Goal: Task Accomplishment & Management: Manage account settings

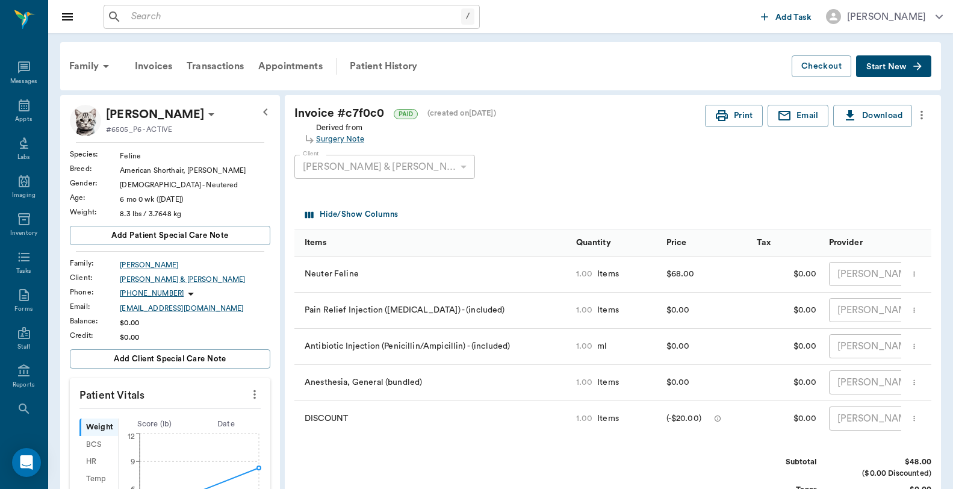
scroll to position [334, 0]
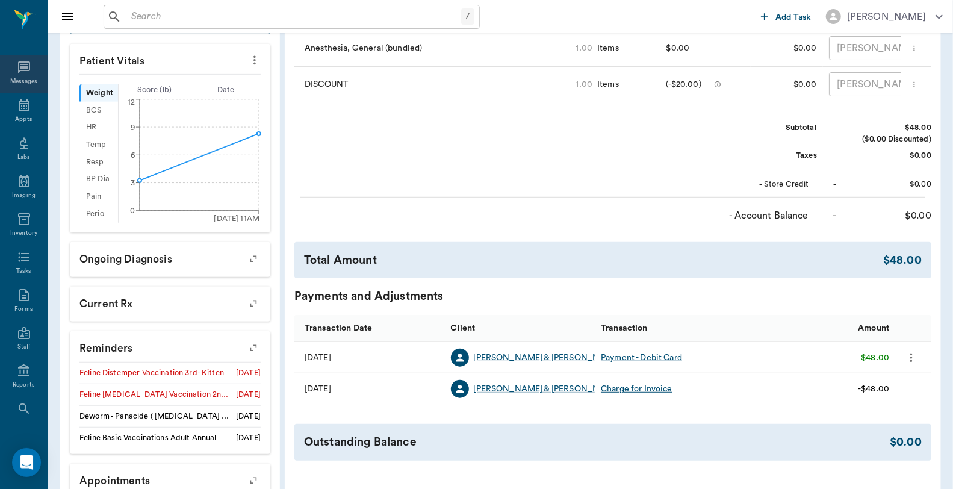
click at [10, 70] on div "Messages" at bounding box center [24, 74] width 48 height 38
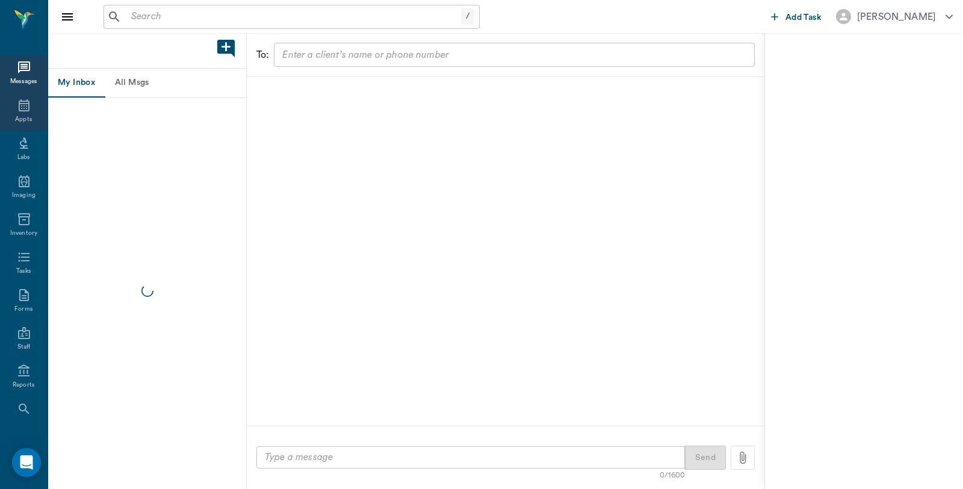
click at [24, 107] on icon at bounding box center [24, 105] width 11 height 12
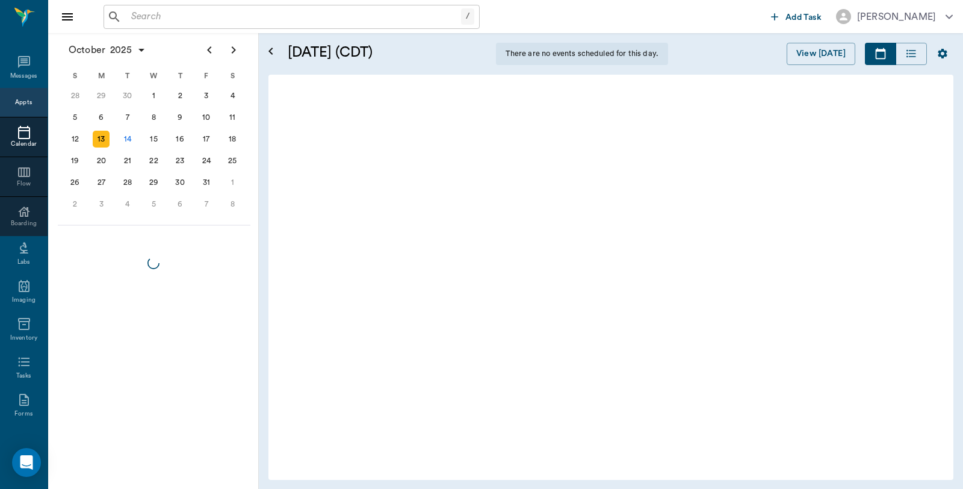
scroll to position [1430, 0]
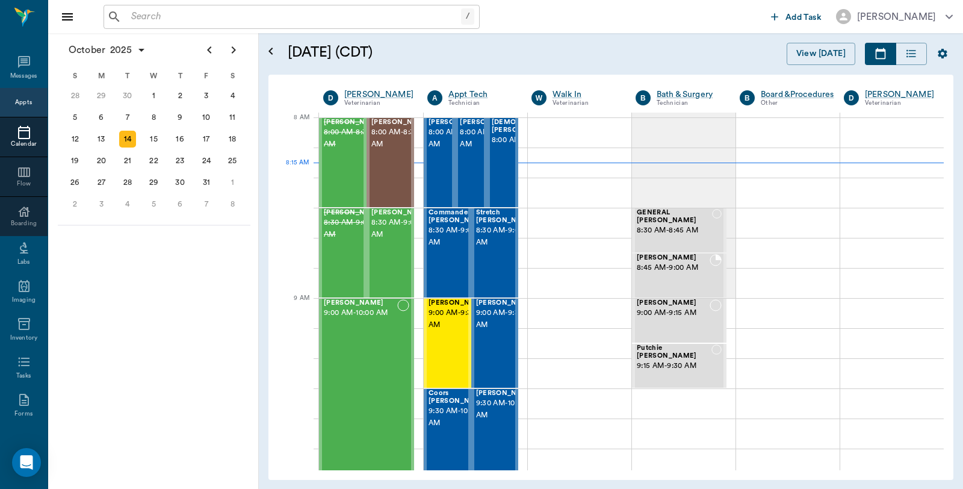
click at [235, 20] on input "text" at bounding box center [293, 16] width 335 height 17
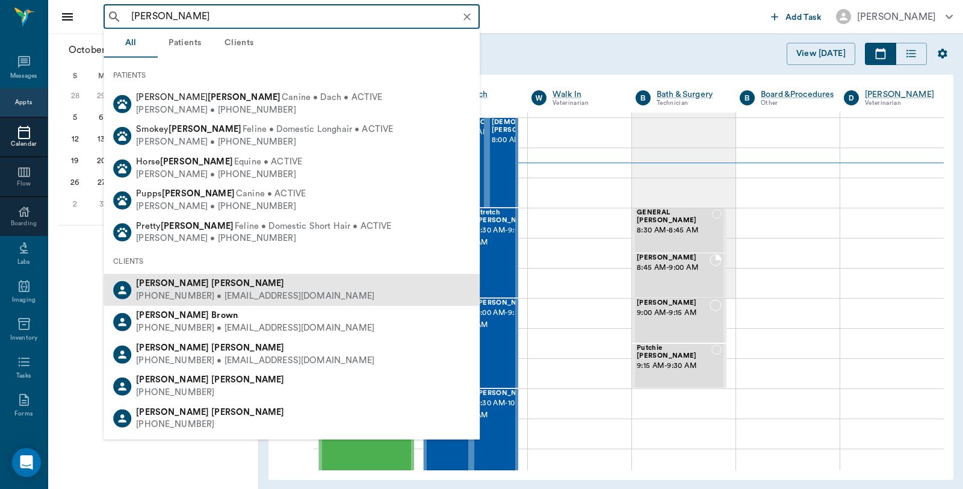
click at [179, 275] on div "Brenda Byrum (903) 799-9269 • BYRUM1001@aol.com" at bounding box center [292, 290] width 376 height 32
type input "Brenda Byr"
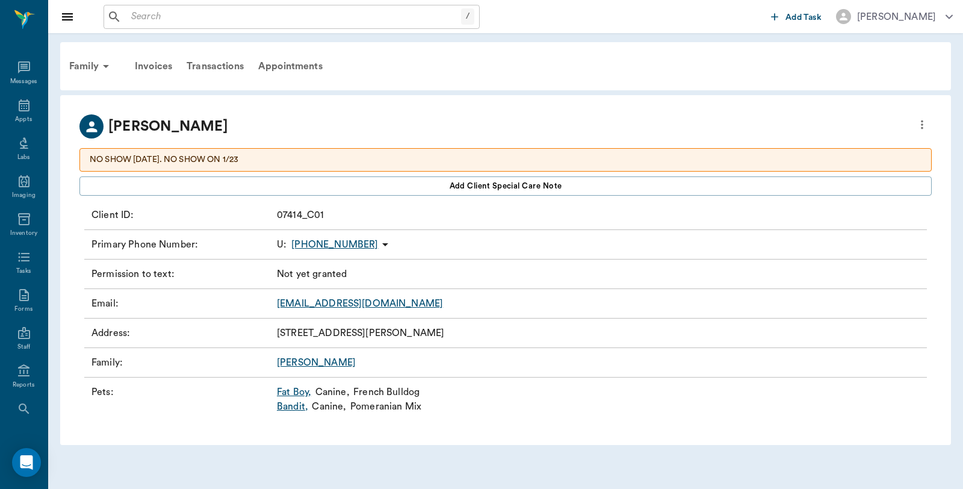
click at [298, 390] on link "Fat Boy ," at bounding box center [294, 392] width 34 height 14
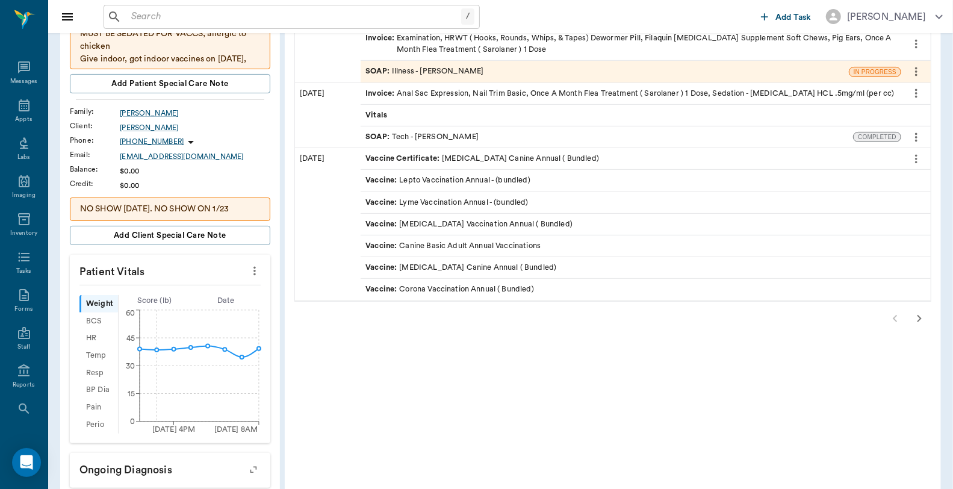
scroll to position [201, 0]
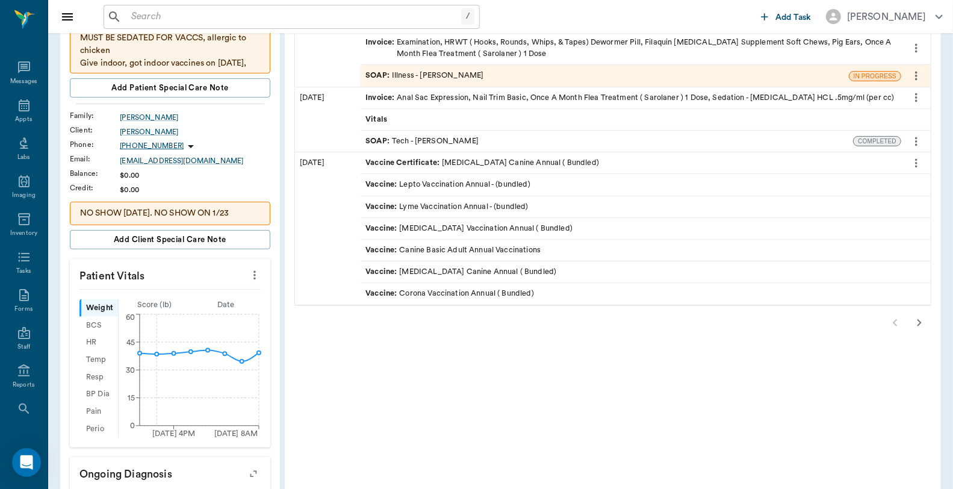
click at [917, 323] on icon "button" at bounding box center [919, 323] width 14 height 14
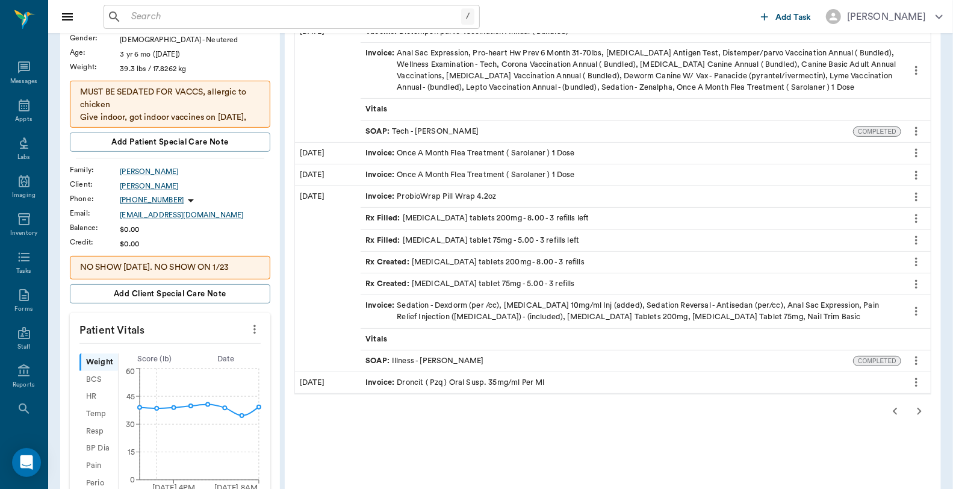
scroll to position [67, 0]
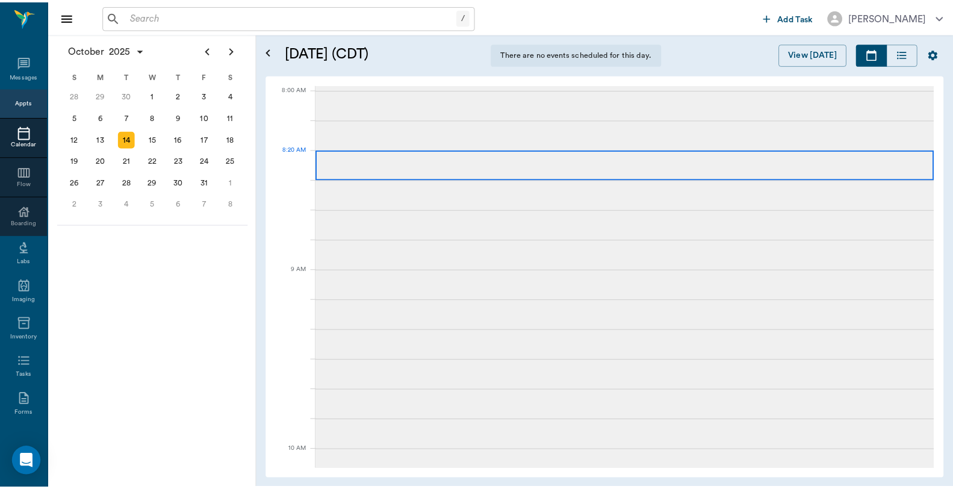
scroll to position [61, 0]
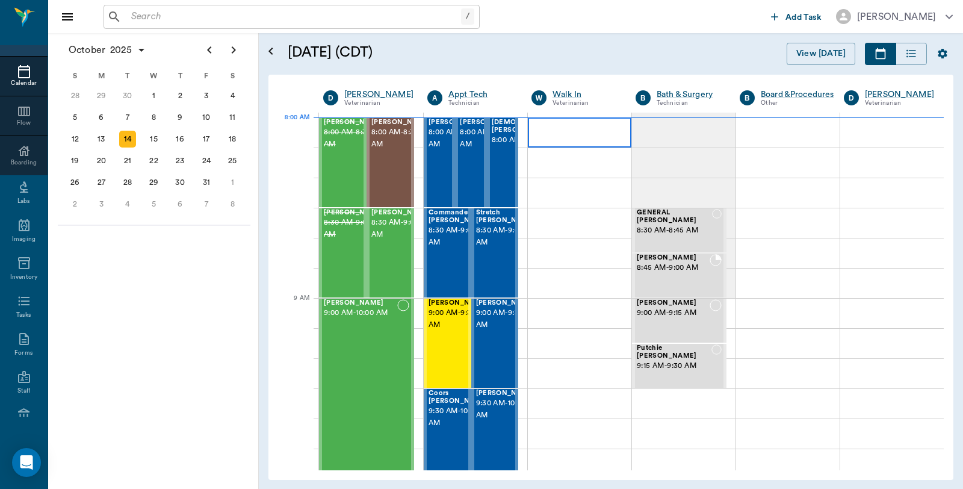
click at [549, 134] on div at bounding box center [580, 132] width 104 height 30
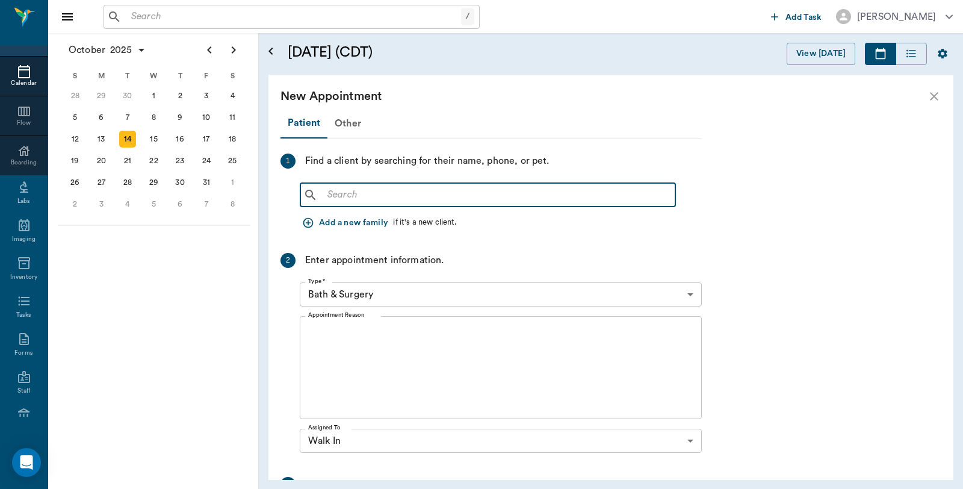
click at [526, 199] on input "text" at bounding box center [497, 195] width 348 height 17
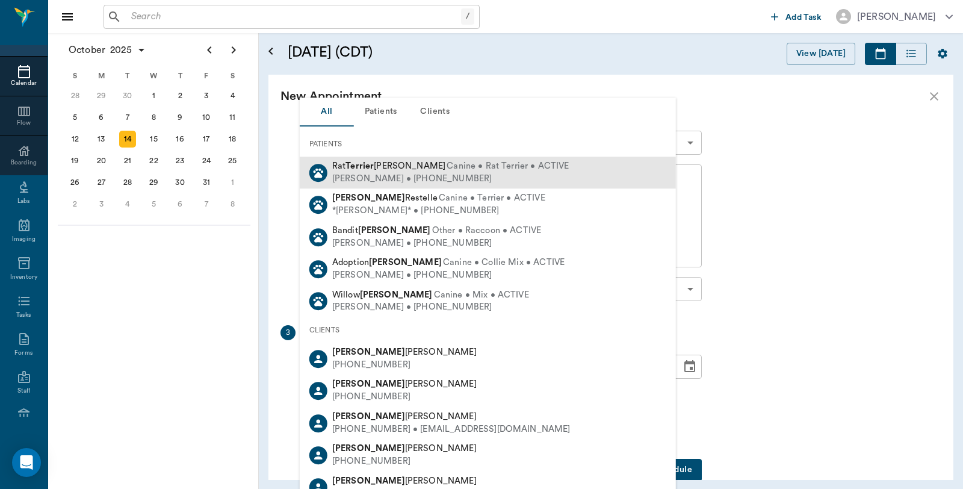
scroll to position [173, 0]
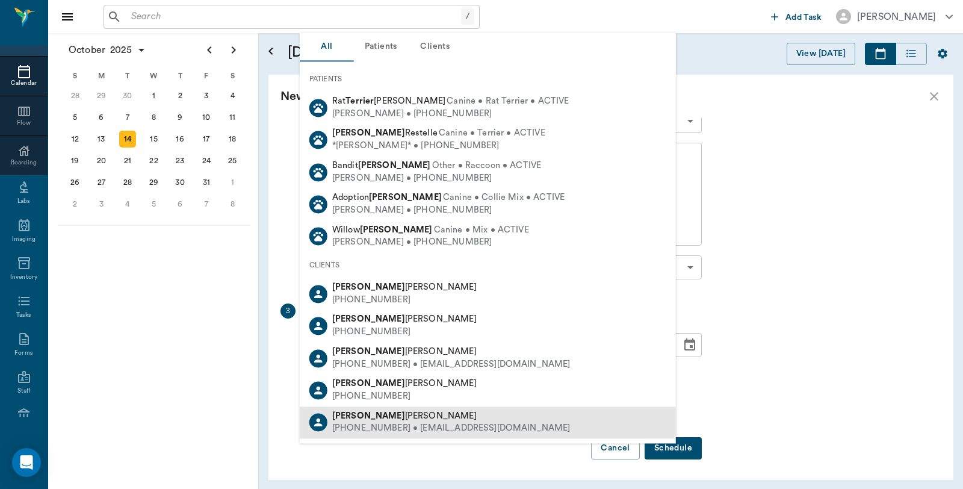
click at [382, 418] on span "Terri McCasland" at bounding box center [404, 415] width 145 height 9
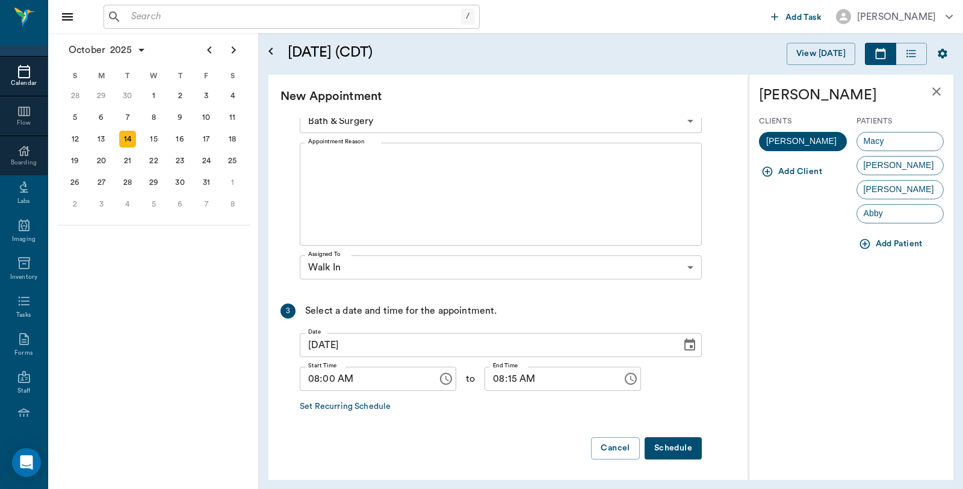
scroll to position [40, 0]
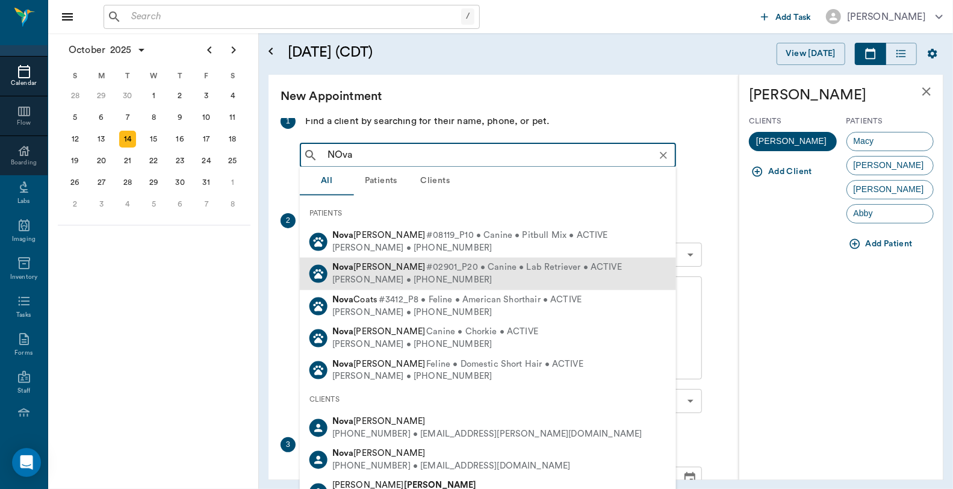
click at [373, 269] on span "Nova Dupree" at bounding box center [378, 267] width 93 height 9
type input "NOva"
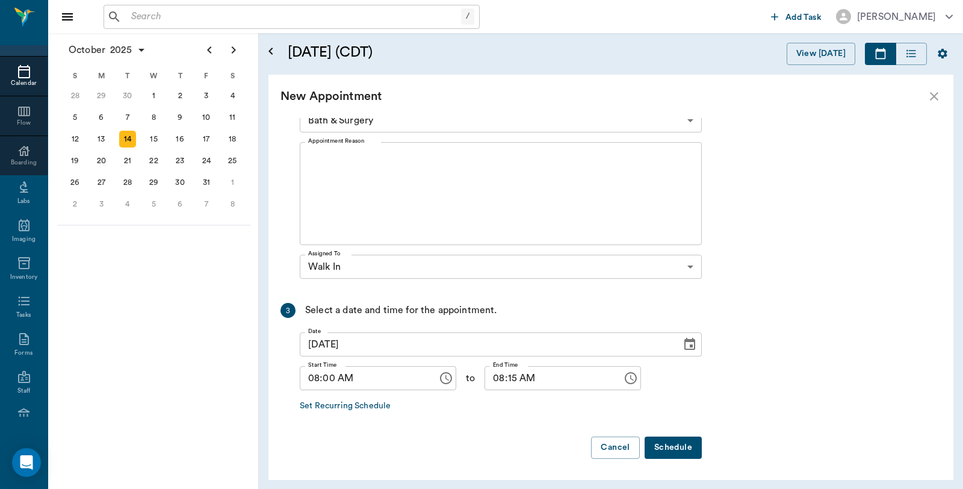
scroll to position [16, 0]
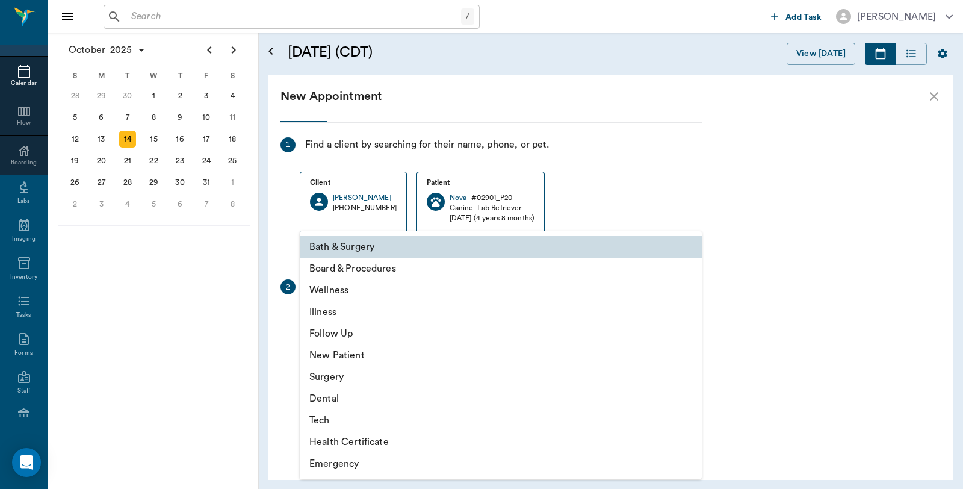
click at [407, 317] on body "/ ​ Add Task Dr. Bert Ellsworth Nectar Messages Appts Calendar Flow Boarding La…" at bounding box center [481, 244] width 963 height 489
click at [342, 309] on li "Illness" at bounding box center [501, 312] width 402 height 22
type input "65d2be4f46e3a538d89b8c15"
type input "08:30 AM"
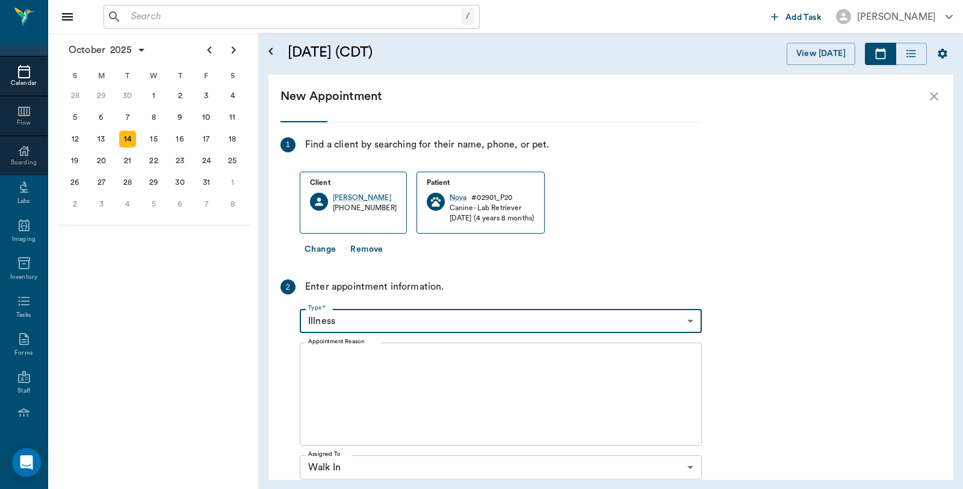
click at [394, 364] on textarea "Appointment Reason" at bounding box center [500, 394] width 385 height 83
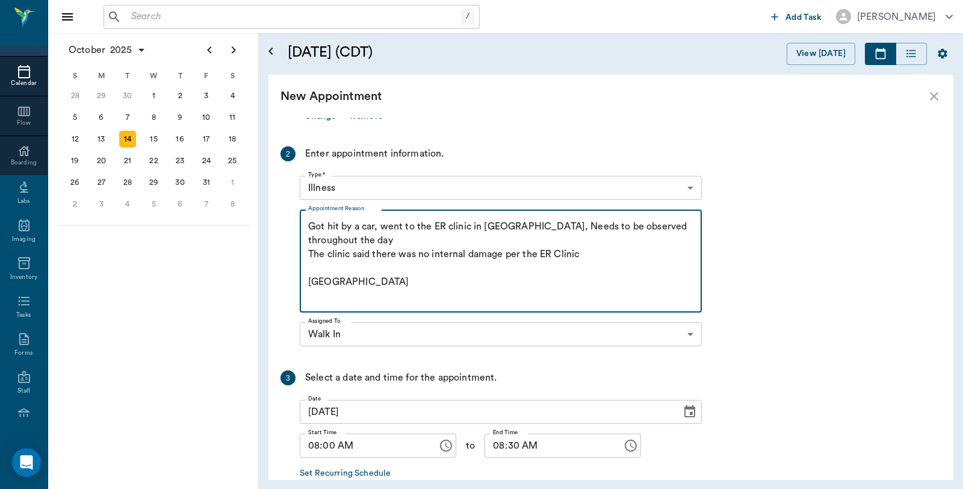
scroll to position [217, 0]
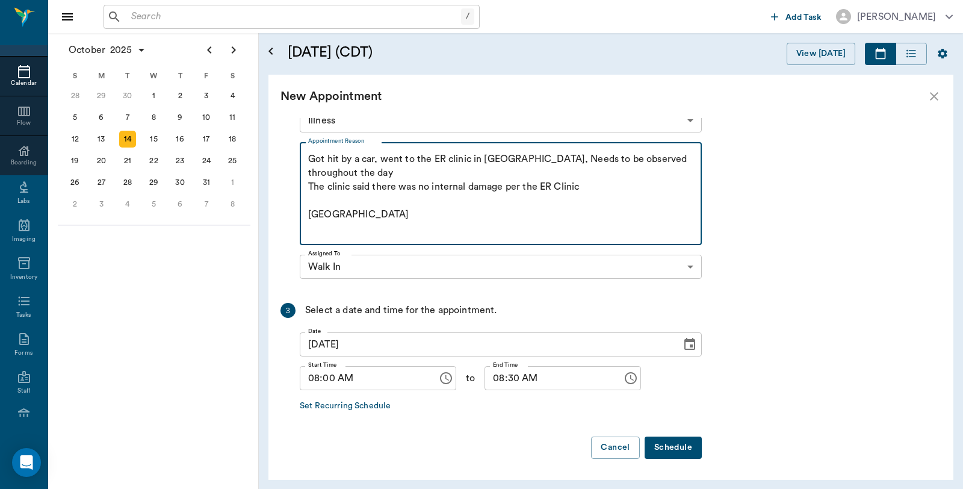
type textarea "Got hit by a car, went to the ER clinic in Mount Pleasant, Needs to be observed…"
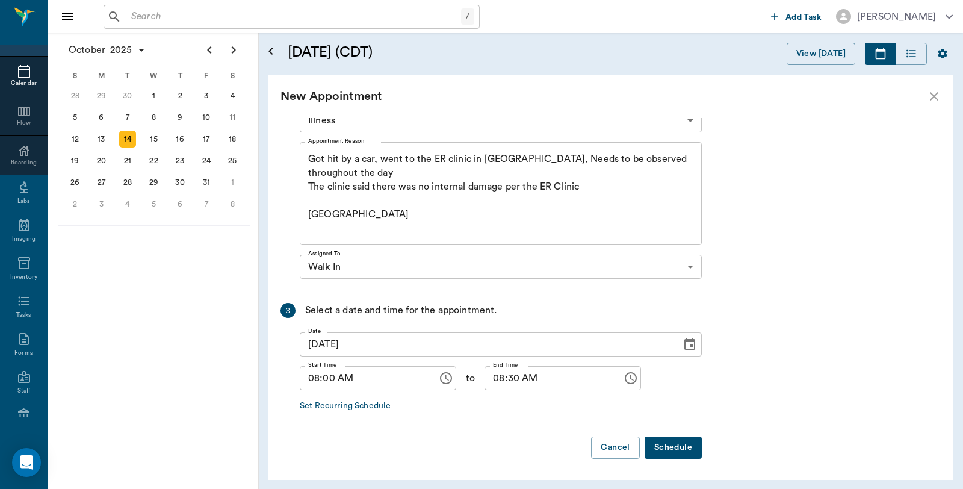
click at [671, 443] on button "Schedule" at bounding box center [673, 448] width 57 height 22
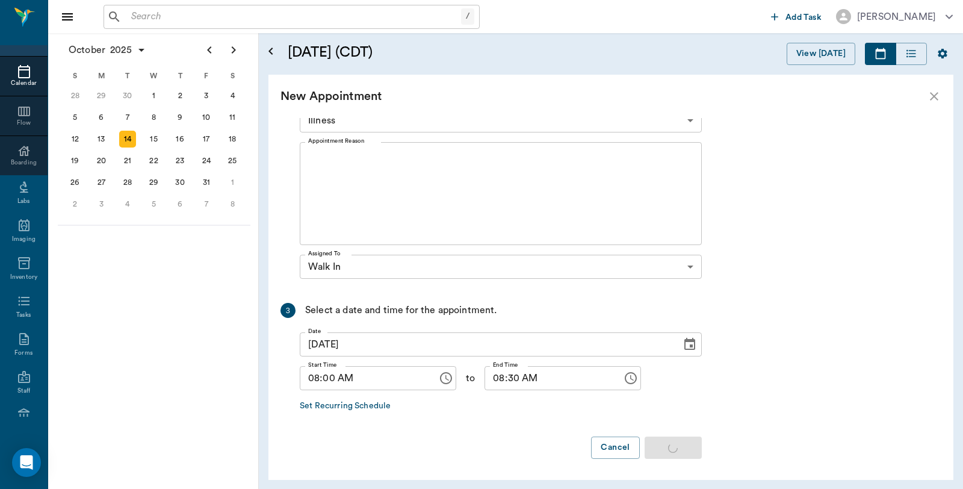
scroll to position [0, 0]
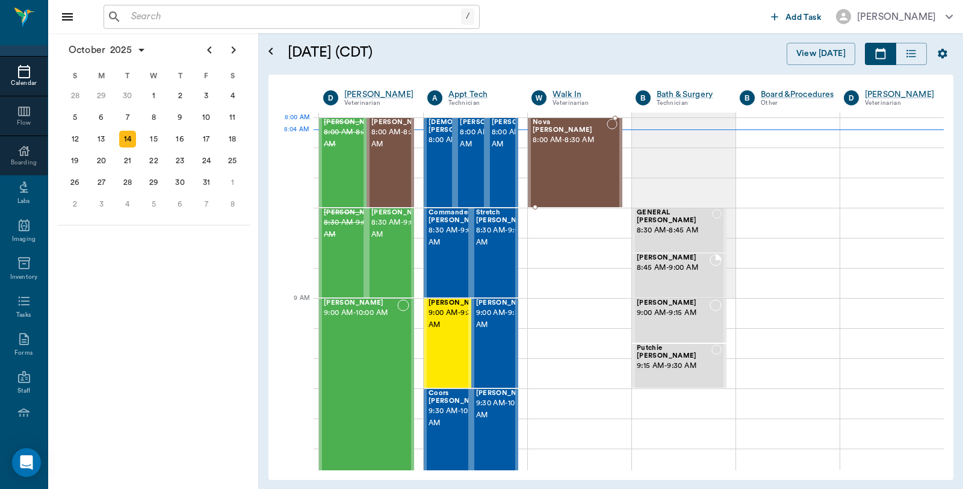
click at [567, 146] on div "Nova Dupree 8:00 AM - 8:30 AM" at bounding box center [570, 163] width 74 height 88
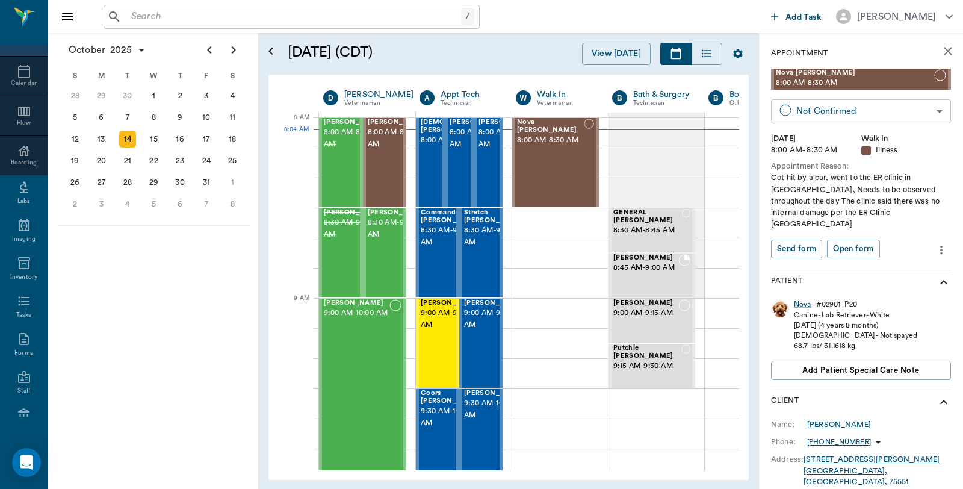
click at [879, 114] on body "/ ​ Add Task Dr. Bert Ellsworth Nectar Messages Appts Calendar Flow Boarding La…" at bounding box center [481, 244] width 963 height 489
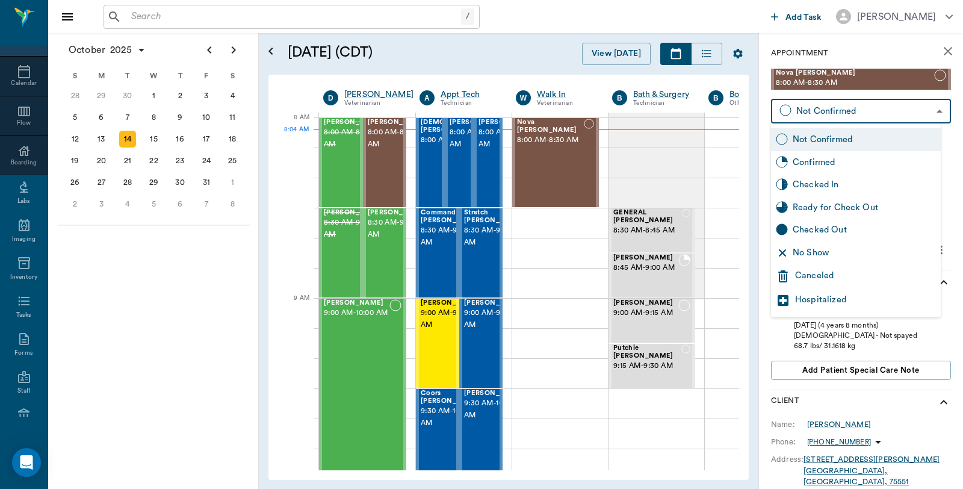
click at [829, 183] on div "Checked In" at bounding box center [864, 184] width 143 height 13
type input "CHECKED_IN"
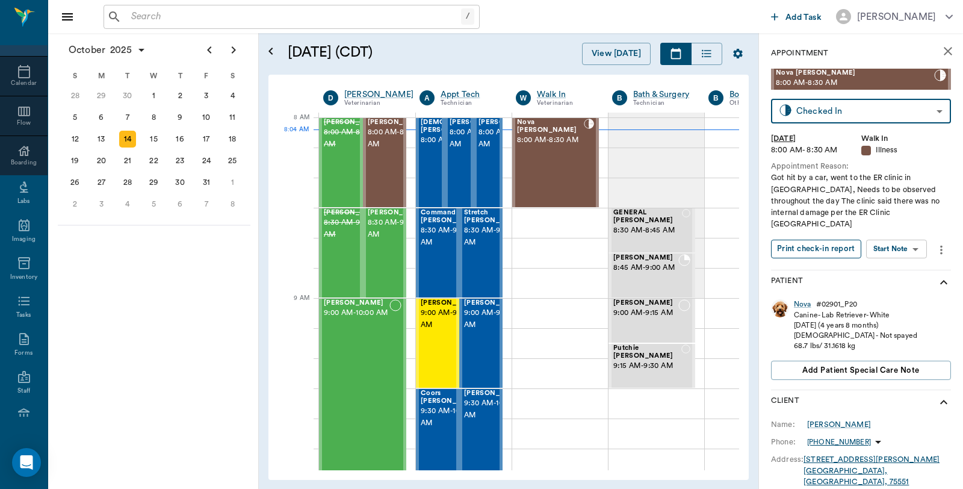
click at [821, 240] on button "Print check-in report" at bounding box center [816, 249] width 90 height 19
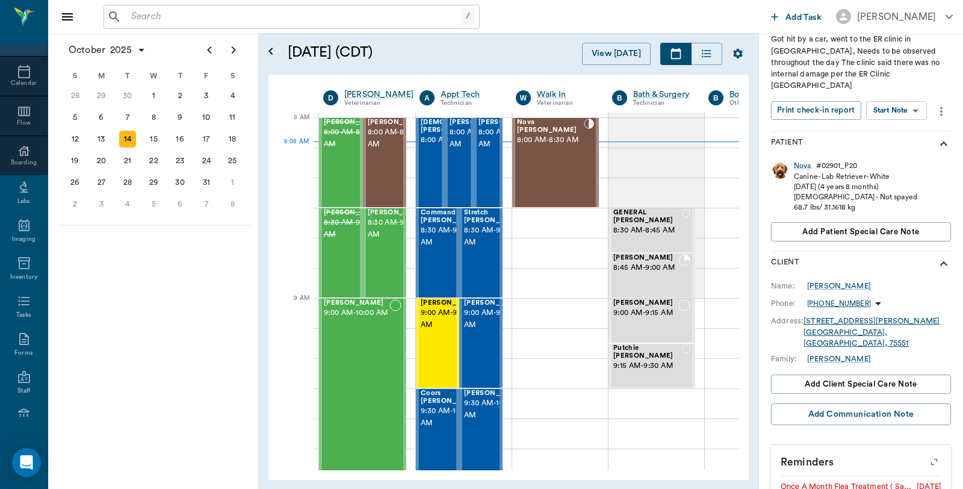
scroll to position [201, 0]
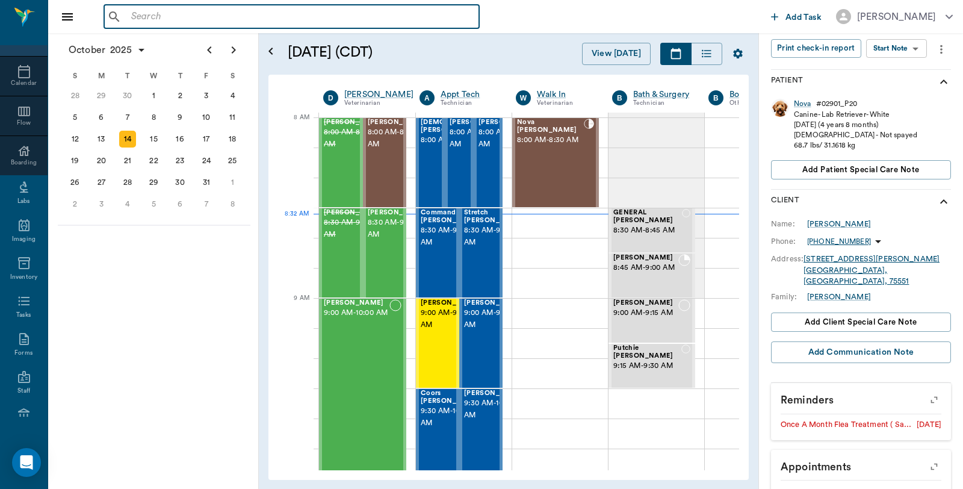
click at [264, 16] on input "text" at bounding box center [300, 16] width 348 height 17
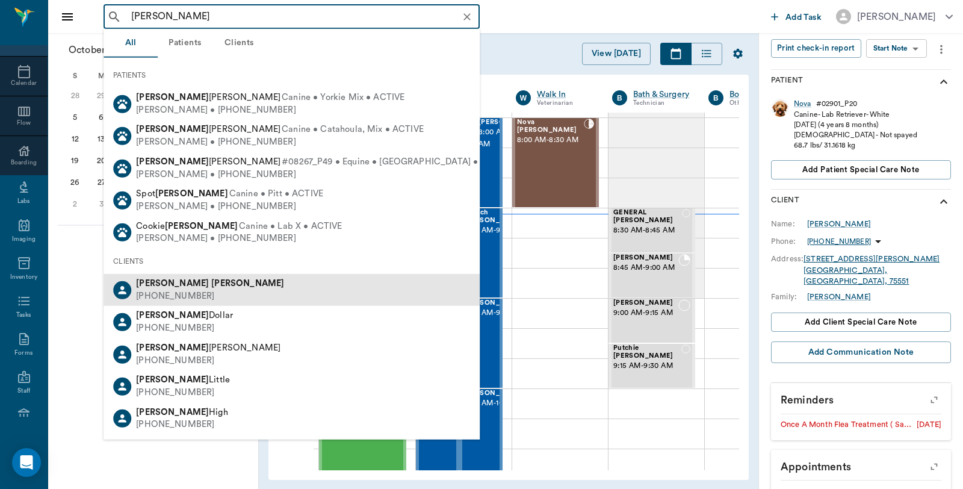
click at [211, 286] on b "Harvey" at bounding box center [247, 283] width 73 height 9
type input "Donnie Harvey"
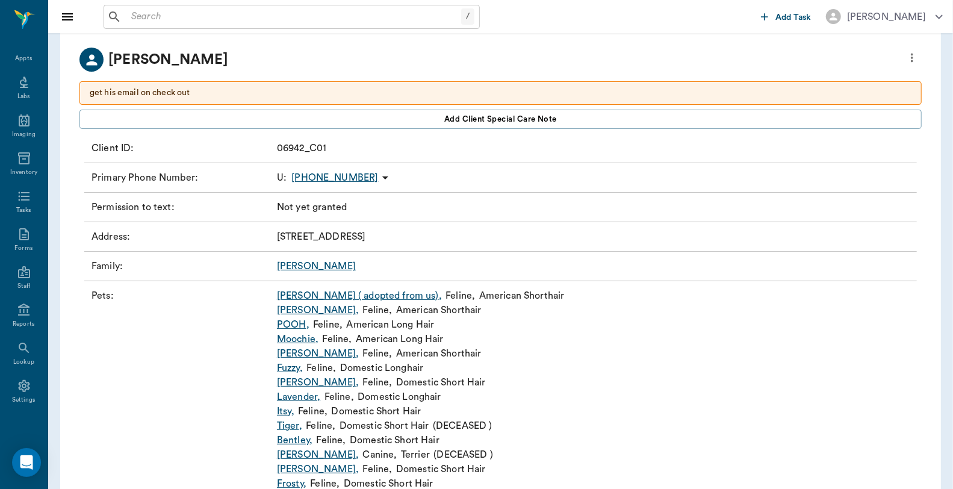
scroll to position [128, 0]
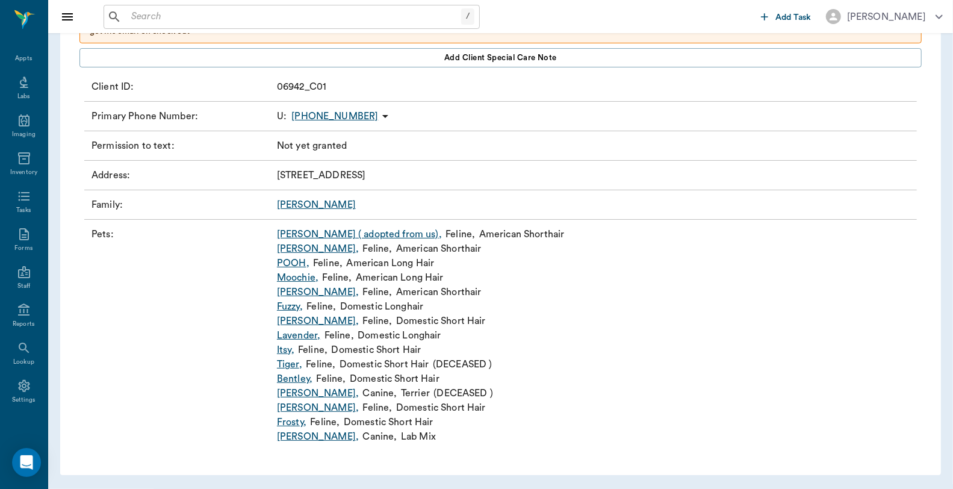
click at [284, 406] on link "Sandifur ," at bounding box center [318, 407] width 82 height 14
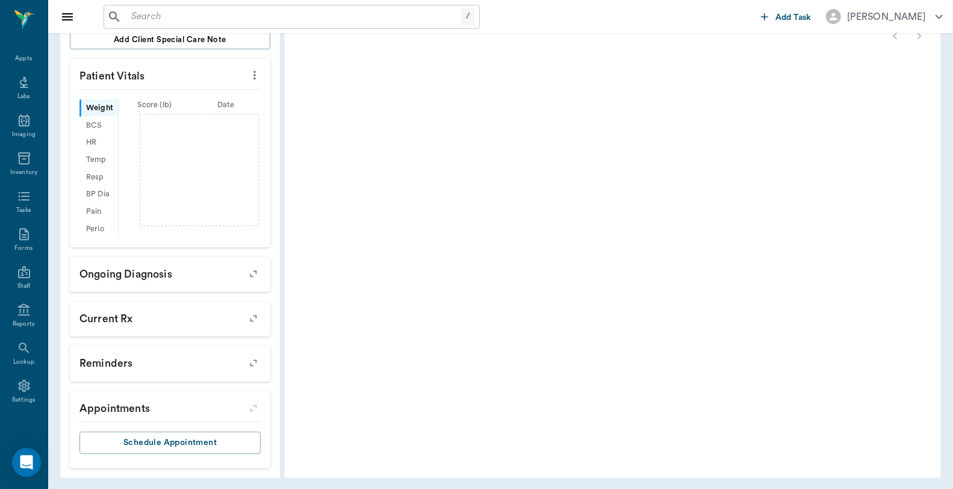
scroll to position [336, 0]
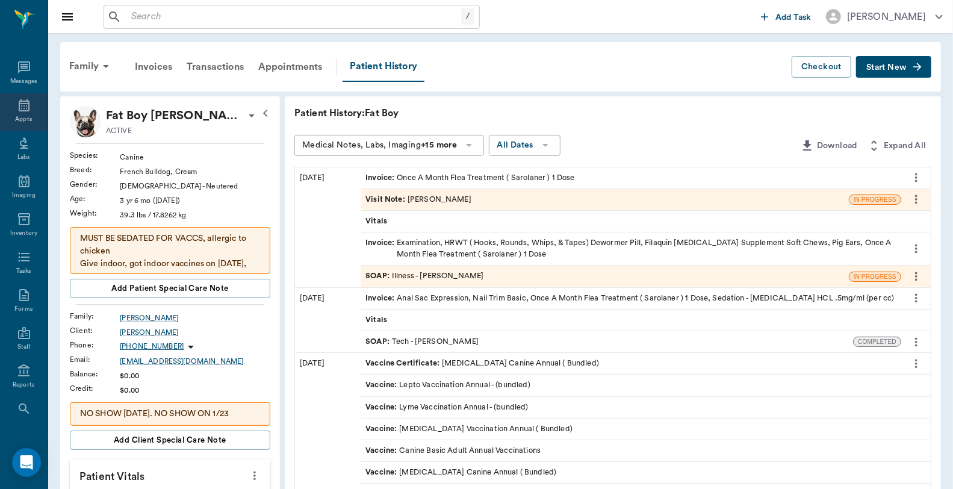
click at [20, 110] on icon at bounding box center [24, 105] width 14 height 14
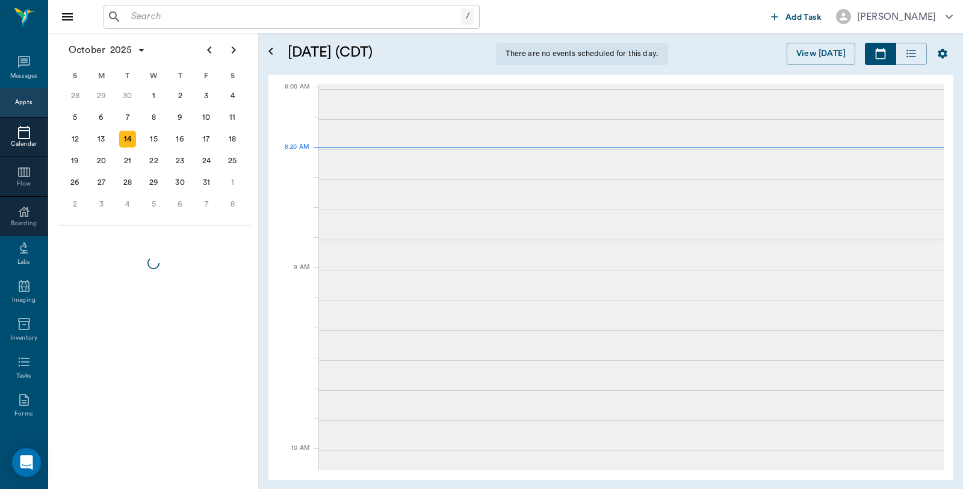
scroll to position [2, 0]
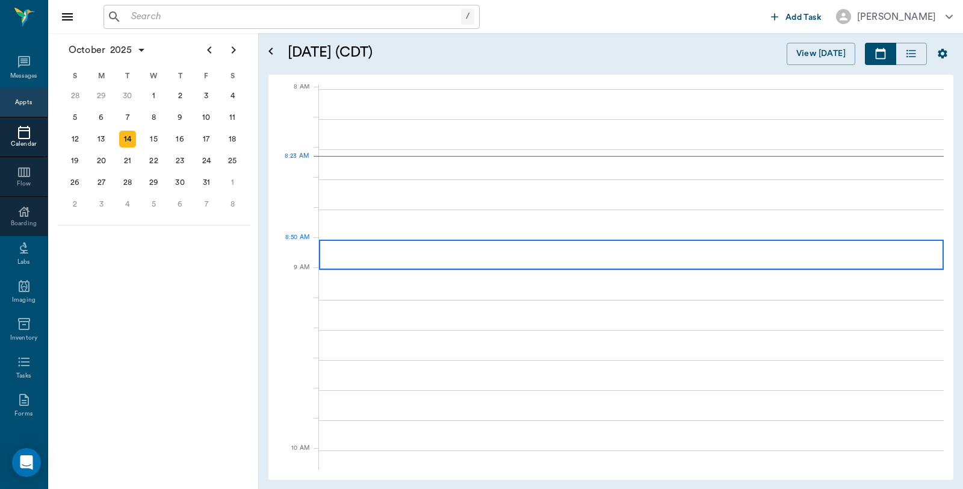
scroll to position [2, 0]
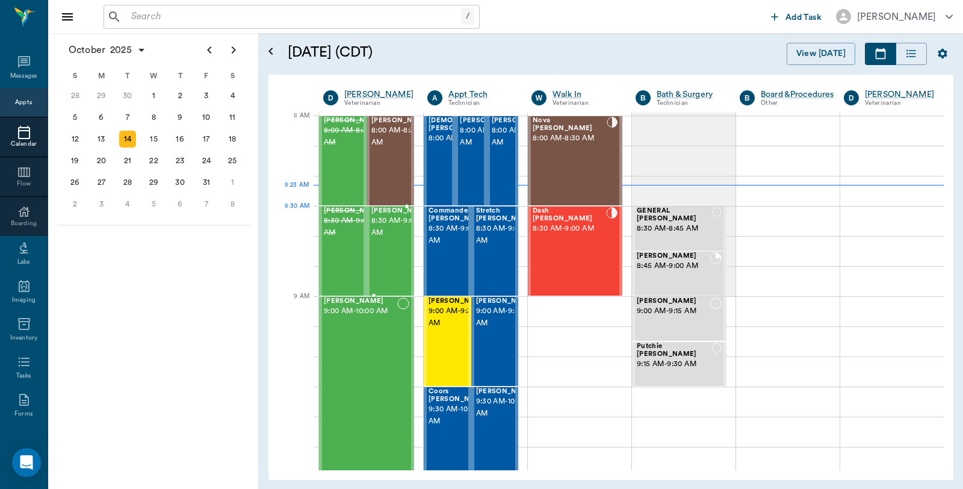
click at [381, 232] on span "8:30 AM - 9:00 AM" at bounding box center [402, 227] width 60 height 24
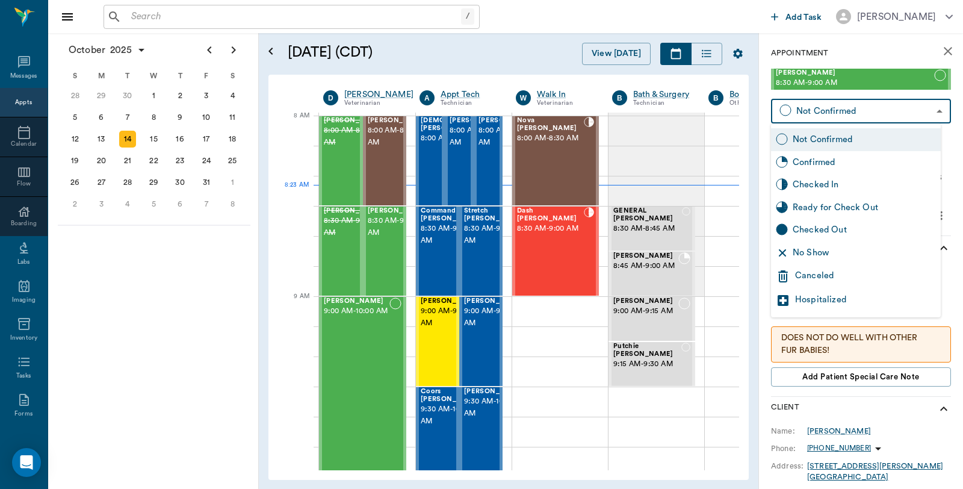
click at [830, 117] on body "/ ​ Add Task Dr. Bert Ellsworth Nectar Messages Appts Calendar Flow Boarding La…" at bounding box center [481, 244] width 963 height 489
click at [827, 179] on div "Checked In" at bounding box center [864, 184] width 143 height 13
type input "CHECKED_IN"
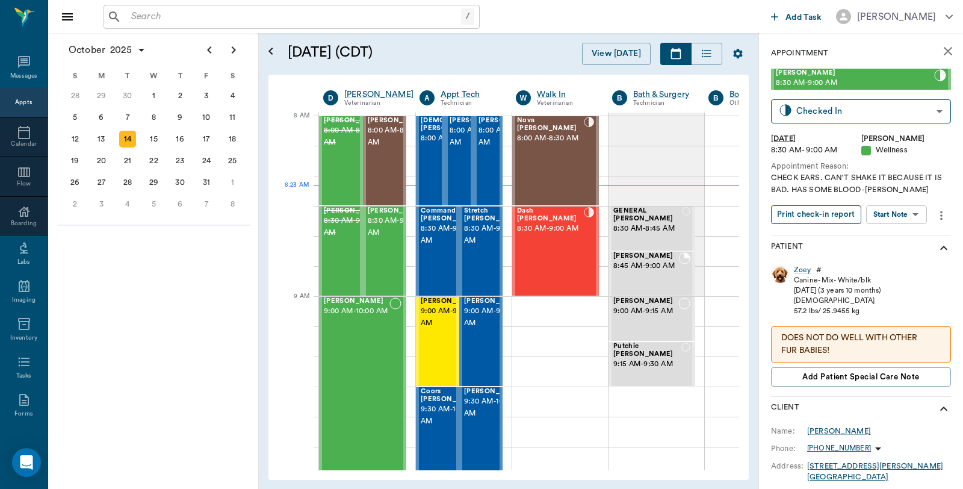
click at [823, 219] on button "Print check-in report" at bounding box center [816, 214] width 90 height 19
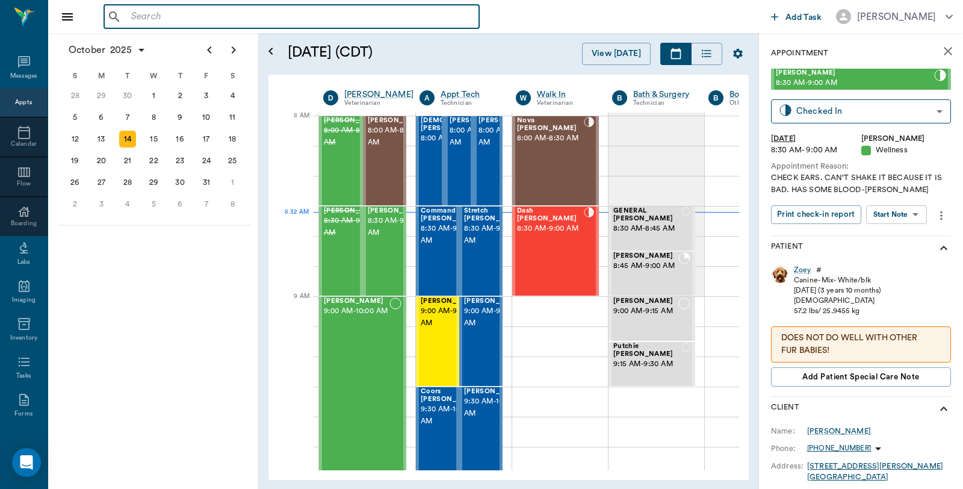
click at [207, 19] on input "text" at bounding box center [300, 16] width 348 height 17
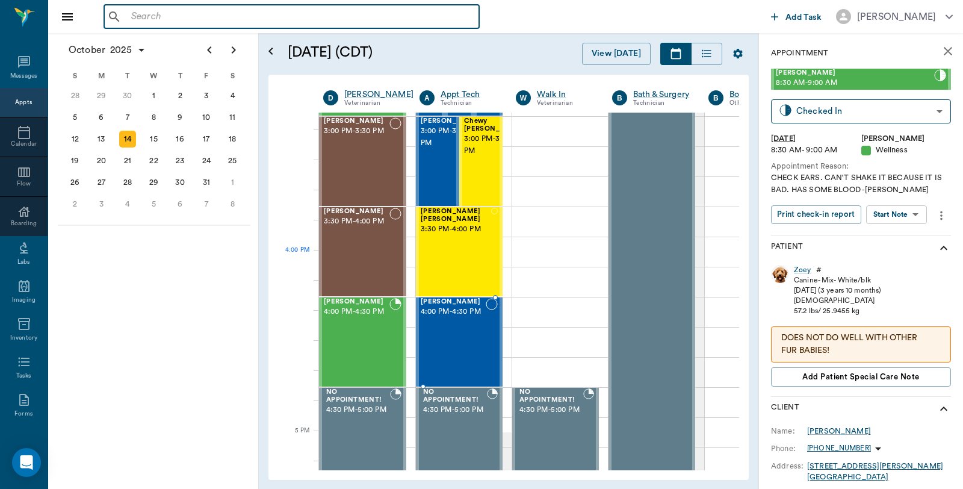
scroll to position [1407, 0]
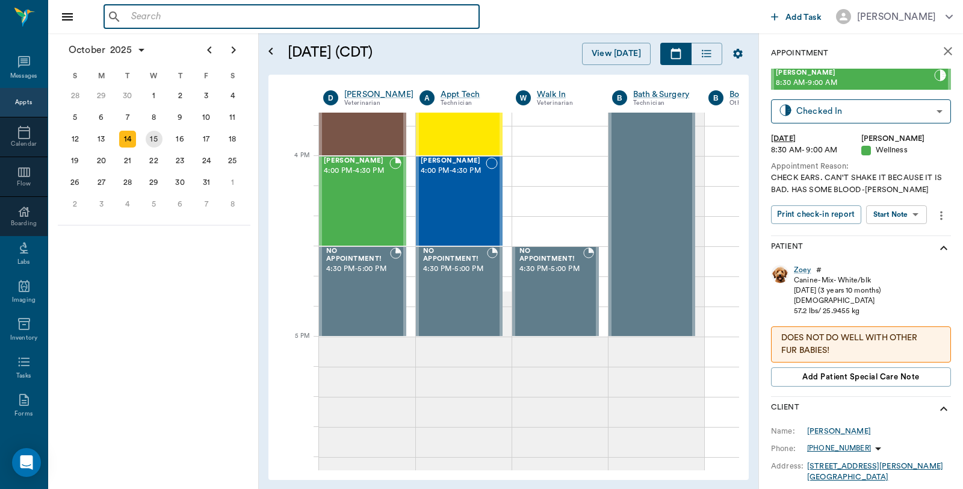
click at [147, 139] on div "15" at bounding box center [154, 139] width 17 height 17
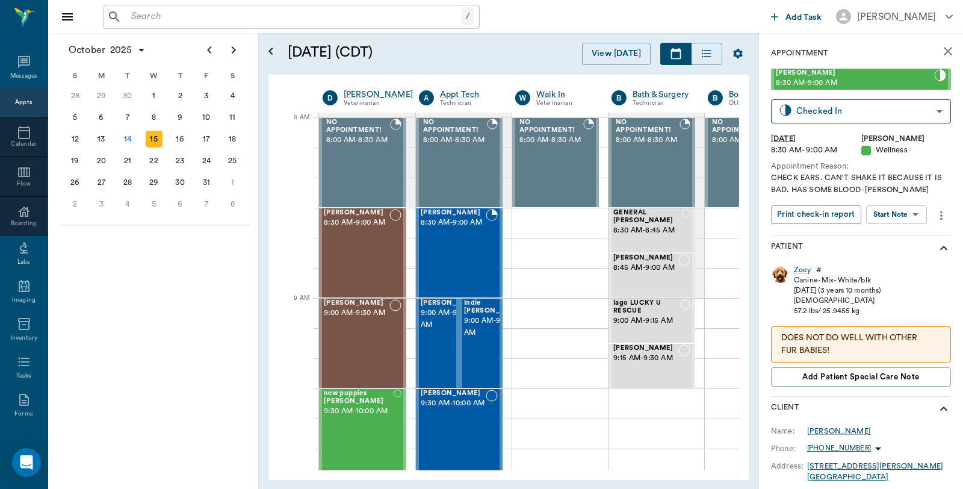
scroll to position [0, 1]
click at [124, 135] on div "14" at bounding box center [127, 139] width 17 height 17
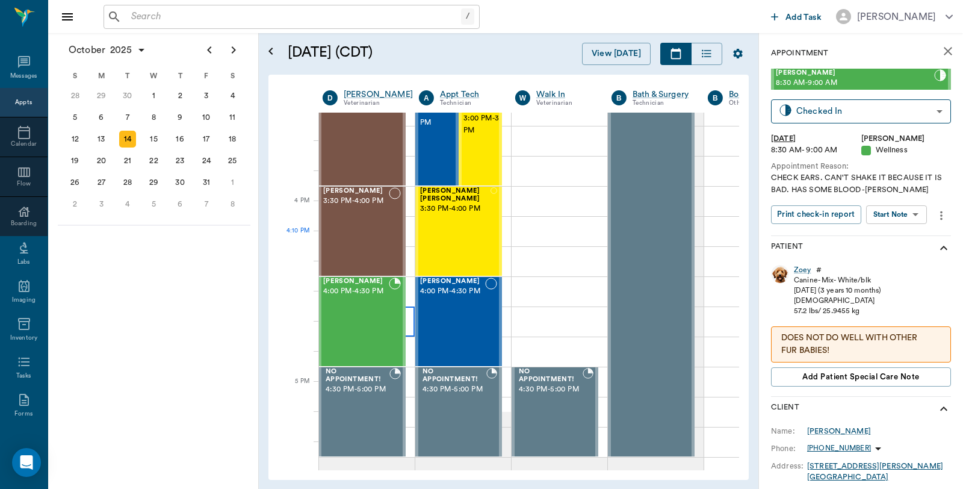
scroll to position [1405, 1]
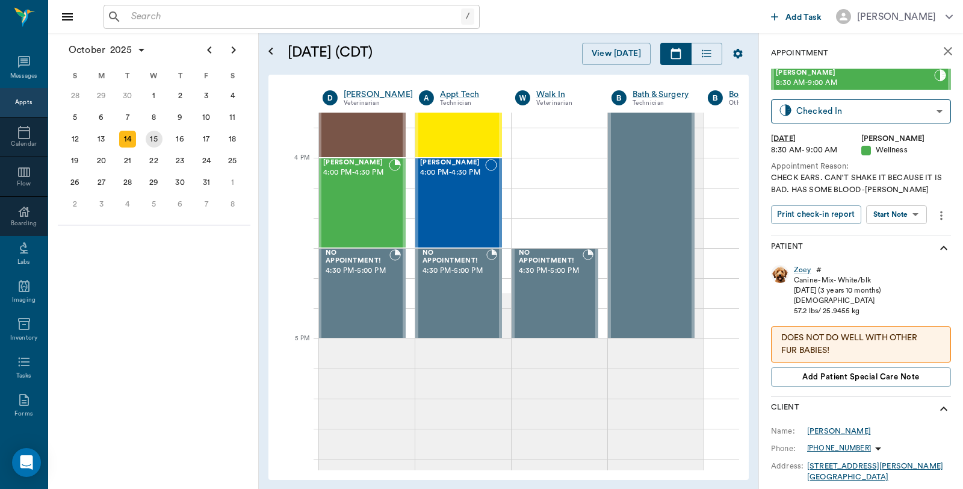
click at [159, 140] on div "15" at bounding box center [154, 139] width 17 height 17
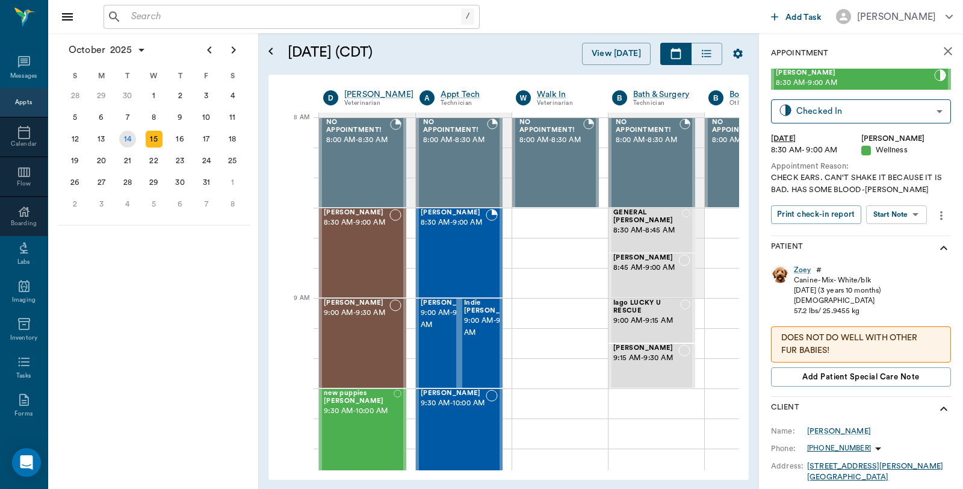
click at [128, 131] on div "14" at bounding box center [127, 139] width 17 height 17
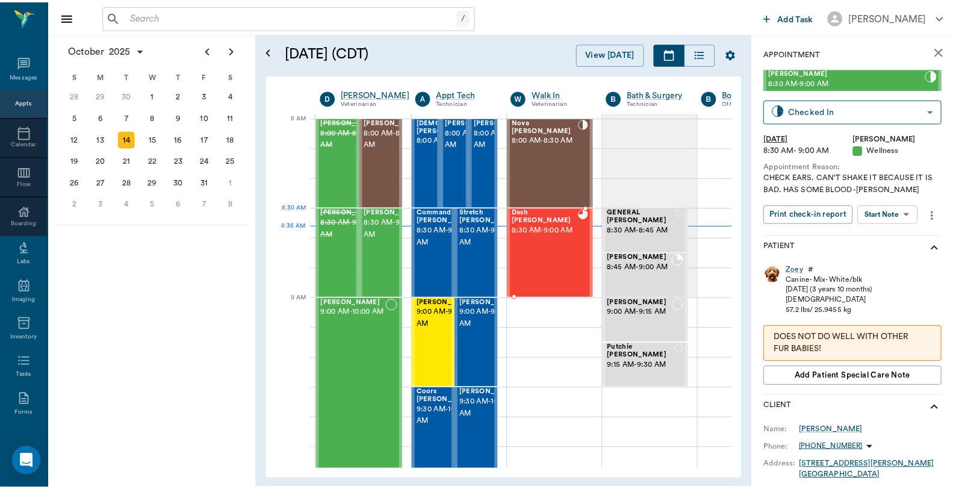
scroll to position [0, 1]
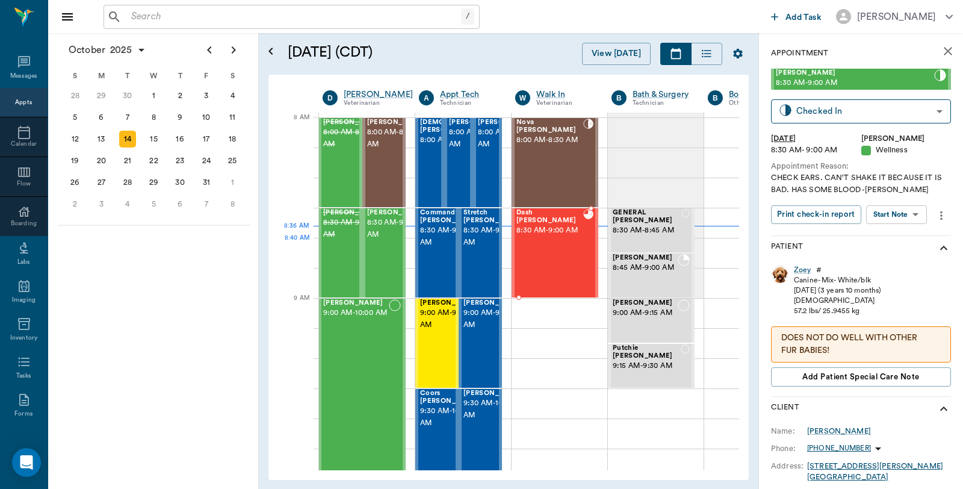
click at [561, 241] on div "Dash Gennings 8:30 AM - 9:00 AM" at bounding box center [550, 253] width 67 height 88
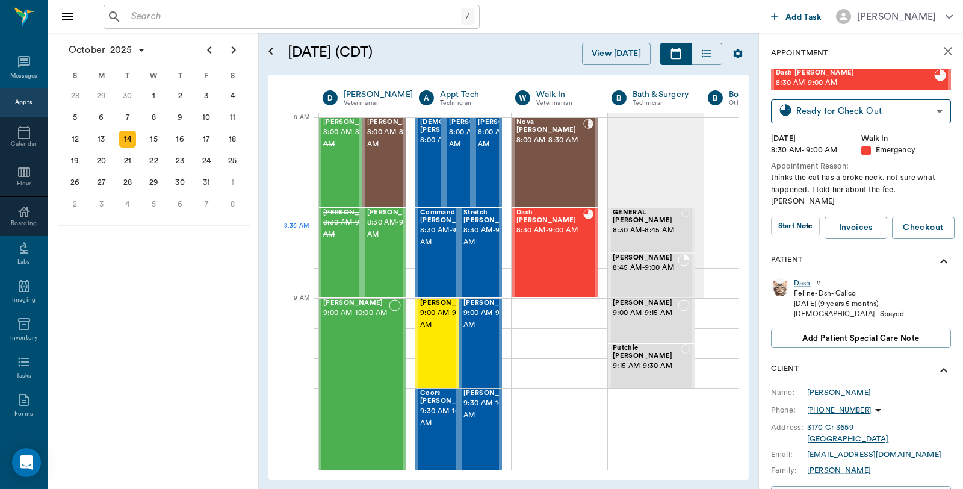
click at [796, 210] on body "/ ​ Add Task Dr. Bert Ellsworth Nectar Messages Appts Calendar Flow Boarding La…" at bounding box center [481, 244] width 963 height 489
click at [793, 235] on button "View SOAP" at bounding box center [788, 239] width 41 height 14
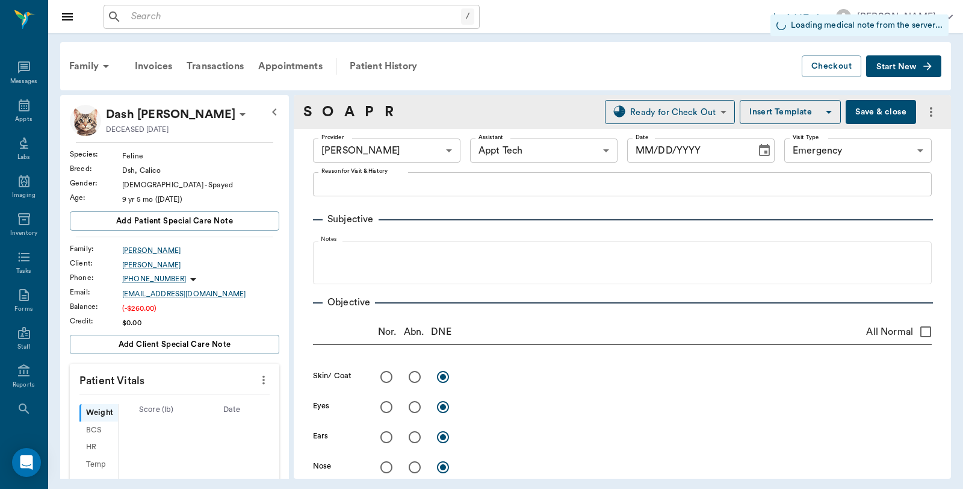
type input "63ec2f075fda476ae8351a4d"
type input "63ec2f075fda476ae8351a4c"
type input "65d2be4f46e3a538d89b8c1c"
type input "10/14/2025"
type textarea "thinks the cat has a broke neck, not sure what happened. I told her about the f…"
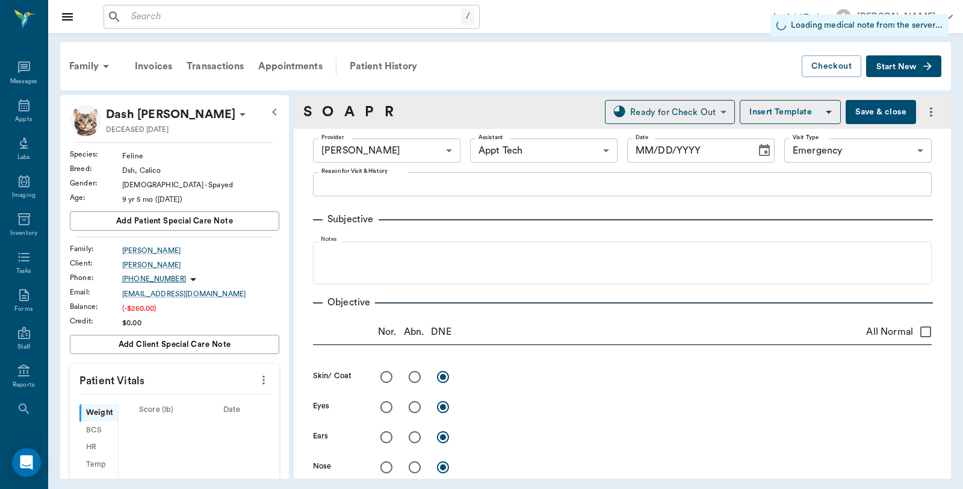
type input "1.00"
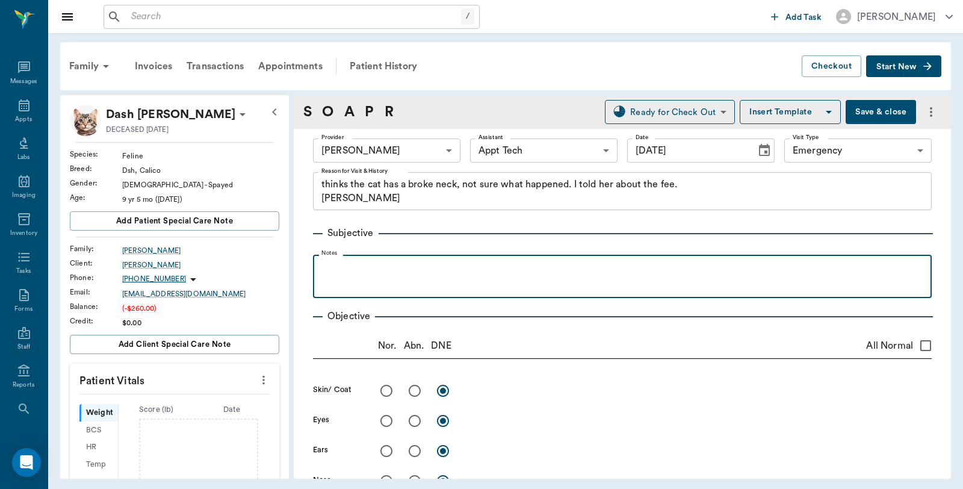
click at [465, 270] on p at bounding box center [622, 268] width 607 height 14
click at [417, 284] on p "came home to her layig down in pain and screaming." at bounding box center [622, 282] width 607 height 14
click at [669, 278] on p "came home to her laying down in pain and screaming." at bounding box center [622, 282] width 607 height 14
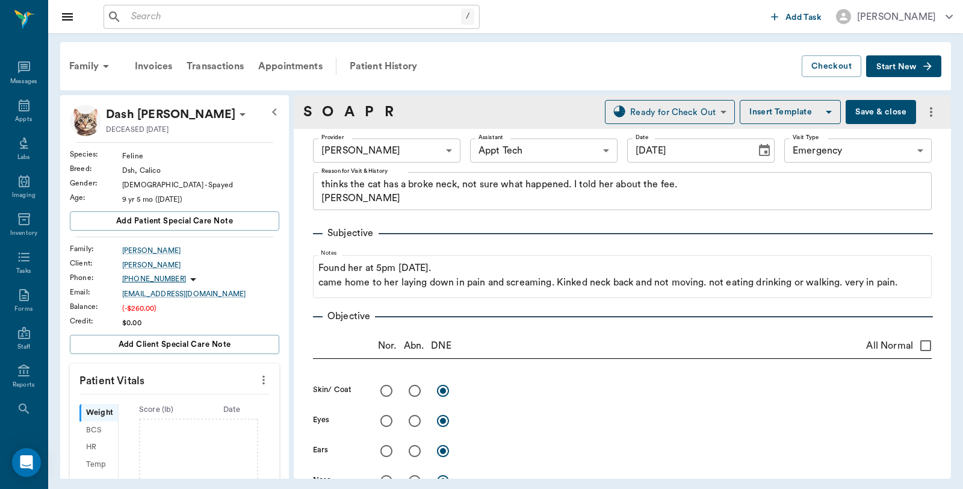
click at [882, 116] on button "Save & close" at bounding box center [881, 112] width 70 height 24
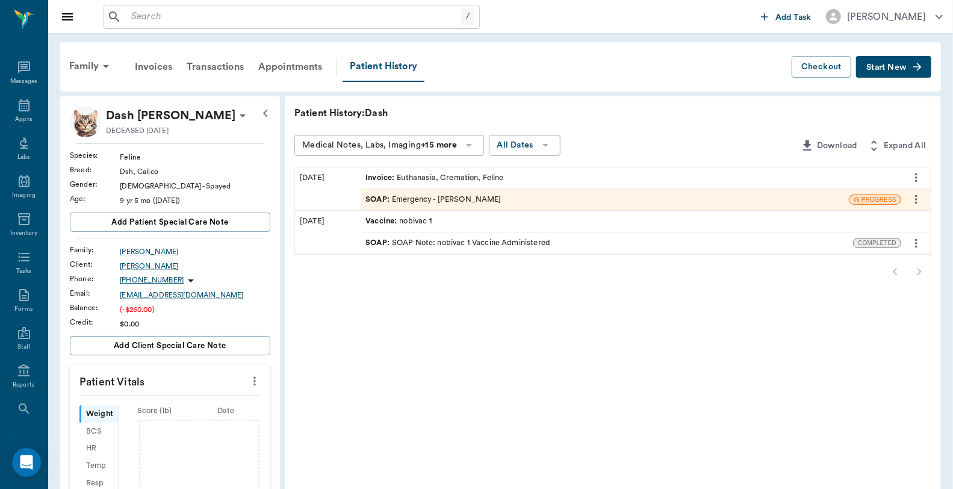
click at [479, 175] on div "Invoice : Euthanasia, Cremation, Feline" at bounding box center [435, 177] width 138 height 11
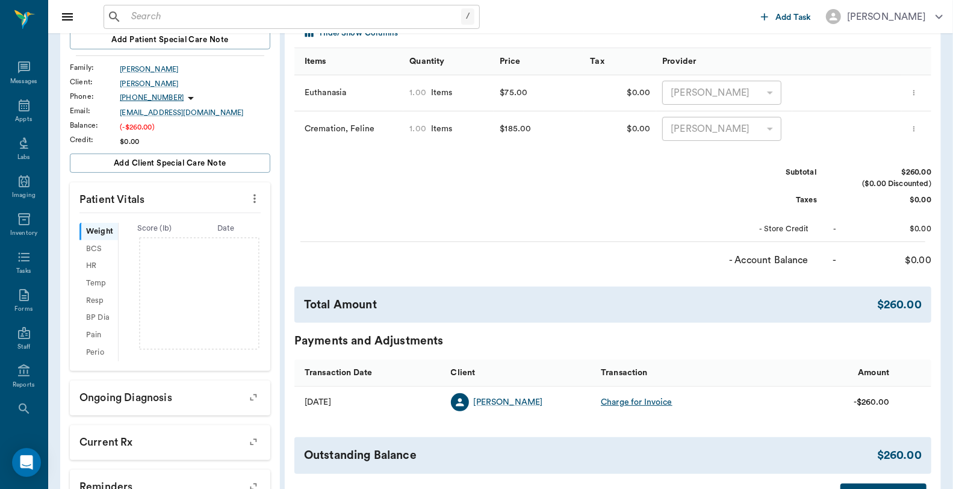
scroll to position [201, 0]
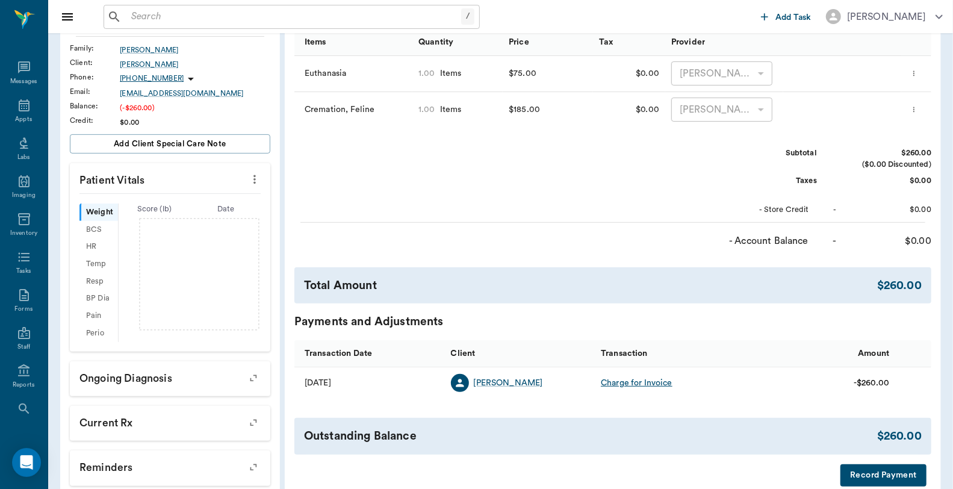
click at [881, 478] on button "Record Payment" at bounding box center [884, 475] width 86 height 22
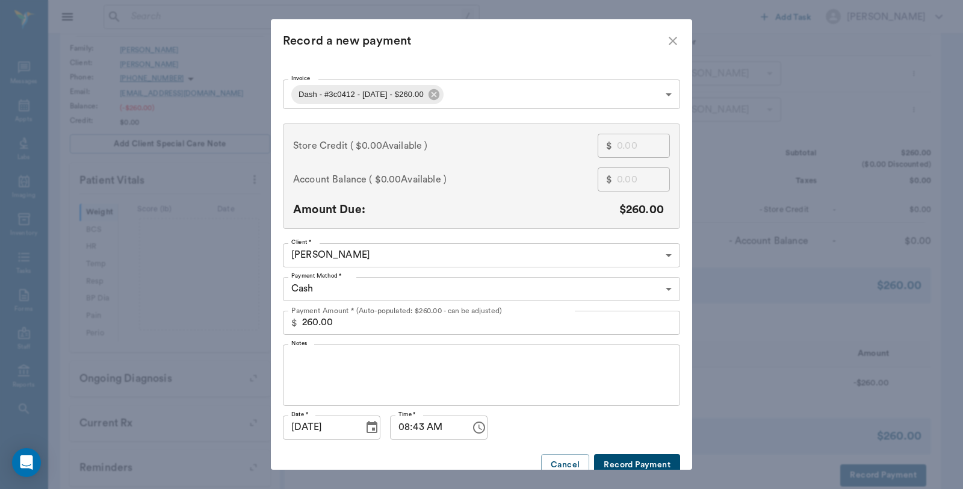
click at [432, 286] on body "/ ​ Add Task [PERSON_NAME] Nectar Messages Appts Labs Imaging Inventory Tasks F…" at bounding box center [481, 197] width 963 height 797
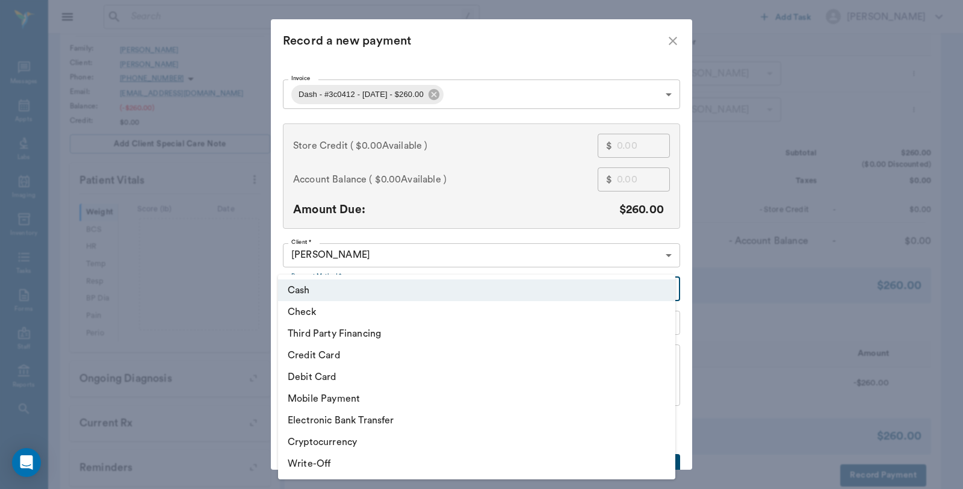
click at [346, 376] on li "Debit Card" at bounding box center [476, 377] width 397 height 22
type input "DEBIT_CARD"
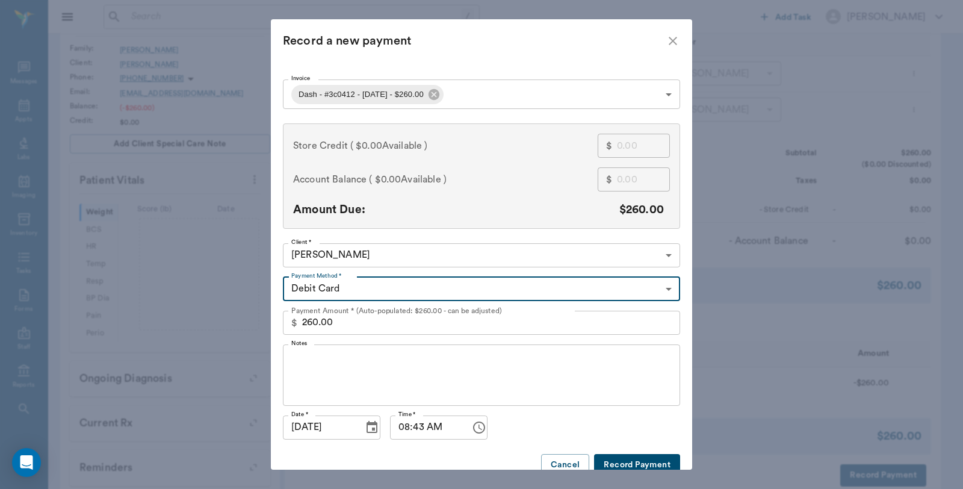
click at [652, 462] on button "Record Payment" at bounding box center [637, 465] width 86 height 22
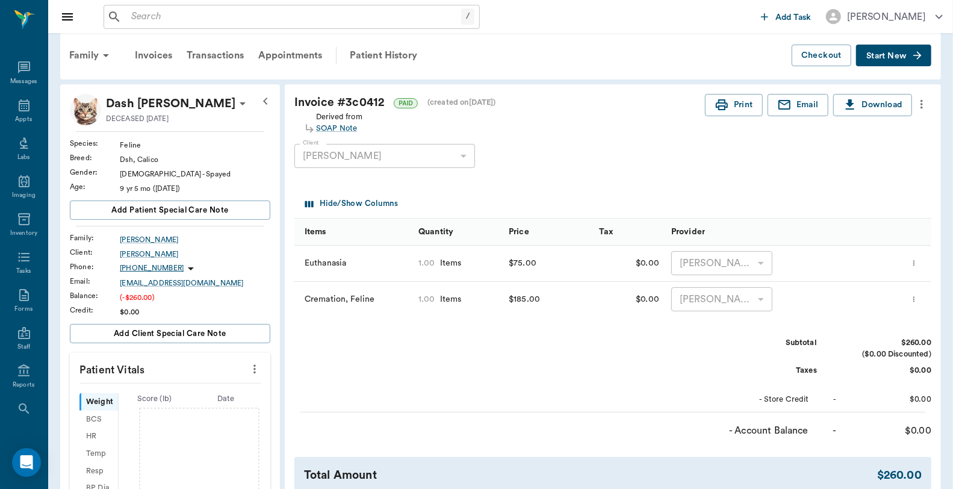
scroll to position [0, 0]
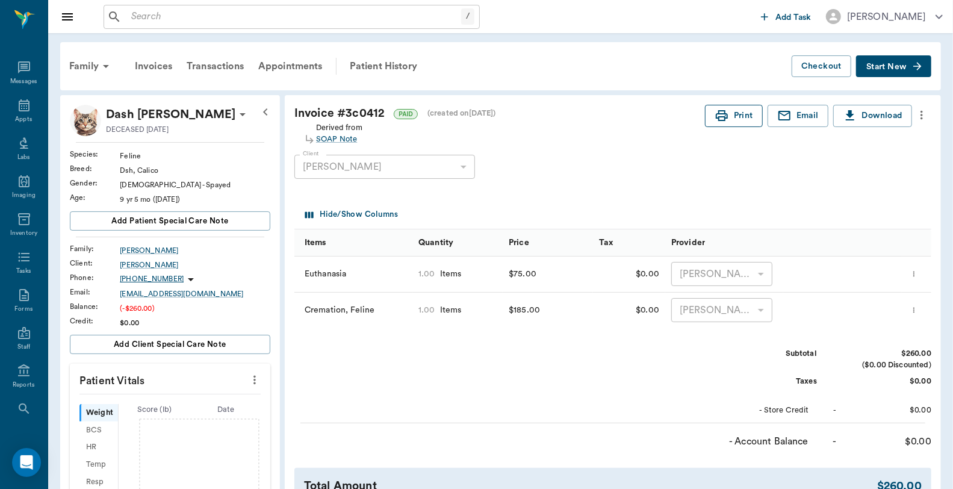
click at [715, 111] on icon "button" at bounding box center [722, 115] width 14 height 14
click at [21, 105] on icon at bounding box center [24, 105] width 11 height 12
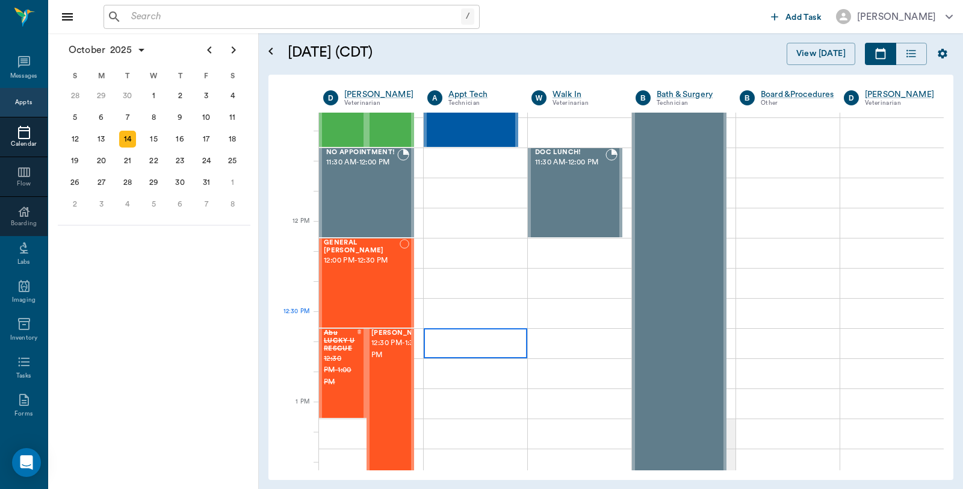
scroll to position [803, 0]
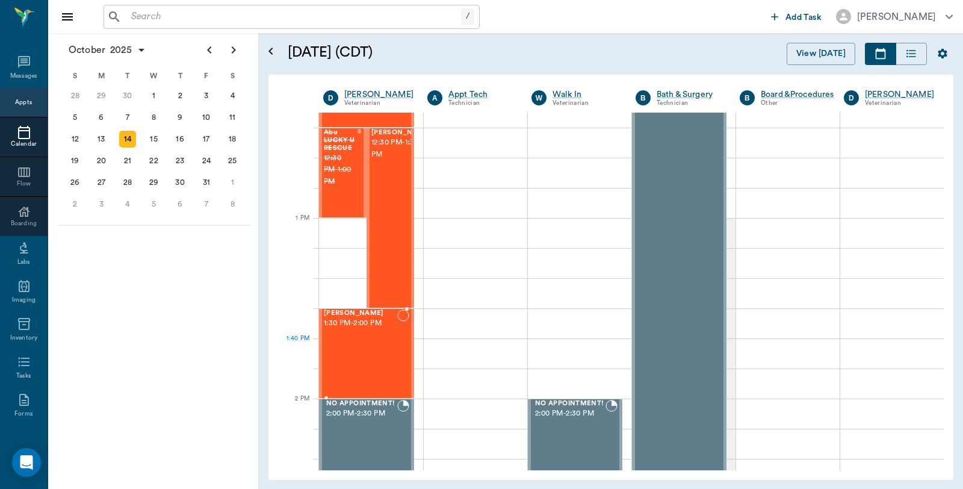
click at [382, 342] on div "Annie BROWN 1:30 PM - 2:00 PM" at bounding box center [360, 354] width 73 height 88
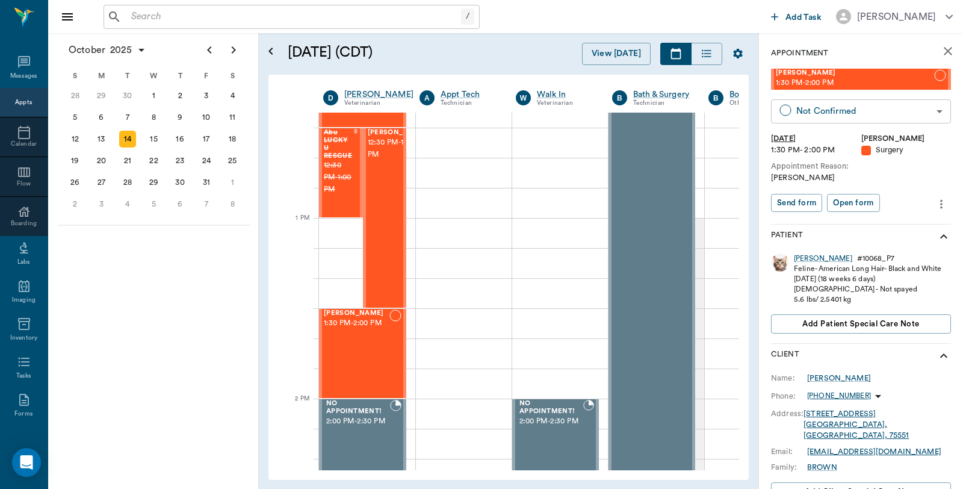
click at [844, 107] on body "/ ​ Add Task Dr. Bert Ellsworth Nectar Messages Appts Calendar Flow Boarding La…" at bounding box center [481, 244] width 963 height 489
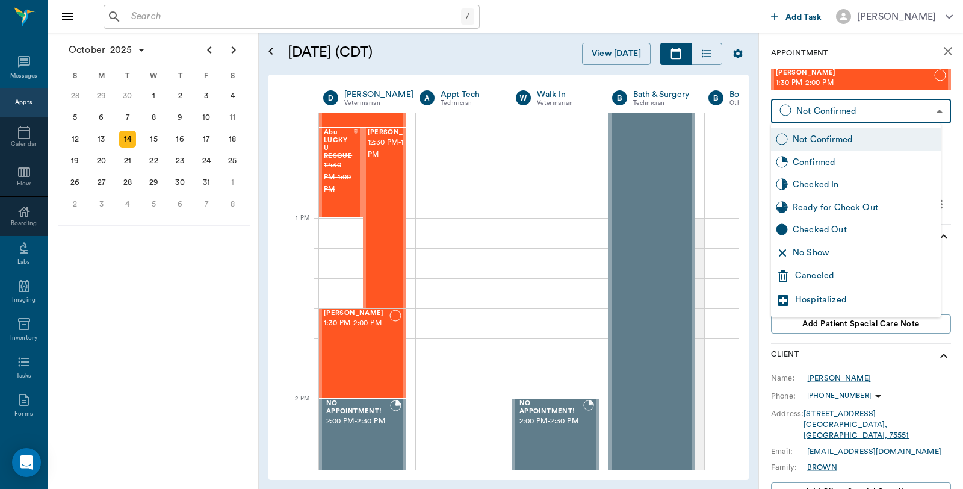
click at [832, 184] on div "Checked In" at bounding box center [864, 184] width 143 height 13
type input "CHECKED_IN"
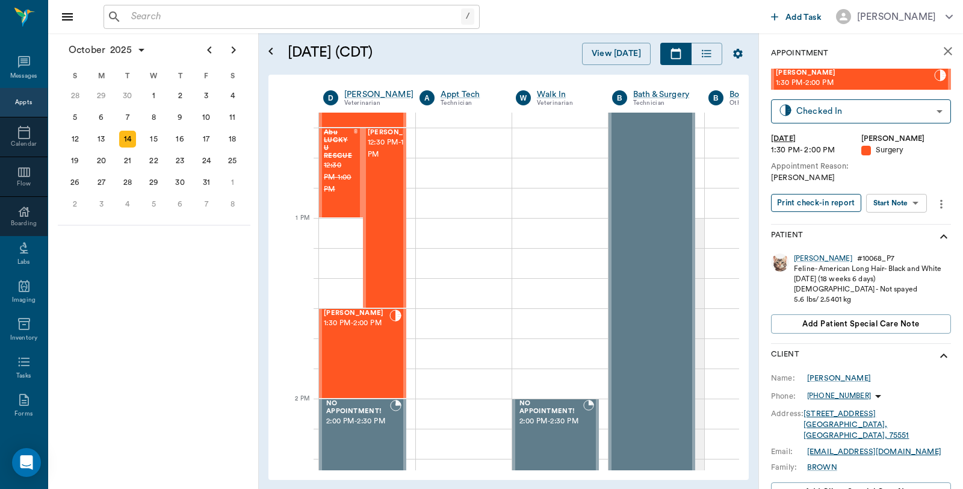
click at [826, 206] on button "Print check-in report" at bounding box center [816, 203] width 90 height 19
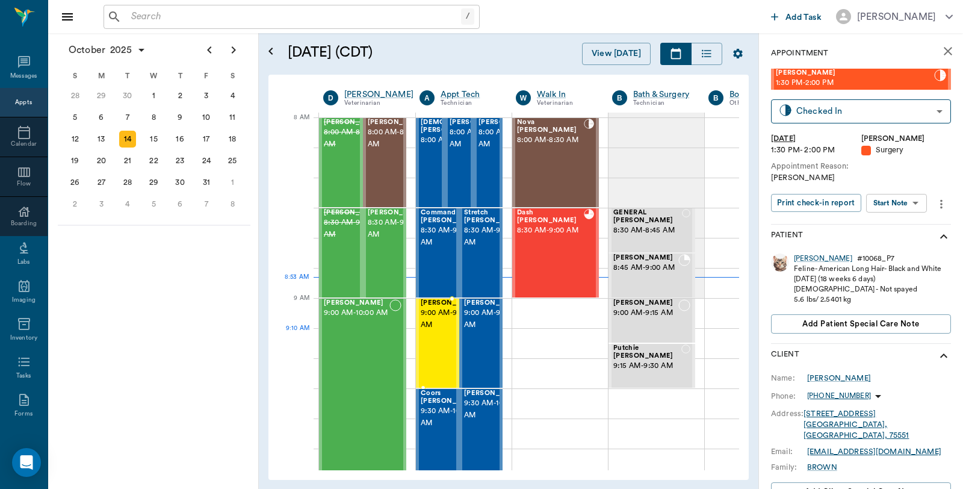
click at [436, 331] on span "9:00 AM - 9:30 AM" at bounding box center [451, 319] width 60 height 24
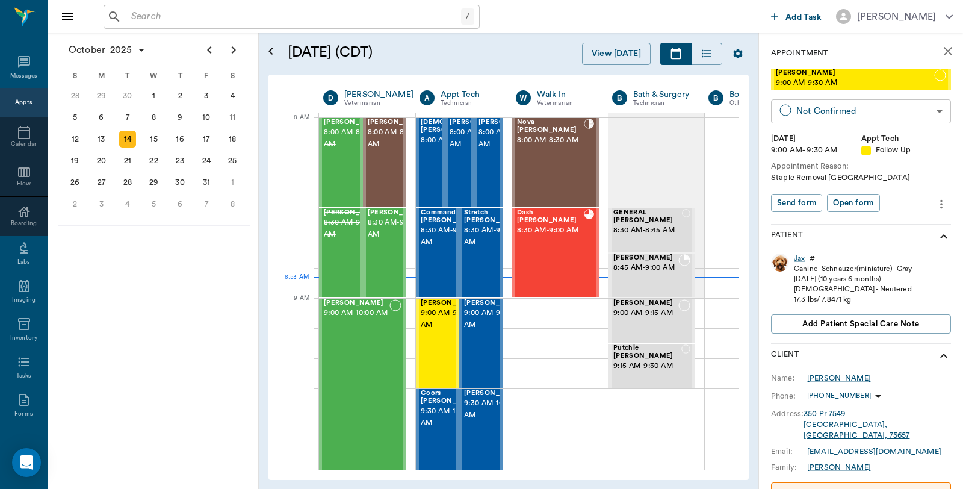
click at [857, 110] on body "/ ​ Add Task Dr. Bert Ellsworth Nectar Messages Appts Calendar Flow Boarding La…" at bounding box center [481, 244] width 963 height 489
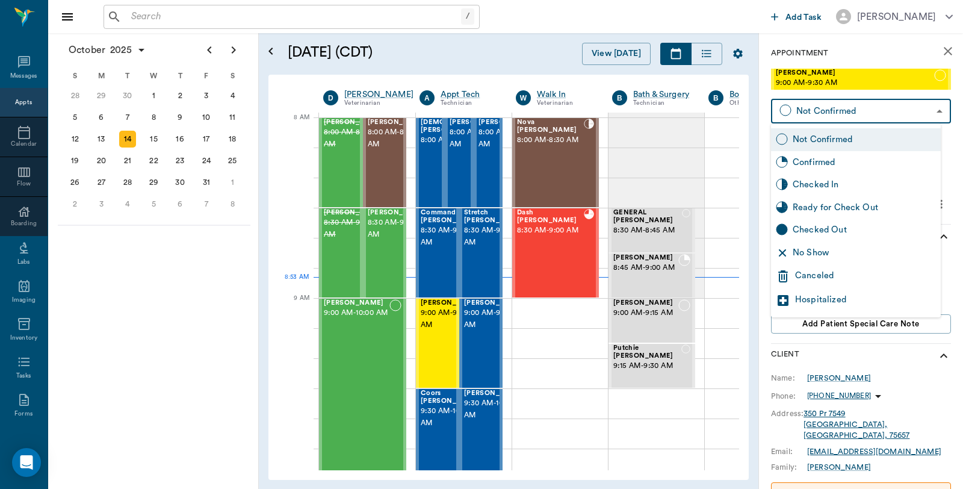
click at [821, 187] on div "Checked In" at bounding box center [864, 184] width 143 height 13
type input "CHECKED_IN"
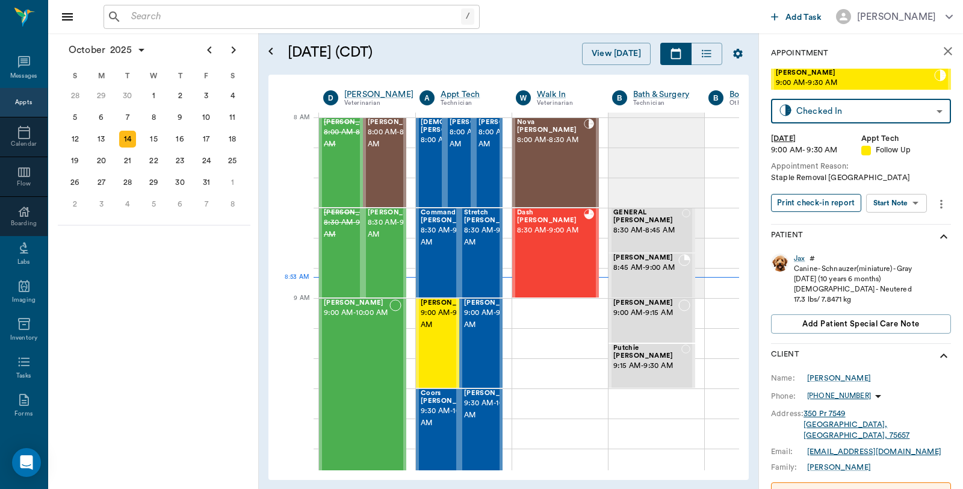
click at [809, 196] on button "Print check-in report" at bounding box center [816, 203] width 90 height 19
click at [479, 318] on span "9:00 AM - 9:30 AM" at bounding box center [494, 319] width 60 height 24
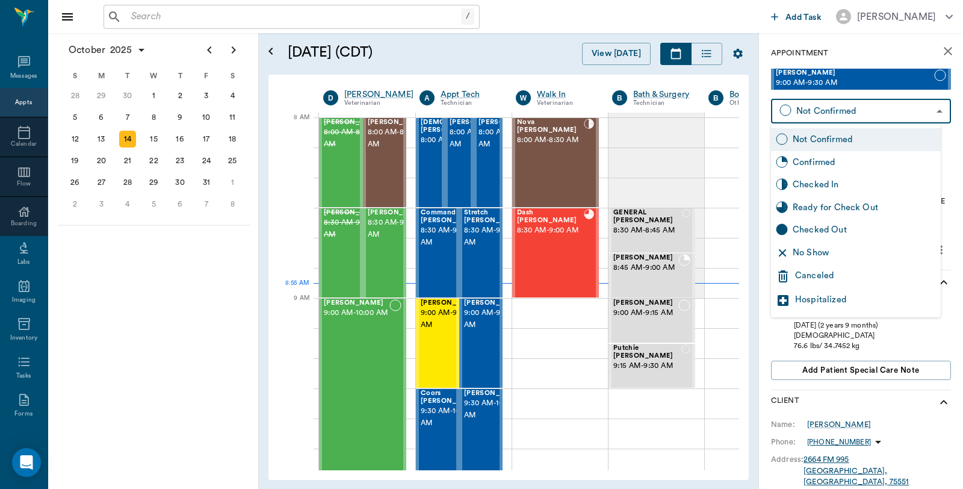
click at [844, 110] on body "/ ​ Add Task Dr. Bert Ellsworth Nectar Messages Appts Calendar Flow Boarding La…" at bounding box center [481, 244] width 963 height 489
click at [814, 183] on div "Checked In" at bounding box center [864, 184] width 143 height 13
type input "CHECKED_IN"
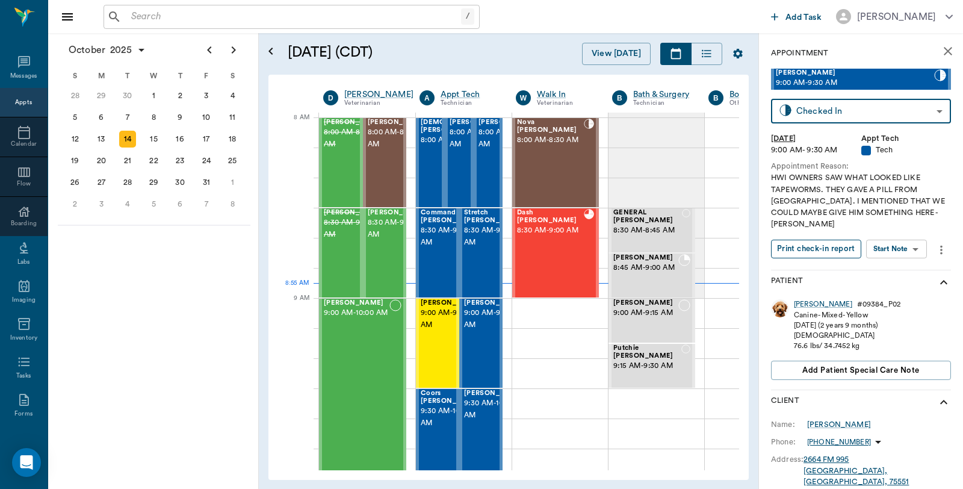
click at [802, 240] on button "Print check-in report" at bounding box center [816, 249] width 90 height 19
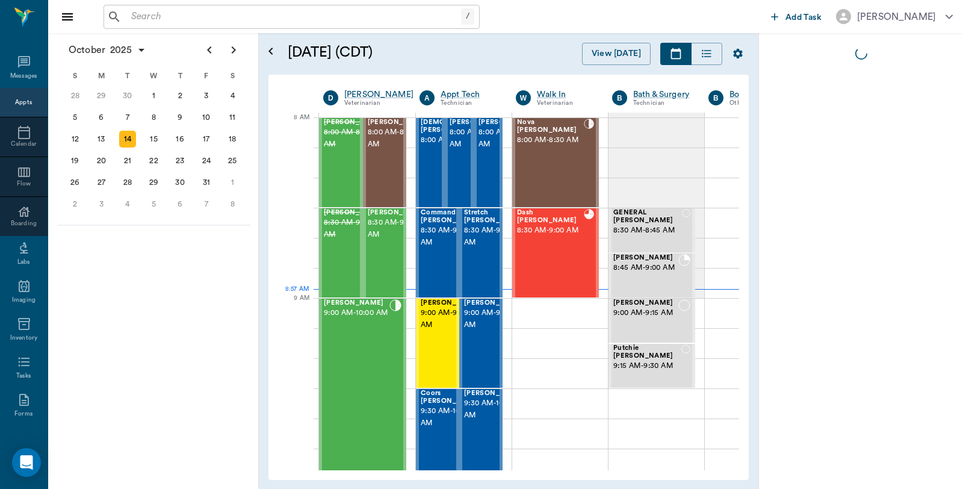
scroll to position [0, 1]
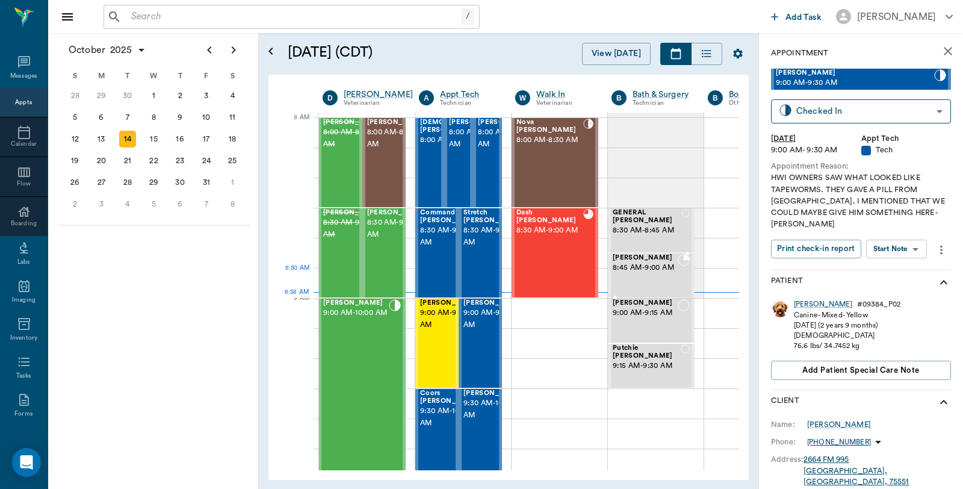
click at [643, 267] on span "8:45 AM - 9:00 AM" at bounding box center [645, 268] width 65 height 12
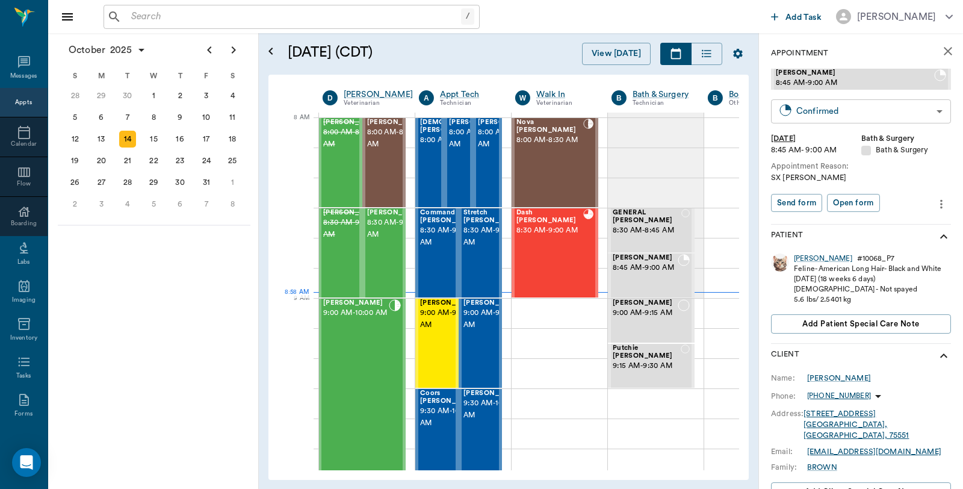
click at [887, 116] on body "/ ​ Add Task [PERSON_NAME] Nectar Messages Appts Calendar Flow Boarding Labs Im…" at bounding box center [481, 244] width 963 height 489
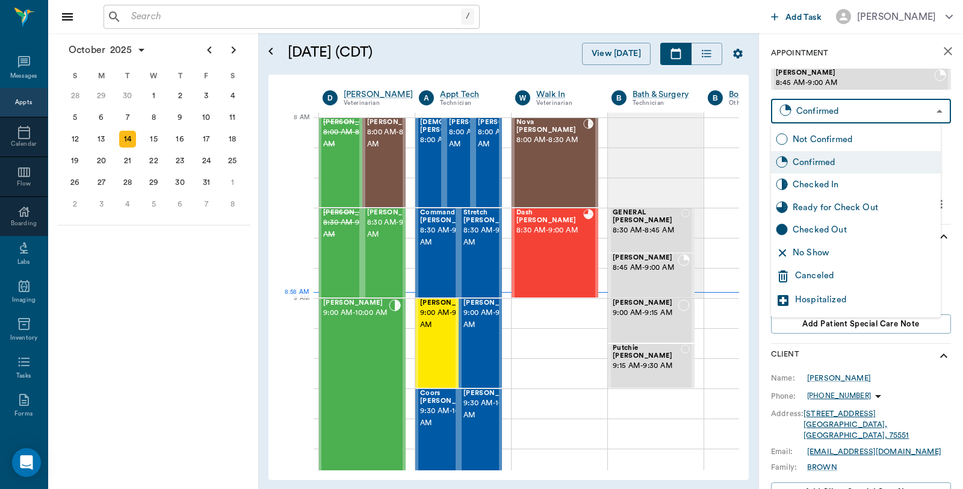
click at [828, 178] on div "Checked In" at bounding box center [864, 184] width 143 height 13
type input "CHECKED_IN"
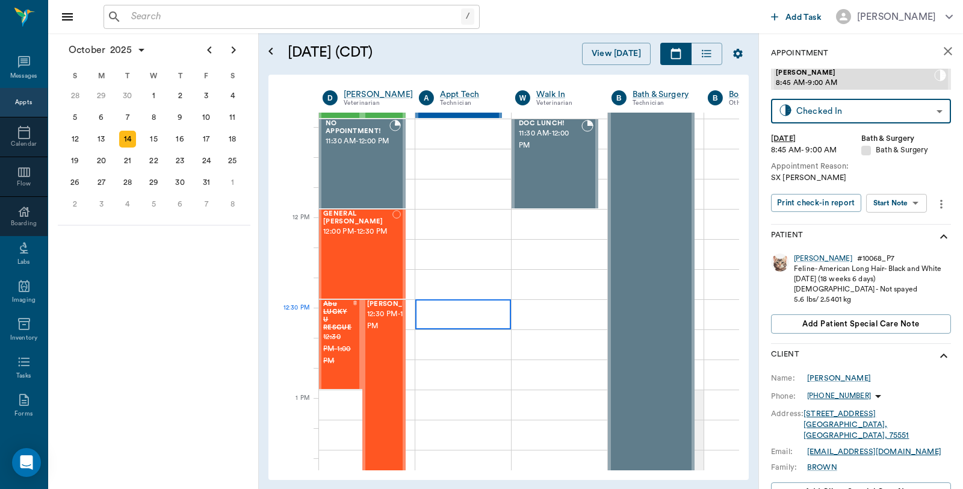
scroll to position [602, 1]
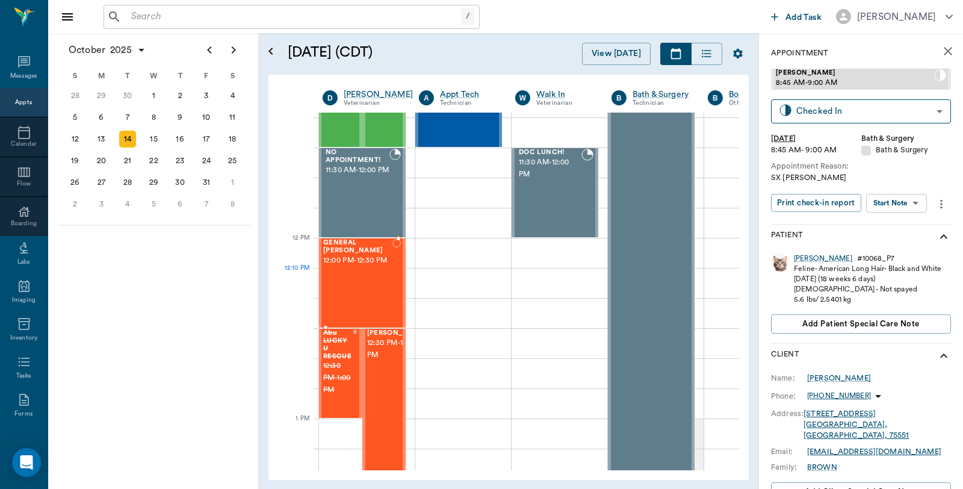
click at [386, 275] on div "GENERAL Spay 12:00 PM - 12:30 PM" at bounding box center [357, 283] width 69 height 88
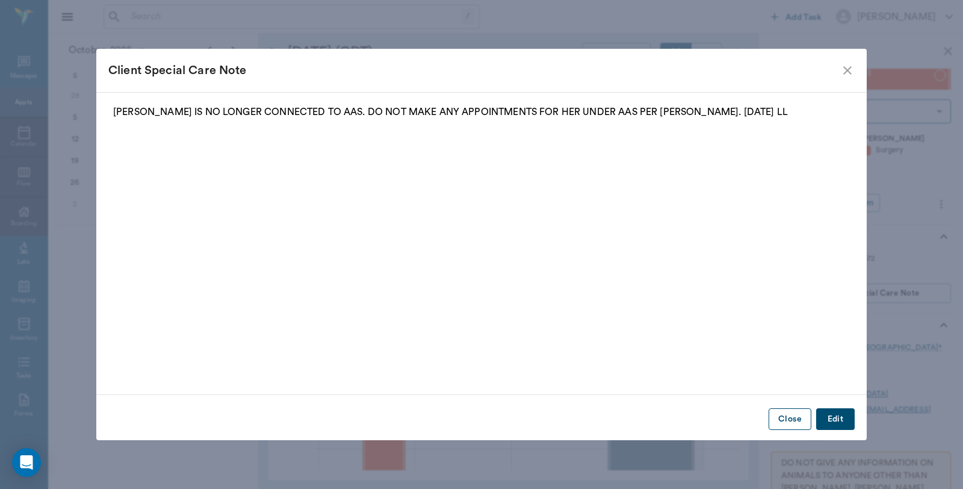
click at [787, 416] on button "Close" at bounding box center [790, 419] width 43 height 22
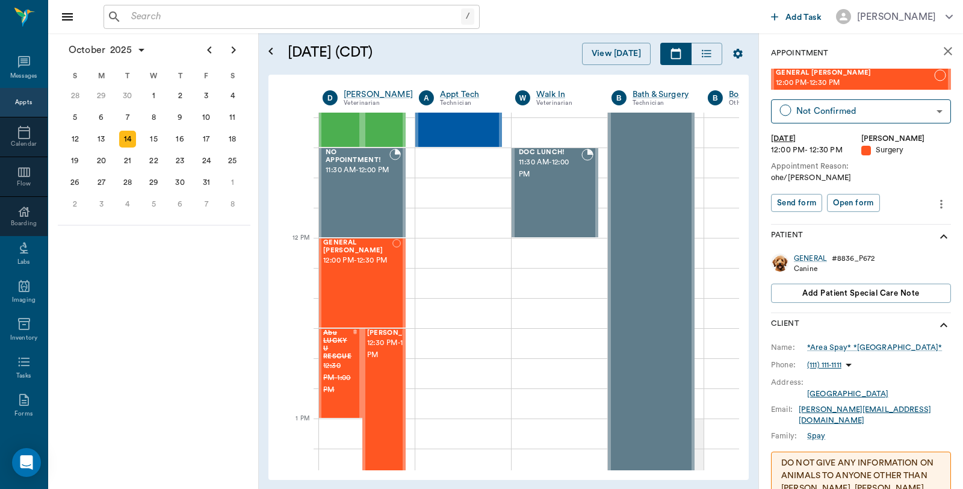
click at [935, 206] on icon "more" at bounding box center [941, 204] width 13 height 14
click at [879, 218] on span "Edit appointment" at bounding box center [880, 224] width 101 height 13
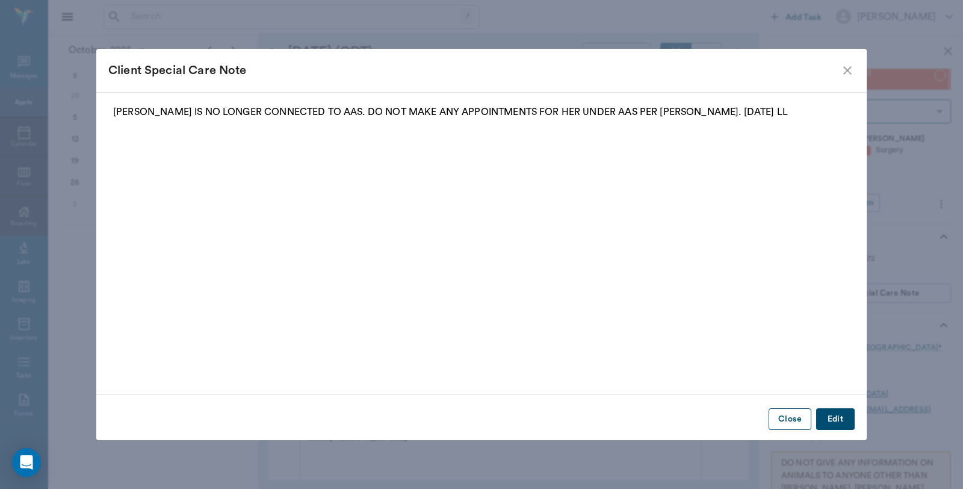
click at [787, 423] on button "Close" at bounding box center [790, 419] width 43 height 22
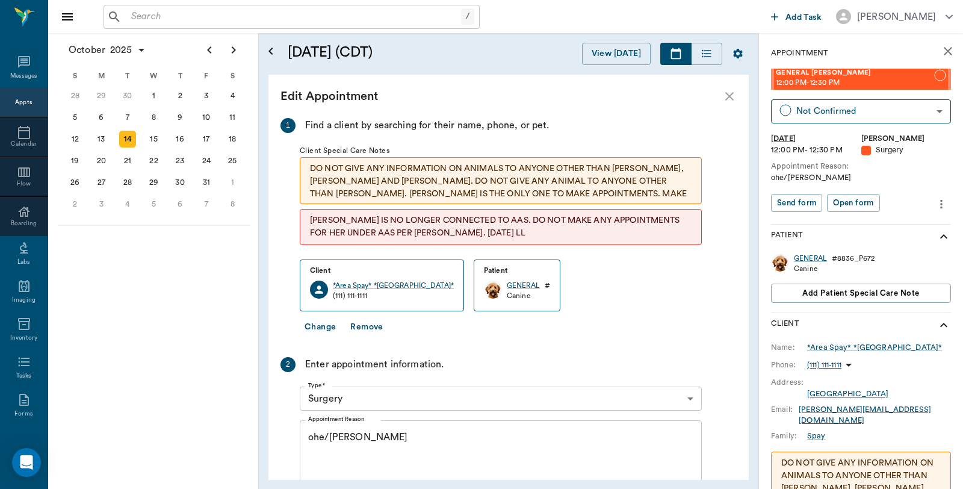
click at [327, 326] on button "Change" at bounding box center [320, 327] width 41 height 22
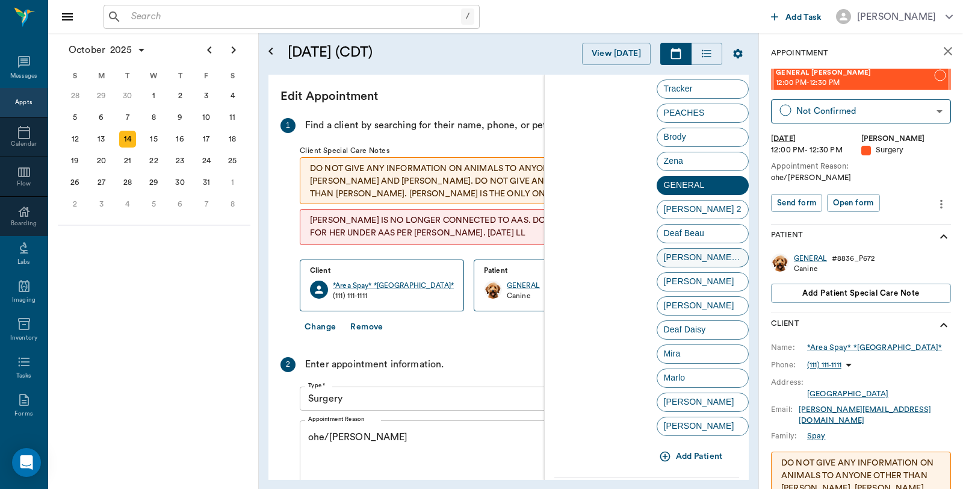
scroll to position [2966, 0]
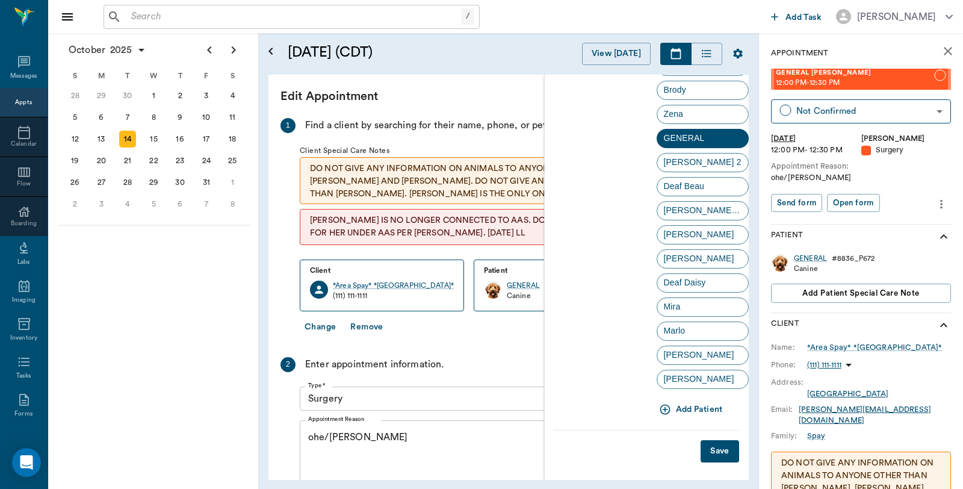
click at [694, 403] on button "Add Patient" at bounding box center [692, 410] width 71 height 22
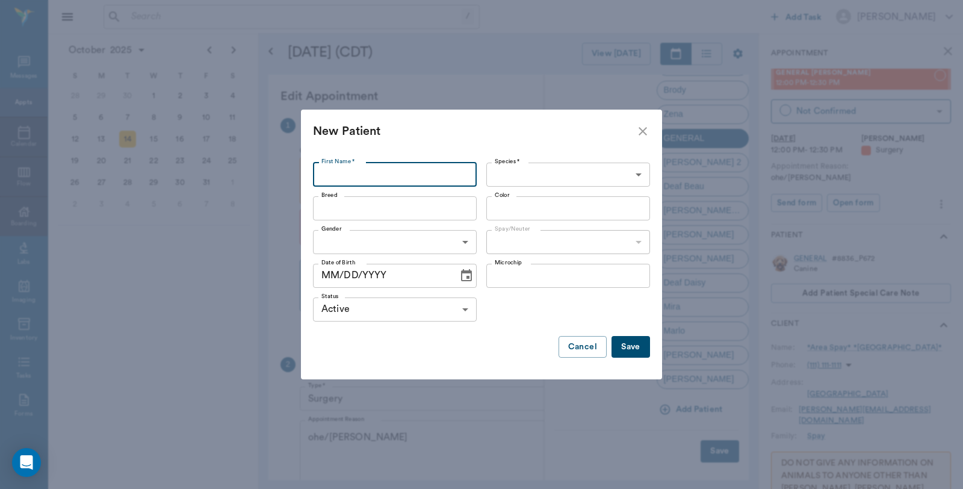
click at [411, 172] on input "First Name *" at bounding box center [395, 175] width 164 height 24
type input "Sasha"
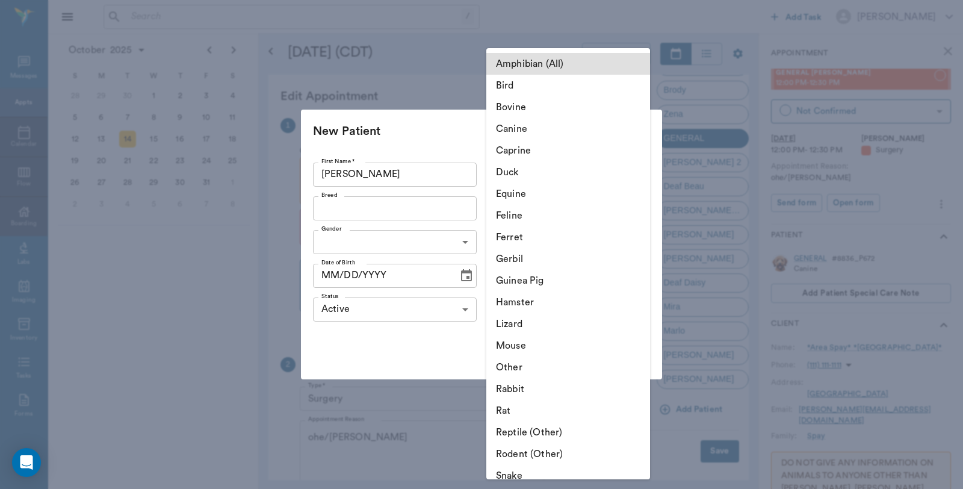
click at [572, 167] on body "/ ​ Add Task Dr. Bert Ellsworth Nectar Messages Appts Calendar Flow Boarding La…" at bounding box center [481, 244] width 963 height 489
click at [560, 126] on li "Canine" at bounding box center [569, 129] width 164 height 22
type input "Canine"
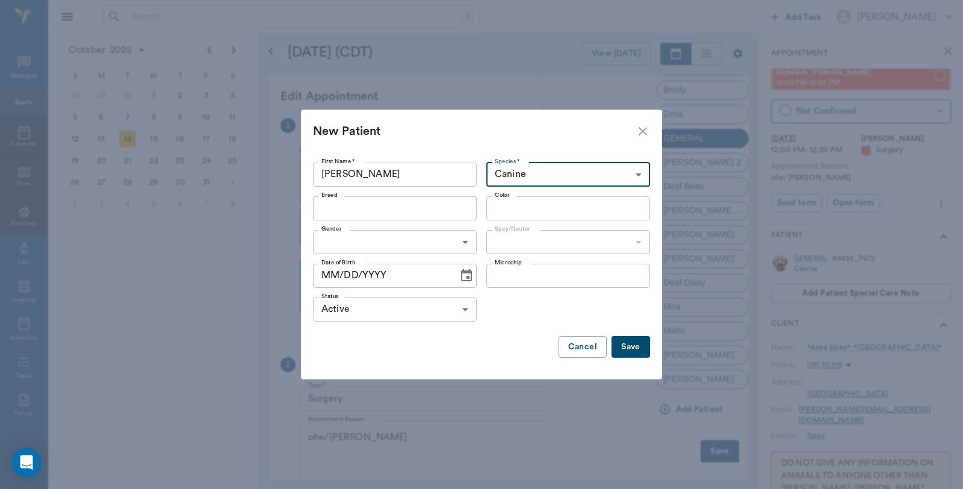
click at [411, 207] on input "Breed" at bounding box center [385, 208] width 137 height 17
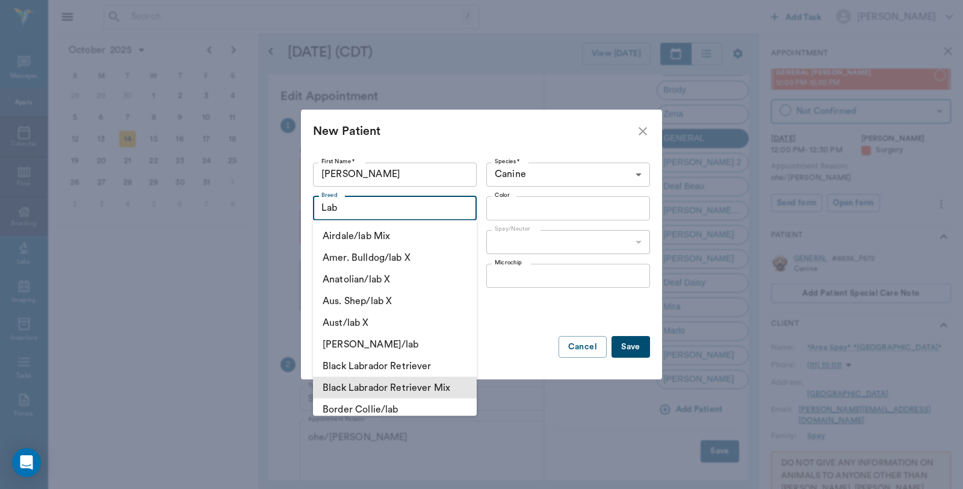
click at [408, 381] on li "Black Labrador Retriever Mix" at bounding box center [395, 388] width 164 height 22
type input "Black Labrador Retriever Mix"
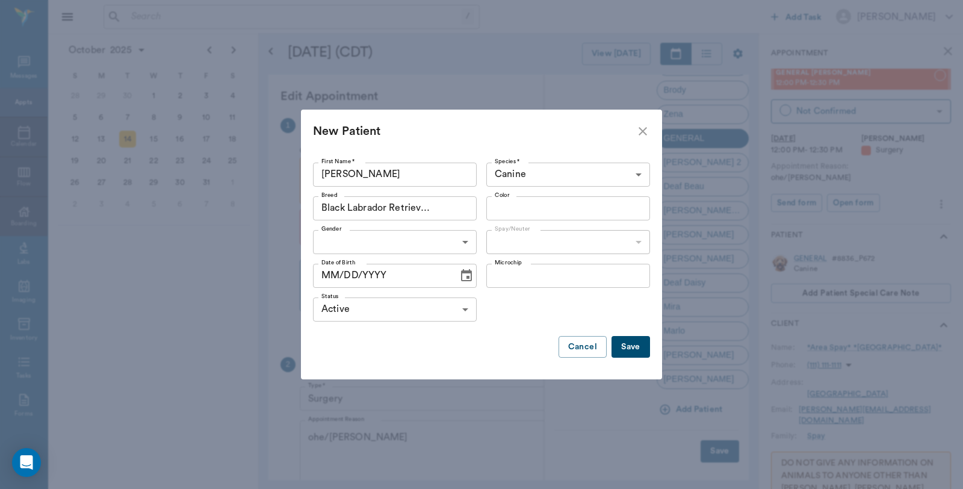
click at [576, 207] on input "Color" at bounding box center [558, 208] width 137 height 17
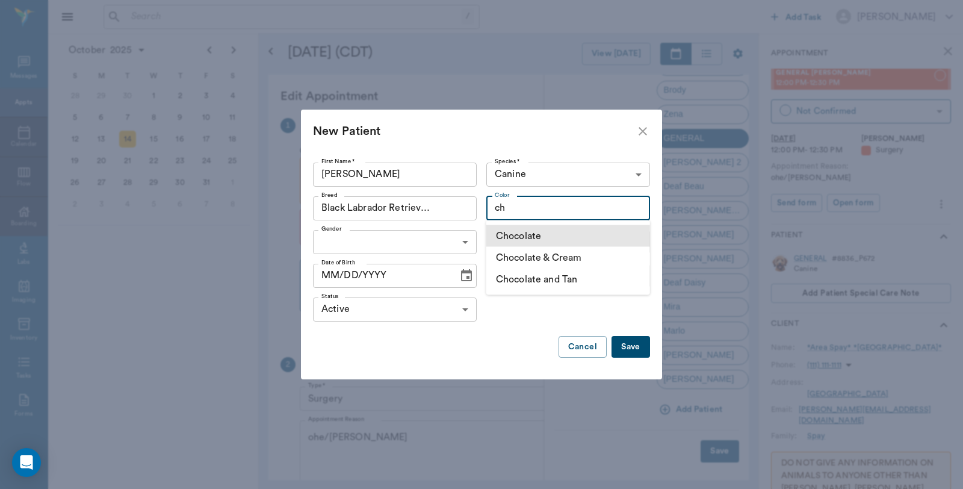
click at [543, 232] on li "Chocolate" at bounding box center [569, 236] width 164 height 22
type input "Chocolate"
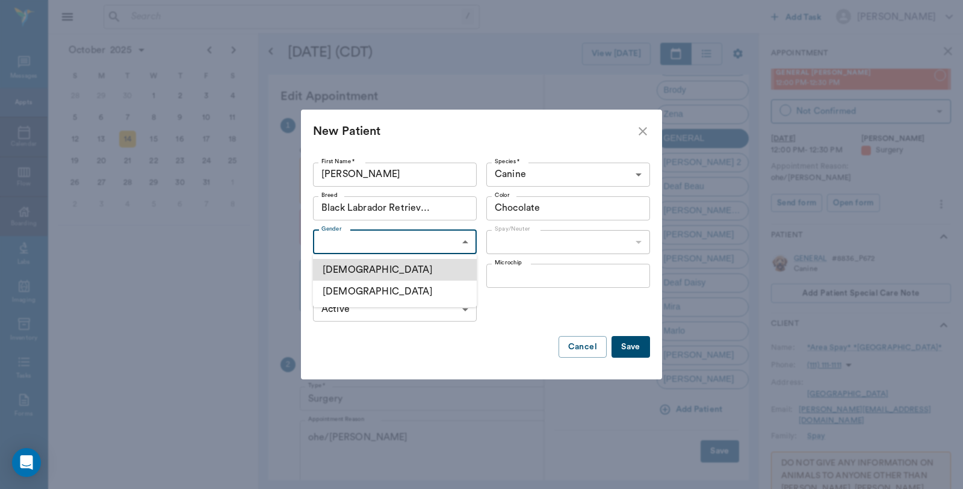
click at [403, 244] on body "/ ​ Add Task Dr. Bert Ellsworth Nectar Messages Appts Calendar Flow Boarding La…" at bounding box center [481, 244] width 963 height 489
click at [388, 291] on li "Female" at bounding box center [395, 292] width 164 height 22
type input "FEMALE"
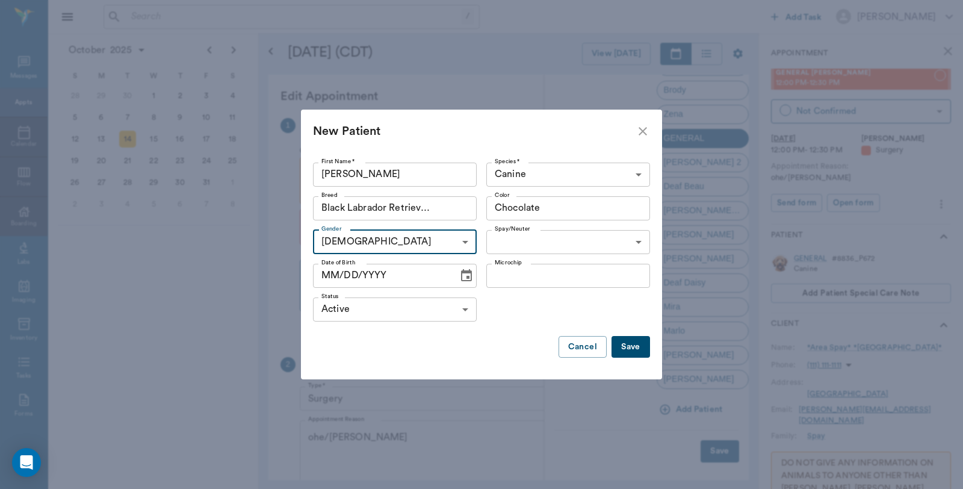
click at [518, 242] on body "/ ​ Add Task Dr. Bert Ellsworth Nectar Messages Appts Calendar Flow Boarding La…" at bounding box center [481, 244] width 963 height 489
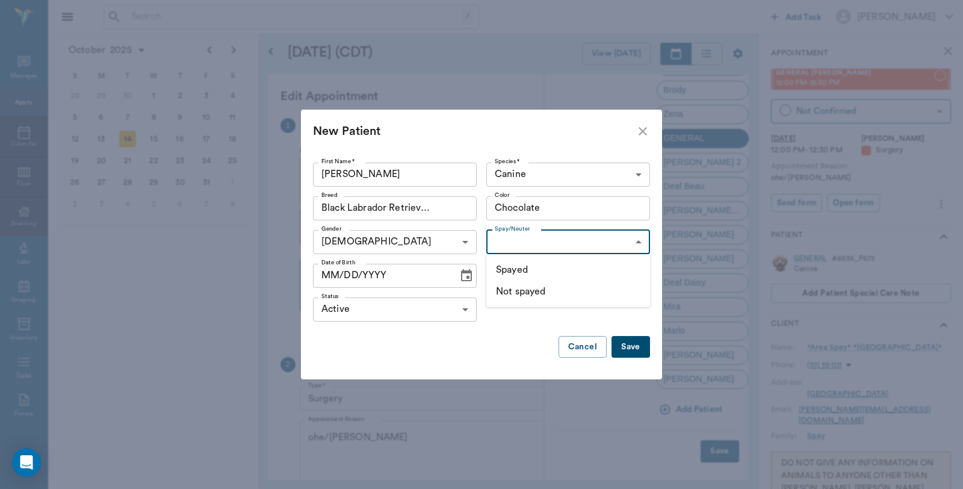
click at [514, 297] on li "Not spayed" at bounding box center [569, 292] width 164 height 22
type input "false"
click at [627, 352] on button "Save" at bounding box center [631, 347] width 39 height 22
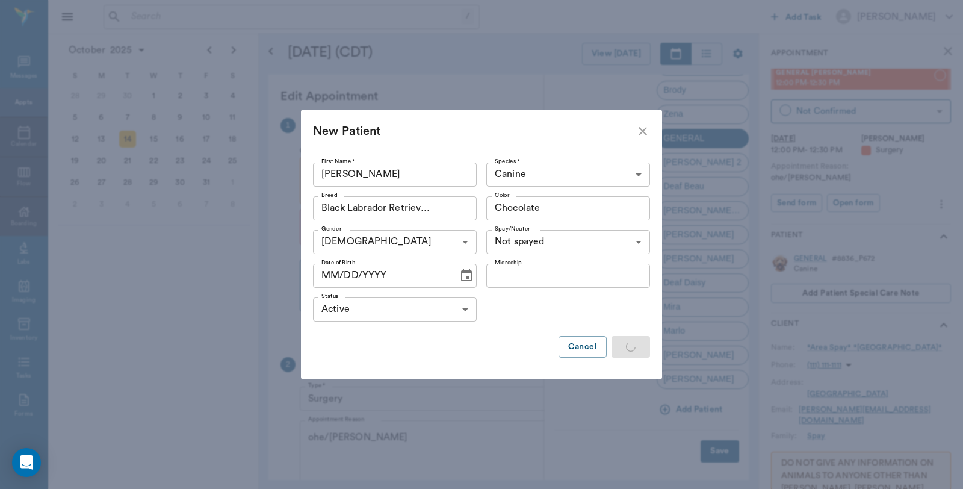
scroll to position [0, 0]
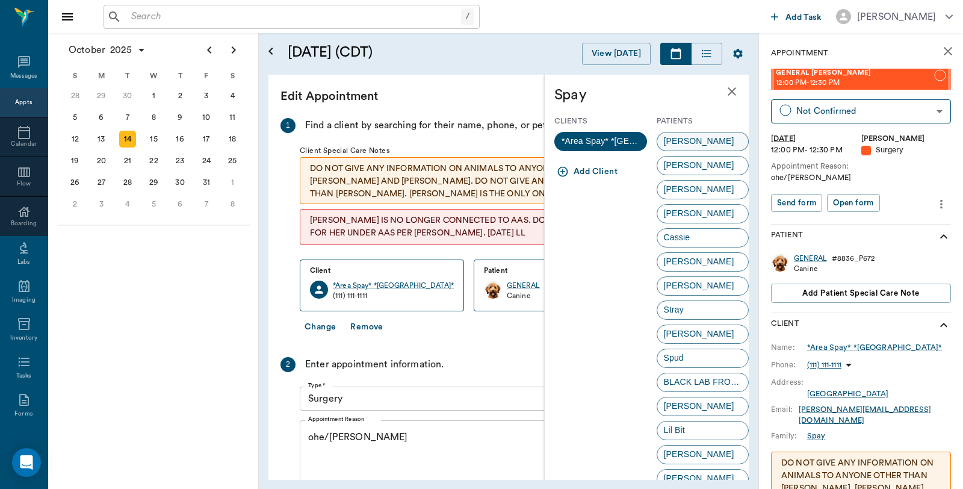
click at [691, 146] on div "Sasha" at bounding box center [703, 141] width 93 height 19
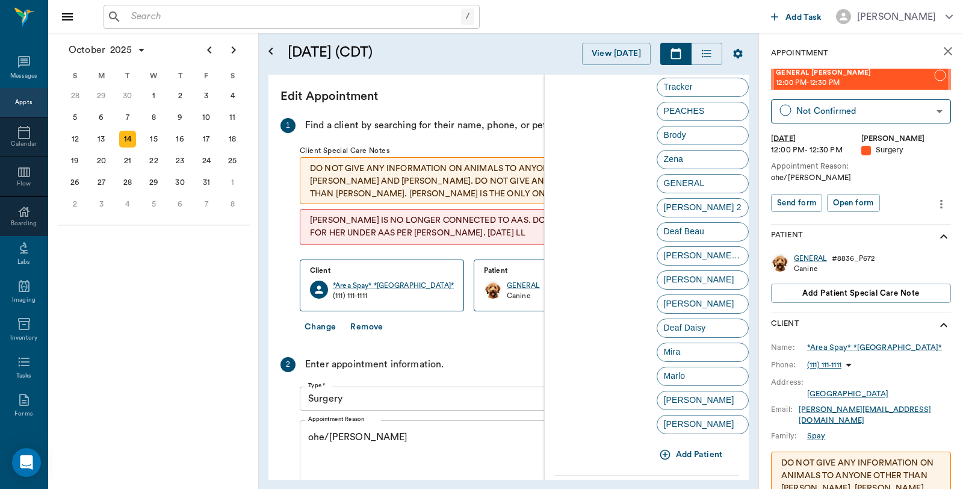
scroll to position [2990, 0]
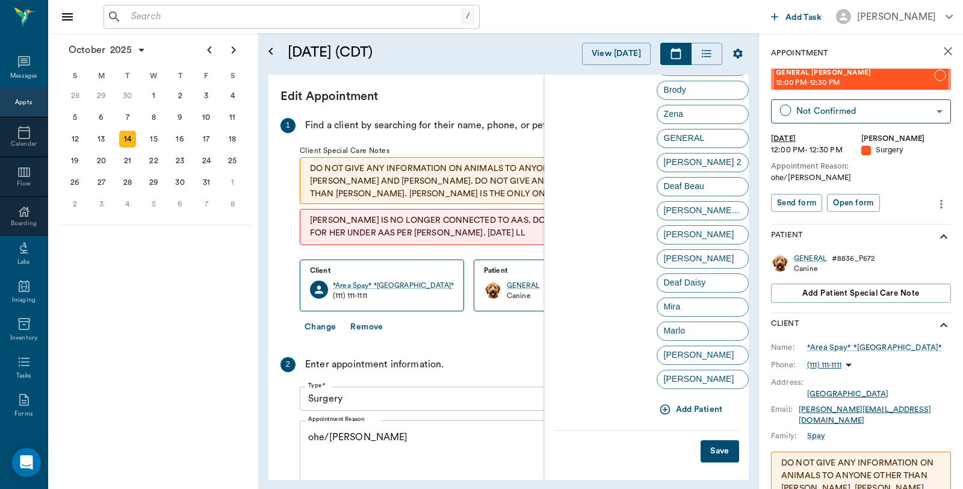
click at [707, 448] on button "Save" at bounding box center [720, 451] width 39 height 22
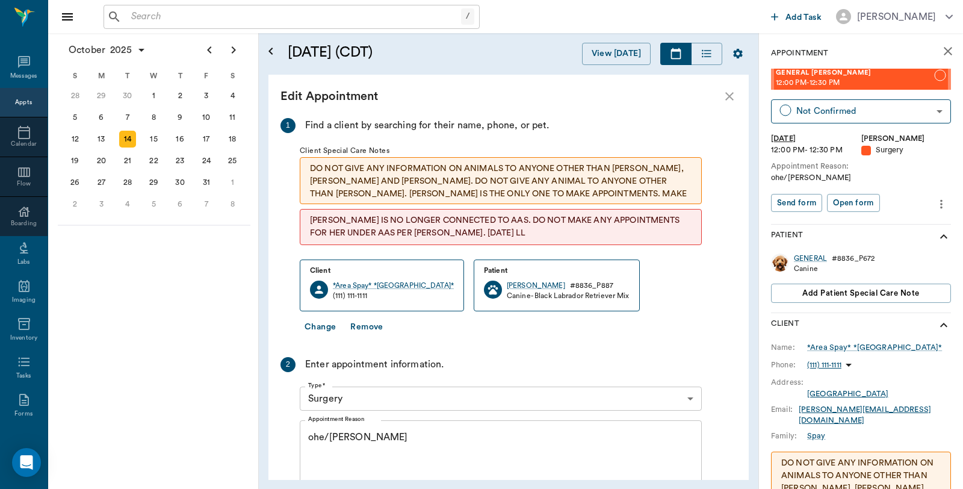
click at [357, 458] on textarea "ohe/Lisa" at bounding box center [500, 472] width 385 height 83
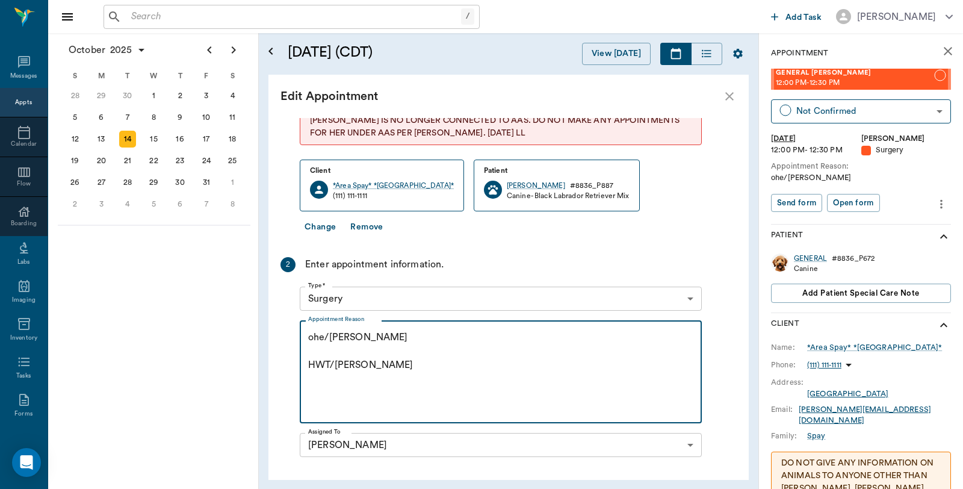
scroll to position [257, 0]
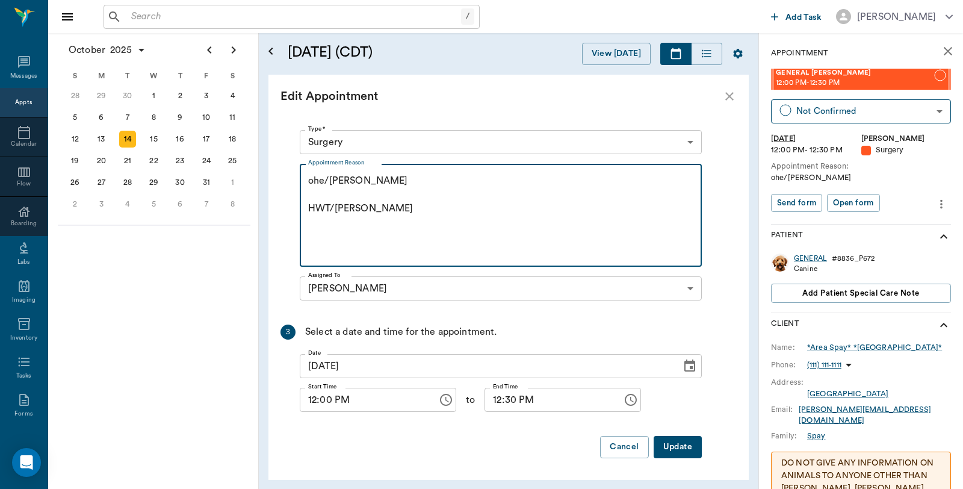
type textarea "ohe/Lisa HWT/Rv Caryn"
click at [671, 442] on button "Update" at bounding box center [678, 447] width 48 height 22
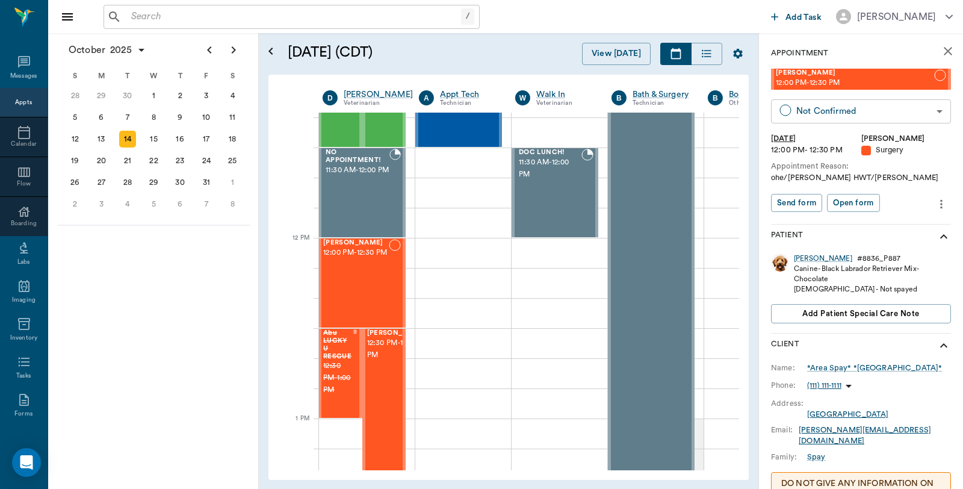
click at [838, 113] on body "/ ​ Add Task Dr. Bert Ellsworth Nectar Messages Appts Calendar Flow Boarding La…" at bounding box center [481, 244] width 963 height 489
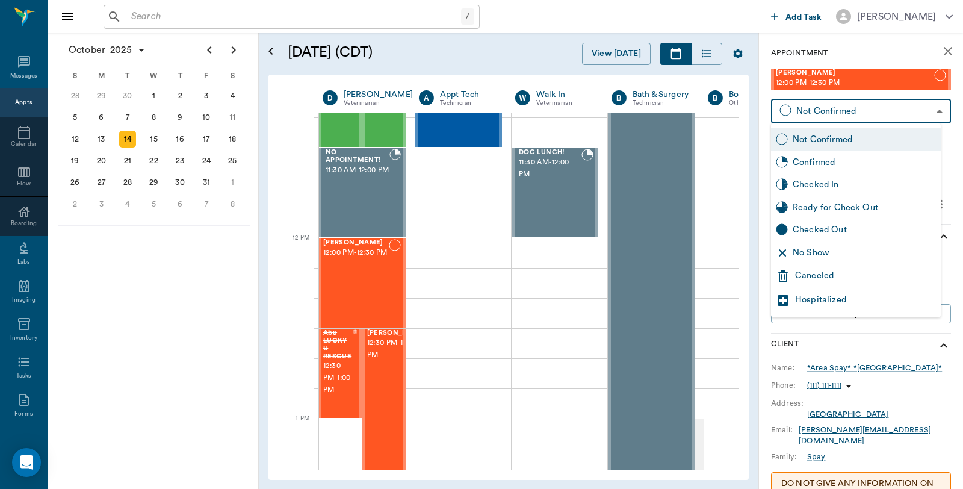
click at [823, 185] on div "Checked In" at bounding box center [864, 184] width 143 height 13
type input "CHECKED_IN"
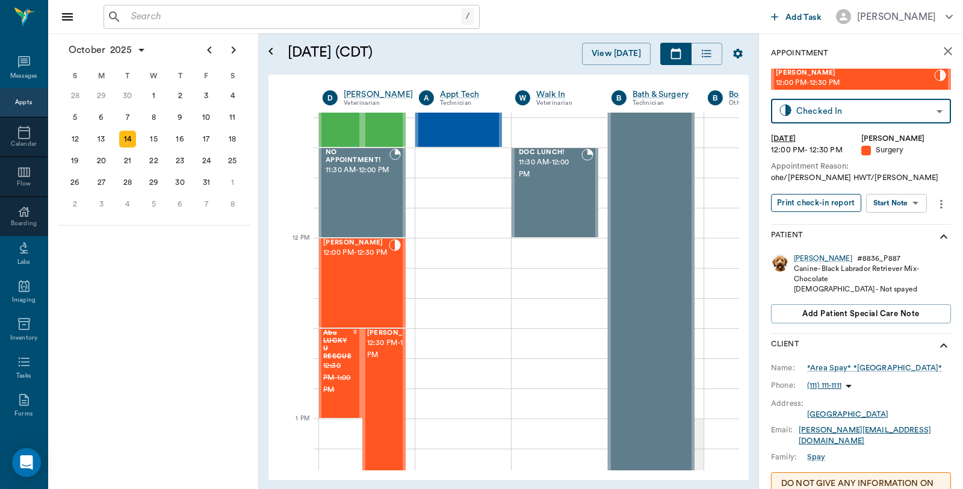
click at [824, 199] on button "Print check-in report" at bounding box center [816, 203] width 90 height 19
click at [805, 255] on div "Sasha" at bounding box center [823, 259] width 58 height 10
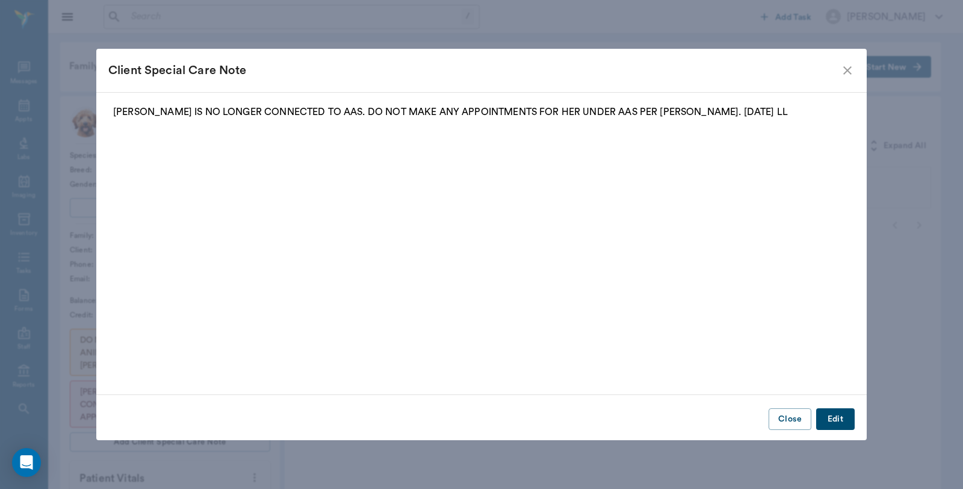
click at [850, 72] on icon "close" at bounding box center [848, 70] width 14 height 14
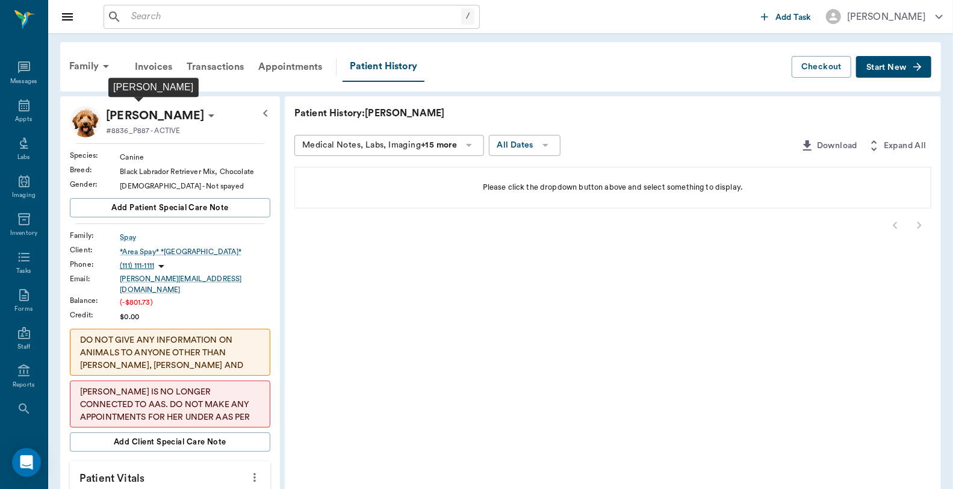
click at [132, 111] on p "[PERSON_NAME]" at bounding box center [155, 115] width 98 height 19
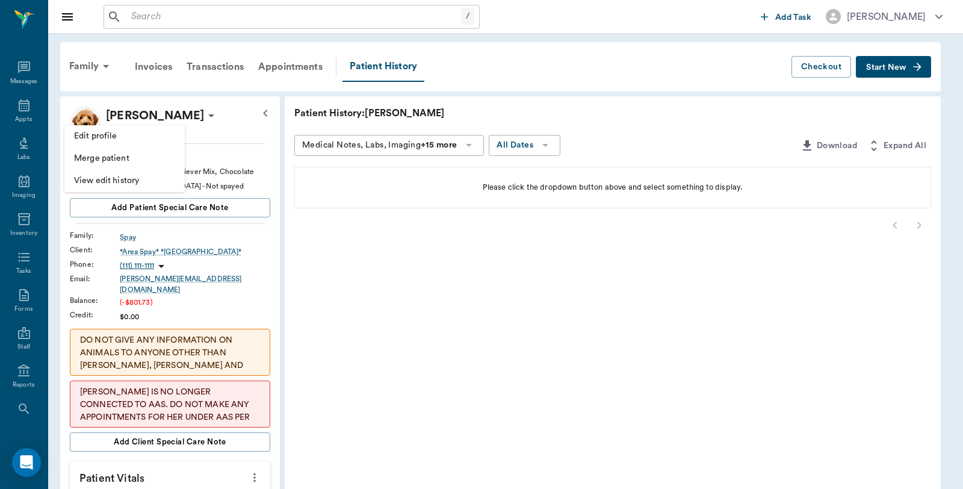
click at [106, 131] on span "Edit profile" at bounding box center [124, 136] width 101 height 13
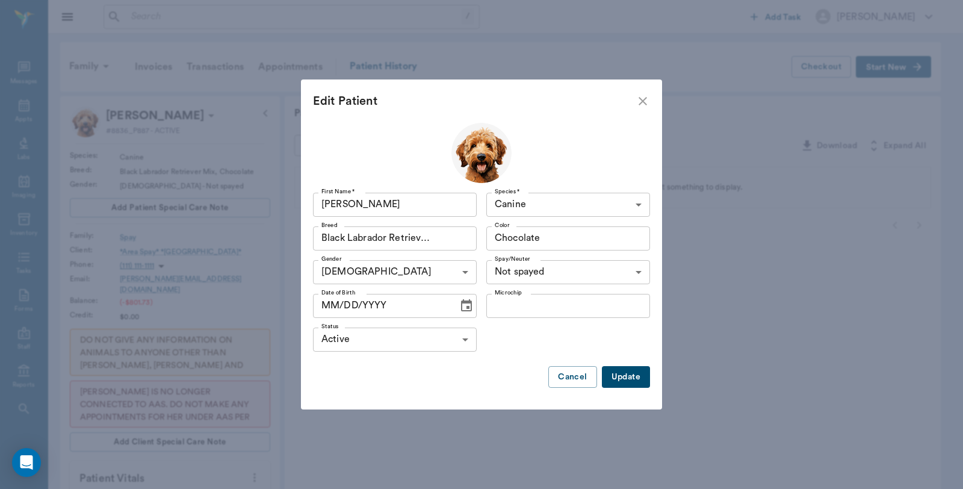
click at [395, 305] on input "MM/DD/YYYY" at bounding box center [381, 306] width 137 height 24
click at [465, 305] on icon "Choose date" at bounding box center [466, 306] width 14 height 14
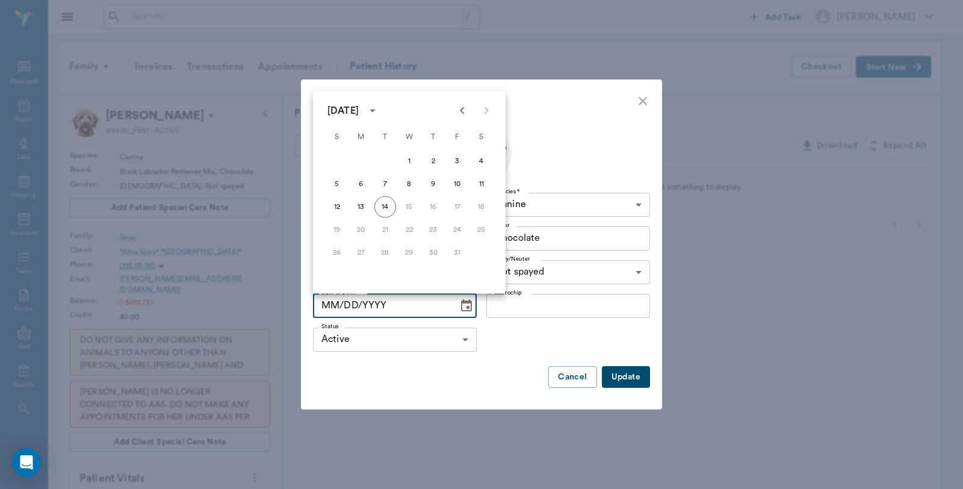
click at [461, 109] on icon "Previous month" at bounding box center [462, 111] width 14 height 14
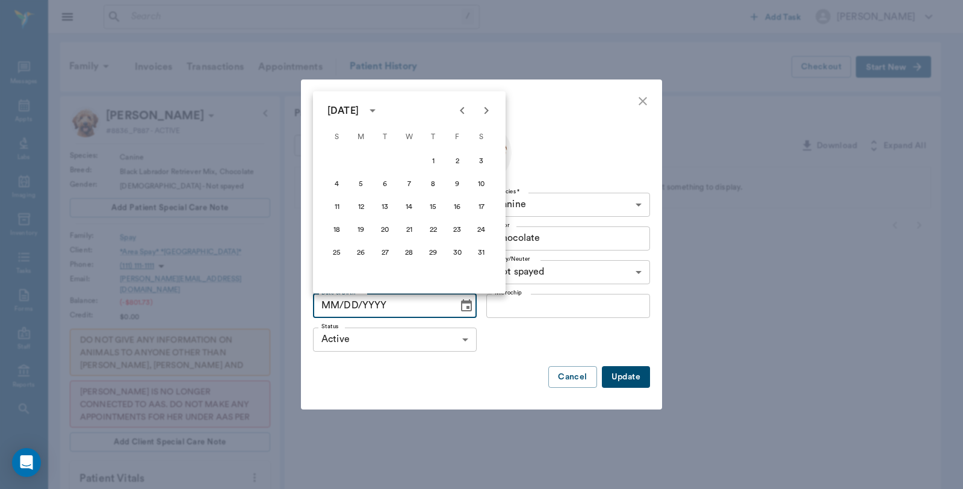
click at [461, 109] on icon "Previous month" at bounding box center [462, 111] width 14 height 14
click at [387, 208] on button "14" at bounding box center [386, 207] width 22 height 22
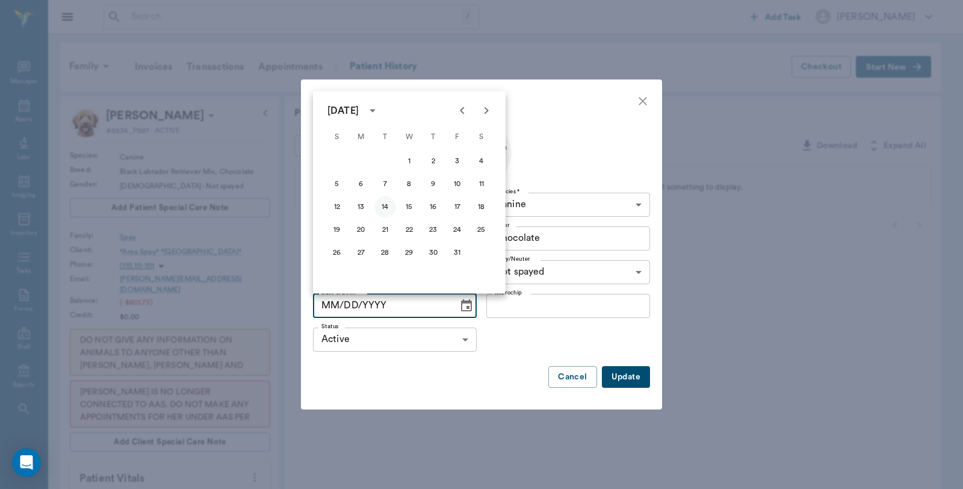
type input "01/14/2025"
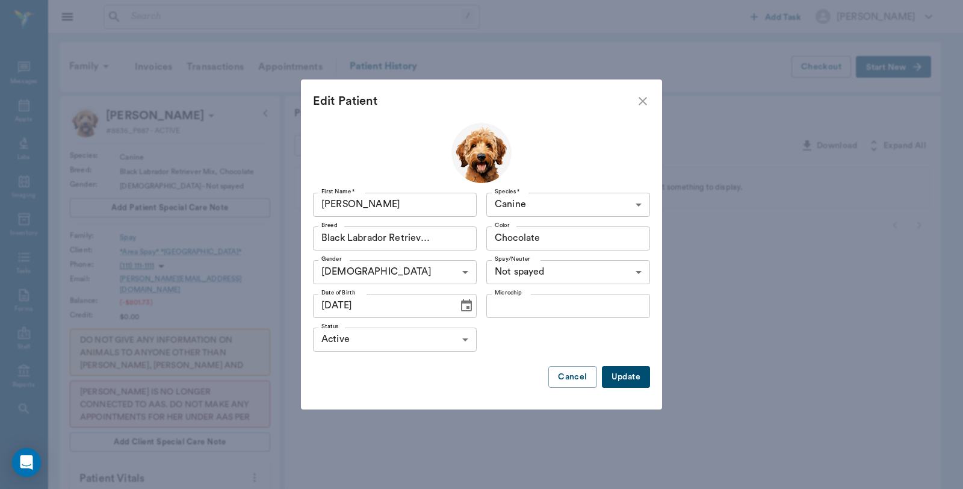
click at [630, 382] on button "Update" at bounding box center [626, 377] width 48 height 22
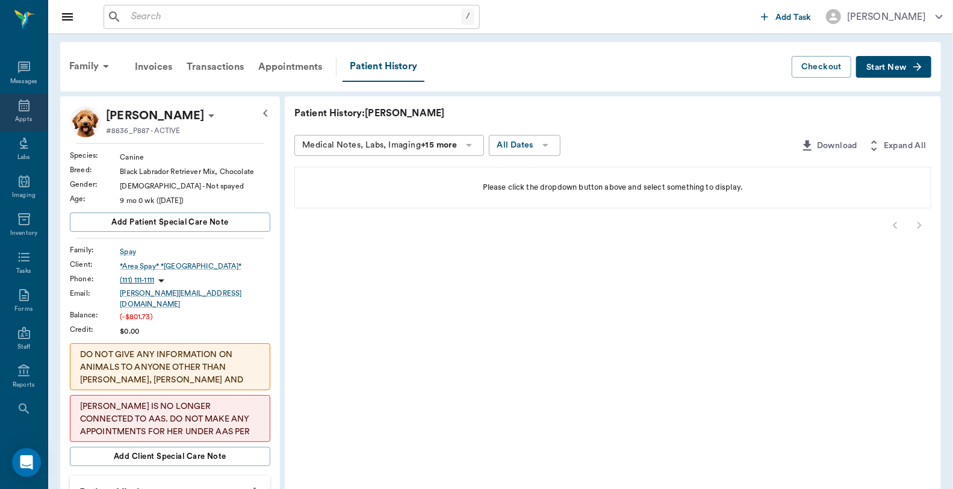
click at [20, 108] on icon at bounding box center [24, 105] width 11 height 12
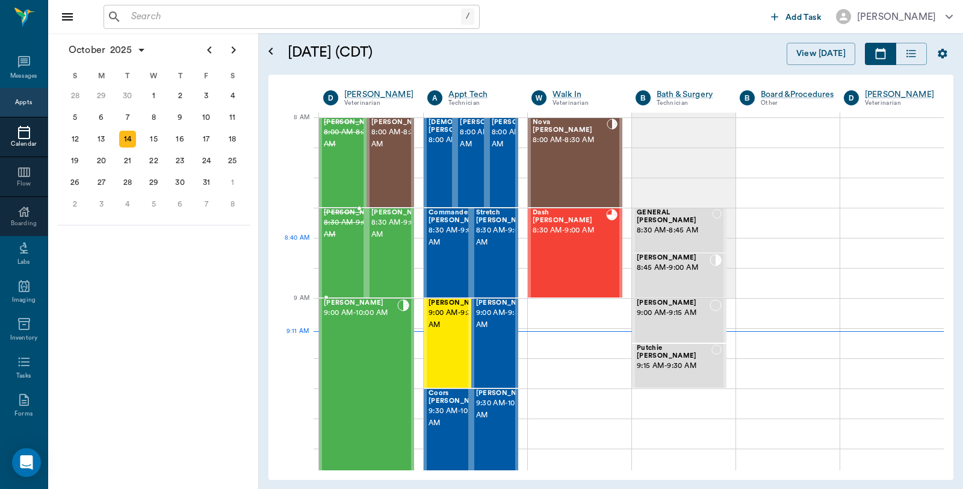
click at [332, 239] on span "8:30 AM - 9:00 AM" at bounding box center [354, 229] width 60 height 24
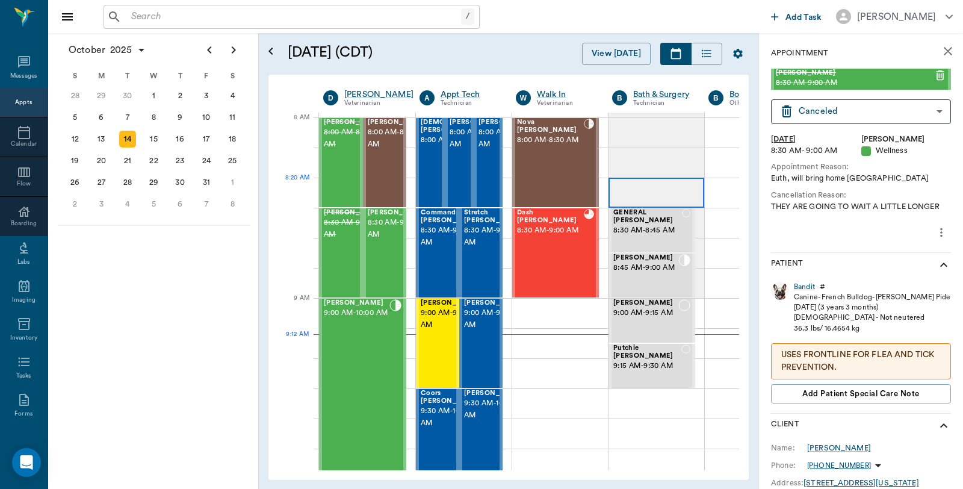
click at [660, 225] on span "8:30 AM - 8:45 AM" at bounding box center [648, 231] width 69 height 12
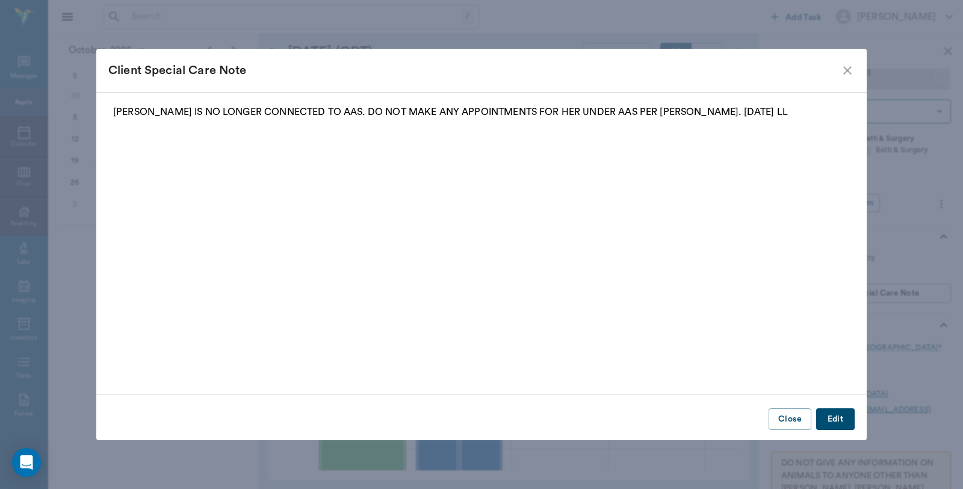
click at [850, 70] on icon "close" at bounding box center [848, 70] width 14 height 14
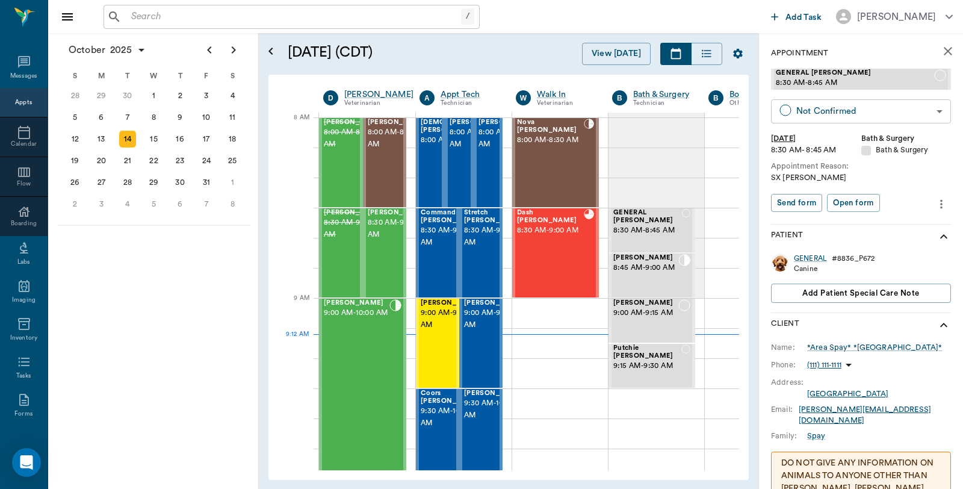
click at [896, 115] on body "/ ​ Add Task Dr. Bert Ellsworth Nectar Messages Appts Calendar Flow Boarding La…" at bounding box center [481, 244] width 963 height 489
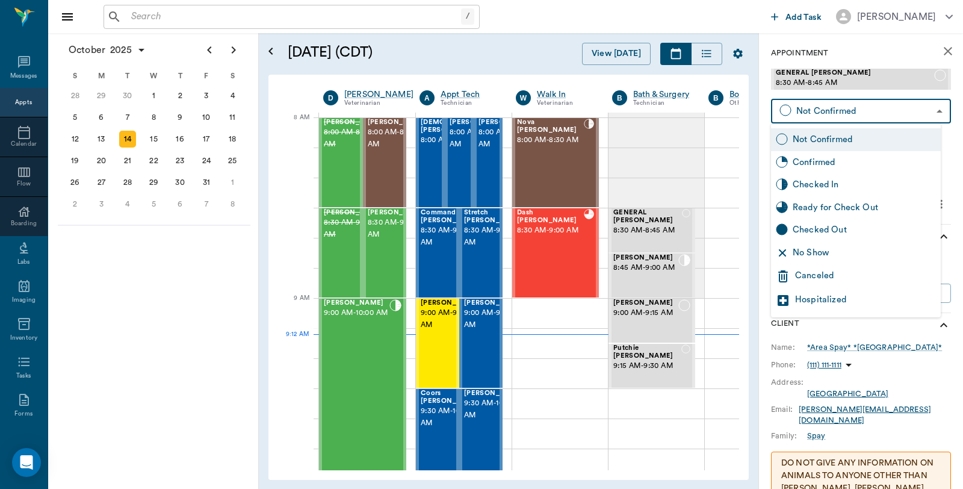
click at [848, 185] on div "Checked In" at bounding box center [864, 184] width 143 height 13
type input "CHECKED_IN"
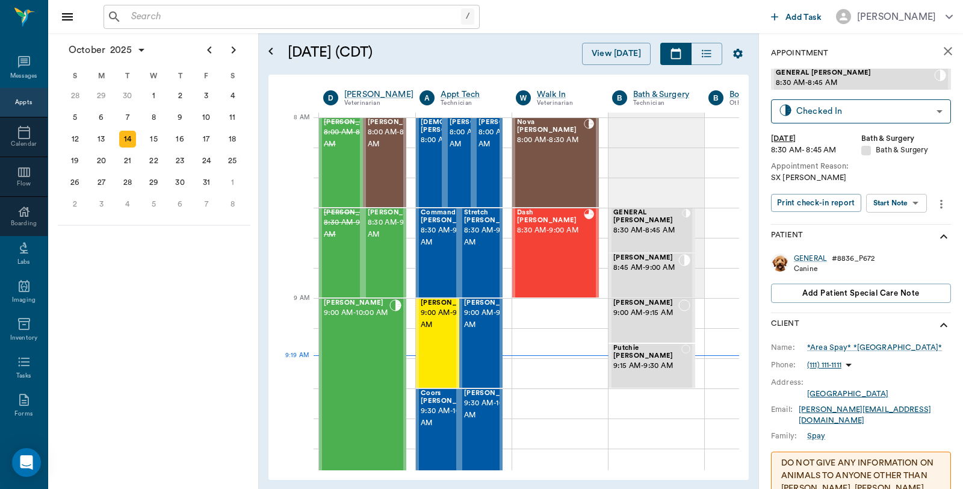
click at [854, 452] on div "DO NOT GIVE ANY INFORMATION ON ANIMALS TO ANYONE OTHER THAN MICHELE, HEATHER AN…" at bounding box center [861, 475] width 180 height 47
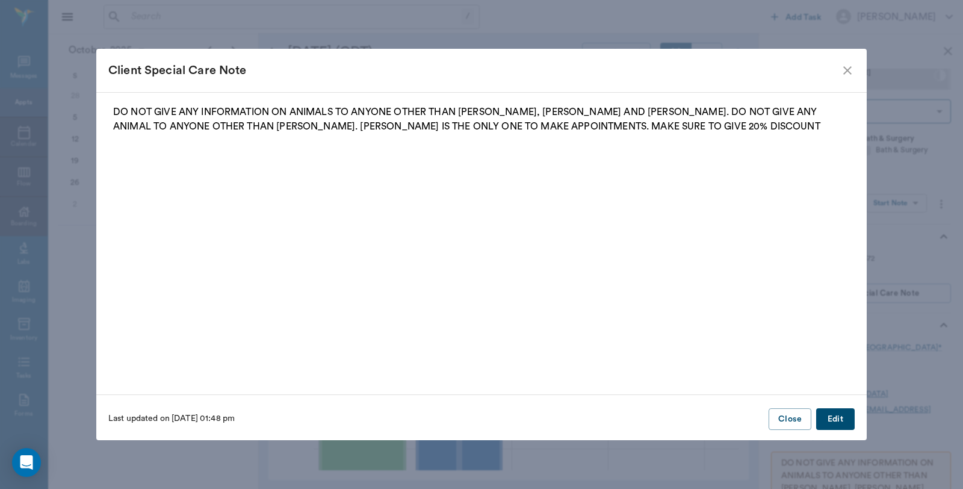
click at [844, 67] on icon "close" at bounding box center [848, 70] width 8 height 8
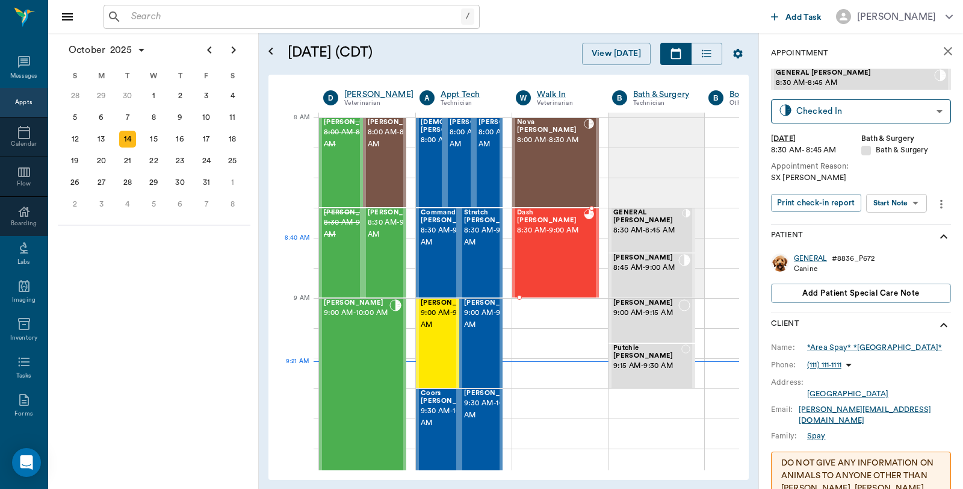
click at [563, 248] on div "Dash Gennings 8:30 AM - 9:00 AM" at bounding box center [550, 253] width 67 height 88
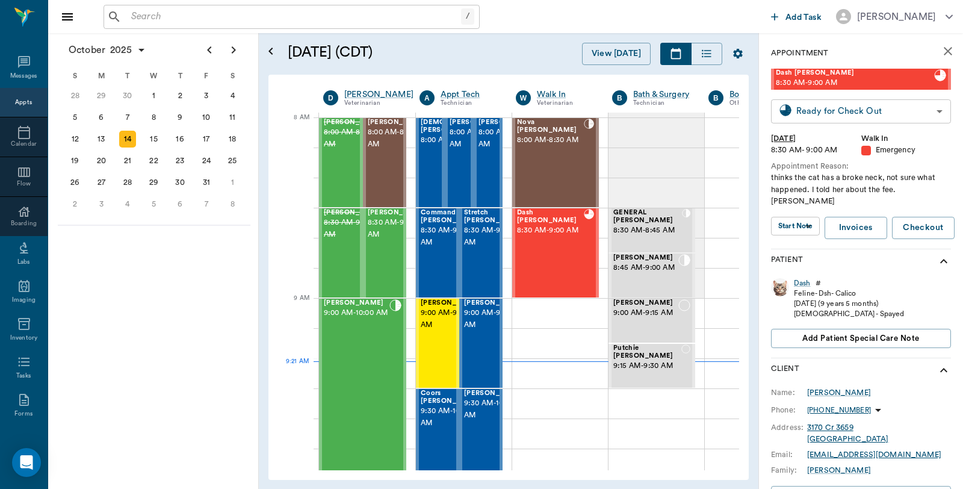
click at [887, 110] on body "/ ​ Add Task Dr. Bert Ellsworth Nectar Messages Appts Calendar Flow Boarding La…" at bounding box center [481, 244] width 963 height 489
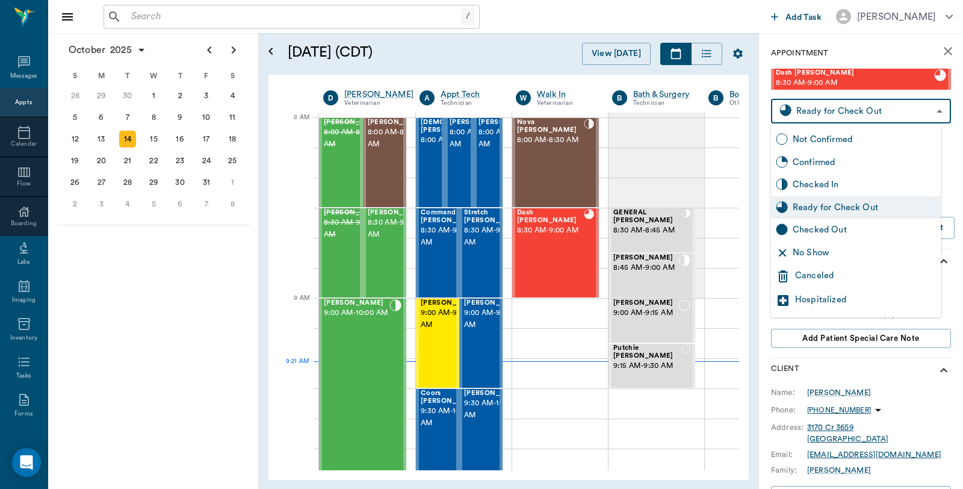
click at [805, 230] on div "Checked Out" at bounding box center [864, 229] width 143 height 13
type input "CHECKED_OUT"
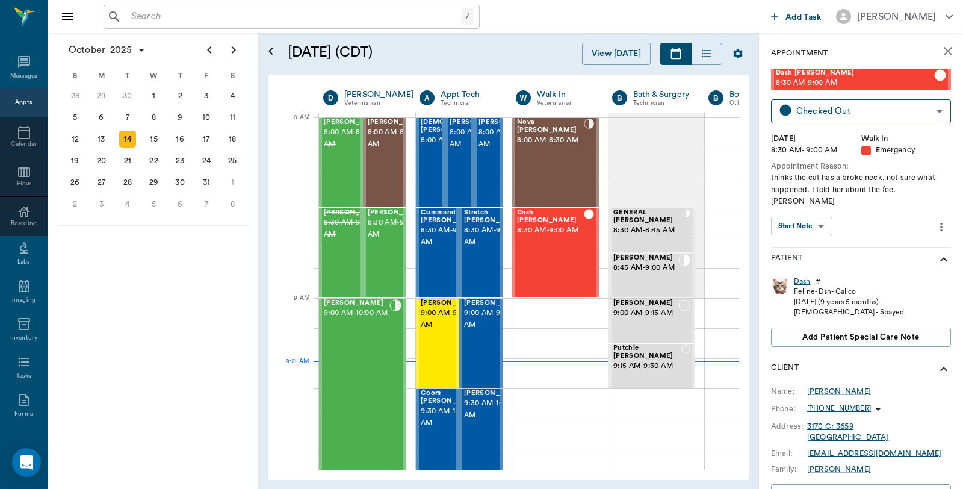
click at [798, 276] on div "Dash" at bounding box center [802, 281] width 17 height 10
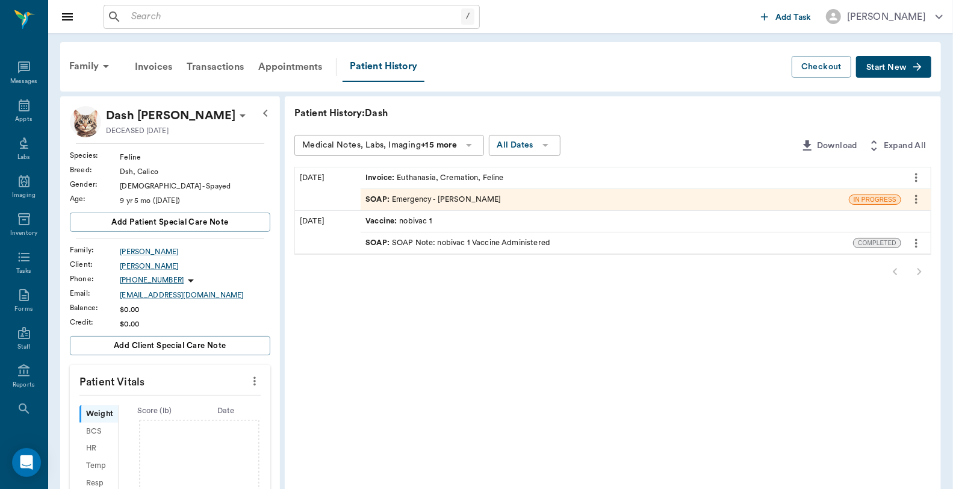
click at [422, 194] on div "SOAP : Emergency - Dr. Bert Ellsworth" at bounding box center [434, 199] width 136 height 11
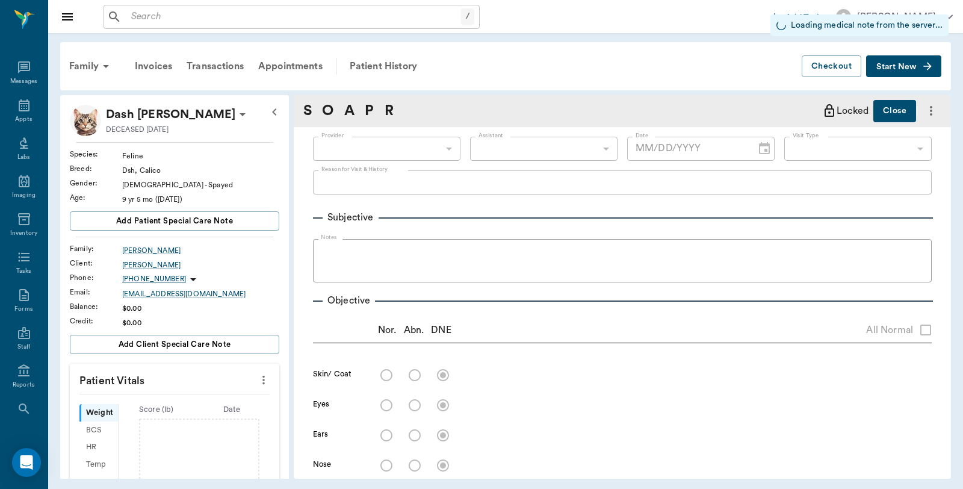
type input "63ec2f075fda476ae8351a4d"
type input "63ec2f075fda476ae8351a4c"
type input "65d2be4f46e3a538d89b8c1c"
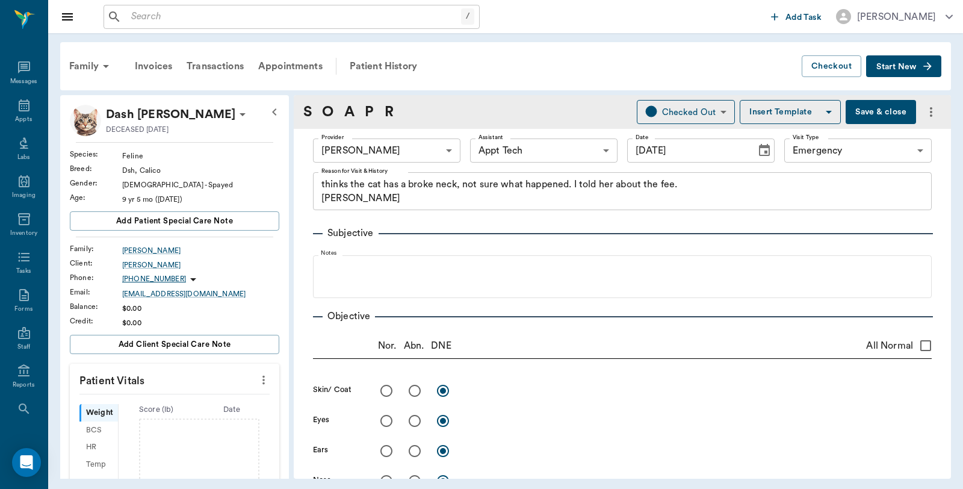
type input "[DATE]"
type textarea "thinks the cat has a broke neck, not sure what happened. I told her about the f…"
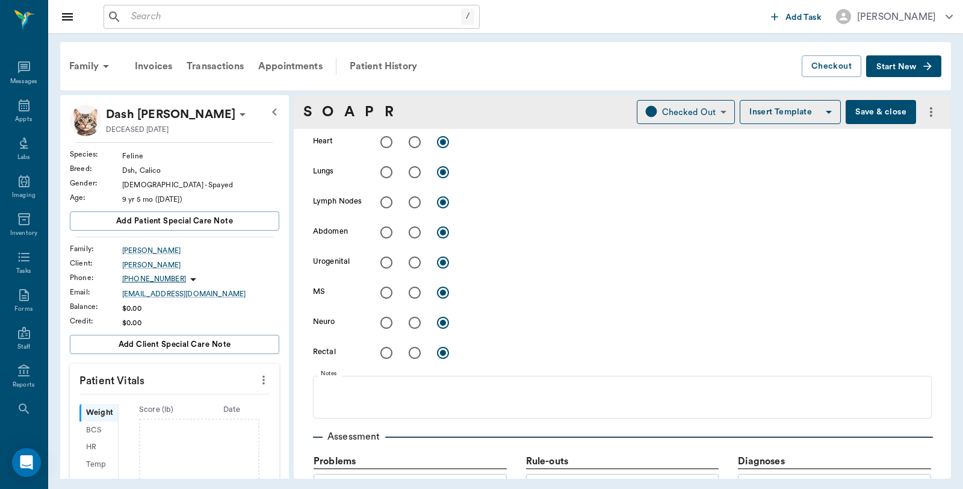
scroll to position [64, 0]
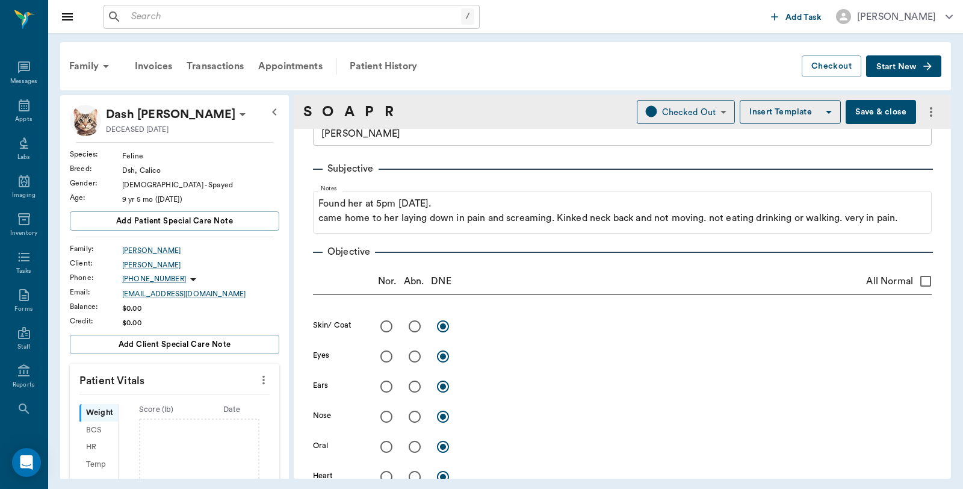
click at [873, 105] on button "Save & close" at bounding box center [881, 112] width 70 height 24
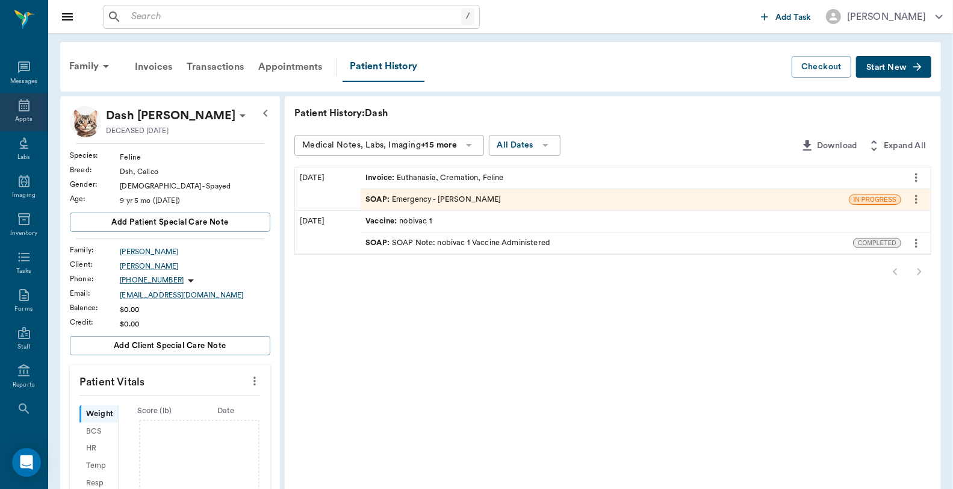
click at [19, 113] on div "Appts" at bounding box center [24, 112] width 48 height 38
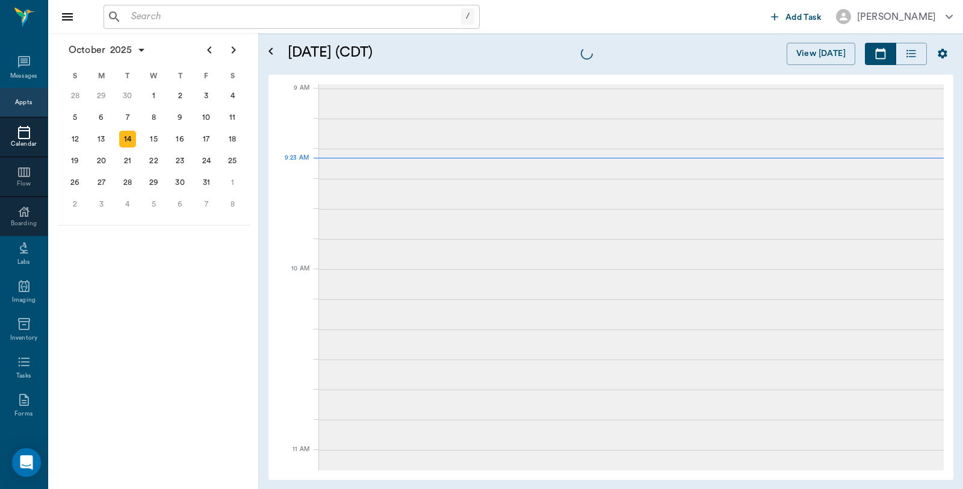
scroll to position [181, 0]
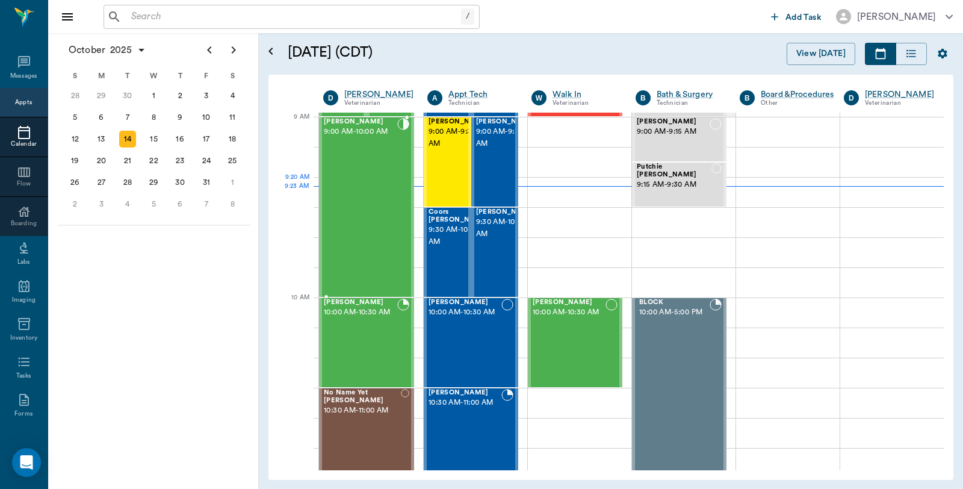
click at [378, 202] on div "Goober Adams 9:00 AM - 10:00 AM" at bounding box center [360, 207] width 73 height 178
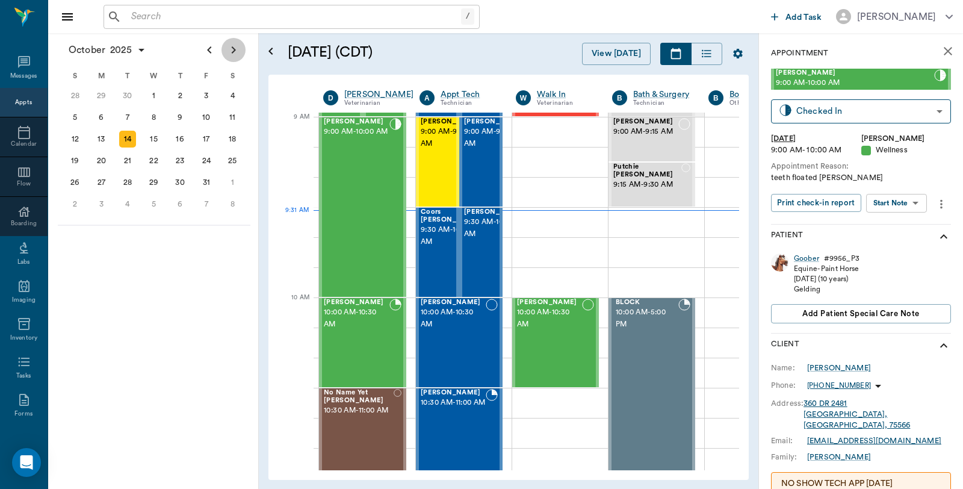
click at [234, 50] on icon "Next page" at bounding box center [234, 49] width 4 height 7
click at [204, 46] on icon "Previous page" at bounding box center [209, 50] width 14 height 14
click at [187, 160] on div "20" at bounding box center [180, 160] width 17 height 17
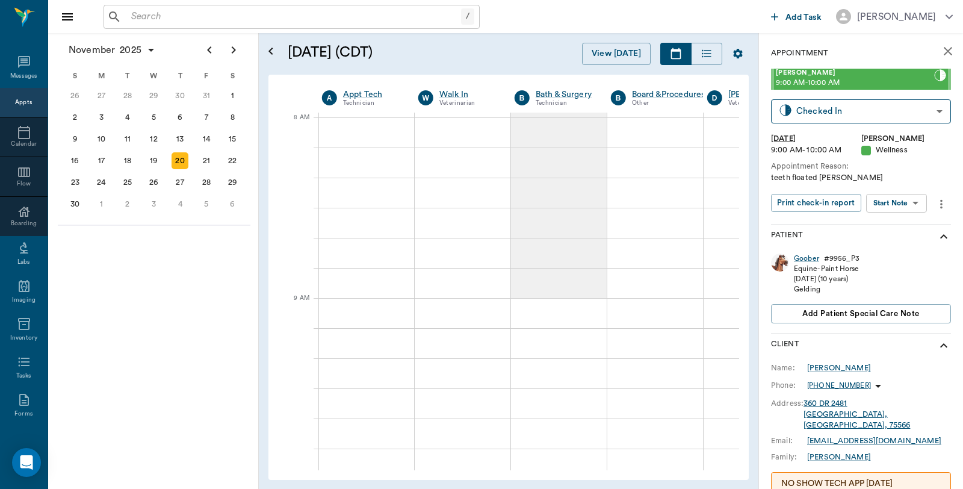
scroll to position [0, 101]
click at [659, 165] on div at bounding box center [653, 163] width 96 height 30
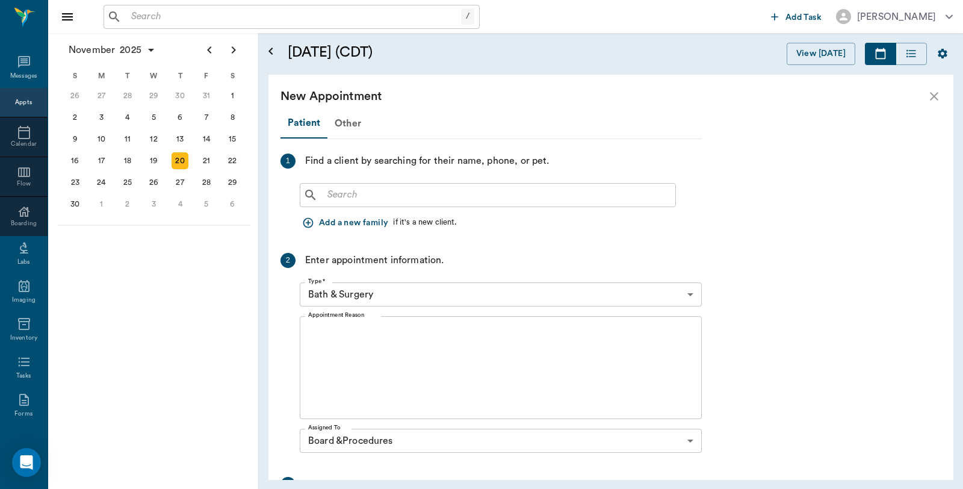
scroll to position [0, 0]
click at [532, 196] on input "text" at bounding box center [497, 195] width 348 height 17
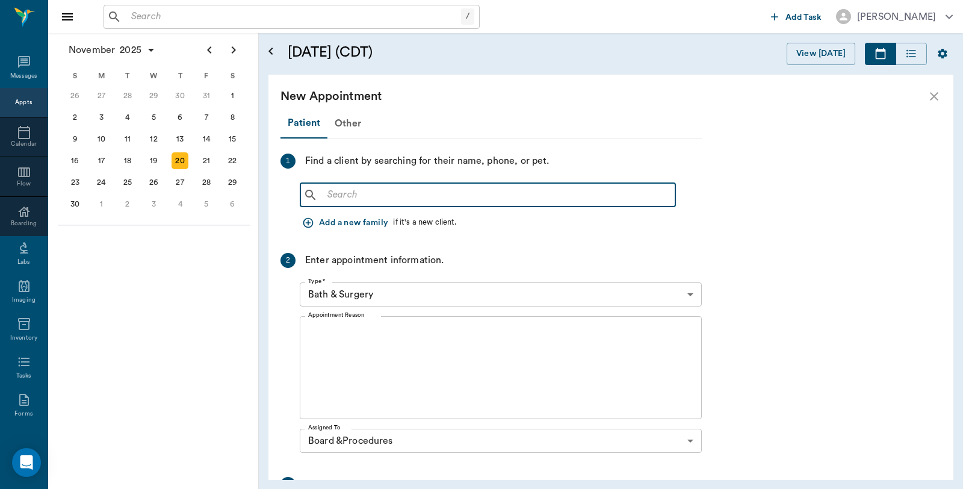
click at [468, 201] on input "text" at bounding box center [497, 195] width 348 height 17
click at [461, 190] on input "text" at bounding box center [497, 195] width 348 height 17
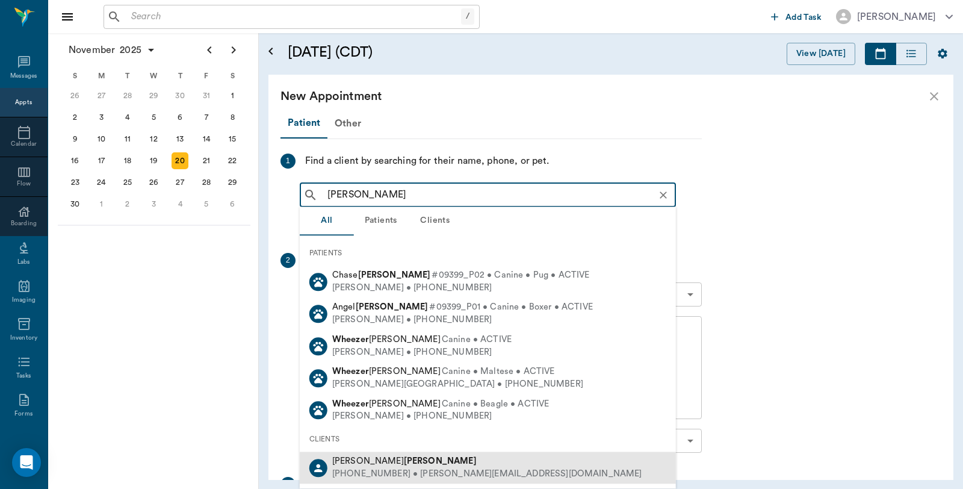
click at [404, 465] on b "Wheeler" at bounding box center [440, 460] width 73 height 9
type input "Wheeler"
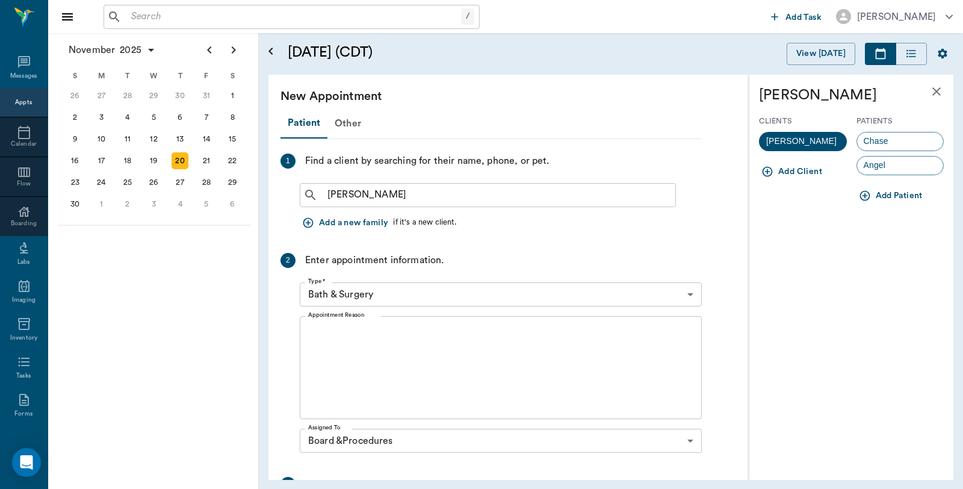
click at [502, 293] on body "/ ​ Add Task Dr. Bert Ellsworth Nectar Messages Appts Calendar Flow Boarding La…" at bounding box center [481, 244] width 963 height 489
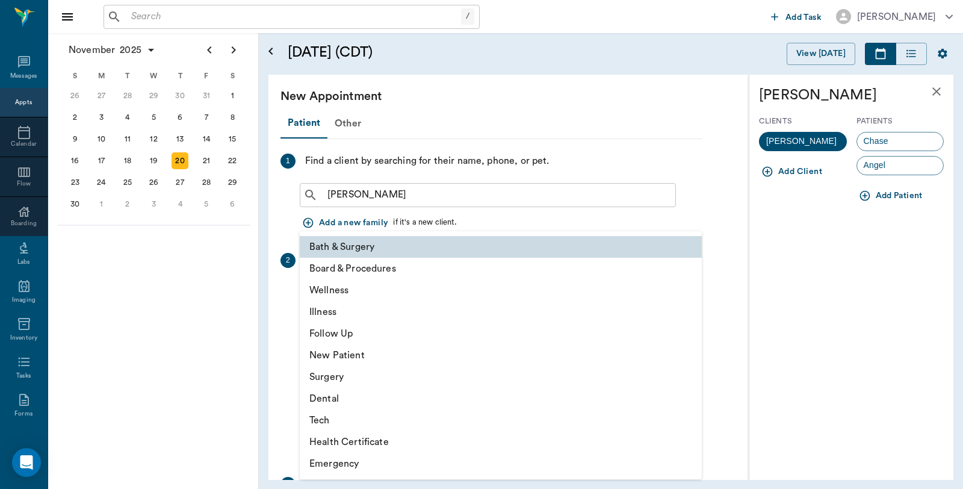
click at [382, 264] on li "Board & Procedures" at bounding box center [501, 269] width 402 height 22
type input "67816c1cf444b6f7d0a603e8"
type input "08:40 AM"
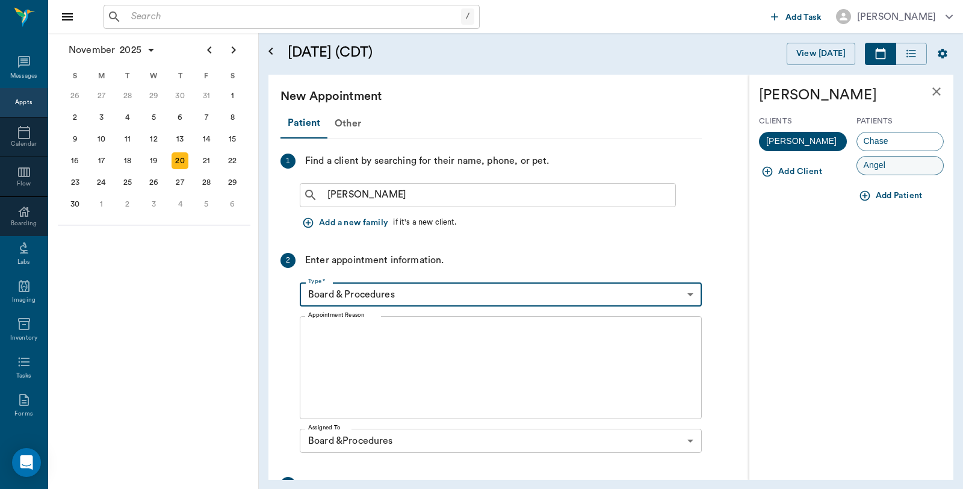
click at [885, 170] on span "Angel" at bounding box center [875, 165] width 36 height 13
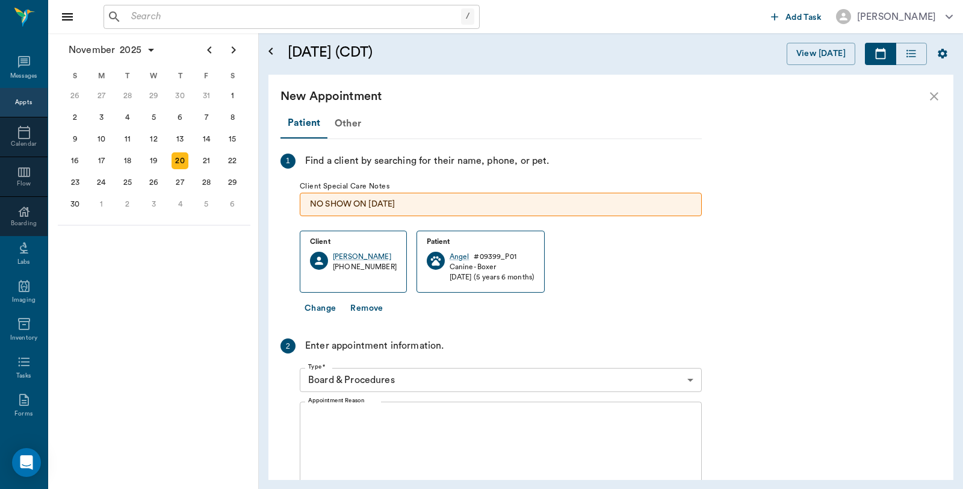
click at [426, 424] on textarea "Appointment Reason" at bounding box center [500, 453] width 385 height 83
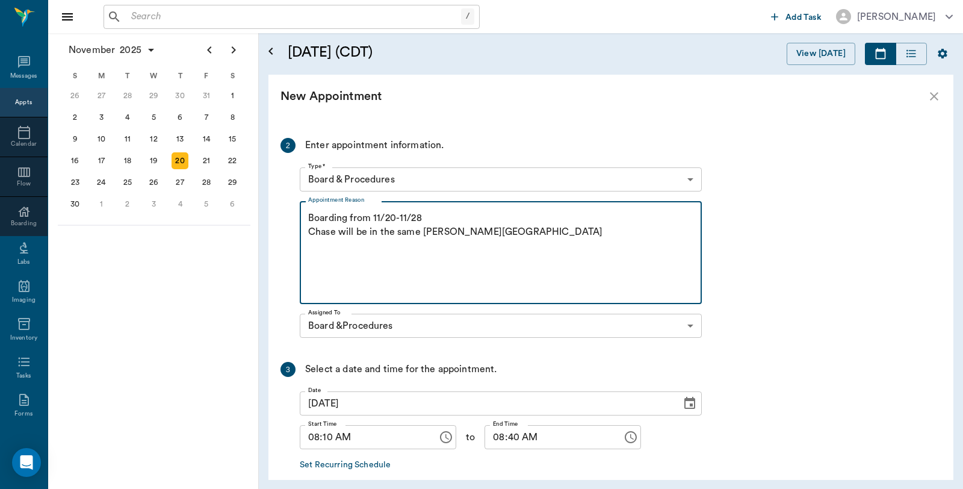
scroll to position [260, 0]
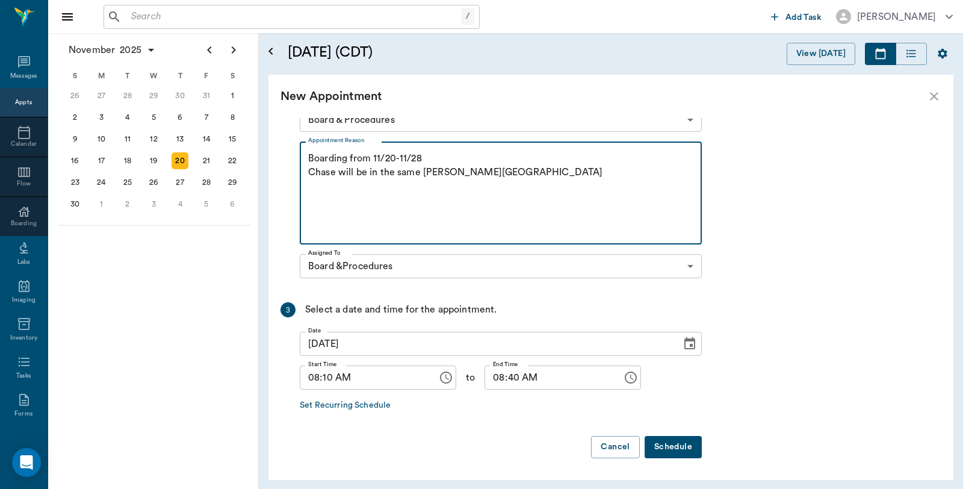
type textarea "Boarding from 11/20-11/28 Chase will be in the same kennel Caryn"
click at [679, 441] on button "Schedule" at bounding box center [673, 447] width 57 height 22
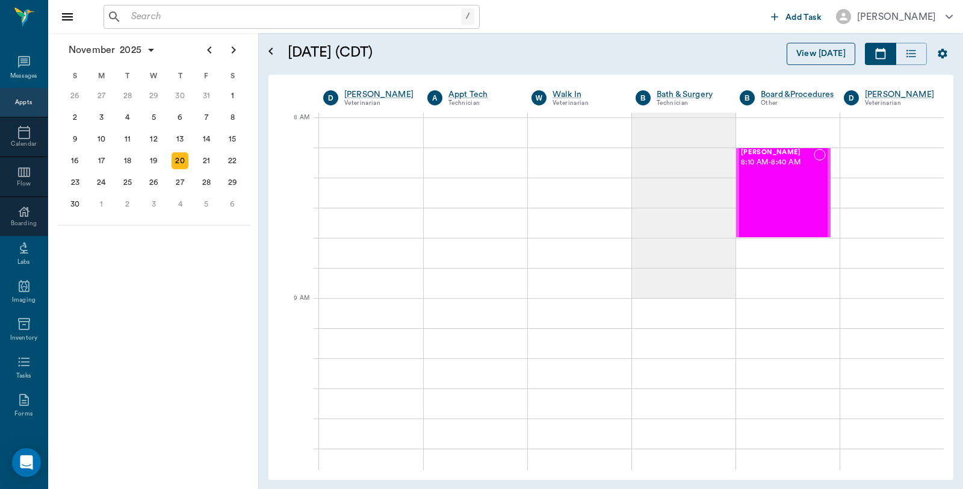
click at [847, 51] on button "View [DATE]" at bounding box center [821, 54] width 69 height 22
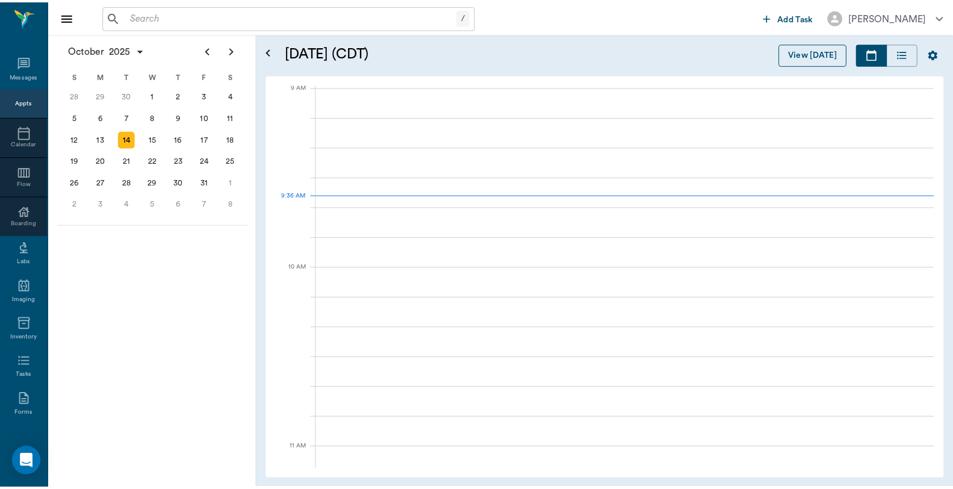
scroll to position [182, 0]
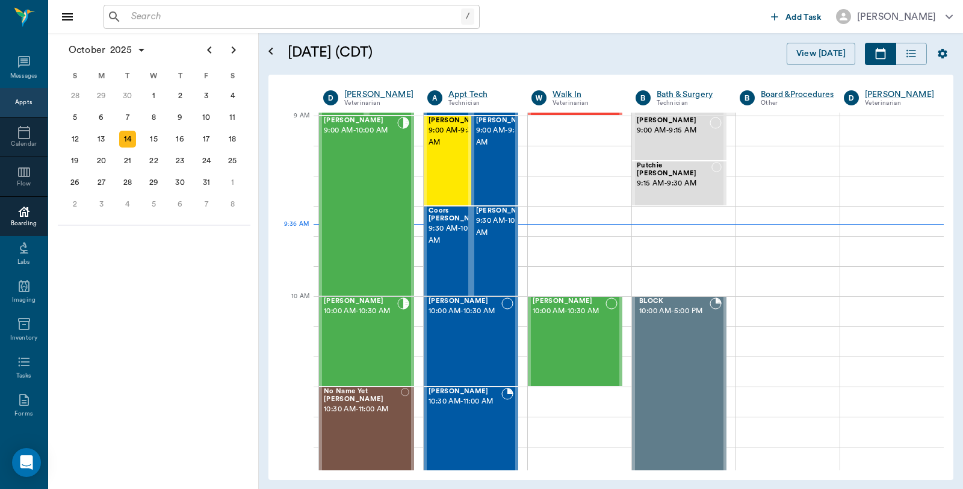
click at [10, 209] on div at bounding box center [24, 212] width 48 height 14
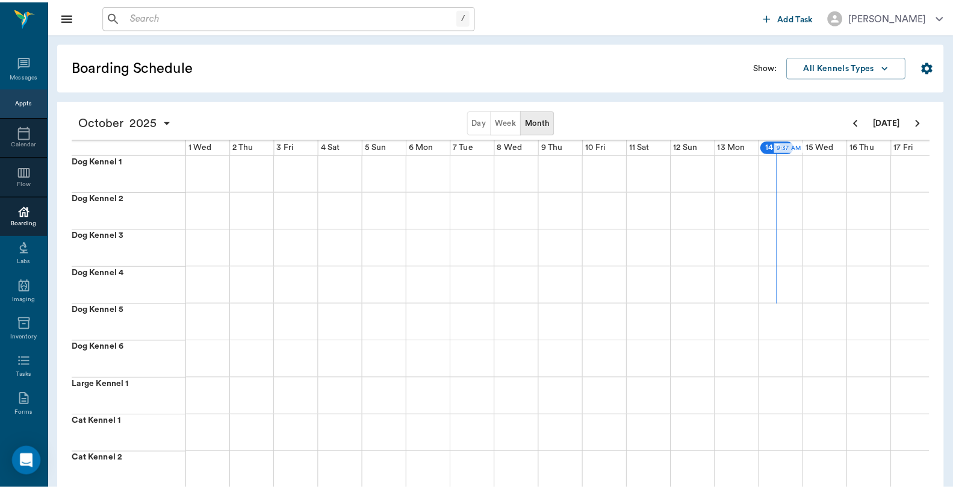
scroll to position [0, 514]
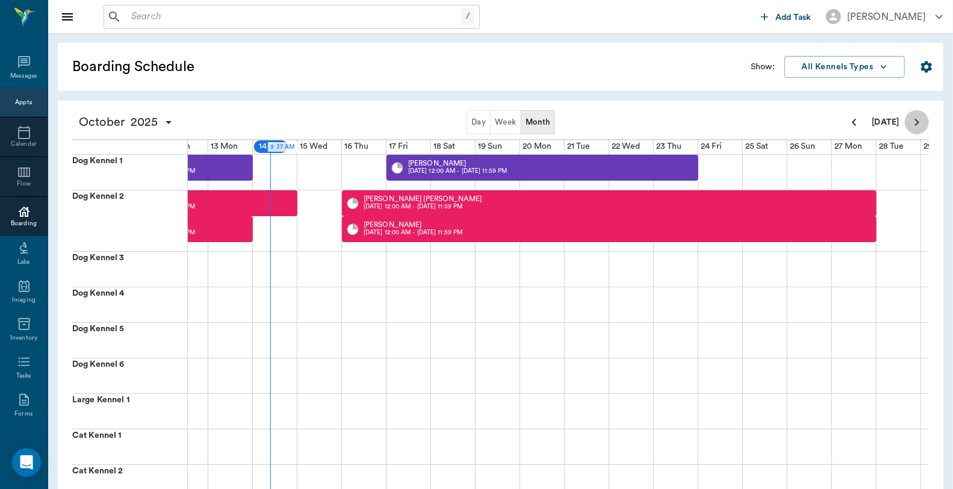
click at [913, 116] on icon "Next page" at bounding box center [917, 122] width 14 height 14
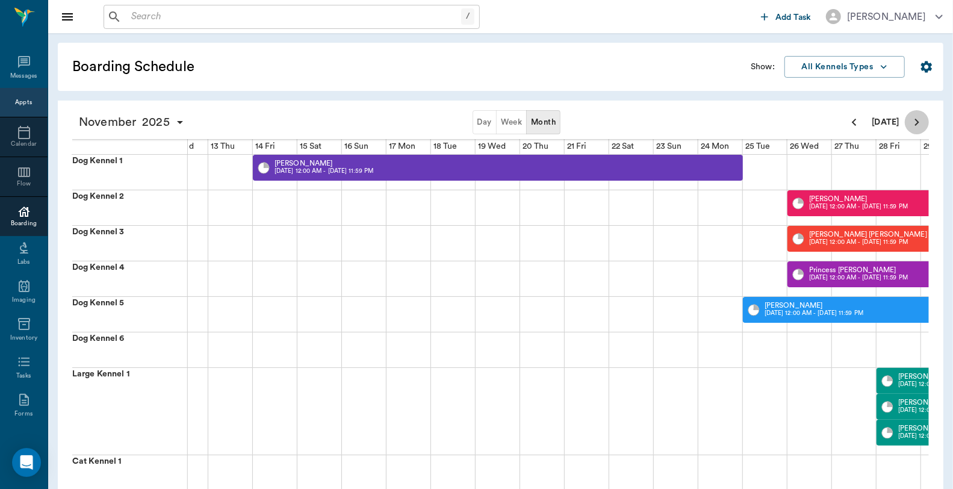
click at [913, 122] on icon "Next page" at bounding box center [917, 122] width 14 height 14
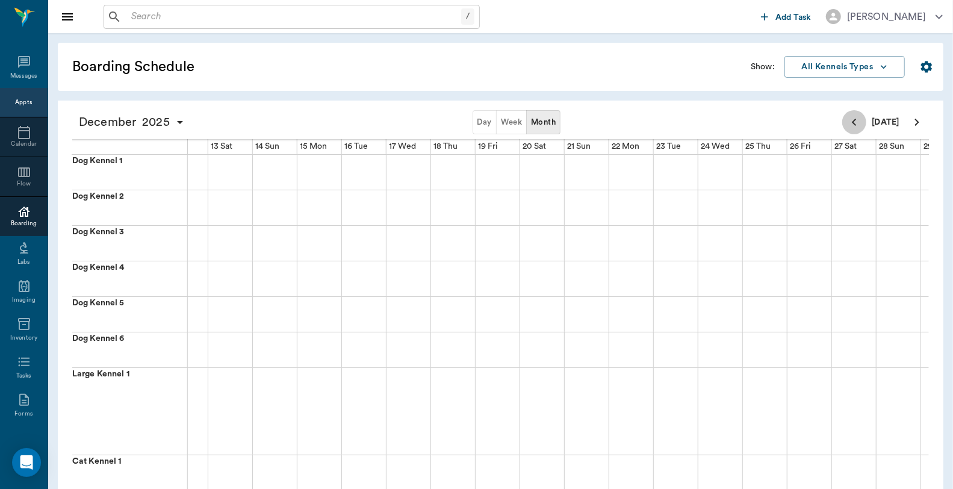
click at [857, 122] on icon "Previous page" at bounding box center [854, 122] width 14 height 14
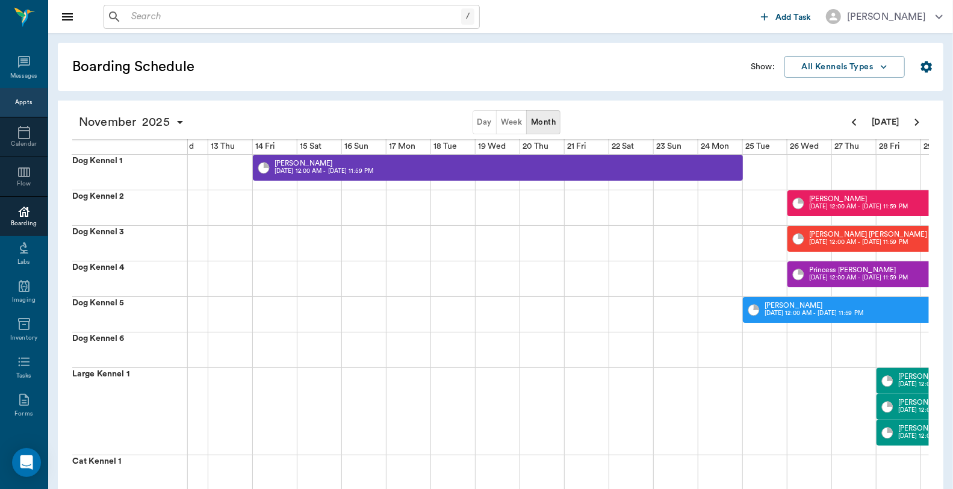
click at [483, 117] on button "Day" at bounding box center [485, 122] width 24 height 24
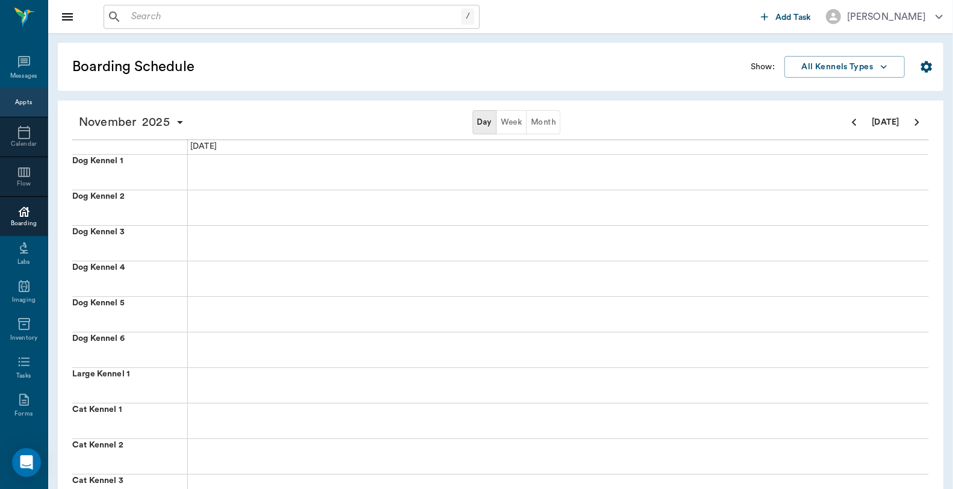
scroll to position [0, 0]
click at [915, 122] on icon "Next page" at bounding box center [917, 122] width 14 height 14
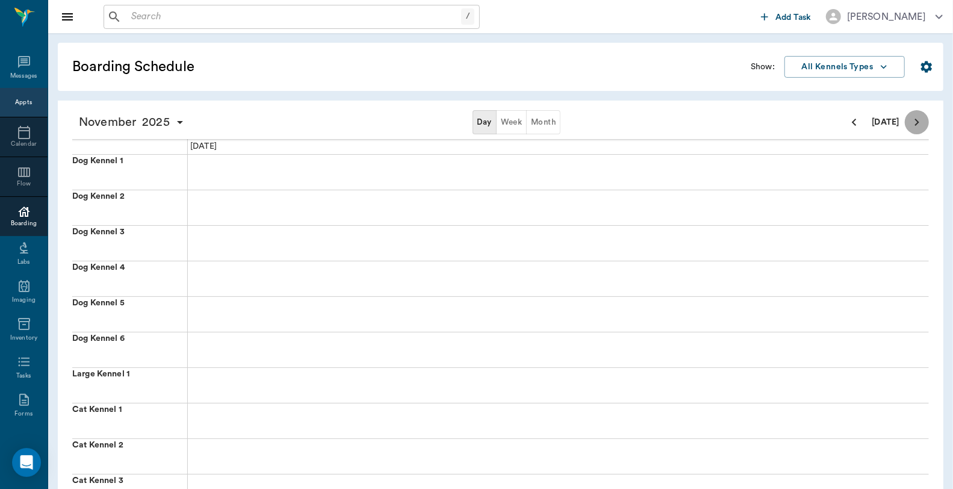
click at [915, 122] on icon "Next page" at bounding box center [917, 122] width 14 height 14
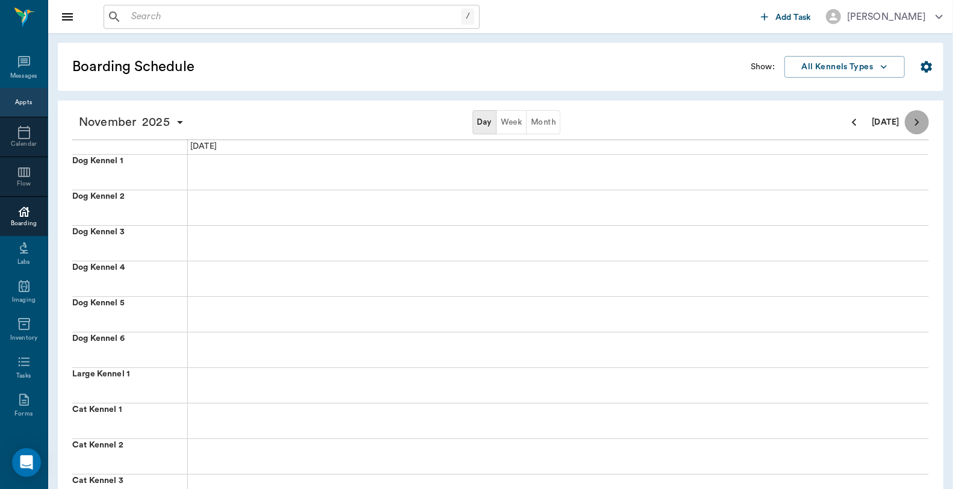
click at [915, 122] on icon "Next page" at bounding box center [917, 122] width 14 height 14
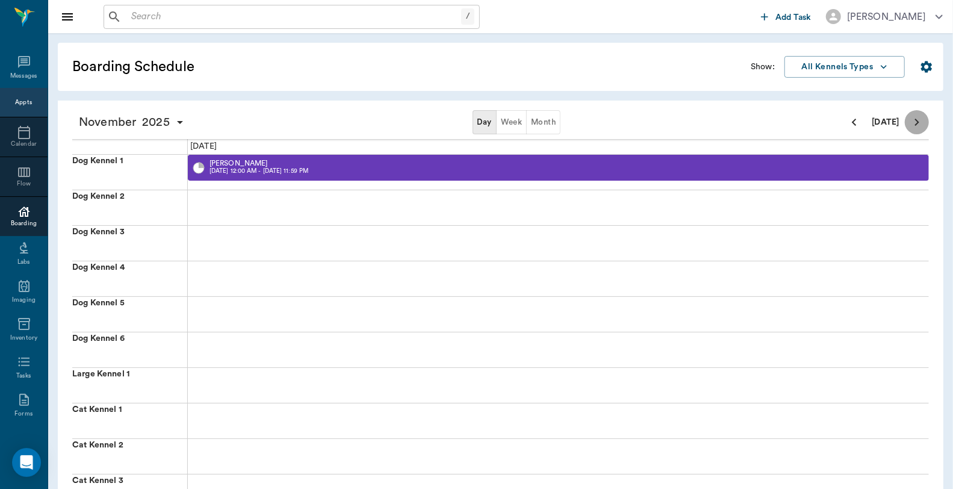
click at [915, 122] on icon "Next page" at bounding box center [917, 122] width 14 height 14
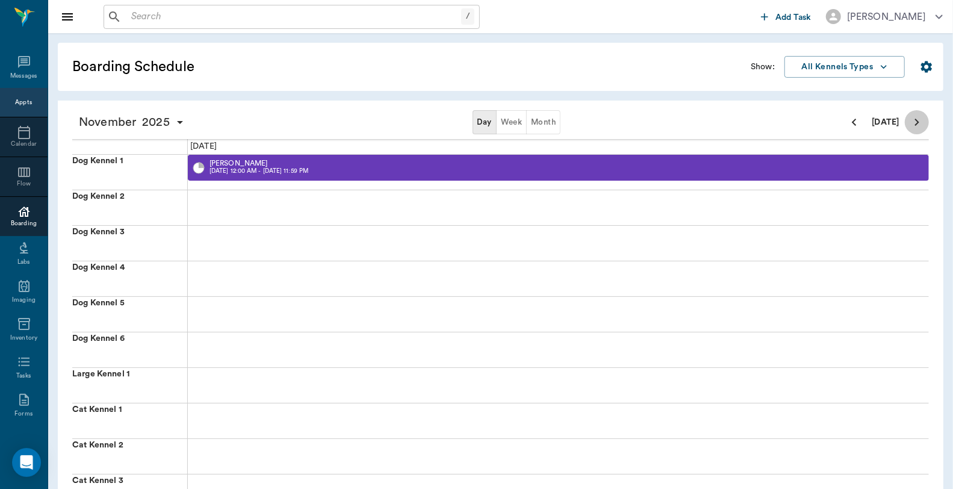
click at [915, 122] on icon "Next page" at bounding box center [917, 122] width 14 height 14
click at [540, 116] on button "Month" at bounding box center [543, 122] width 34 height 24
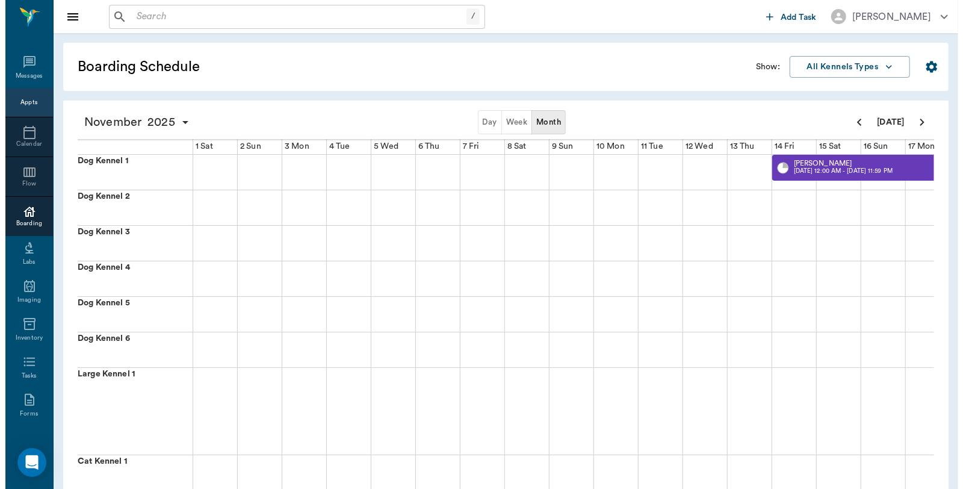
scroll to position [0, 605]
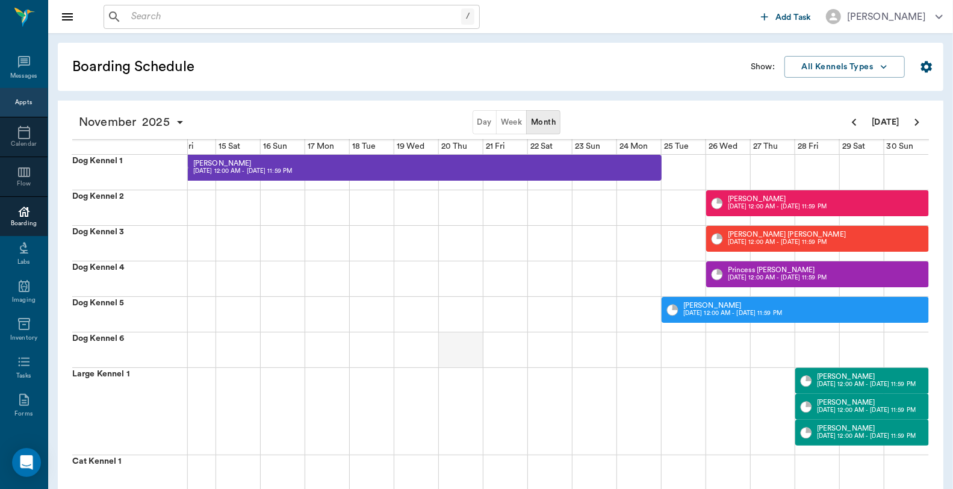
click at [446, 342] on div at bounding box center [461, 349] width 45 height 35
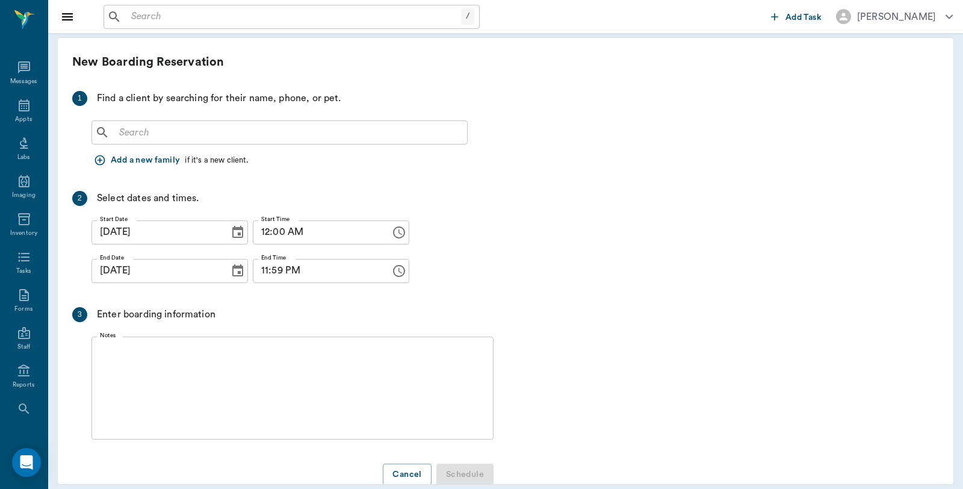
scroll to position [10, 0]
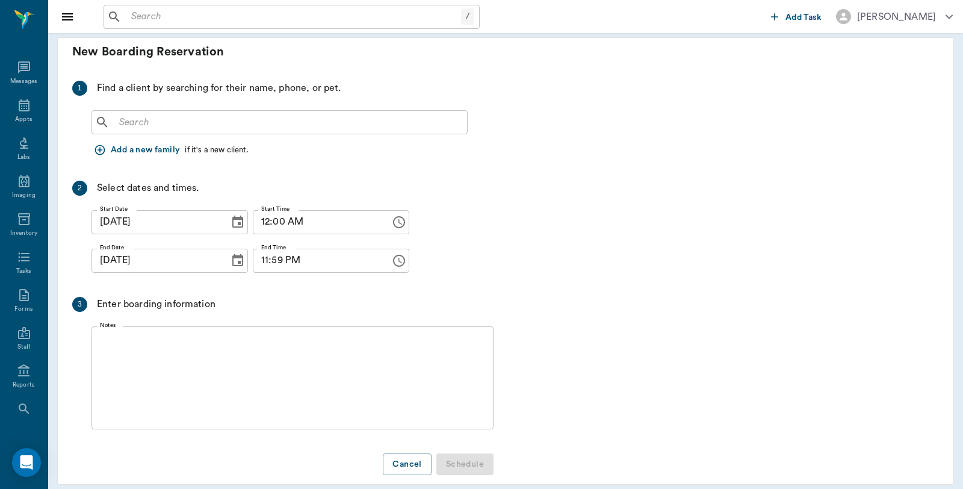
click at [349, 131] on div "​" at bounding box center [280, 122] width 376 height 24
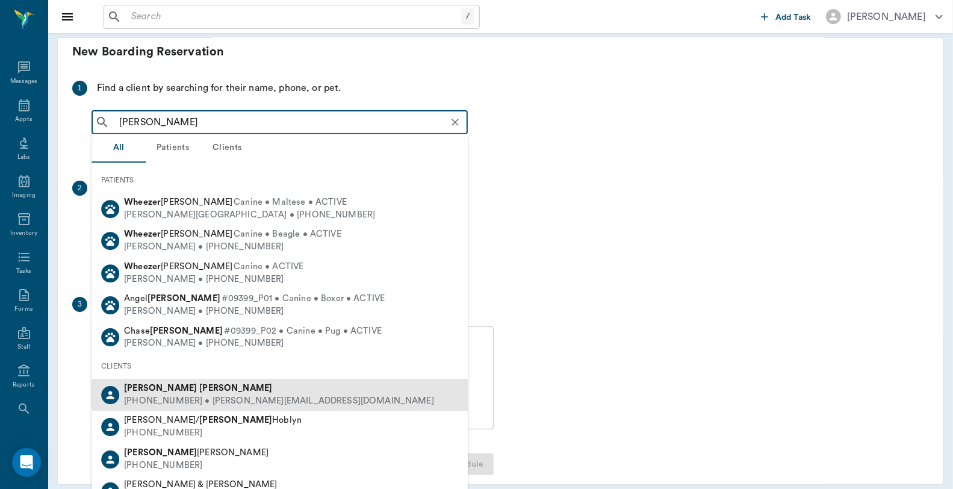
click at [226, 395] on div "(318) 751-1016 • wheeler@wrayford.com" at bounding box center [279, 401] width 310 height 13
type input "Braydon Whee"
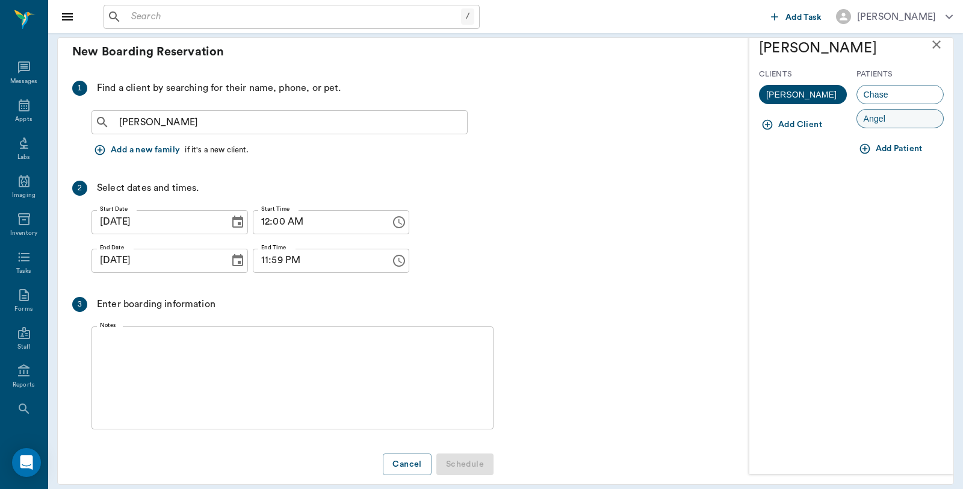
click at [881, 119] on span "Angel" at bounding box center [875, 119] width 36 height 13
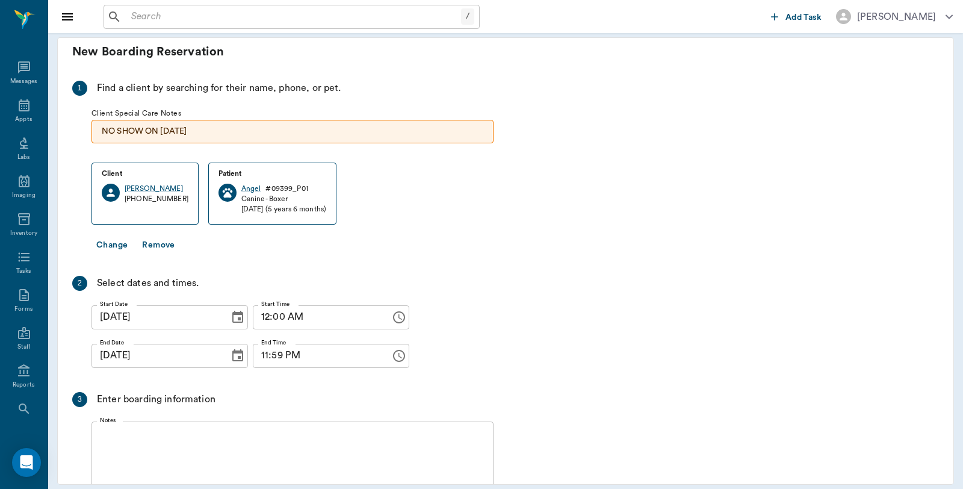
click at [231, 355] on icon "Choose date, selected date is Nov 20, 2025" at bounding box center [238, 356] width 14 height 14
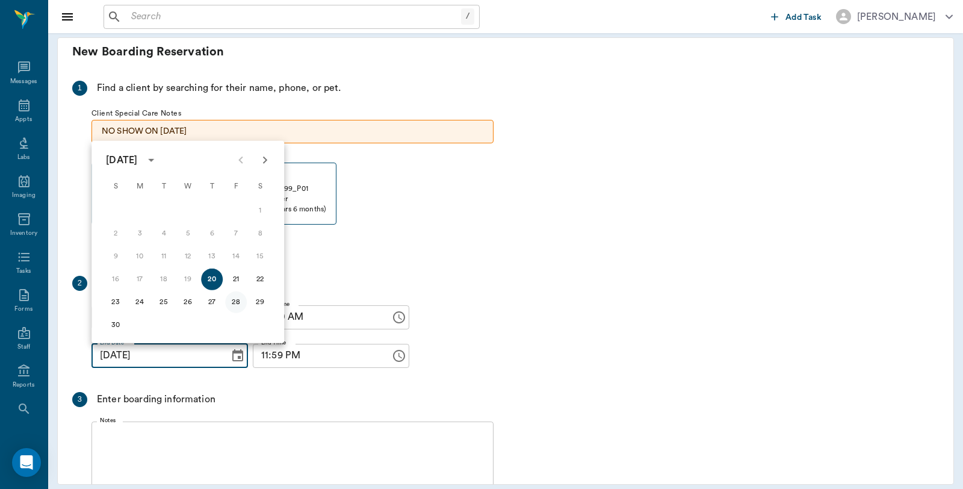
click at [232, 303] on button "28" at bounding box center [236, 302] width 22 height 22
type input "11/28/2025"
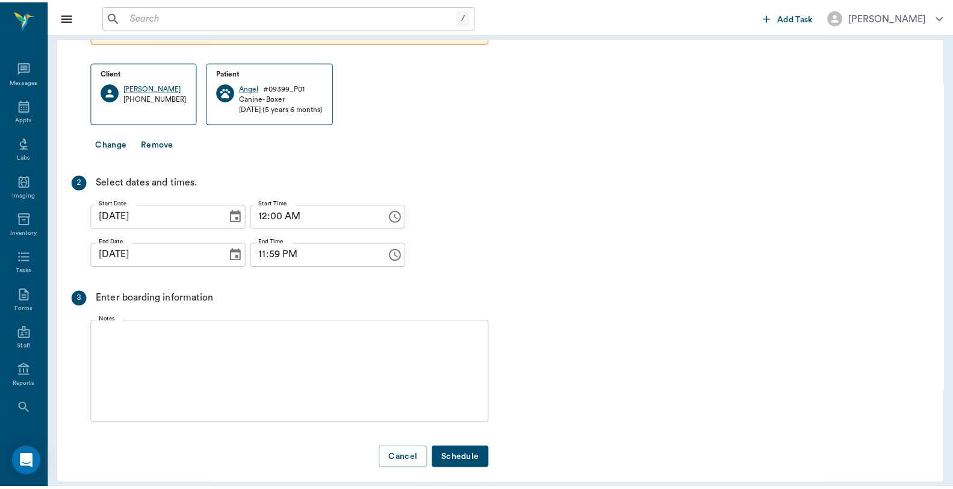
scroll to position [121, 0]
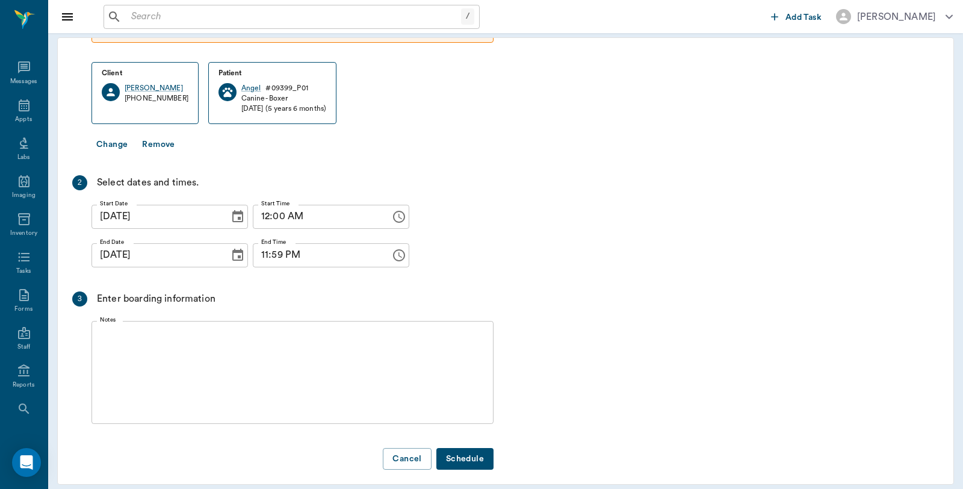
click at [182, 333] on textarea "Notes" at bounding box center [292, 372] width 385 height 83
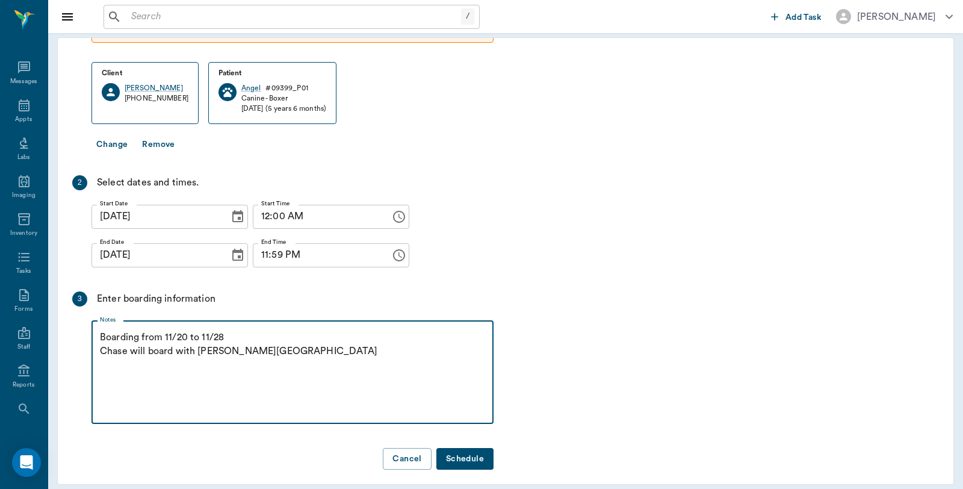
type textarea "Boarding from 11/20 to 11/28 Chase will board with Angel Caryn"
click at [459, 449] on button "Schedule" at bounding box center [465, 459] width 57 height 22
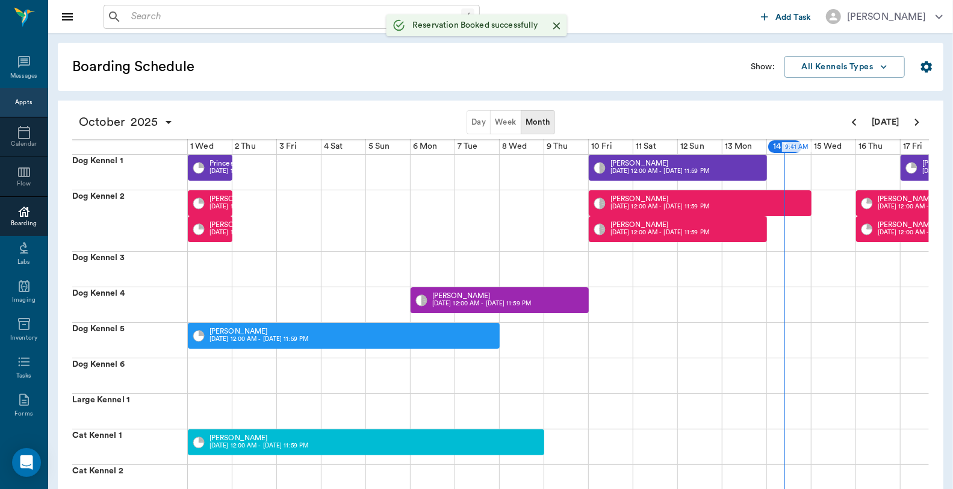
scroll to position [0, 535]
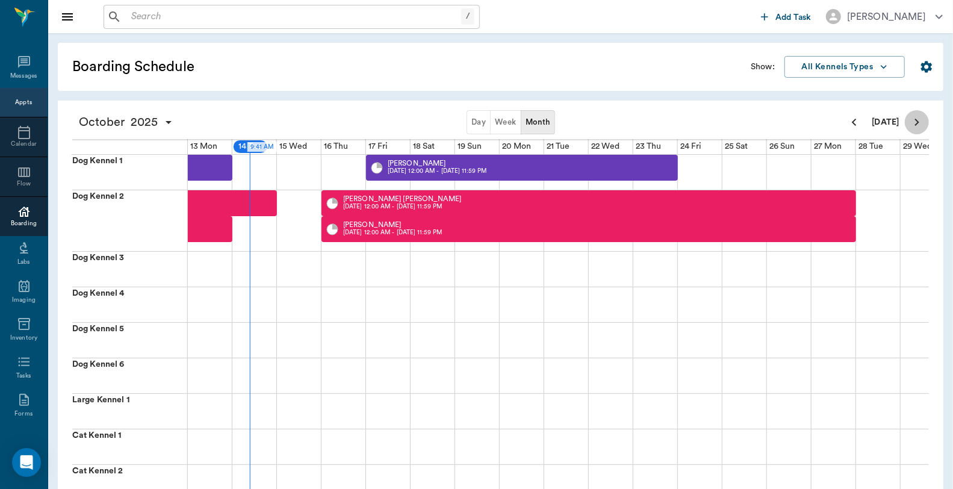
click at [912, 116] on icon "Next page" at bounding box center [917, 122] width 14 height 14
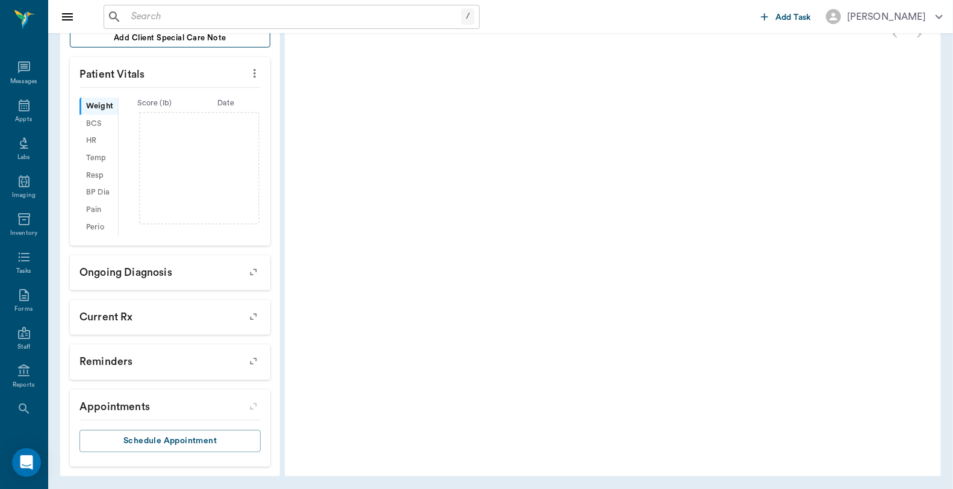
scroll to position [61, 0]
click at [222, 18] on input "text" at bounding box center [293, 16] width 335 height 17
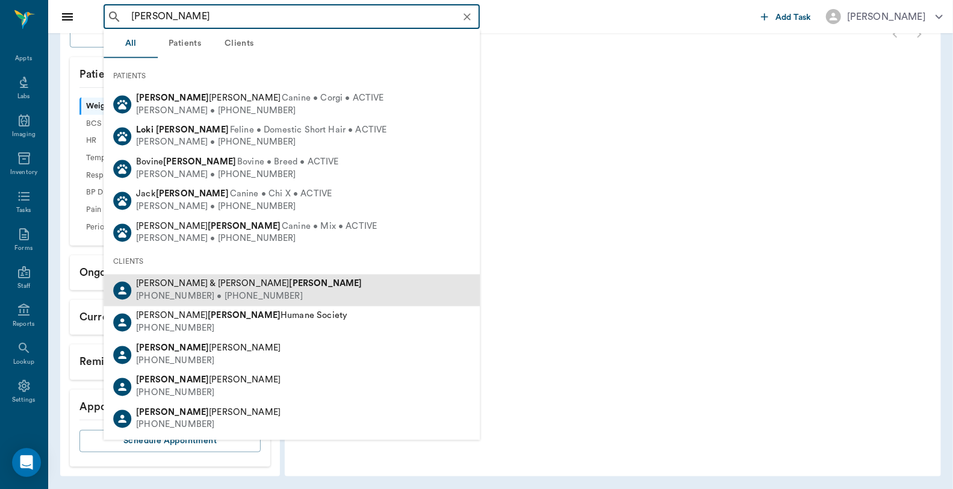
click at [290, 286] on b "[PERSON_NAME]" at bounding box center [326, 283] width 73 height 9
type input "[PERSON_NAME]"
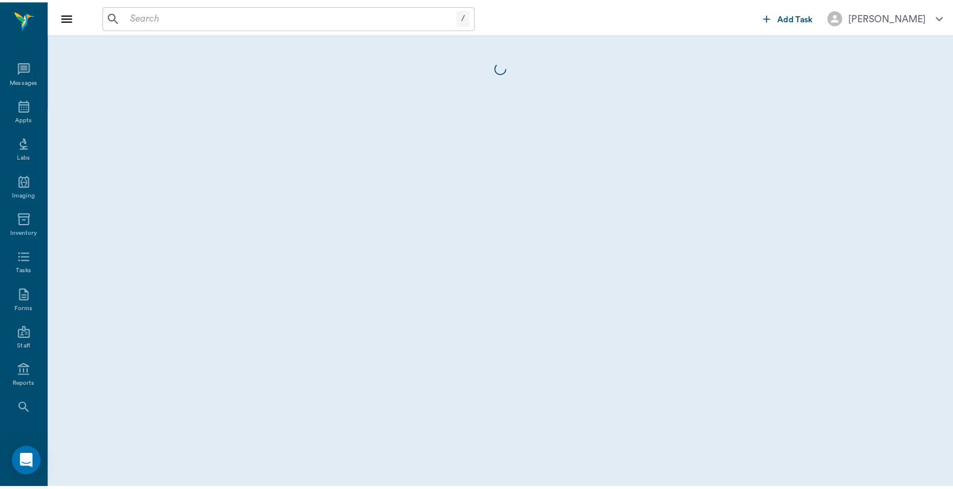
scroll to position [61, 0]
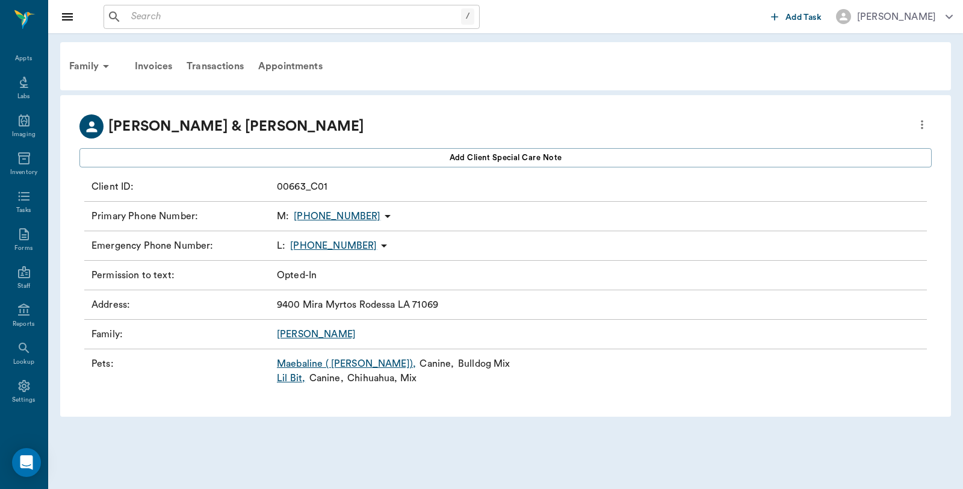
click at [308, 363] on link "Maebaline ( [PERSON_NAME]) ," at bounding box center [346, 363] width 139 height 14
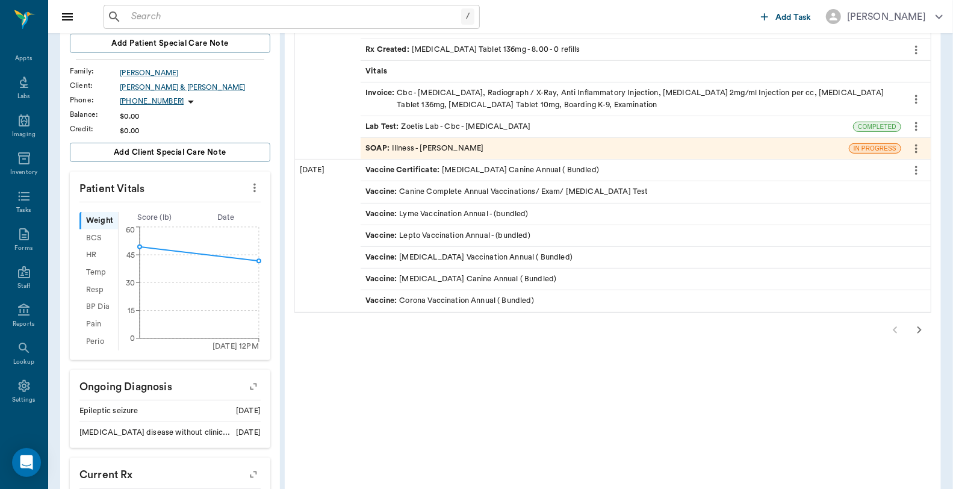
scroll to position [201, 0]
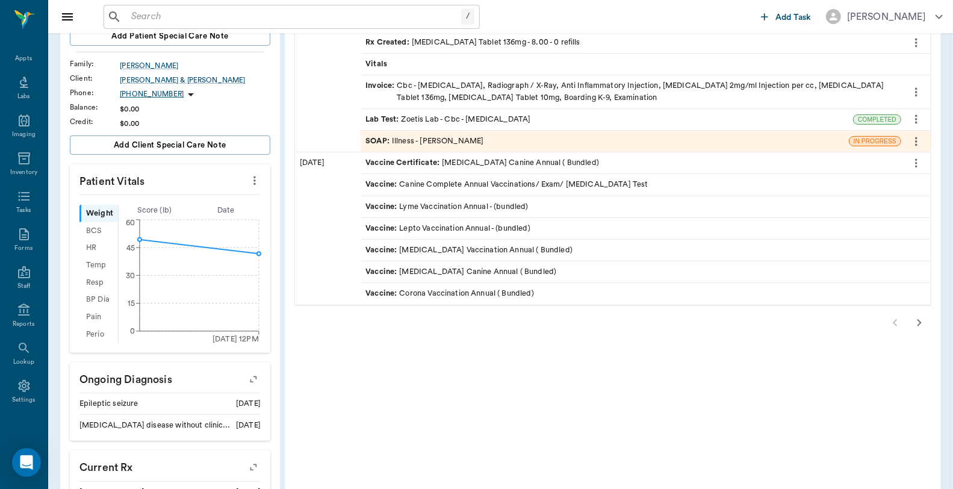
click at [918, 324] on icon "button" at bounding box center [919, 323] width 14 height 14
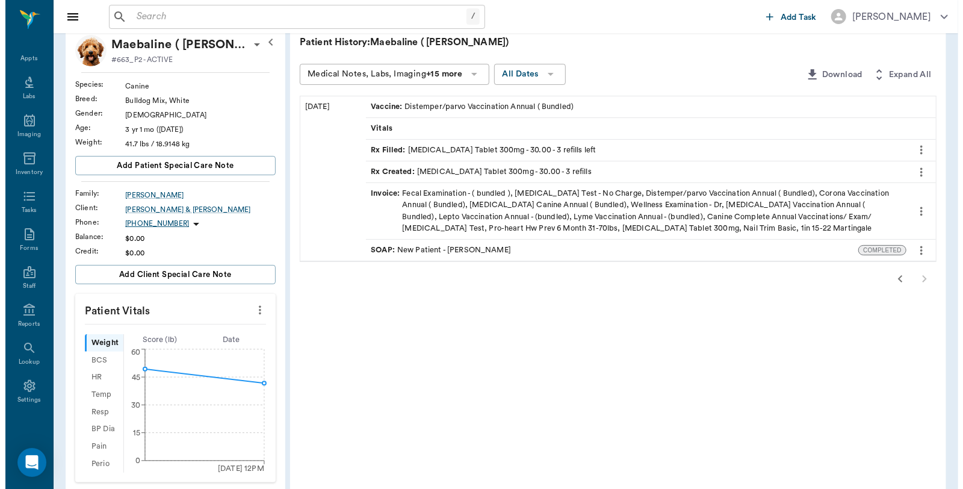
scroll to position [0, 0]
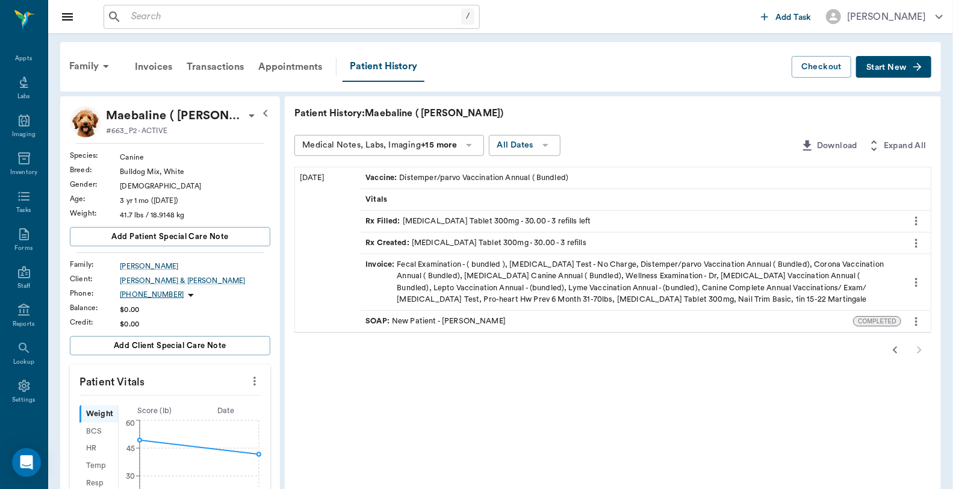
click at [918, 222] on icon "more" at bounding box center [916, 221] width 13 height 14
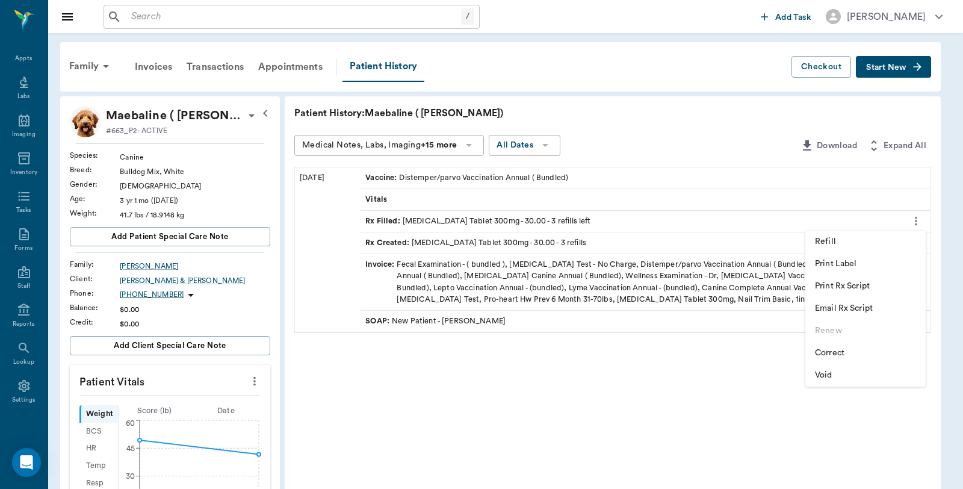
click at [883, 290] on span "Print Rx Script" at bounding box center [865, 286] width 101 height 13
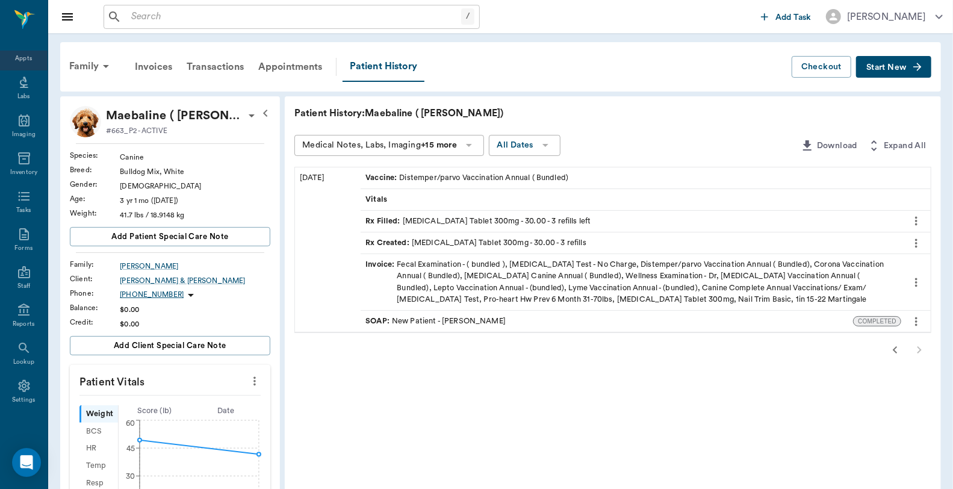
click at [16, 56] on div "Appts" at bounding box center [23, 58] width 17 height 9
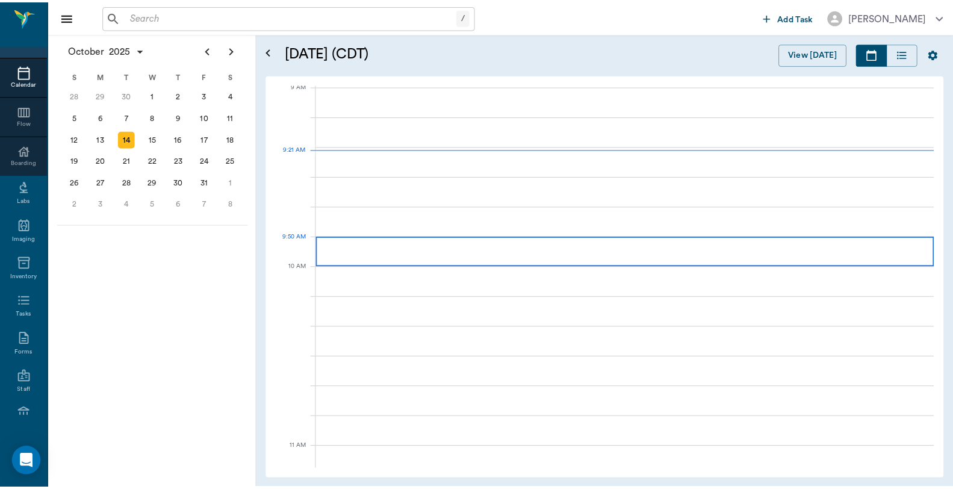
scroll to position [183, 0]
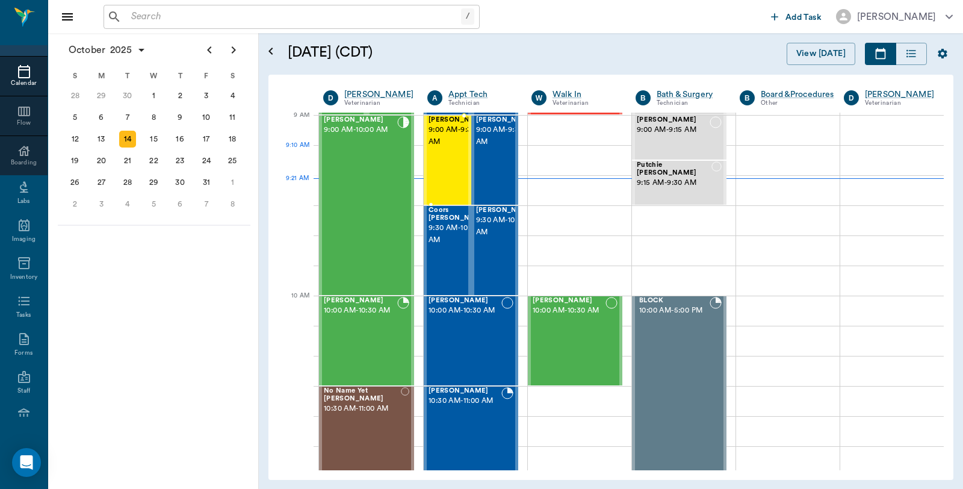
click at [434, 148] on span "9:00 AM - 9:30 AM" at bounding box center [459, 136] width 60 height 24
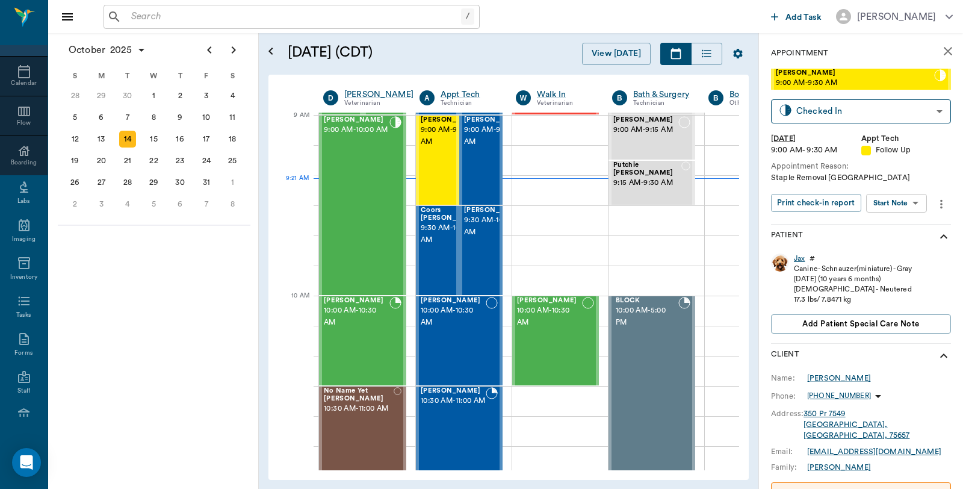
click at [797, 258] on div "Jax" at bounding box center [799, 259] width 11 height 10
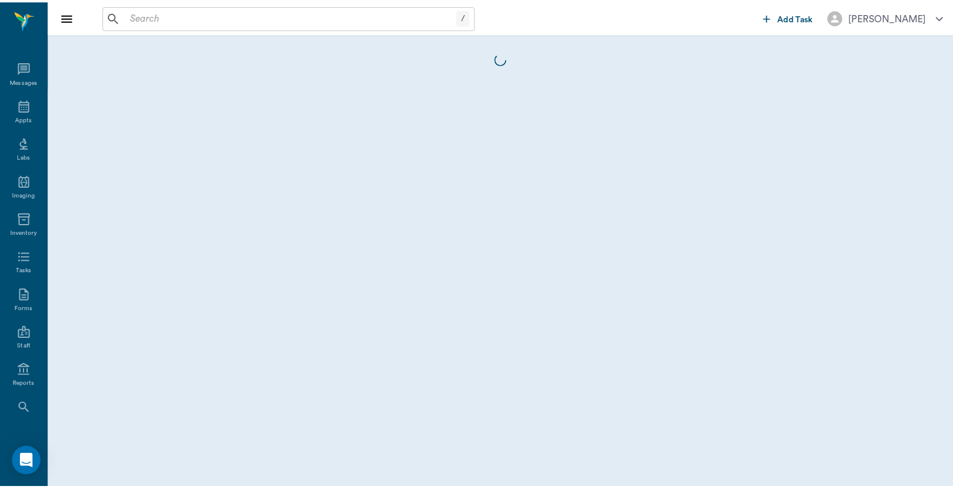
scroll to position [61, 0]
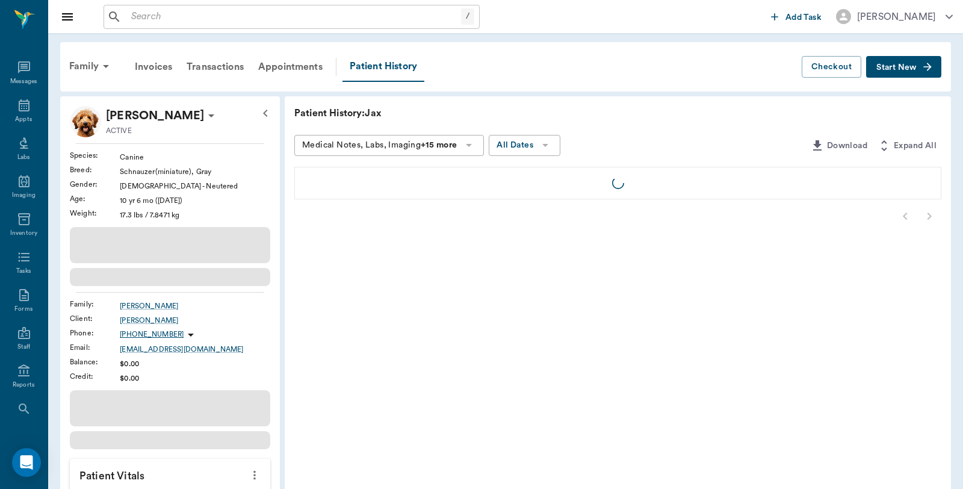
scroll to position [61, 0]
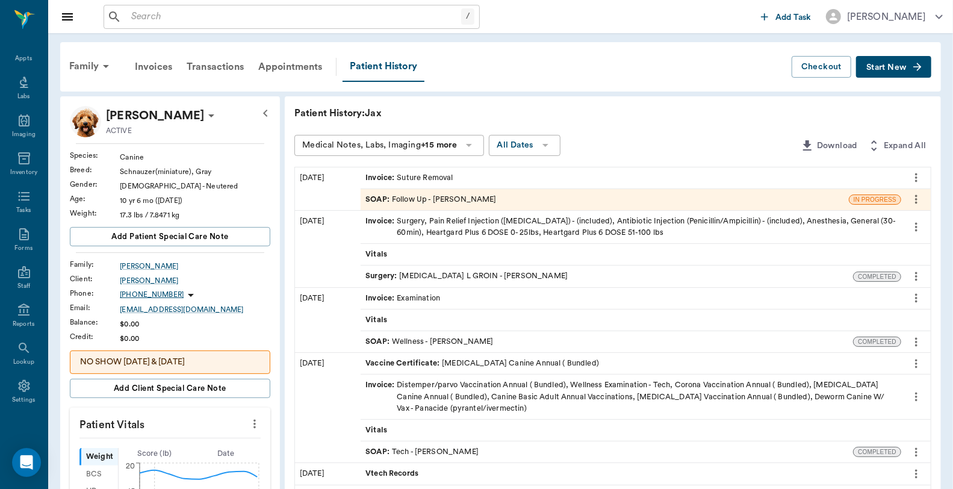
click at [416, 170] on div "Invoice : Suture Removal" at bounding box center [631, 177] width 541 height 21
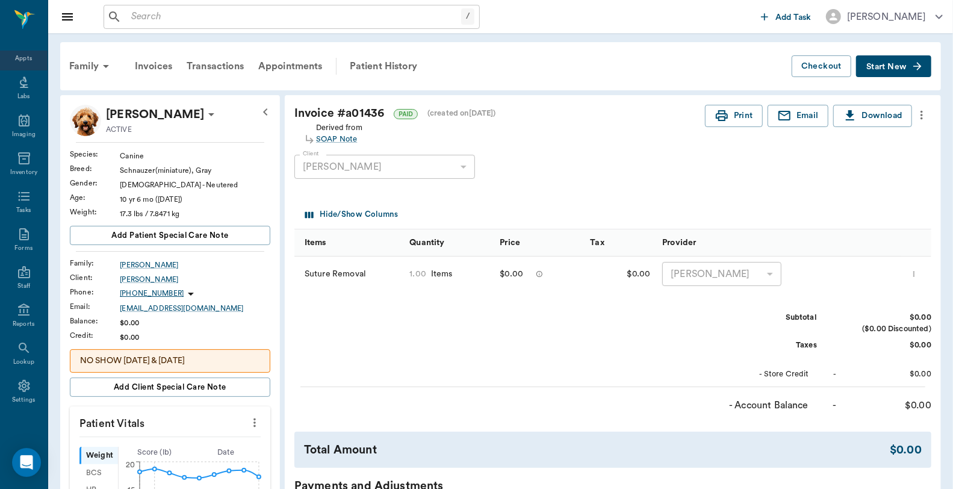
click at [23, 62] on div "Appts" at bounding box center [23, 58] width 17 height 9
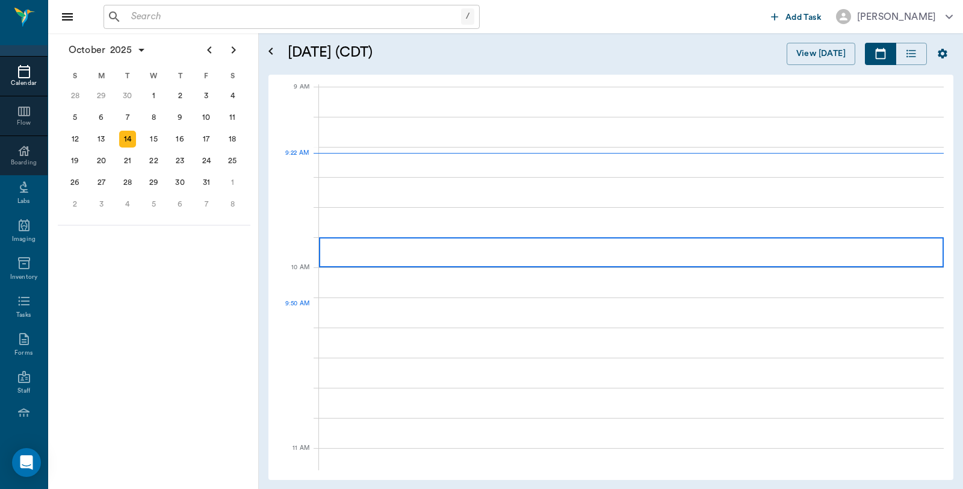
scroll to position [182, 0]
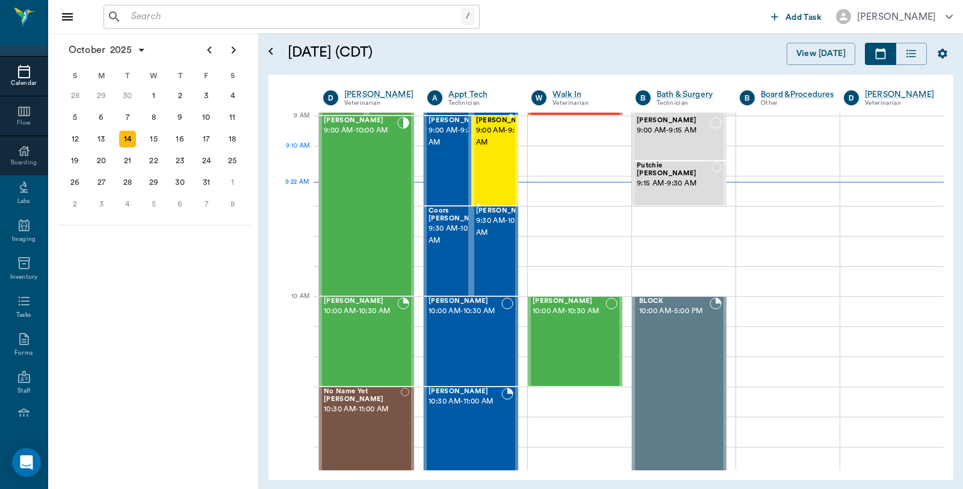
click at [491, 149] on span "9:00 AM - 9:30 AM" at bounding box center [506, 137] width 60 height 24
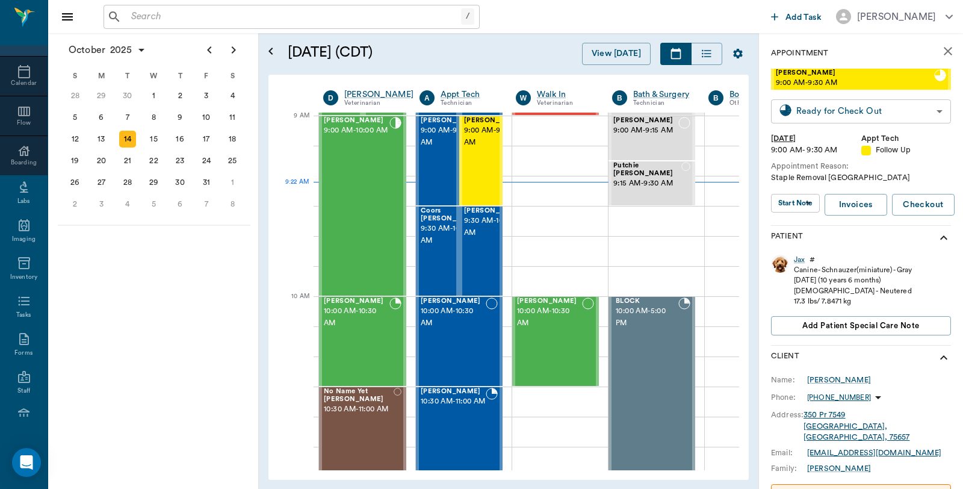
click at [876, 110] on body "/ ​ Add Task Dr. Bert Ellsworth Nectar Messages Appts Calendar Flow Boarding La…" at bounding box center [481, 244] width 963 height 489
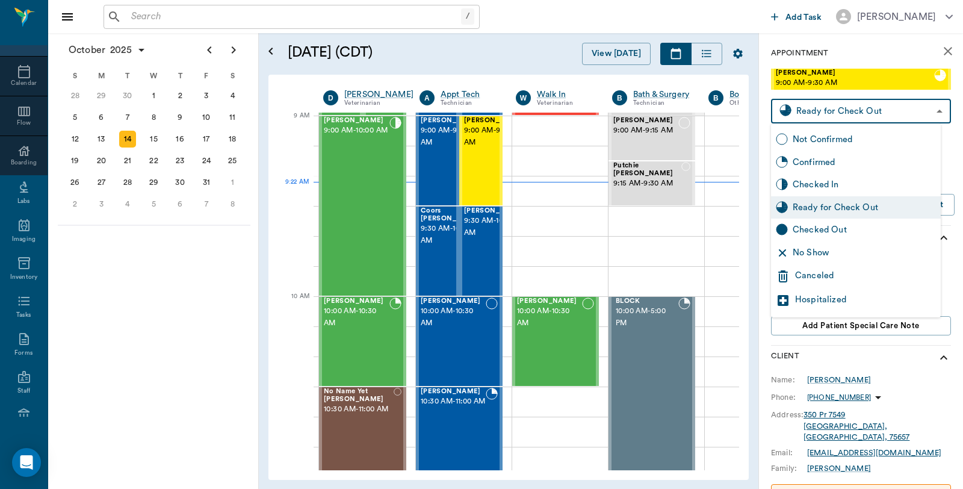
click at [817, 227] on div "Checked Out" at bounding box center [864, 229] width 143 height 13
type input "CHECKED_OUT"
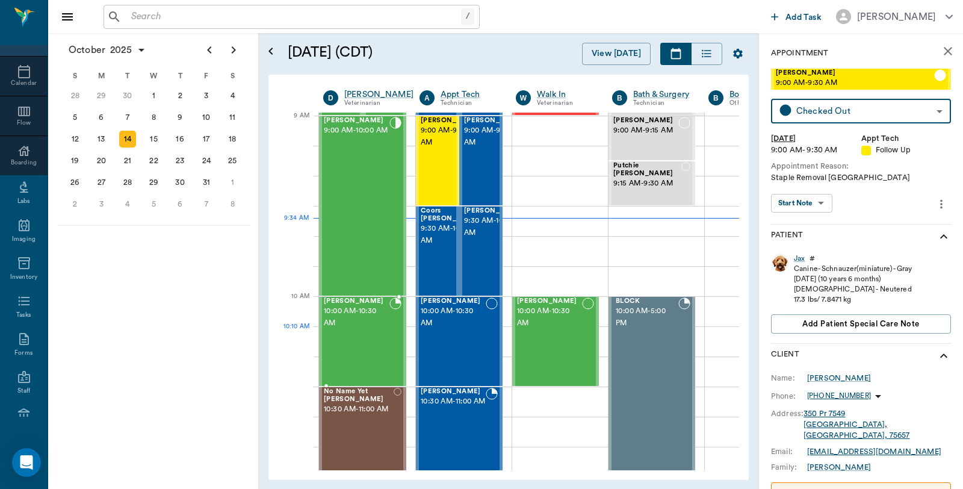
click at [361, 353] on div "[PERSON_NAME] 10:00 AM - 10:30 AM" at bounding box center [357, 341] width 66 height 88
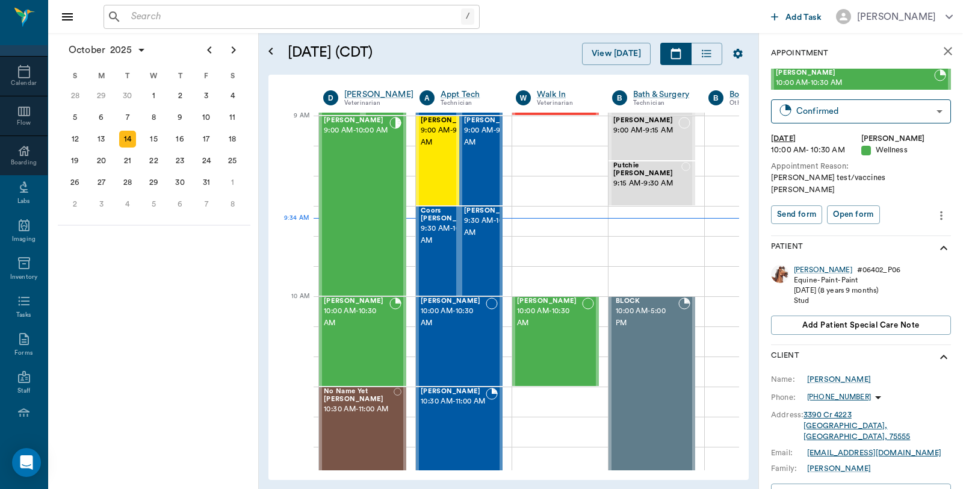
click at [850, 124] on div "Romeo Ingram 10:00 AM - 10:30 AM Confirmed BOOKED ​ Tue, Oct 14, 2025 10:00 AM …" at bounding box center [861, 152] width 180 height 167
click at [850, 108] on body "/ ​ Add Task Dr. Bert Ellsworth Nectar Messages Appts Calendar Flow Boarding La…" at bounding box center [481, 244] width 963 height 489
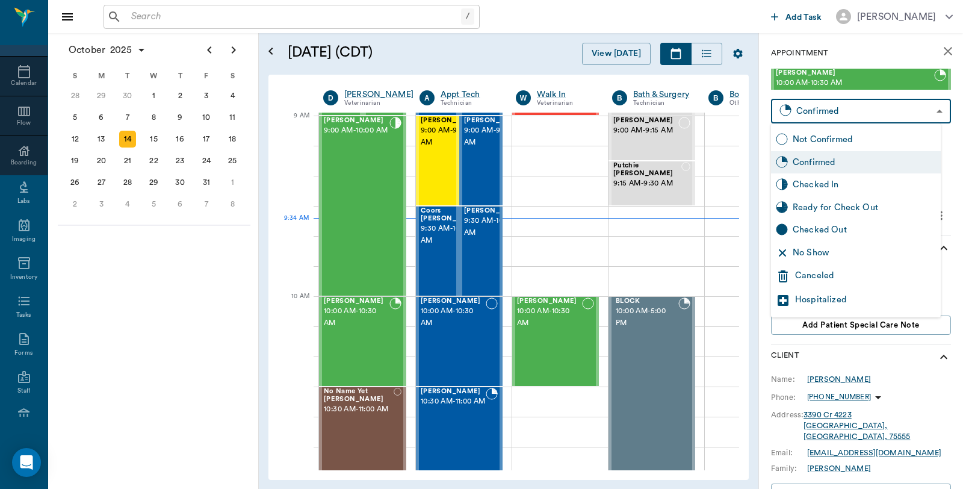
click at [826, 185] on div "Checked In" at bounding box center [864, 184] width 143 height 13
type input "CHECKED_IN"
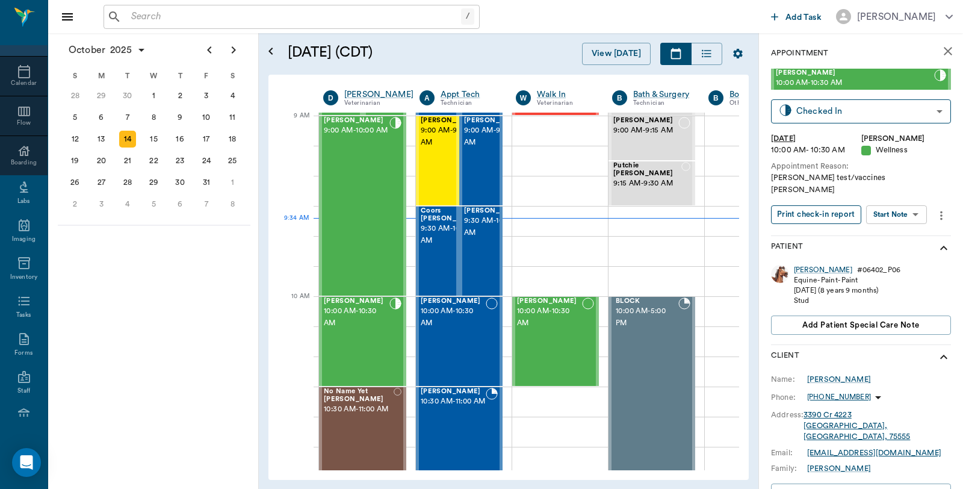
click at [837, 206] on button "Print check-in report" at bounding box center [816, 214] width 90 height 19
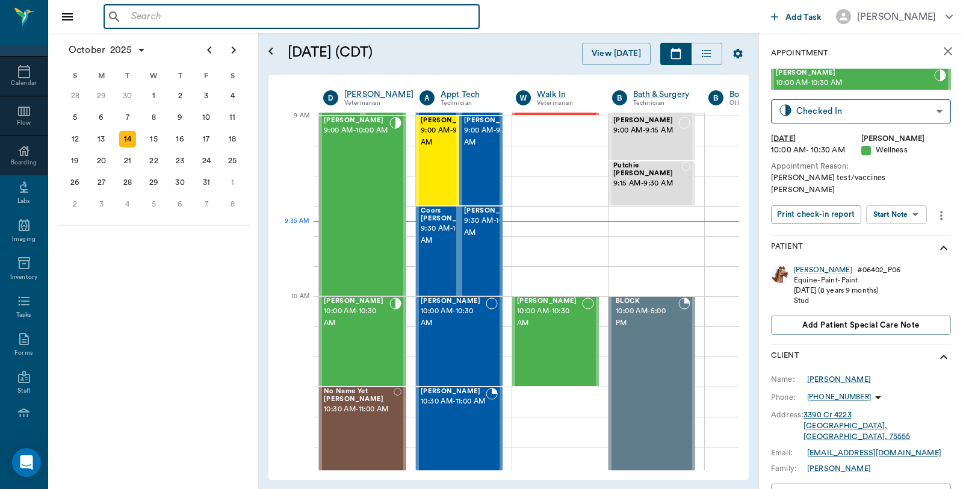
click at [226, 12] on input "text" at bounding box center [300, 16] width 348 height 17
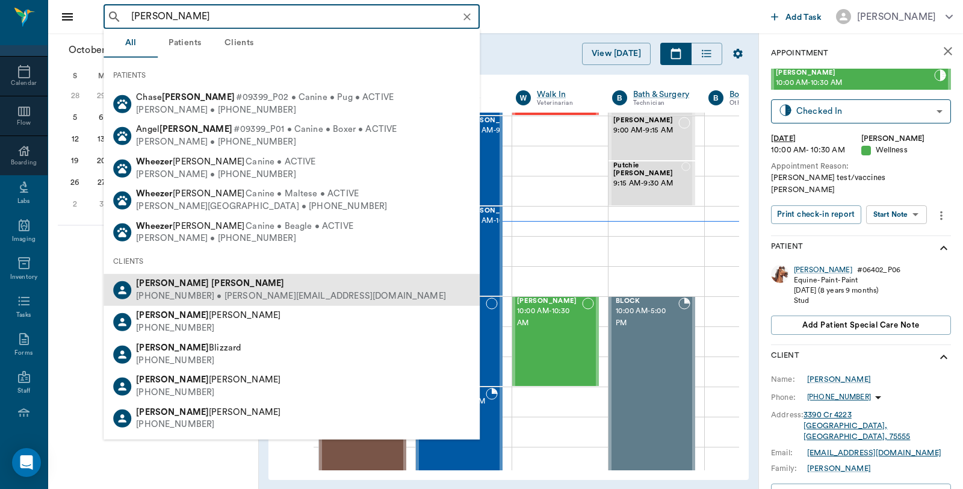
click at [151, 283] on b "Brandon" at bounding box center [172, 283] width 73 height 9
type input "Braydon Wheeler"
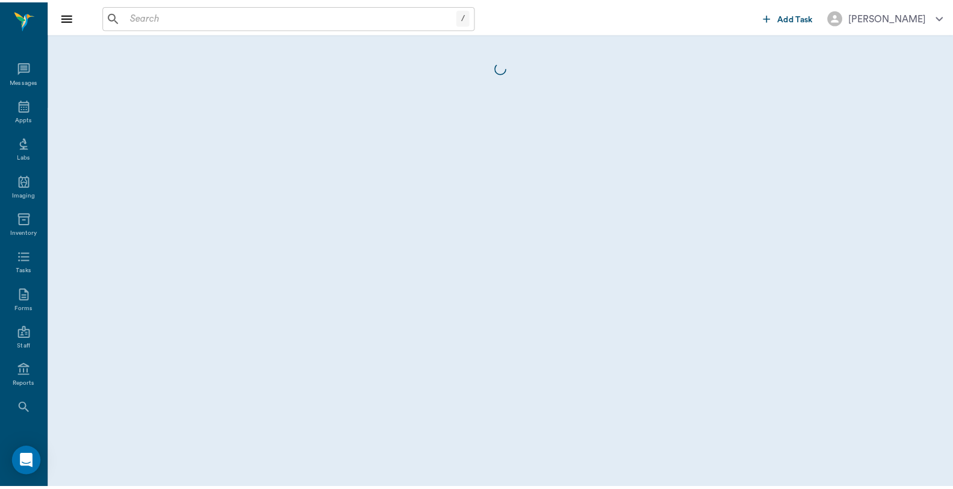
scroll to position [61, 0]
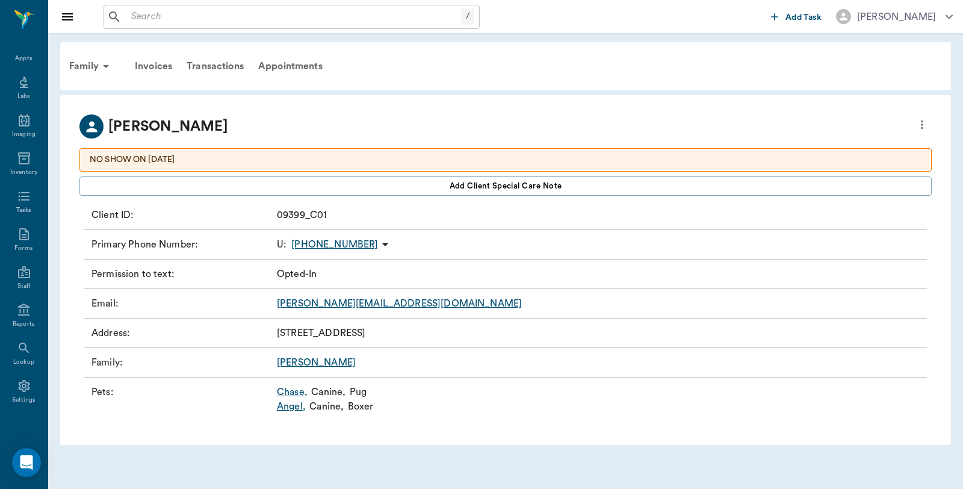
click at [291, 405] on link "Angel ," at bounding box center [291, 406] width 29 height 14
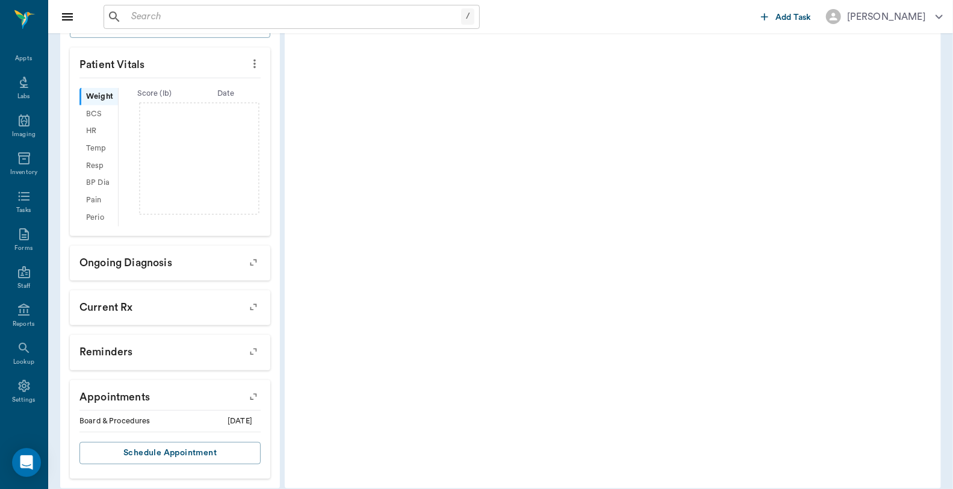
scroll to position [358, 0]
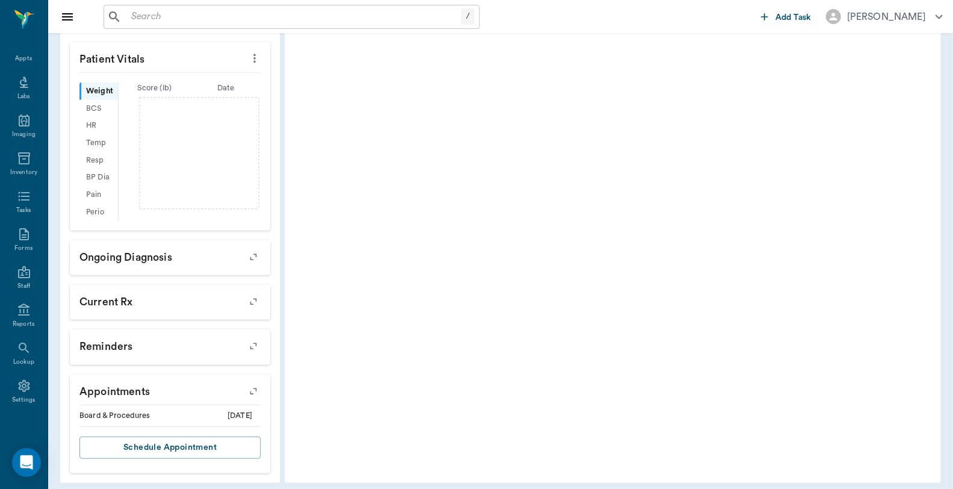
click at [253, 383] on icon "button" at bounding box center [253, 391] width 17 height 17
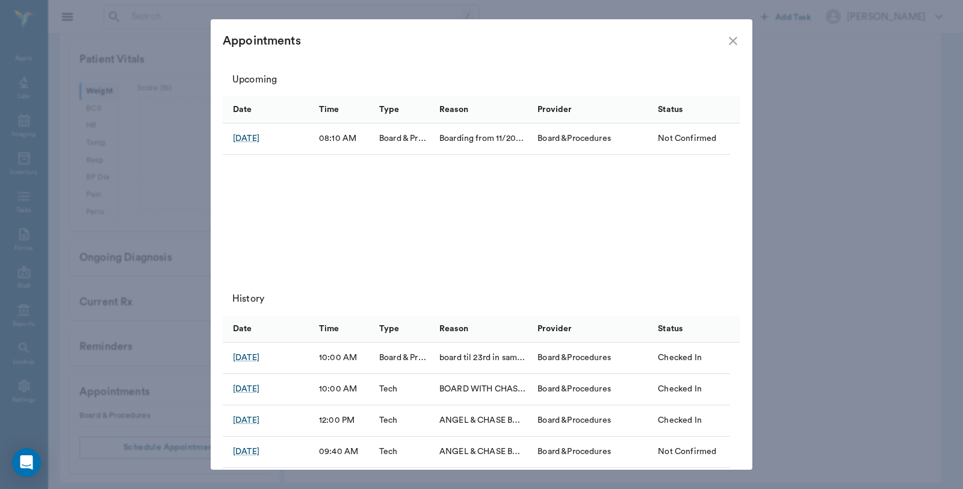
click at [736, 40] on icon "close" at bounding box center [733, 41] width 14 height 14
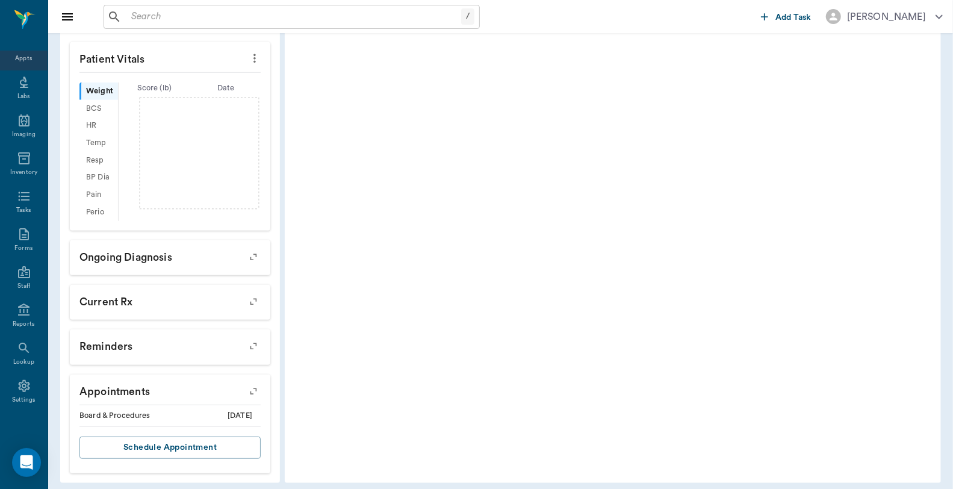
click at [16, 55] on div "Appts" at bounding box center [23, 58] width 17 height 9
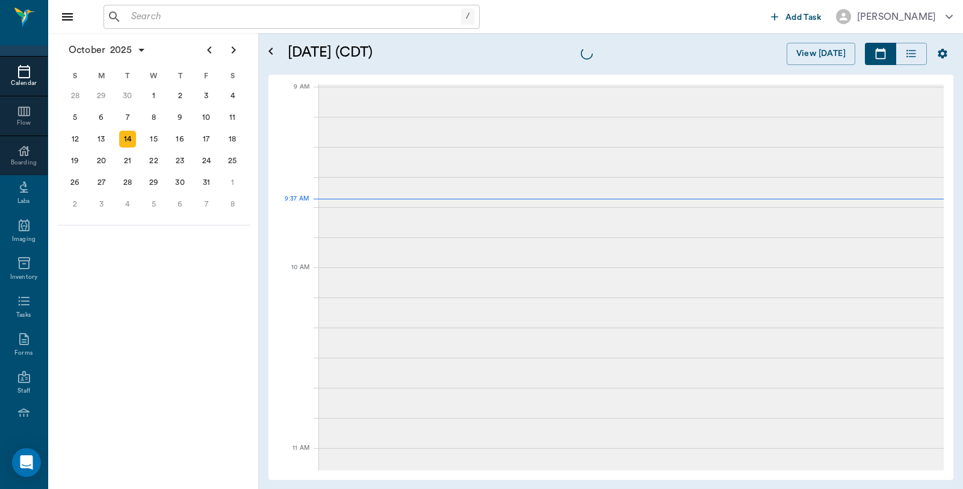
scroll to position [182, 0]
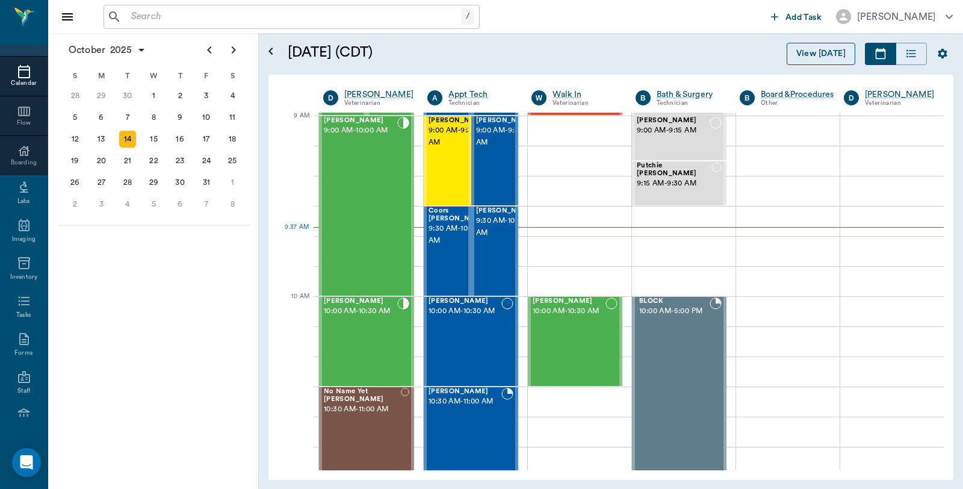
click at [820, 56] on button "View [DATE]" at bounding box center [821, 54] width 69 height 22
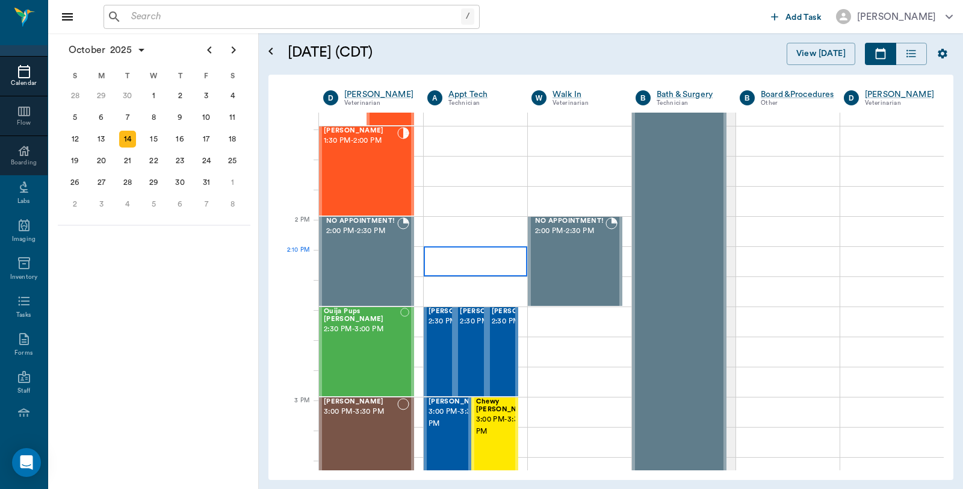
scroll to position [918, 0]
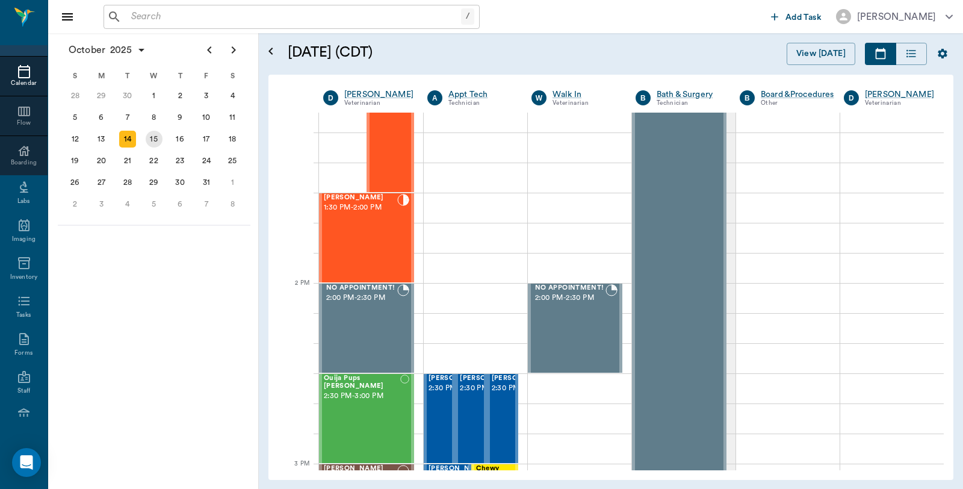
click at [158, 142] on div "15" at bounding box center [154, 139] width 17 height 17
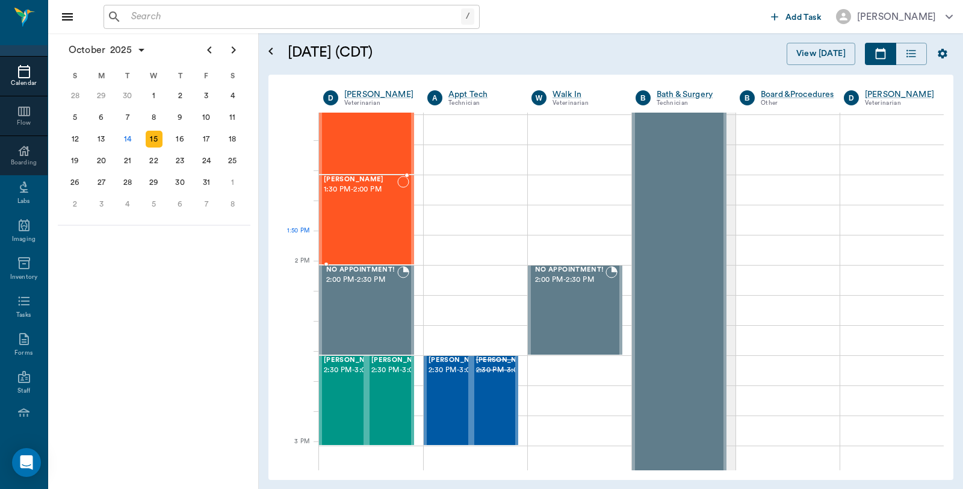
scroll to position [1137, 0]
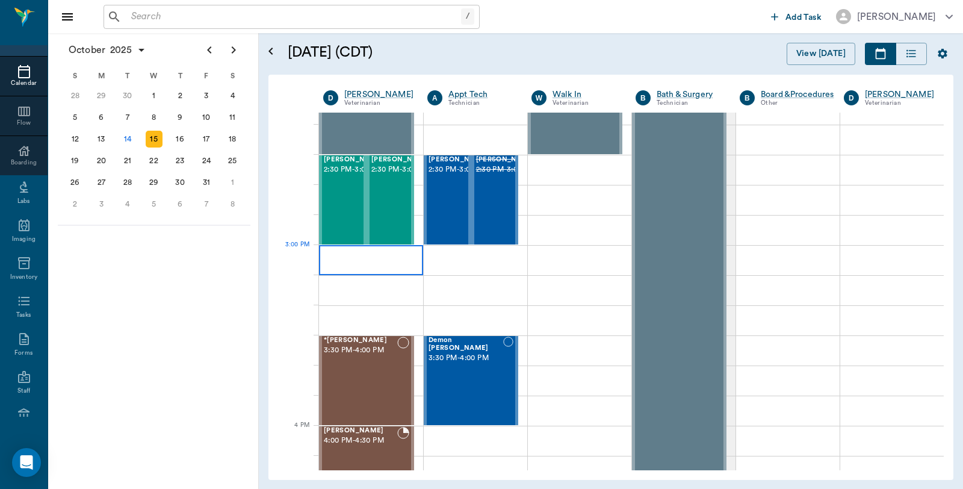
click at [377, 257] on div at bounding box center [371, 260] width 104 height 30
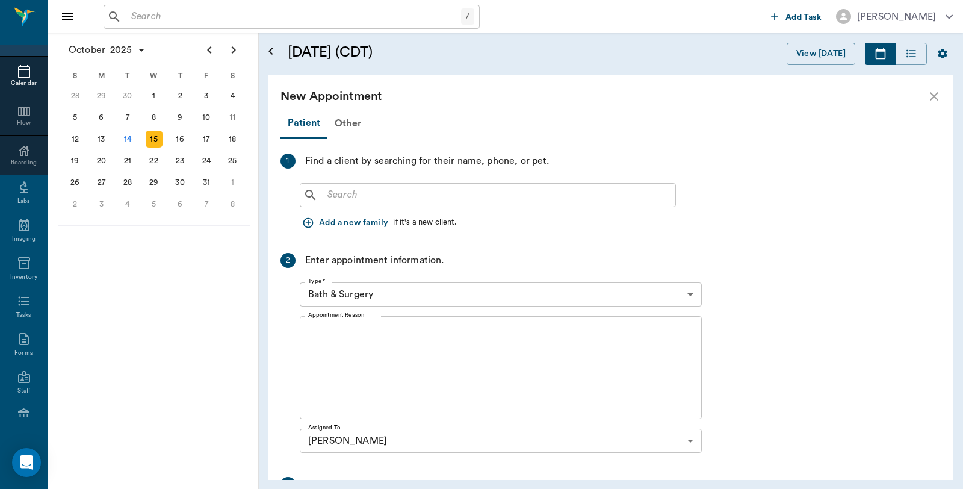
click at [378, 187] on input "text" at bounding box center [497, 195] width 348 height 17
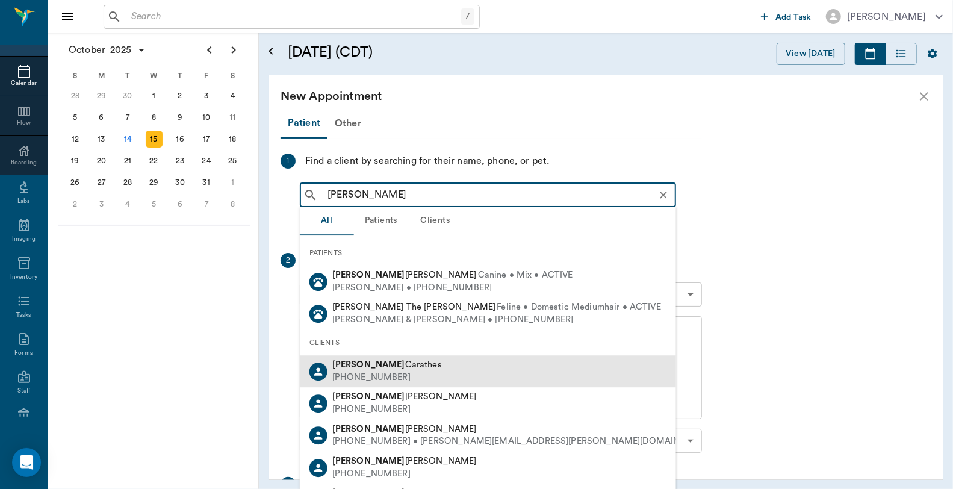
click at [366, 368] on span "Erika Carathes" at bounding box center [387, 364] width 110 height 9
type input "Erika"
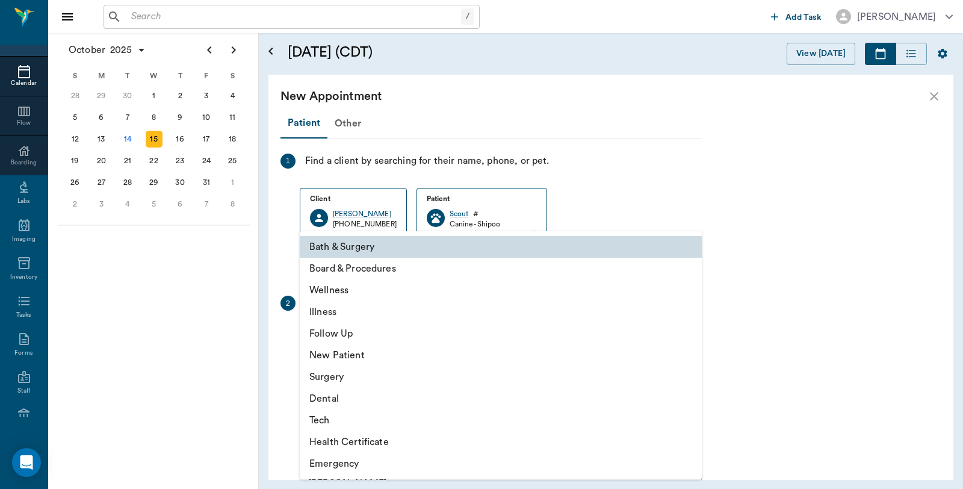
click at [388, 340] on body "/ ​ Add Task Dr. Bert Ellsworth Nectar Messages Appts Calendar Flow Boarding La…" at bounding box center [481, 244] width 963 height 489
click at [344, 315] on li "Illness" at bounding box center [501, 312] width 402 height 22
type input "65d2be4f46e3a538d89b8c15"
type input "03:30 PM"
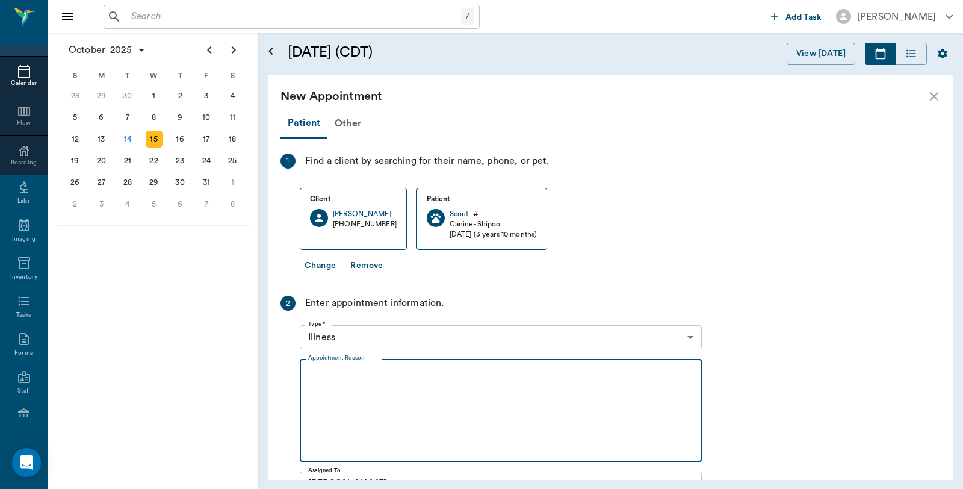
click at [409, 402] on textarea "Appointment Reason" at bounding box center [500, 410] width 385 height 83
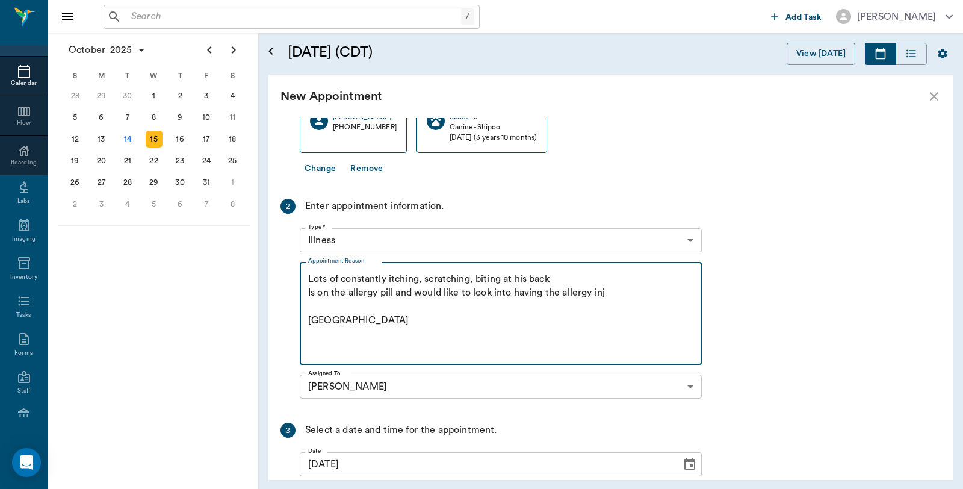
scroll to position [217, 0]
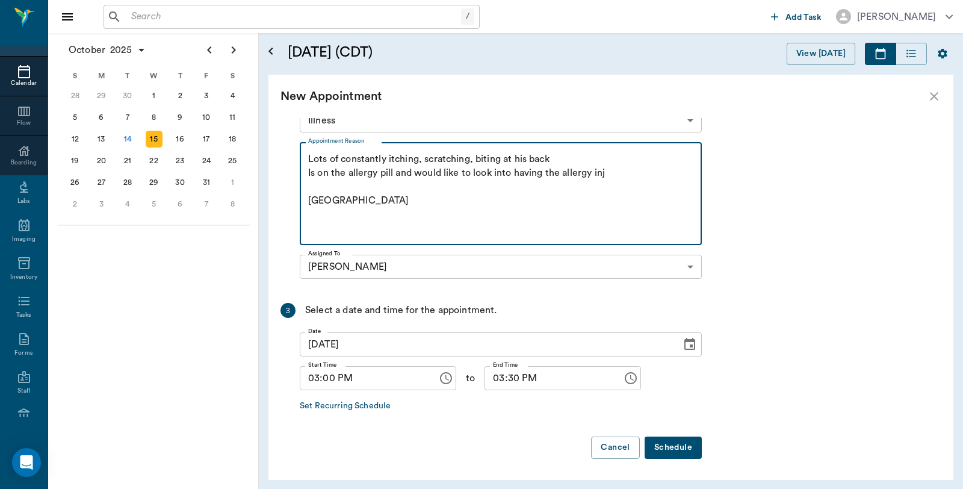
type textarea "Lots of constantly itching, scratching, biting at his back Is on the allergy pi…"
click at [676, 444] on button "Schedule" at bounding box center [673, 448] width 57 height 22
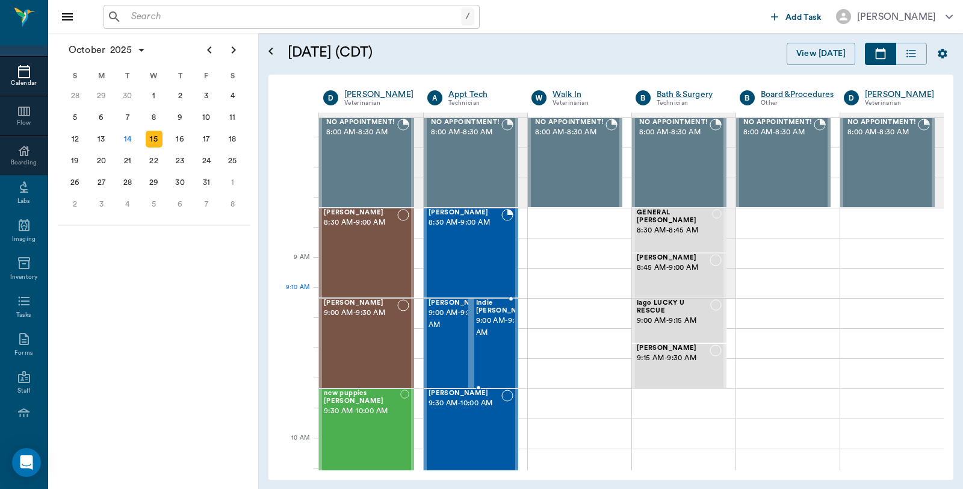
scroll to position [134, 0]
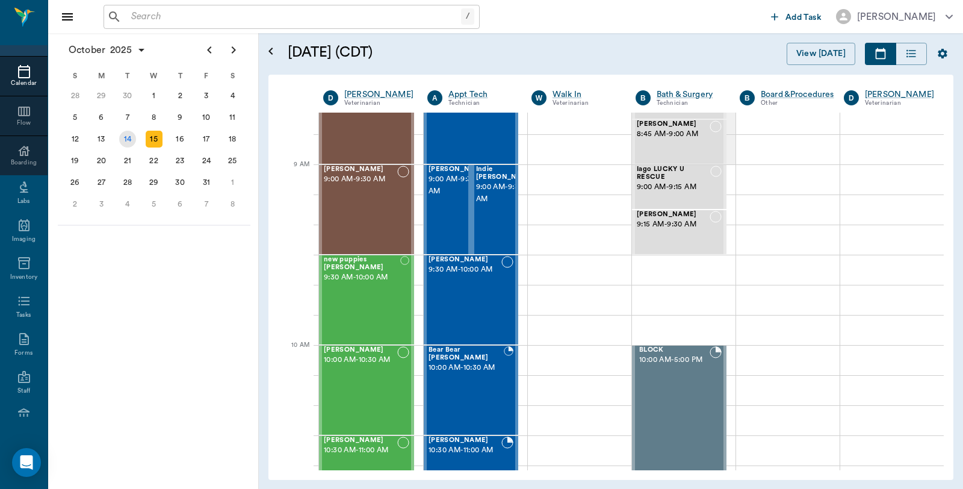
click at [128, 131] on div "14" at bounding box center [127, 139] width 17 height 17
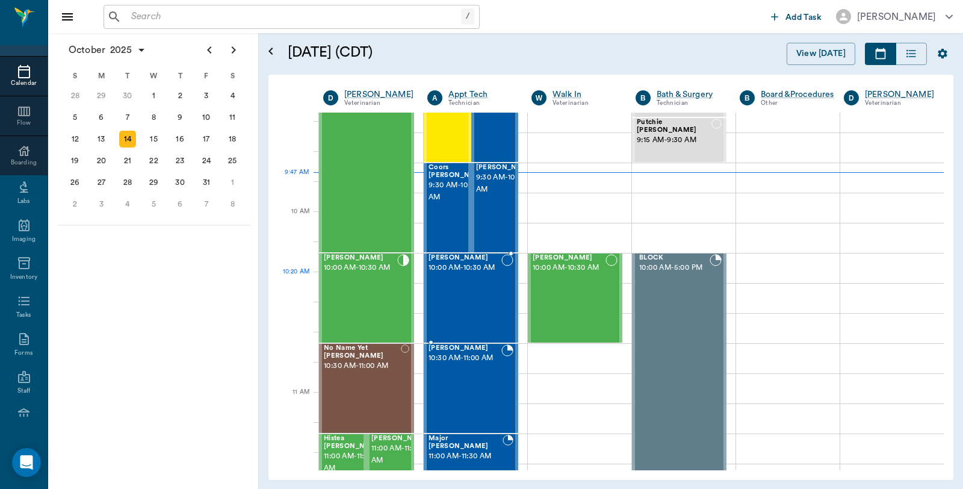
scroll to position [267, 0]
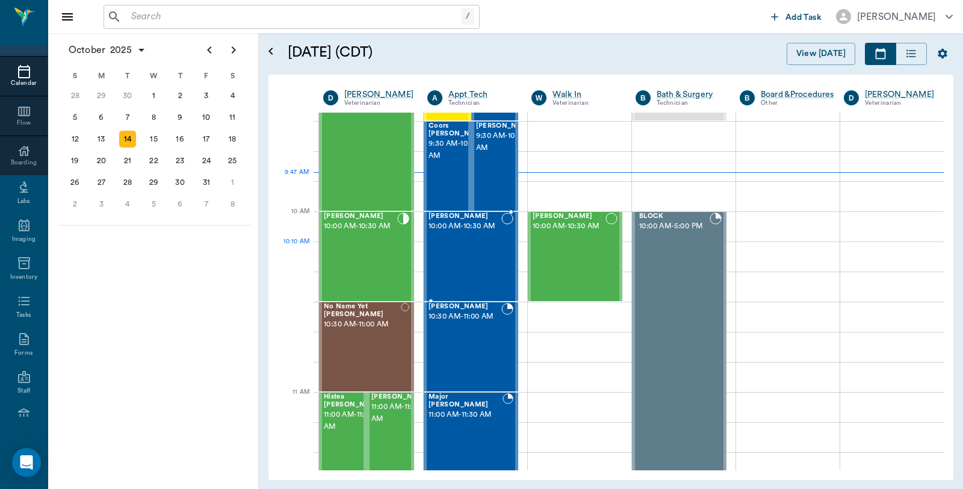
click at [487, 250] on div "Annie Wolf 10:00 AM - 10:30 AM" at bounding box center [465, 257] width 73 height 88
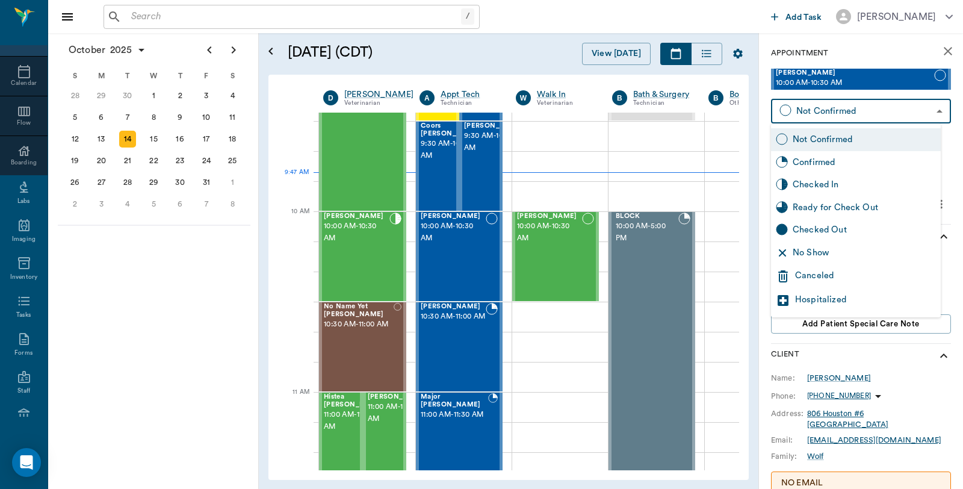
click at [853, 114] on body "/ ​ Add Task Dr. Bert Ellsworth Nectar Messages Appts Calendar Flow Boarding La…" at bounding box center [481, 244] width 963 height 489
click at [818, 181] on div "Checked In" at bounding box center [864, 184] width 143 height 13
type input "CHECKED_IN"
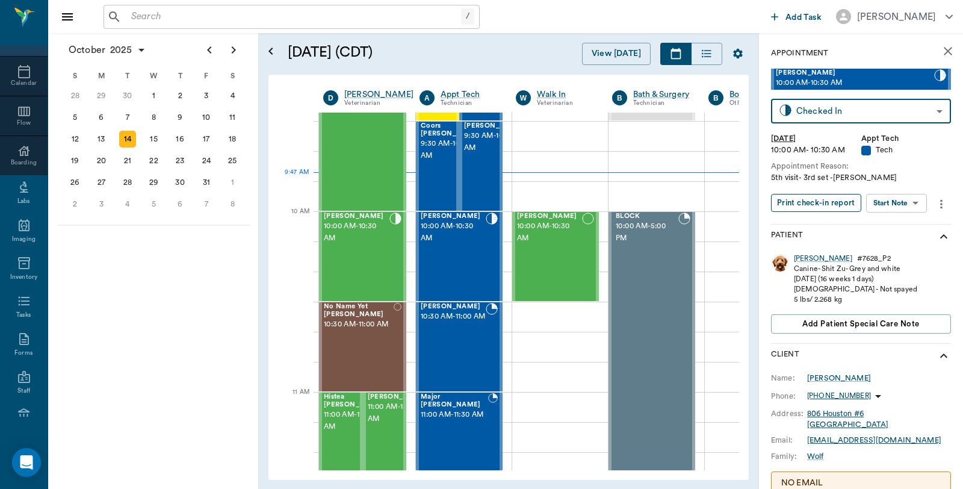
click at [822, 202] on button "Print check-in report" at bounding box center [816, 203] width 90 height 19
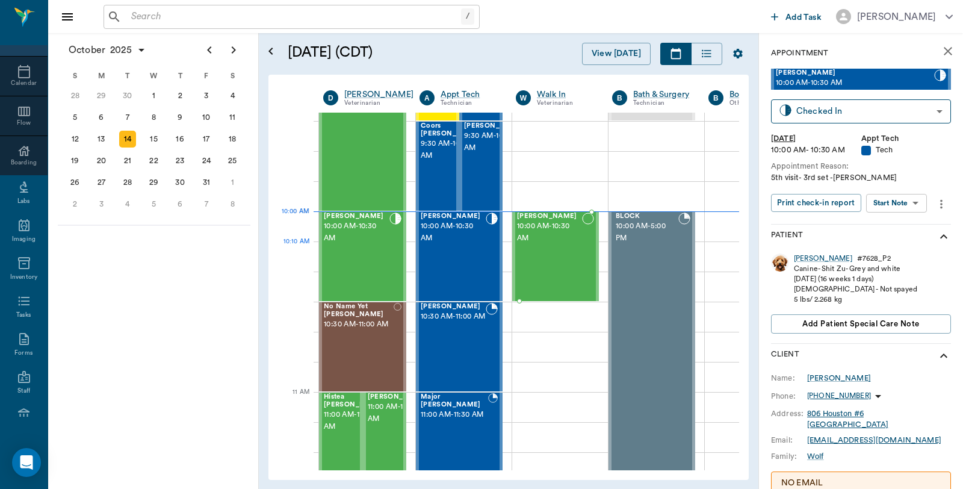
click at [541, 247] on div "Buddy Buford 10:00 AM - 10:30 AM" at bounding box center [549, 257] width 65 height 88
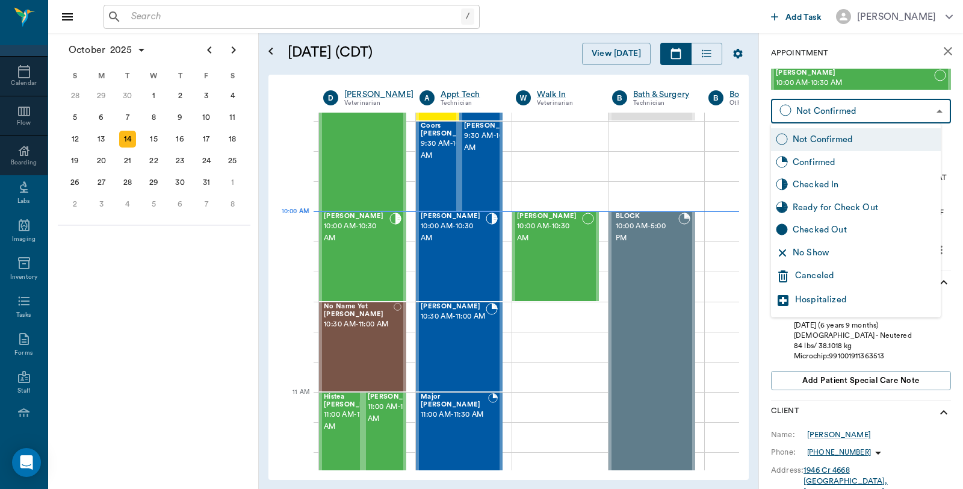
click at [856, 114] on body "/ ​ Add Task Dr. Bert Ellsworth Nectar Messages Appts Calendar Flow Boarding La…" at bounding box center [481, 244] width 963 height 489
click at [827, 188] on div "Checked In" at bounding box center [864, 184] width 143 height 13
type input "CHECKED_IN"
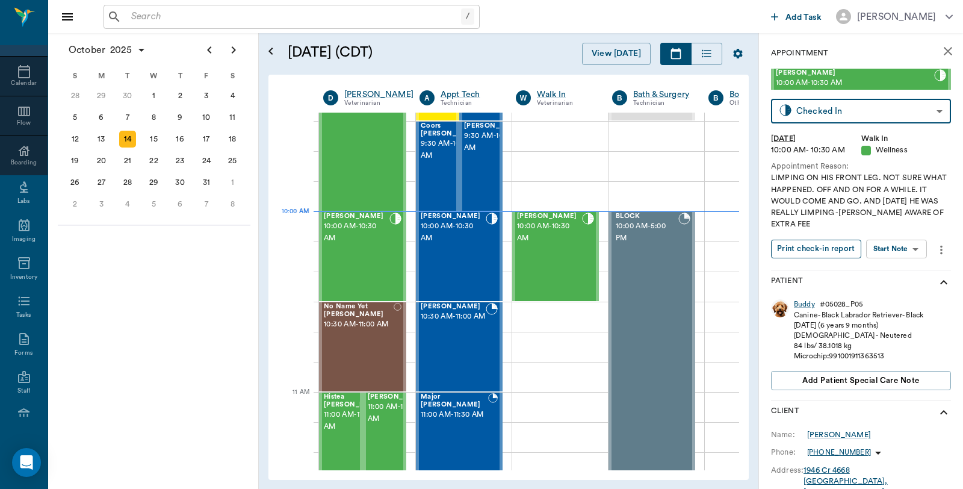
click at [824, 251] on button "Print check-in report" at bounding box center [816, 249] width 90 height 19
click at [478, 248] on div "Annie Wolf 10:00 AM - 10:30 AM" at bounding box center [453, 257] width 65 height 88
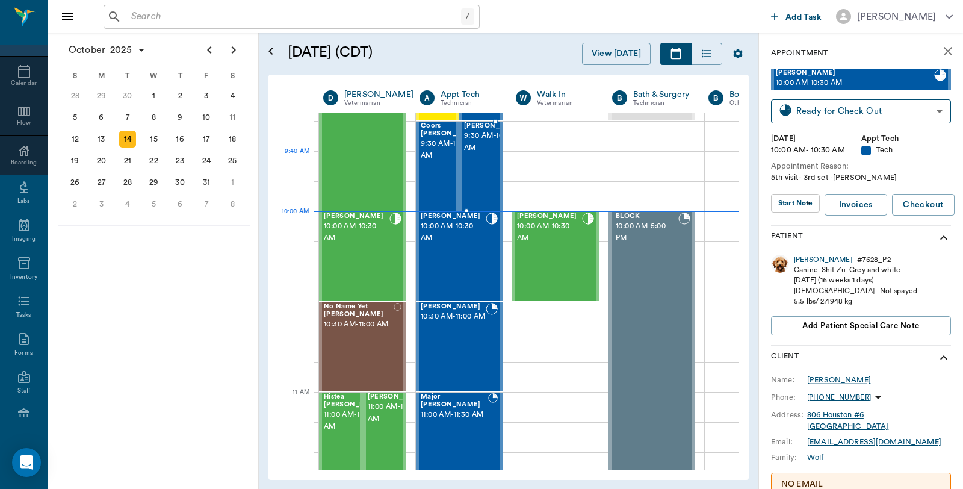
type input "READY_TO_CHECKOUT"
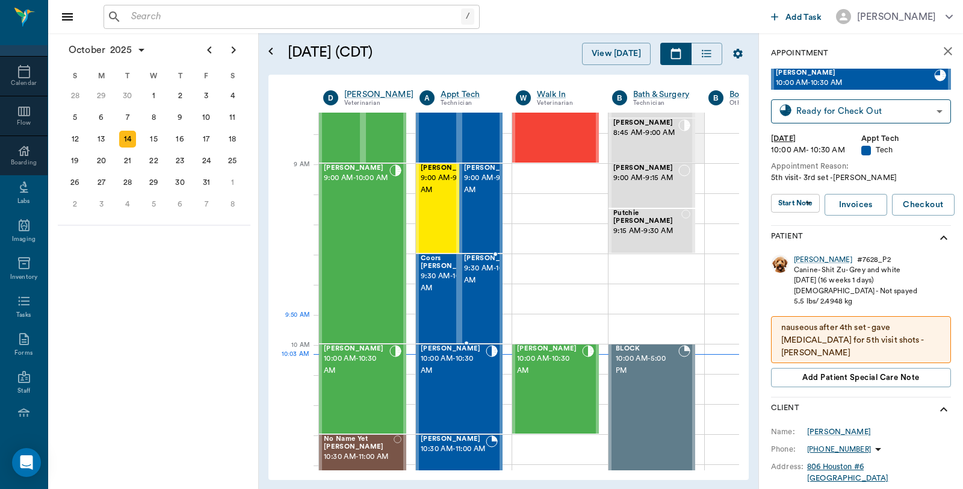
scroll to position [134, 0]
click at [435, 281] on span "9:30 AM - 10:00 AM" at bounding box center [451, 284] width 60 height 24
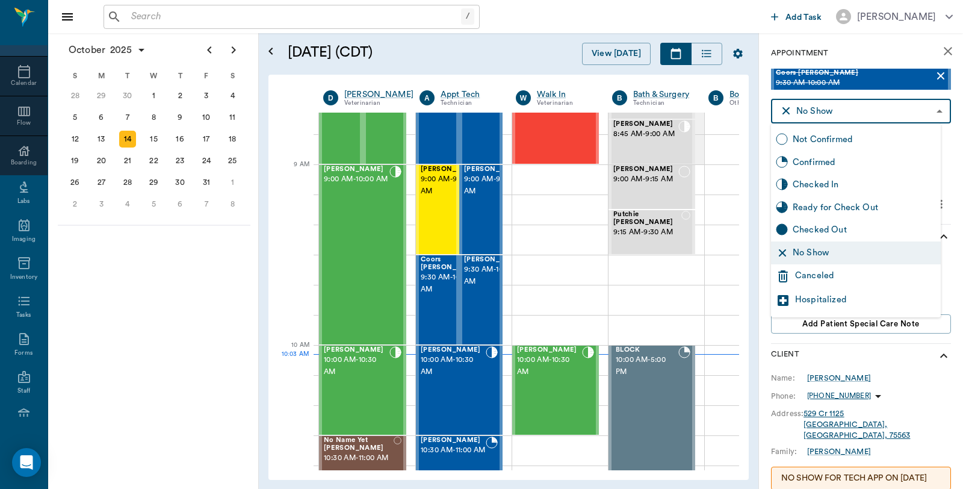
click at [922, 105] on body "/ ​ Add Task Dr. Bert Ellsworth Nectar Messages Appts Calendar Flow Boarding La…" at bounding box center [481, 244] width 963 height 489
click at [826, 181] on div "Checked In" at bounding box center [864, 184] width 143 height 13
type input "CHECKED_IN"
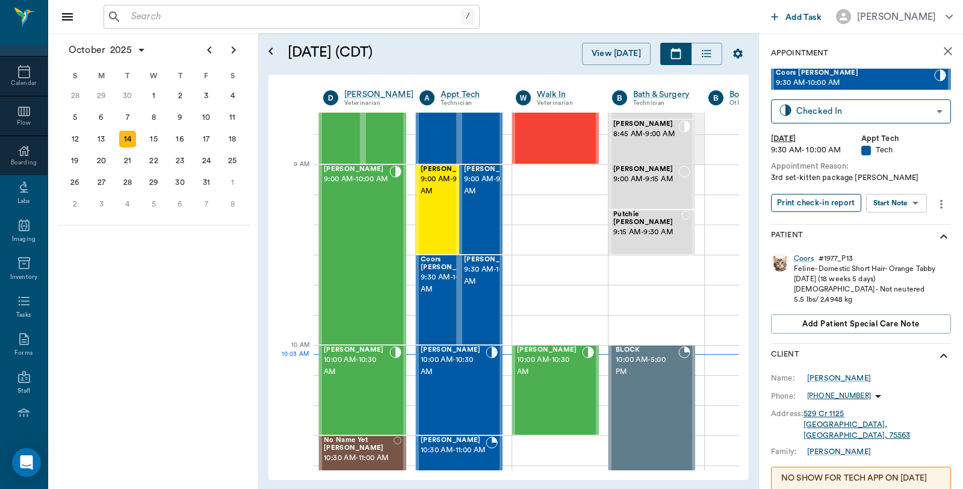
click at [819, 207] on button "Print check-in report" at bounding box center [816, 203] width 90 height 19
click at [488, 288] on span "9:30 AM - 10:00 AM" at bounding box center [494, 276] width 60 height 24
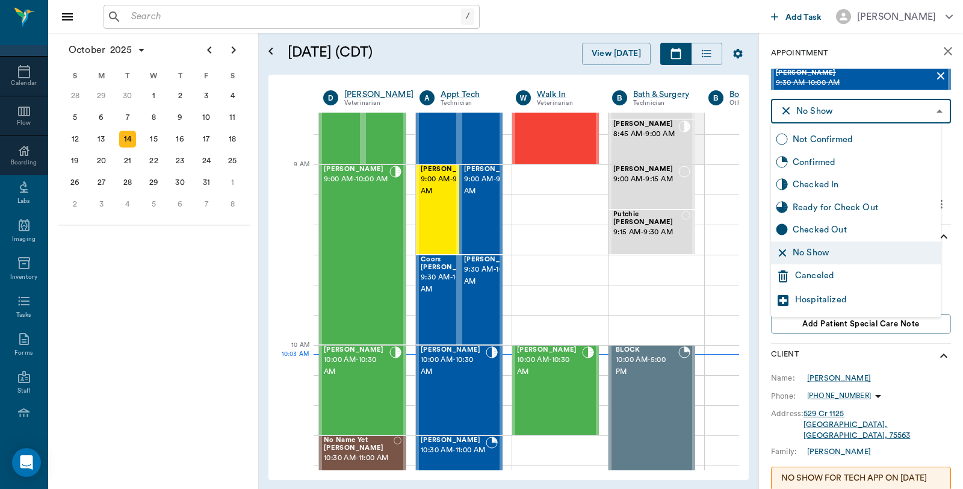
click at [830, 116] on body "/ ​ Add Task Dr. Bert Ellsworth Nectar Messages Appts Calendar Flow Boarding La…" at bounding box center [481, 244] width 963 height 489
click at [817, 187] on div "Checked In" at bounding box center [864, 184] width 143 height 13
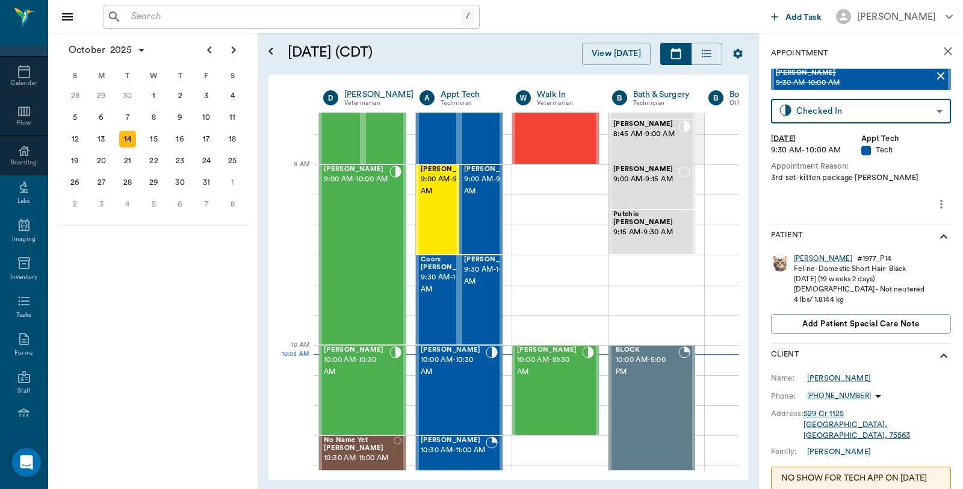
type input "CHECKED_IN"
click at [826, 200] on button "Print check-in report" at bounding box center [816, 203] width 90 height 19
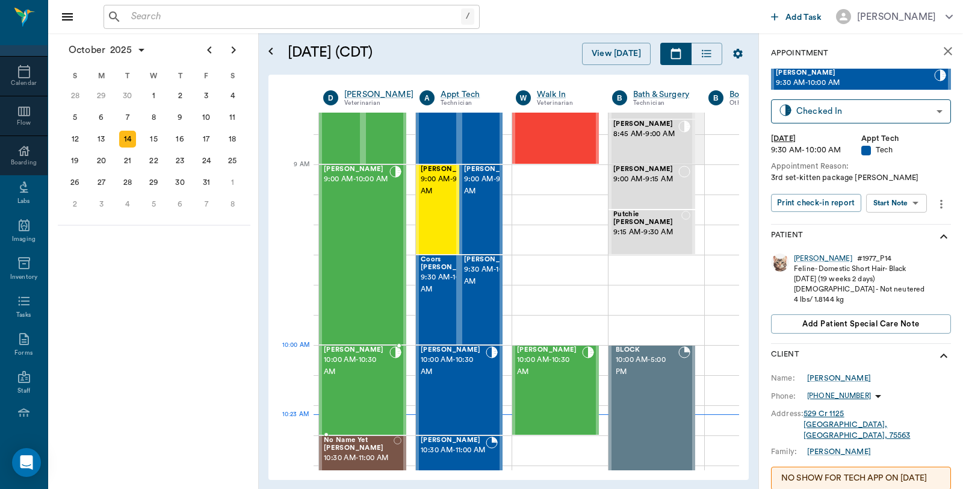
click at [358, 366] on span "10:00 AM - 10:30 AM" at bounding box center [357, 366] width 66 height 24
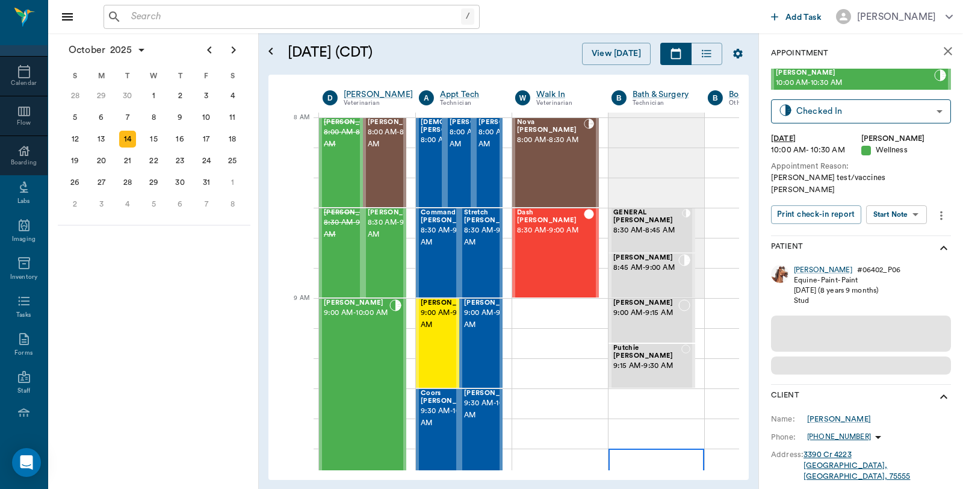
scroll to position [0, 1]
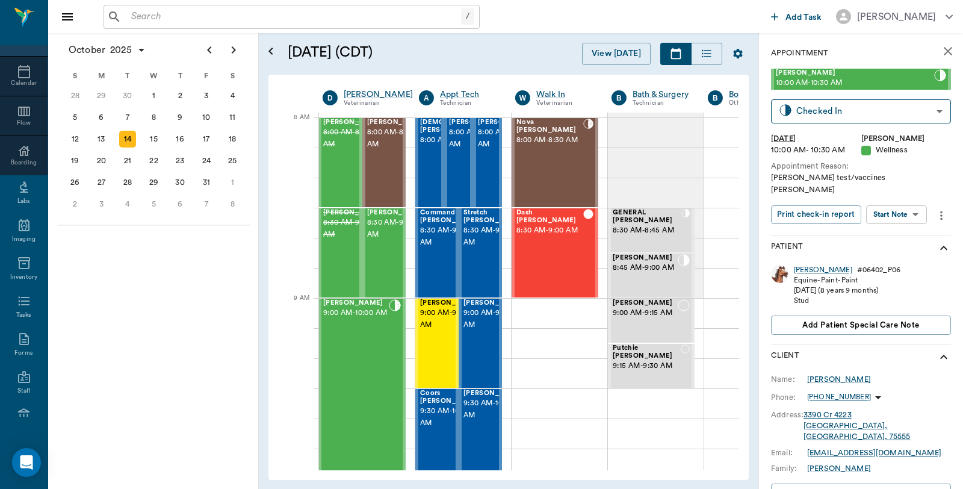
click at [805, 265] on div "[PERSON_NAME]" at bounding box center [823, 270] width 58 height 10
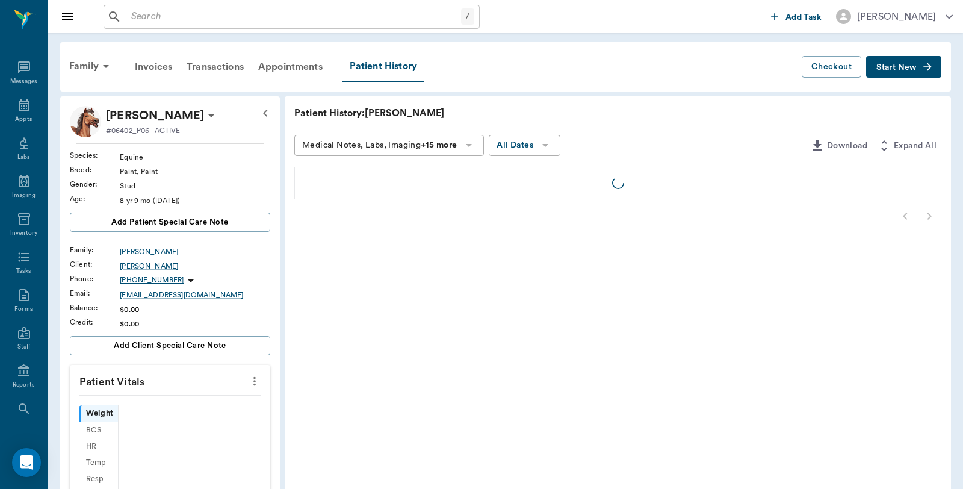
scroll to position [61, 0]
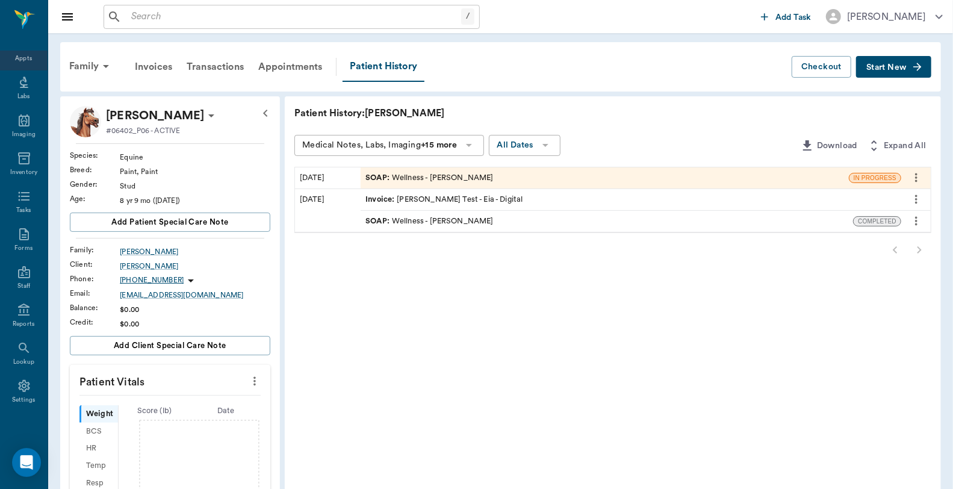
click at [22, 58] on div "Appts" at bounding box center [23, 58] width 17 height 9
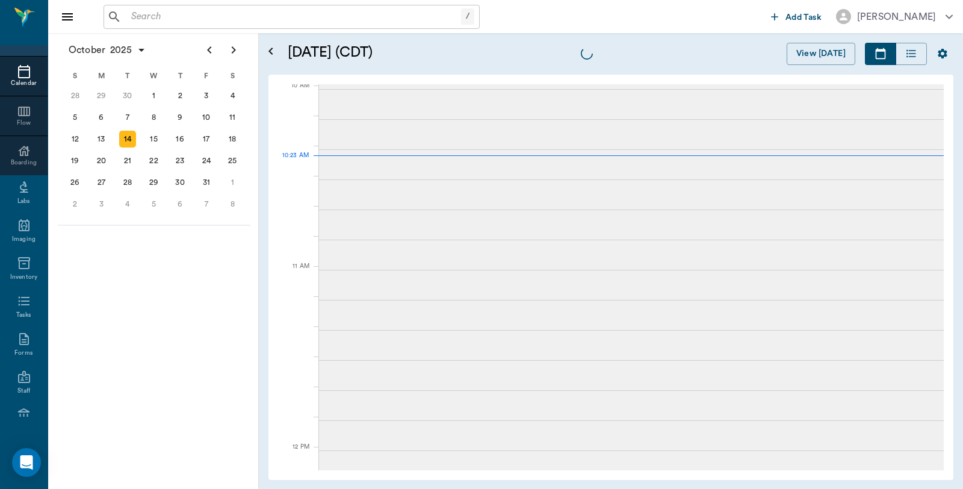
scroll to position [364, 0]
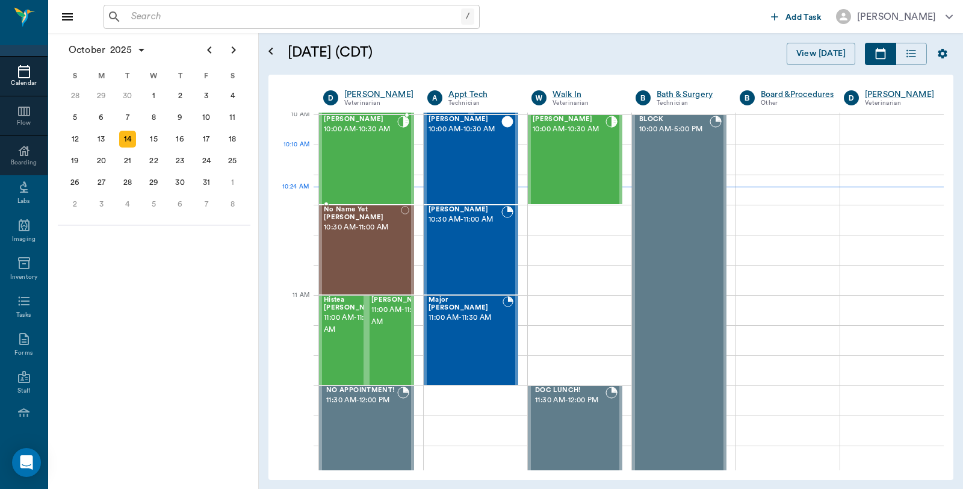
click at [358, 135] on span "10:00 AM - 10:30 AM" at bounding box center [360, 129] width 73 height 12
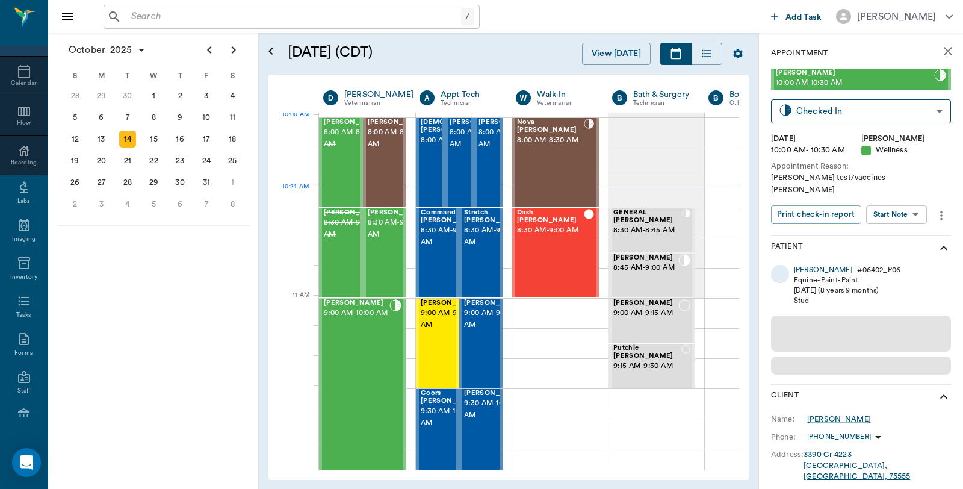
scroll to position [364, 1]
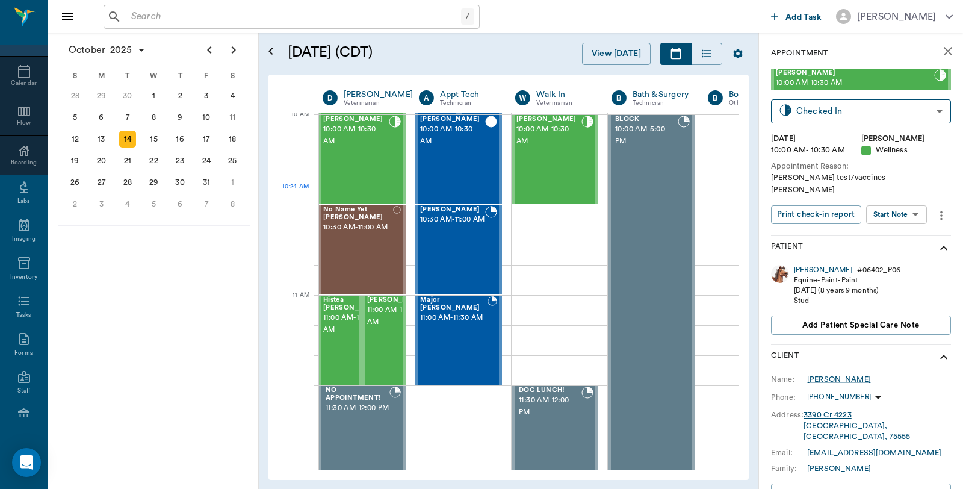
click at [802, 265] on div "[PERSON_NAME]" at bounding box center [823, 270] width 58 height 10
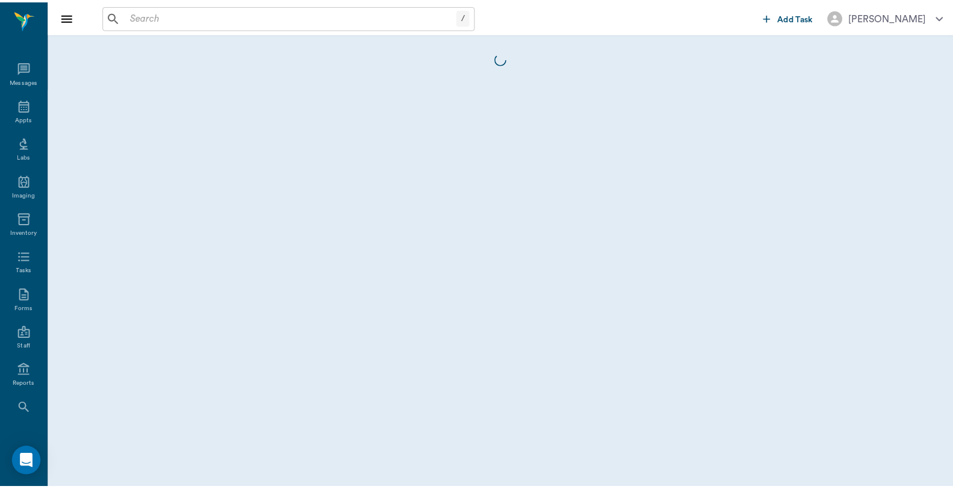
scroll to position [61, 0]
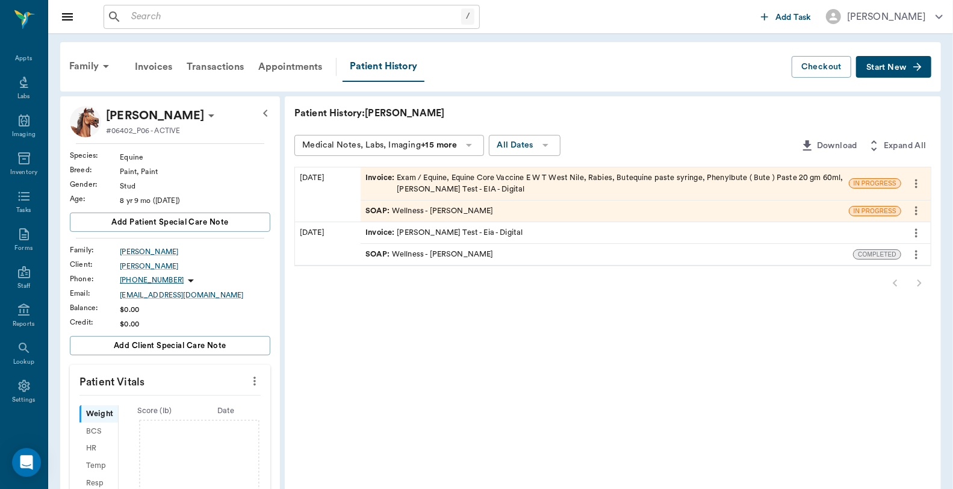
click at [443, 178] on div "Invoice : Exam / Equine, Equine Core Vaccine E W T West Nile, Rabies, Butequine…" at bounding box center [605, 183] width 479 height 23
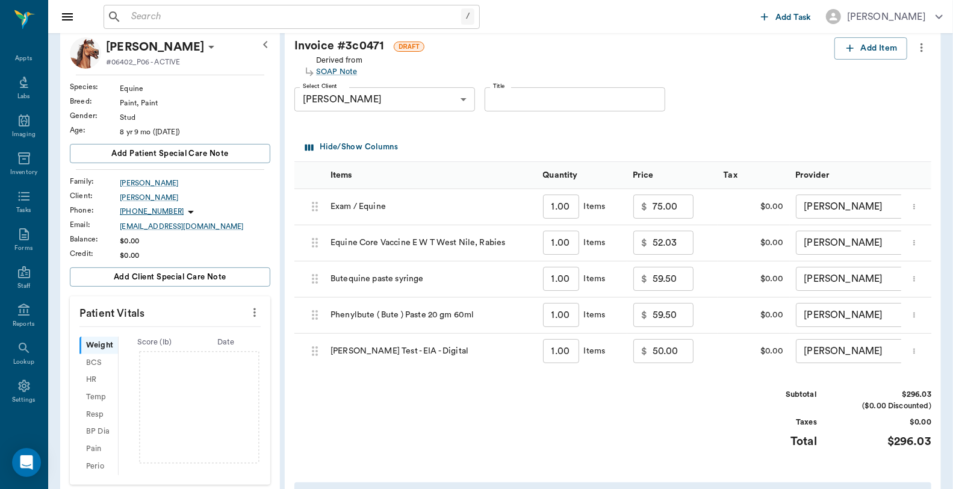
scroll to position [67, 0]
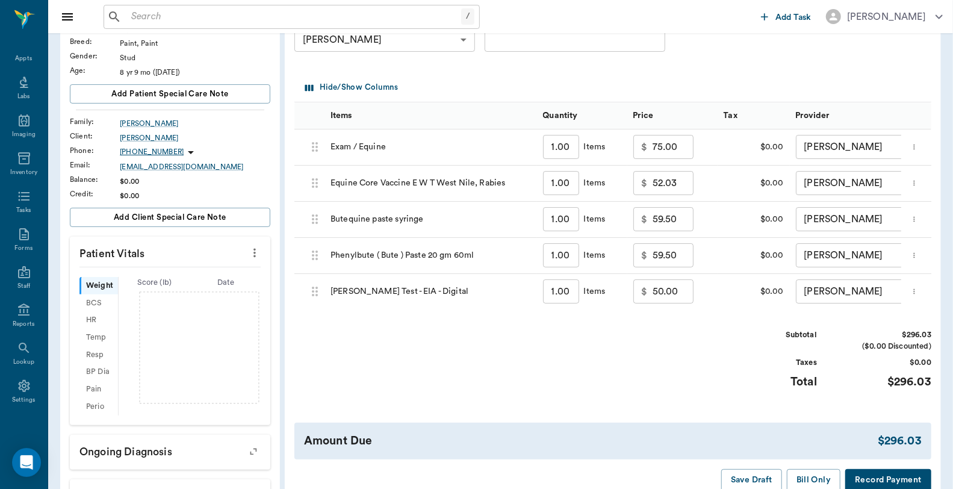
scroll to position [134, 0]
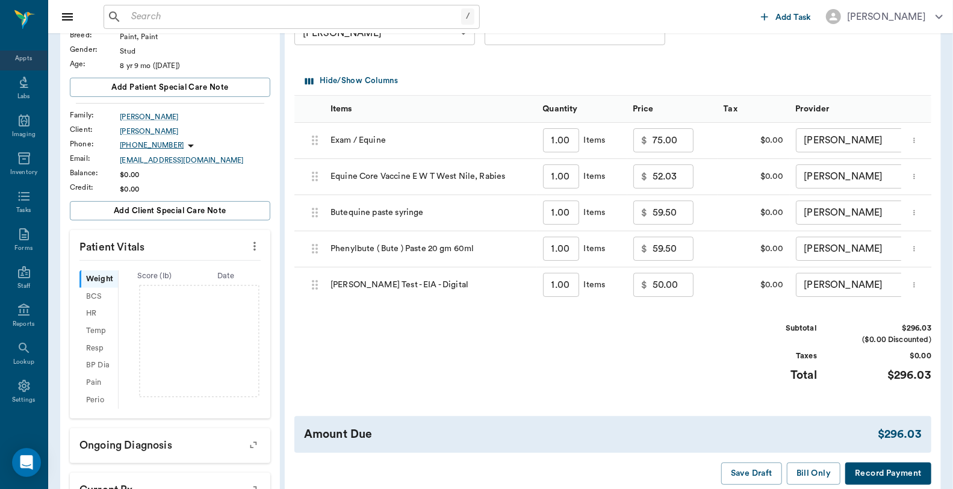
click at [19, 59] on div "Appts" at bounding box center [23, 58] width 17 height 9
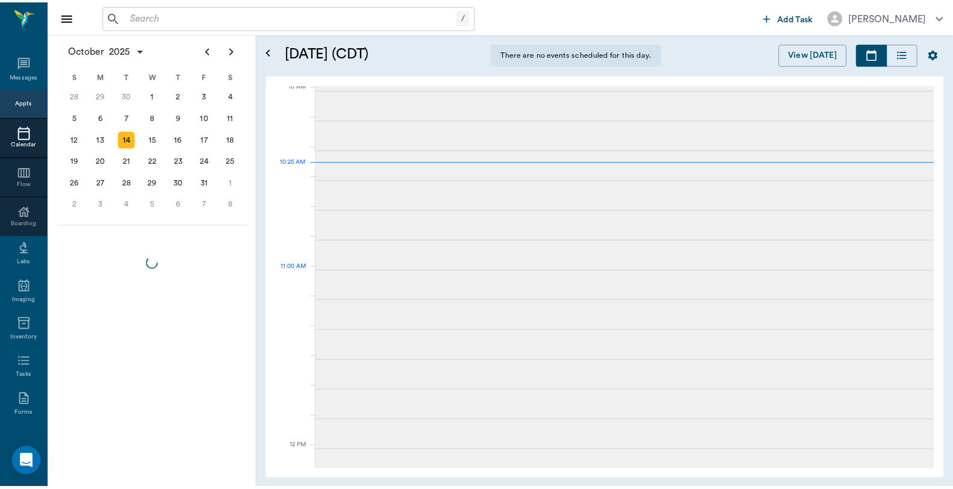
scroll to position [364, 0]
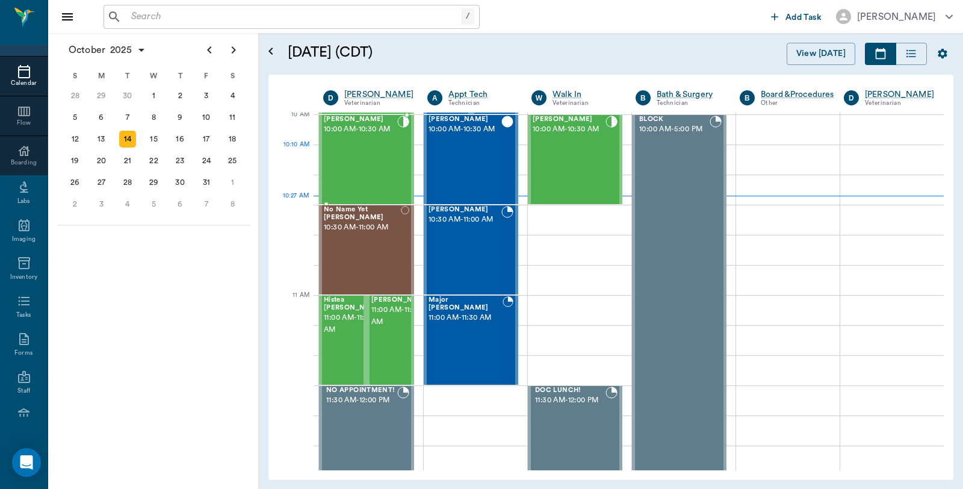
click at [341, 135] on span "10:00 AM - 10:30 AM" at bounding box center [360, 129] width 73 height 12
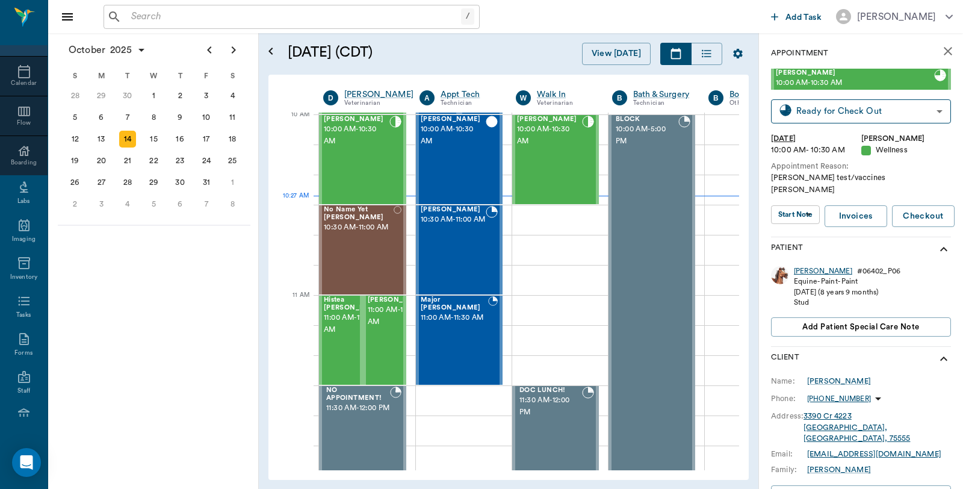
click at [815, 266] on div "[PERSON_NAME]" at bounding box center [823, 271] width 58 height 10
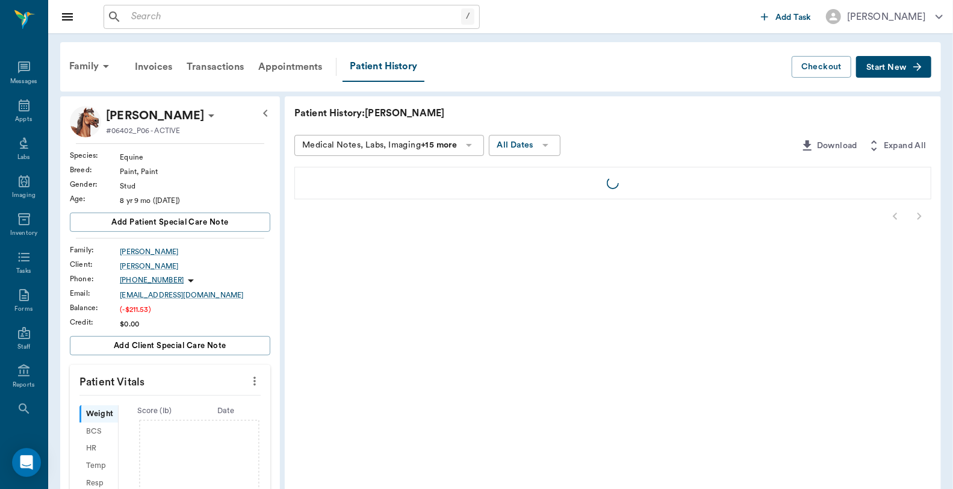
scroll to position [61, 0]
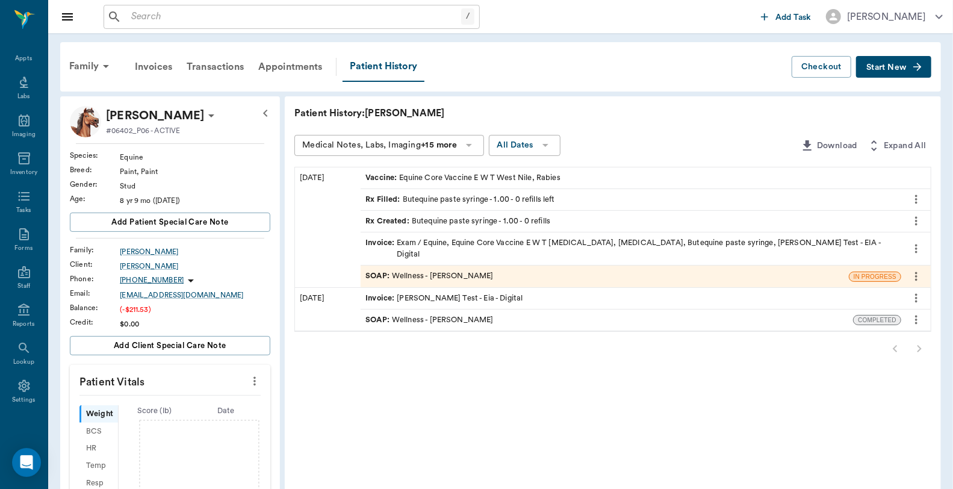
click at [527, 243] on div "Invoice : Exam / Equine, Equine Core Vaccine E W T [MEDICAL_DATA], [MEDICAL_DAT…" at bounding box center [631, 248] width 531 height 23
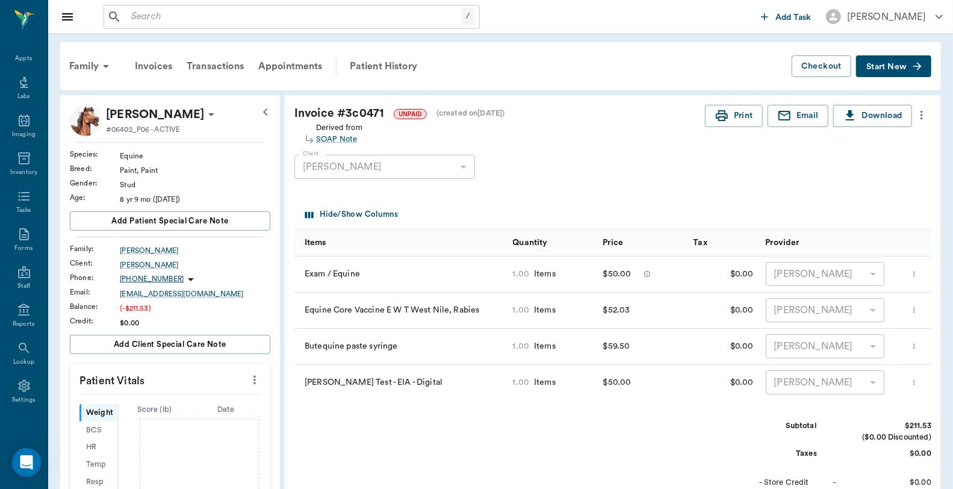
click at [922, 119] on icon "more" at bounding box center [921, 115] width 13 height 14
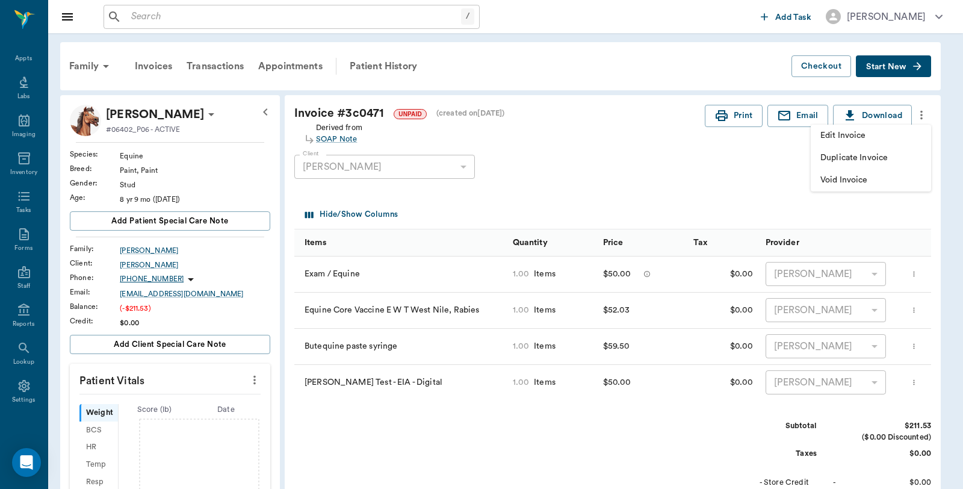
click at [855, 135] on span "Edit Invoice" at bounding box center [871, 135] width 101 height 13
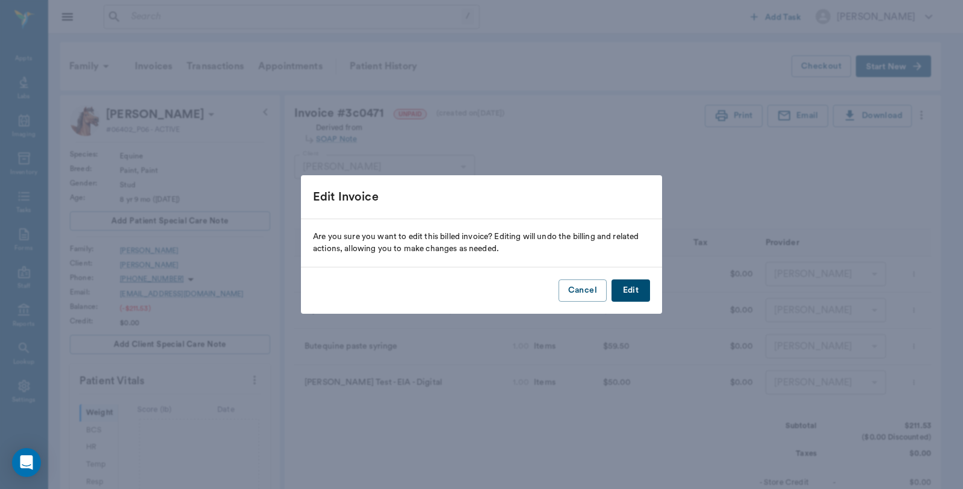
click at [621, 290] on button "Edit" at bounding box center [631, 290] width 39 height 22
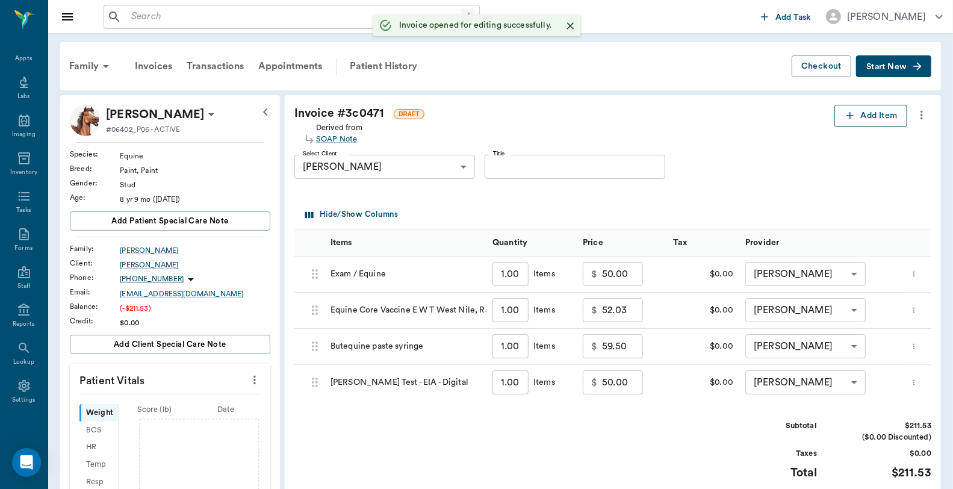
click at [875, 119] on button "Add Item" at bounding box center [871, 116] width 73 height 22
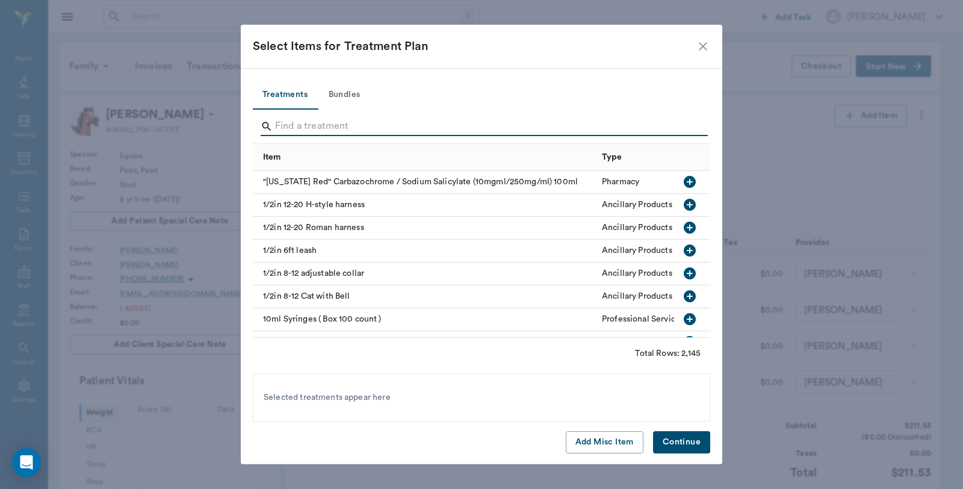
click at [388, 124] on input "Search" at bounding box center [482, 126] width 415 height 19
type input "W"
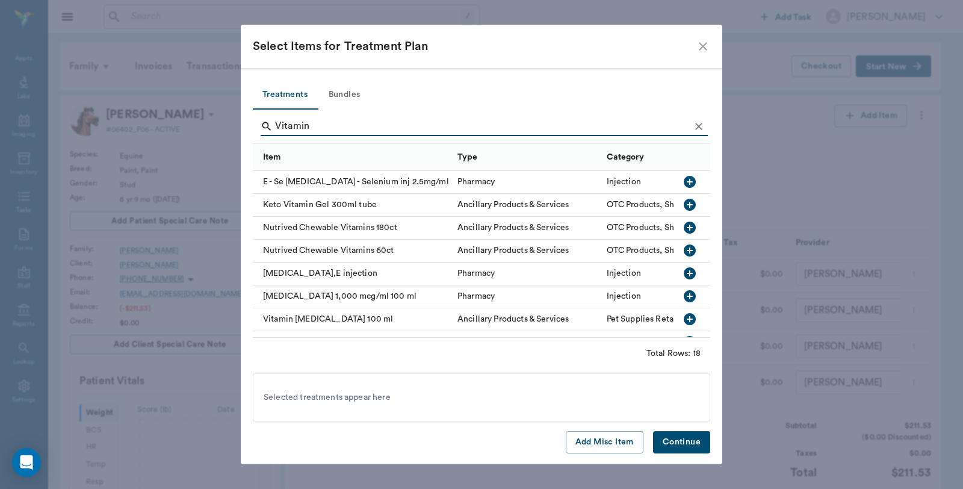
type input "Vitamin"
click at [387, 295] on div "Vitamin B -12 1,000 mcg/ml 100 ml" at bounding box center [352, 296] width 199 height 23
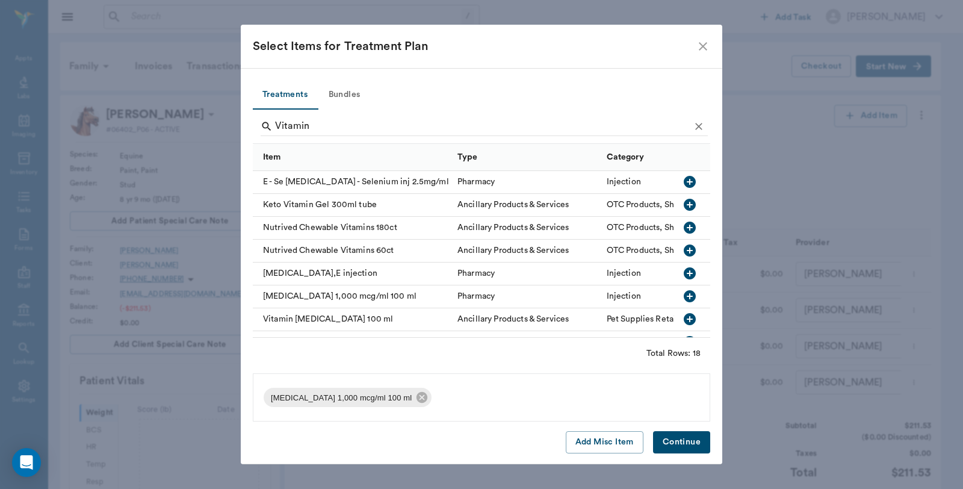
click at [692, 431] on button "Continue" at bounding box center [681, 442] width 57 height 22
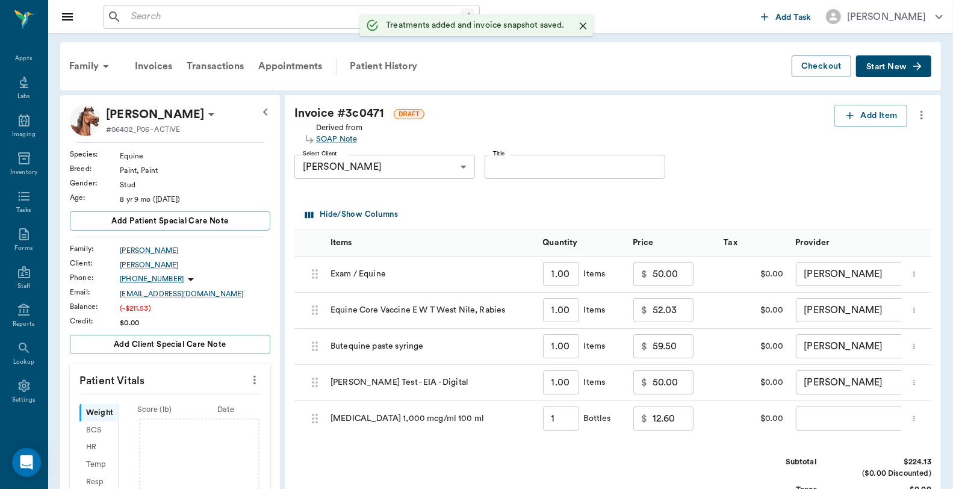
type input "1.00"
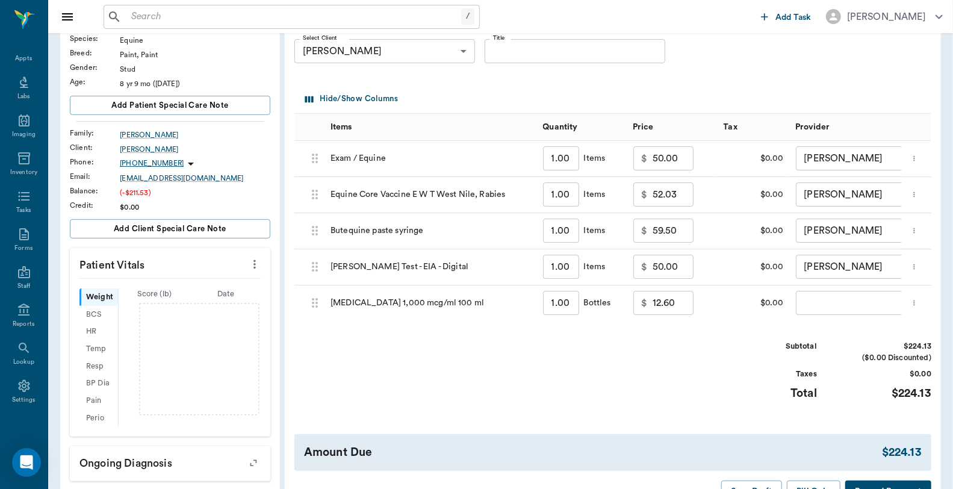
scroll to position [267, 0]
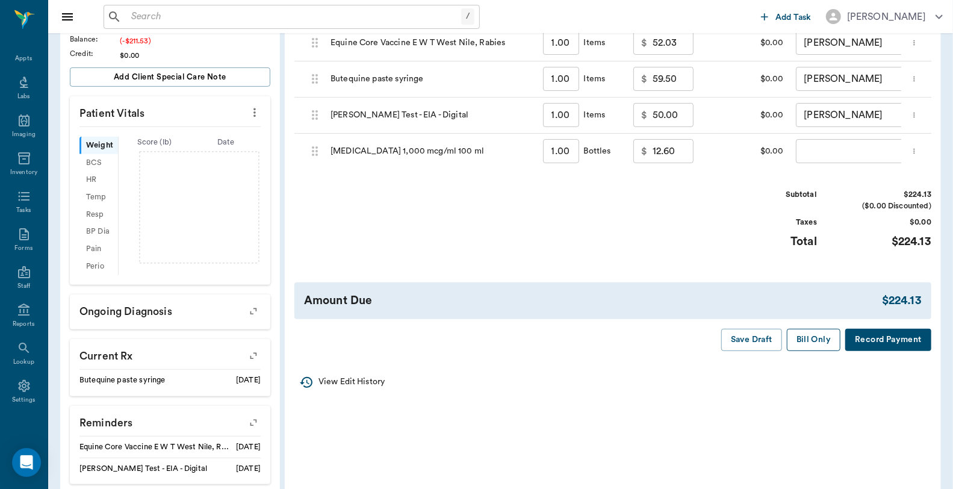
click at [811, 349] on button "Bill Only" at bounding box center [814, 340] width 54 height 22
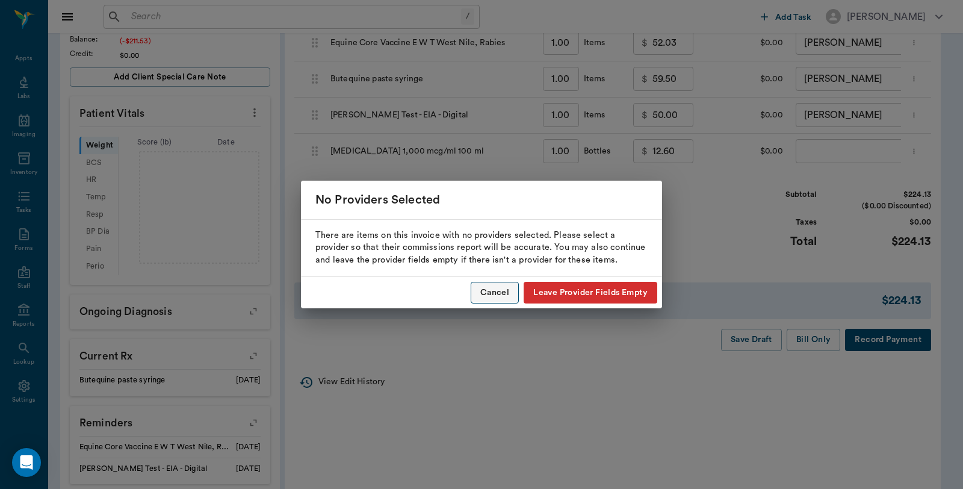
click at [490, 296] on button "Cancel" at bounding box center [495, 293] width 48 height 22
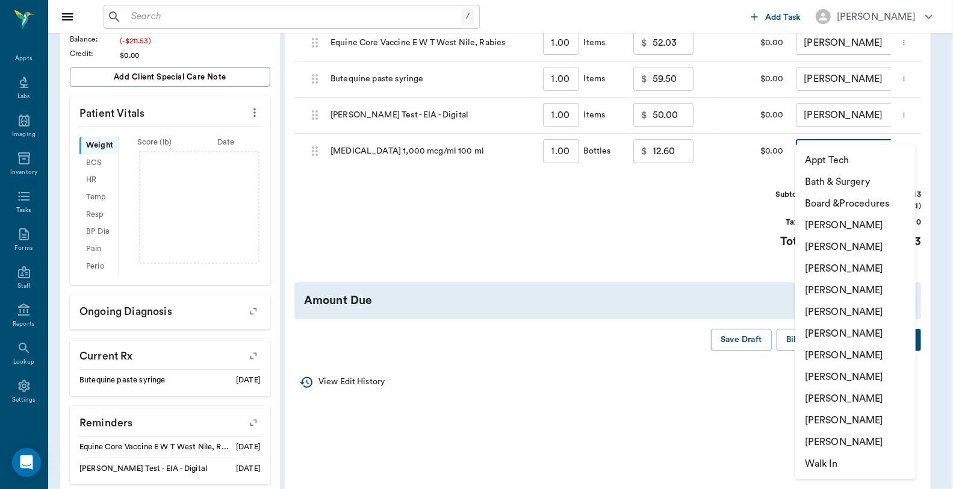
click at [810, 157] on body "/ ​ Add Task Dr. Bert Ellsworth Nectar Messages Appts Labs Imaging Inventory Ta…" at bounding box center [476, 164] width 953 height 862
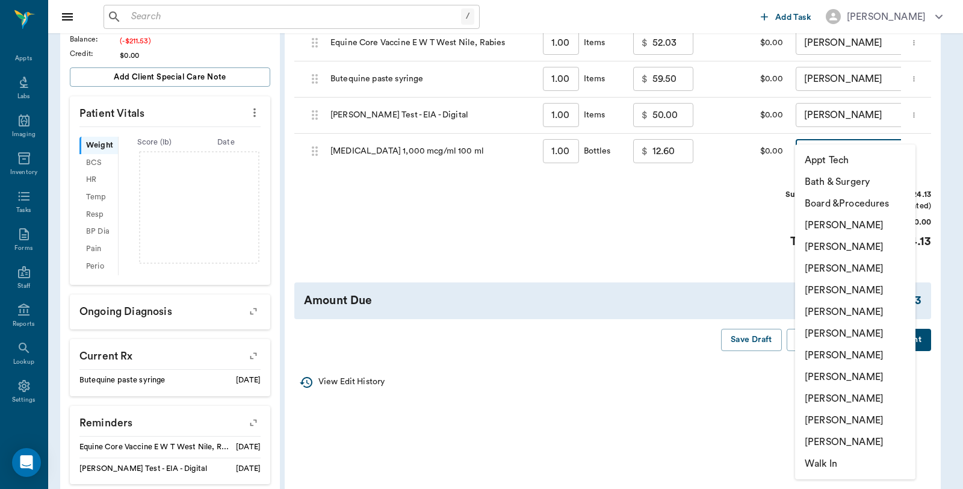
click at [833, 223] on li "[PERSON_NAME]" at bounding box center [855, 225] width 120 height 22
type input "none-6899ea08ed37b777db10de45"
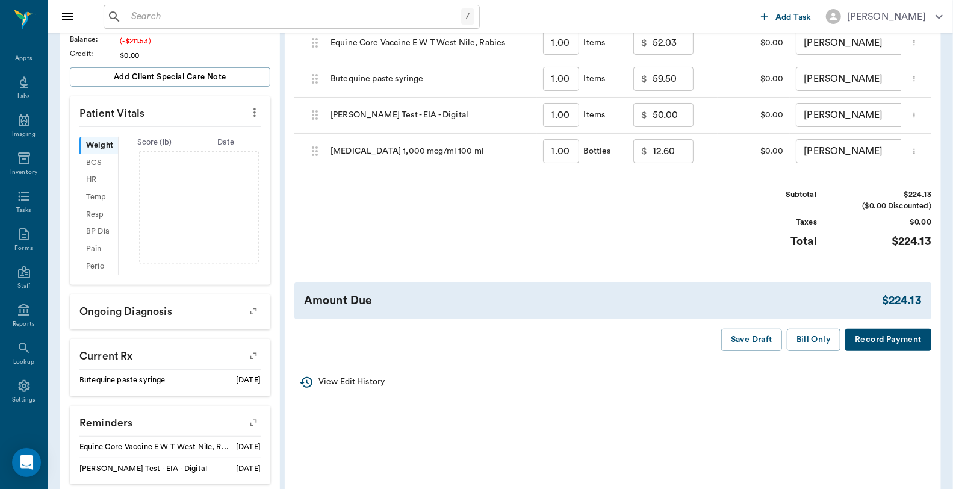
click at [817, 351] on button "Bill Only" at bounding box center [814, 340] width 54 height 22
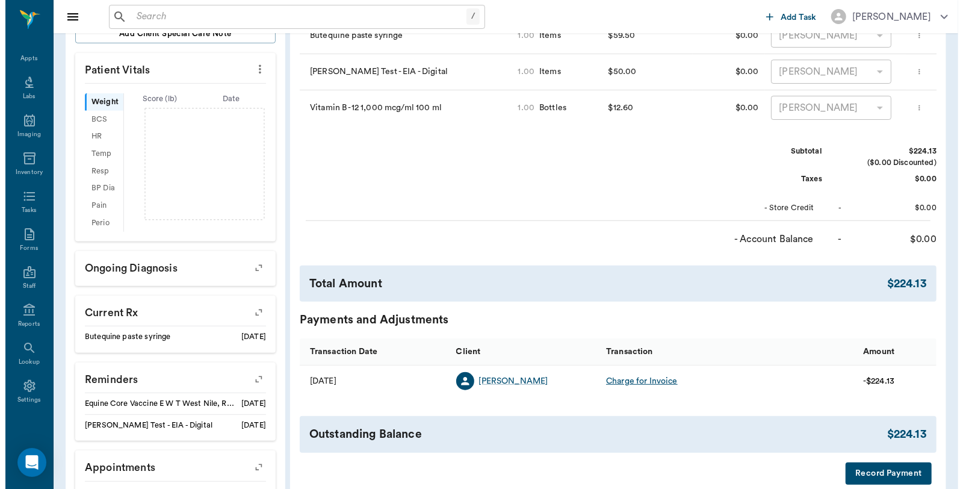
scroll to position [382, 0]
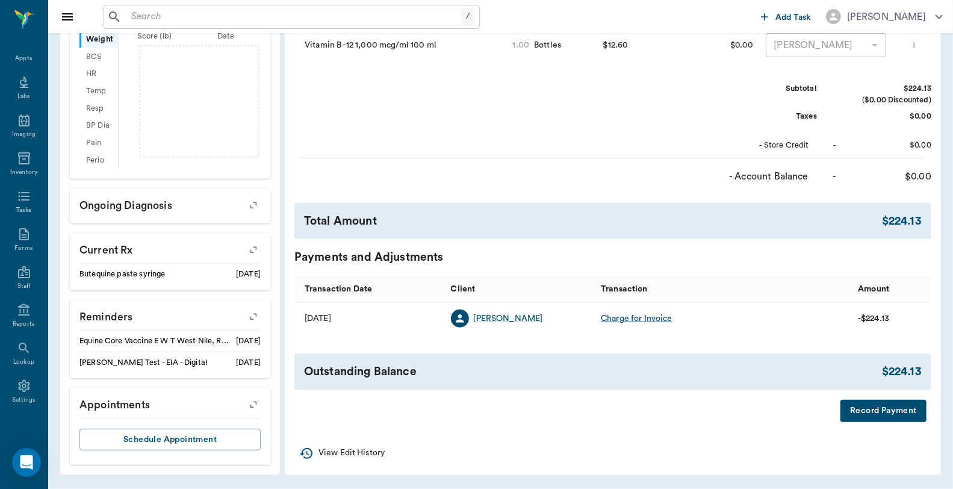
click at [870, 419] on button "Record Payment" at bounding box center [884, 411] width 86 height 22
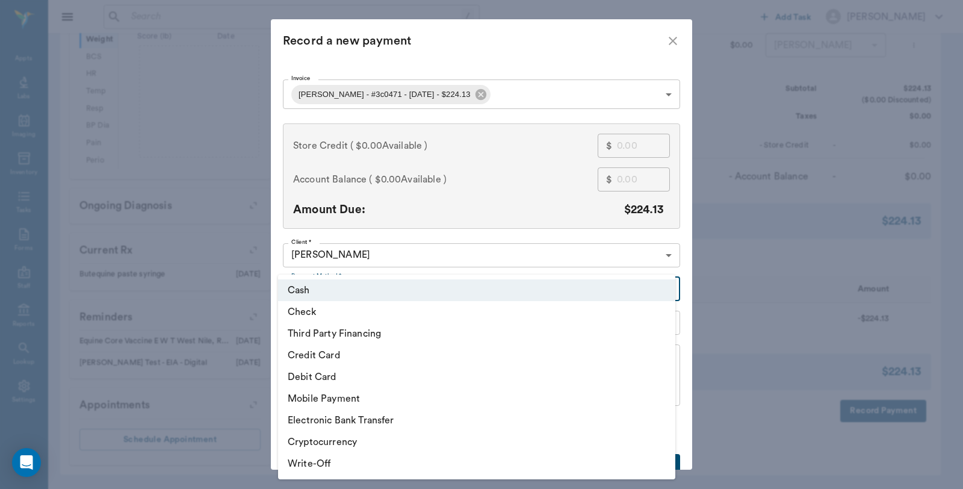
click at [399, 299] on body "/ ​ Add Task [PERSON_NAME] Nectar Messages Appts Labs Imaging Inventory Tasks F…" at bounding box center [481, 58] width 963 height 862
click at [335, 375] on li "Debit Card" at bounding box center [476, 377] width 397 height 22
type input "DEBIT_CARD"
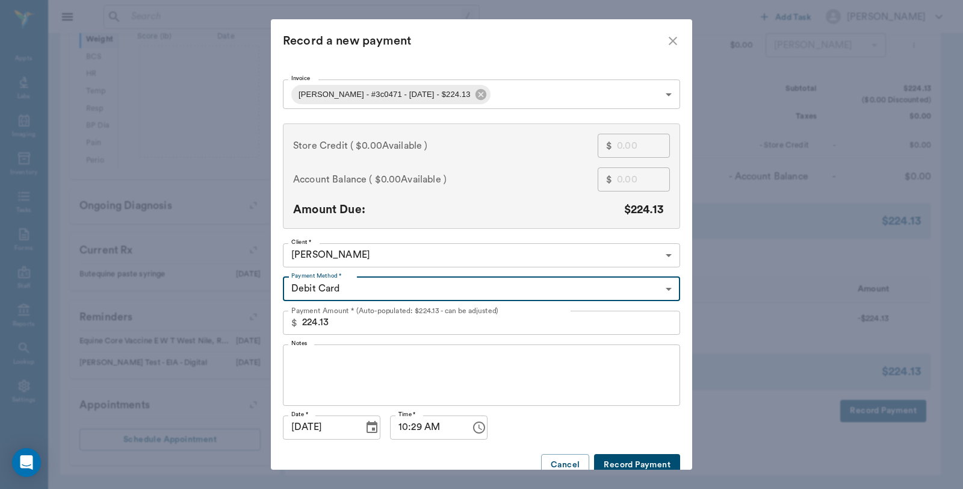
click at [618, 462] on button "Record Payment" at bounding box center [637, 465] width 86 height 22
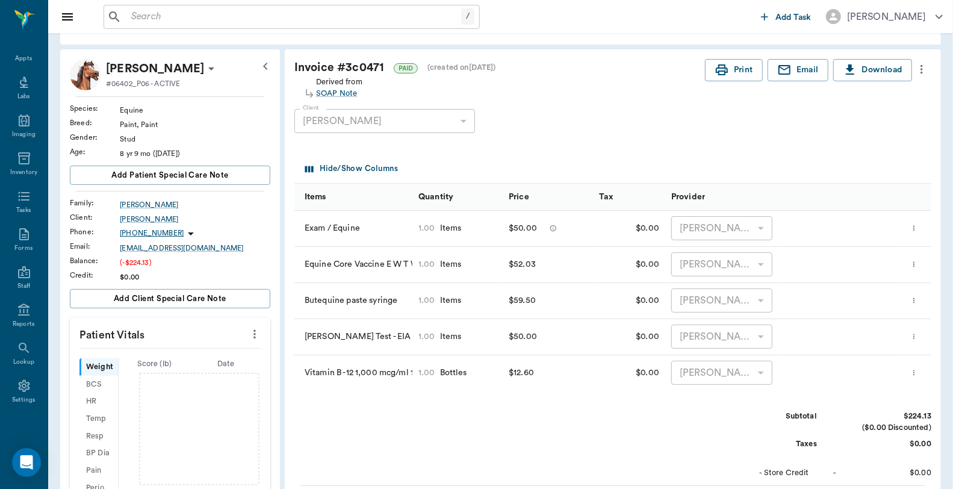
scroll to position [39, 0]
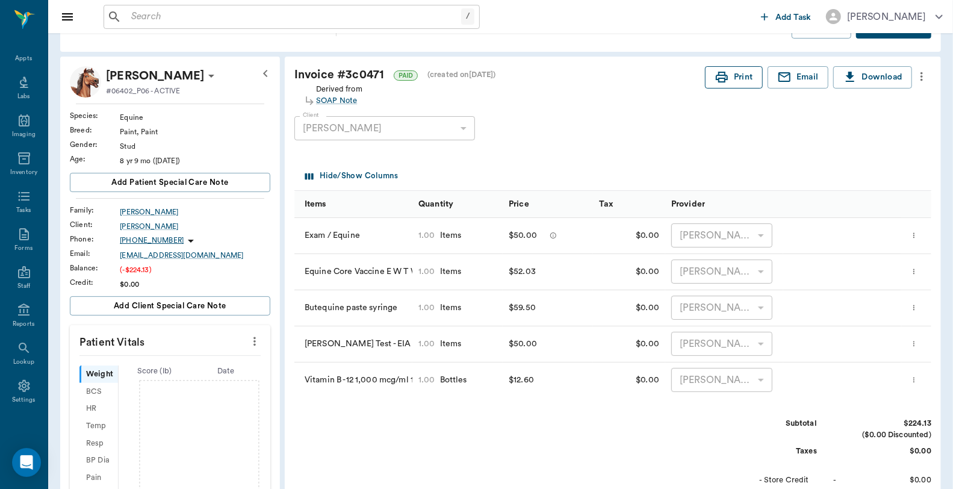
click at [750, 77] on button "Print" at bounding box center [734, 77] width 58 height 22
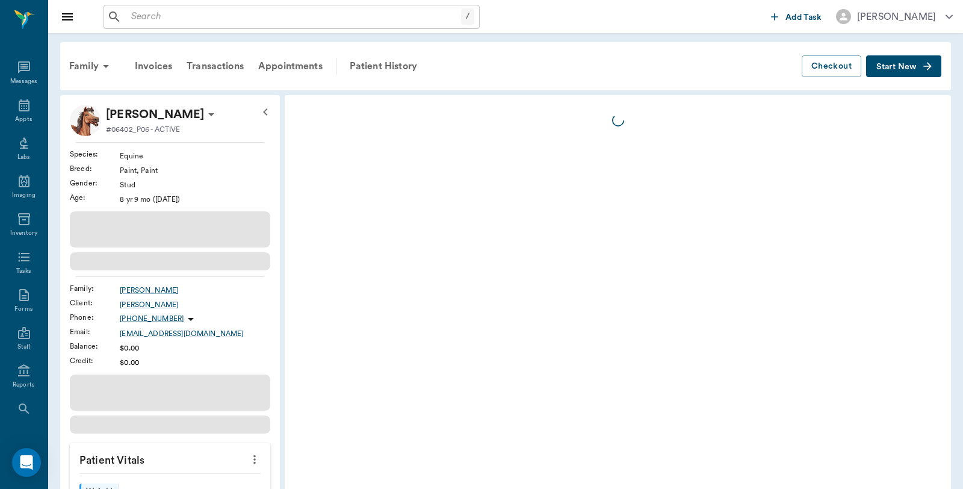
scroll to position [61, 0]
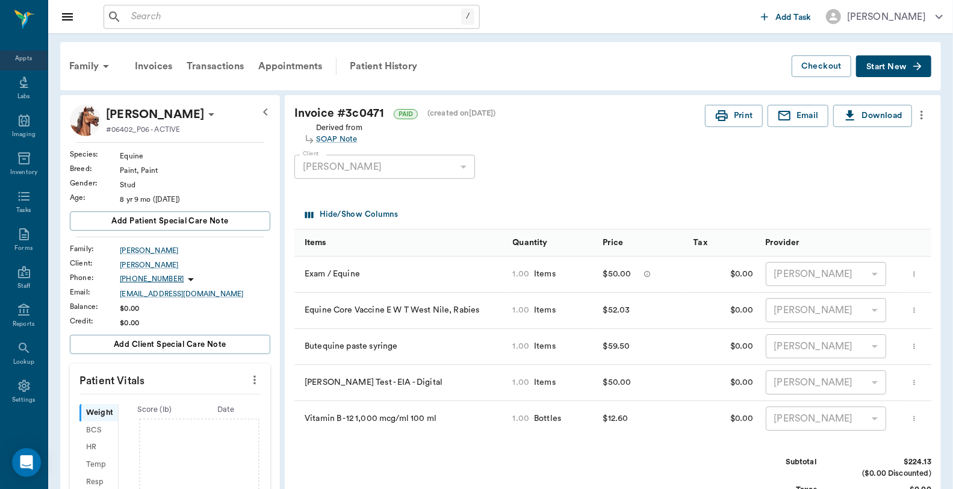
click at [28, 57] on div "Appts" at bounding box center [24, 52] width 48 height 38
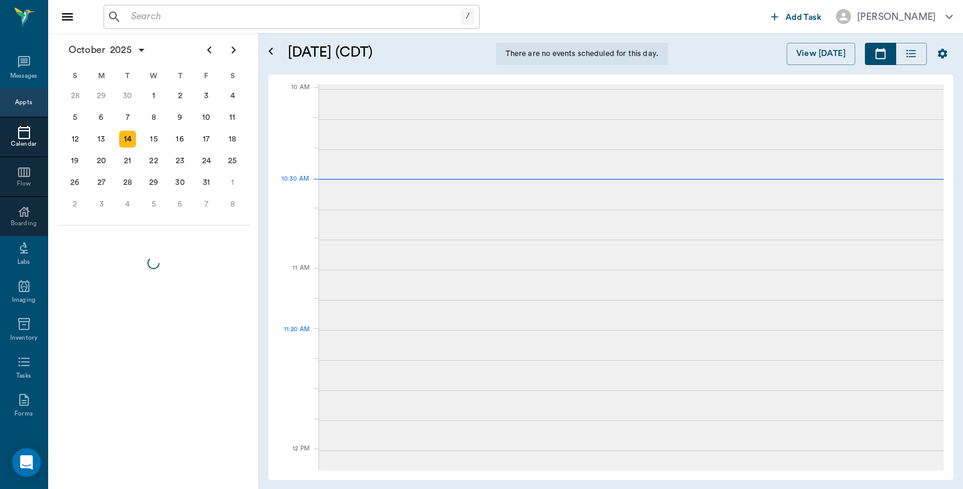
scroll to position [364, 0]
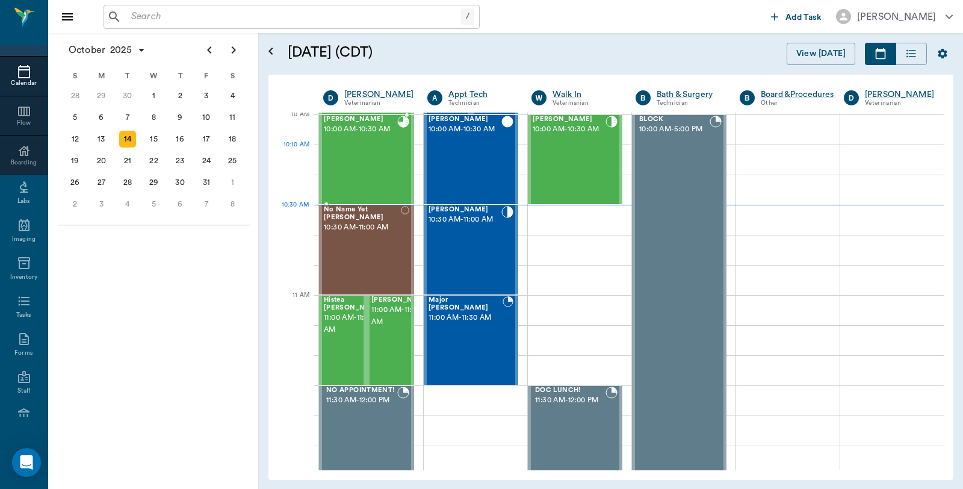
click at [387, 157] on div "[PERSON_NAME] 10:00 AM - 10:30 AM" at bounding box center [360, 160] width 73 height 88
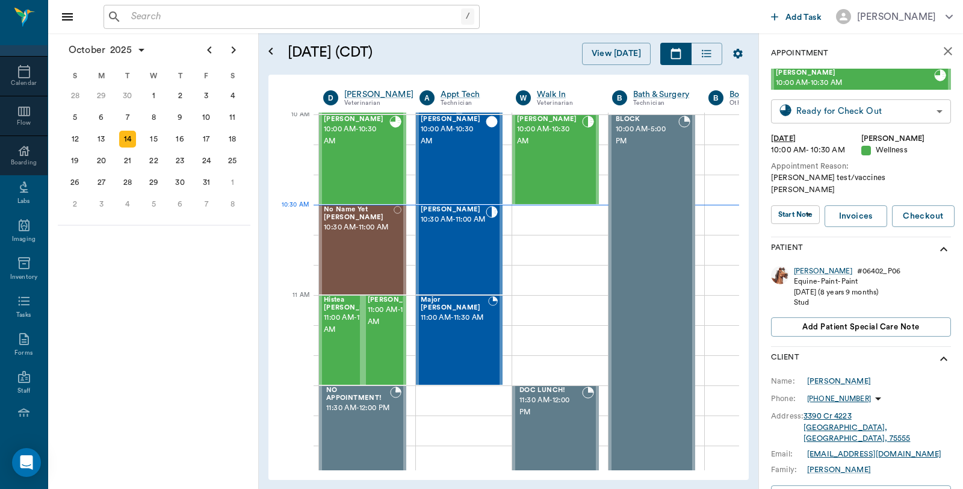
click at [853, 104] on body "/ ​ Add Task Dr. Bert Ellsworth Nectar Messages Appts Calendar Flow Boarding La…" at bounding box center [481, 244] width 963 height 489
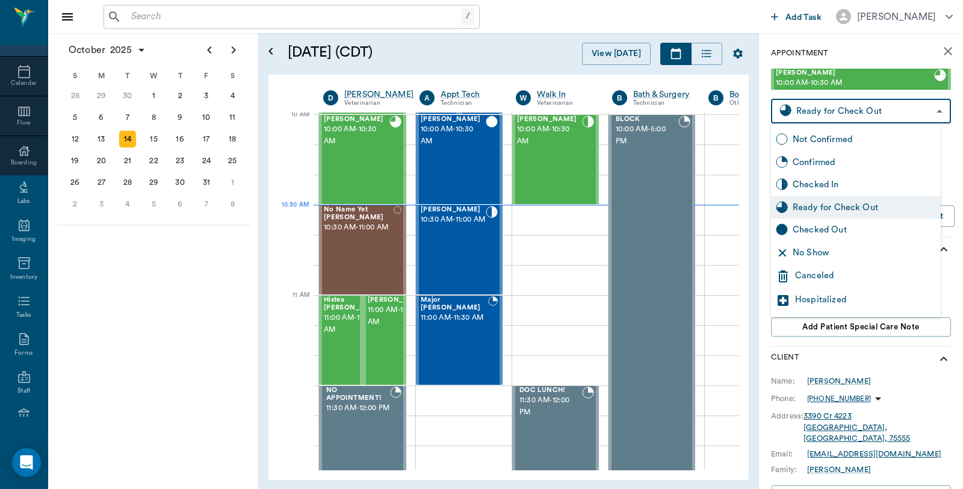
click at [833, 234] on div "Checked Out" at bounding box center [864, 229] width 143 height 13
type input "CHECKED_OUT"
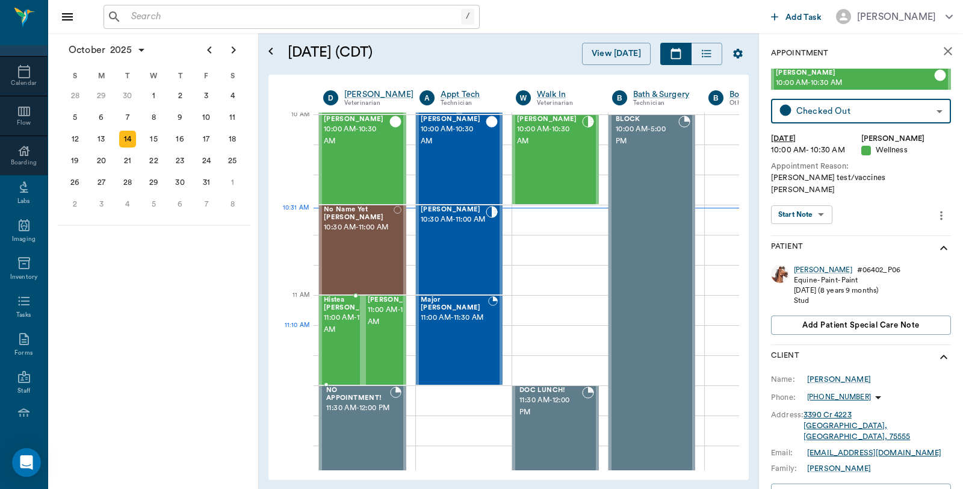
click at [340, 326] on span "11:00 AM - 11:30 AM" at bounding box center [354, 324] width 60 height 24
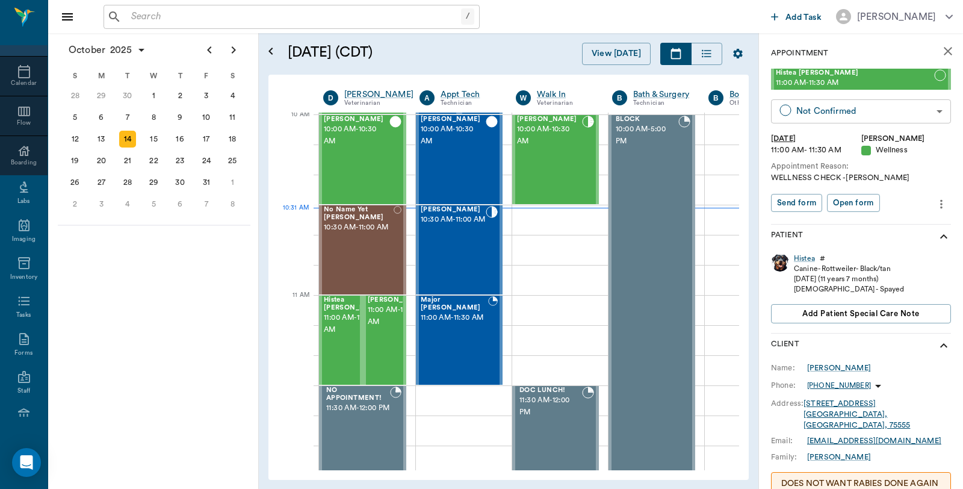
click at [854, 107] on body "/ ​ Add Task Dr. Bert Ellsworth Nectar Messages Appts Calendar Flow Boarding La…" at bounding box center [481, 244] width 963 height 489
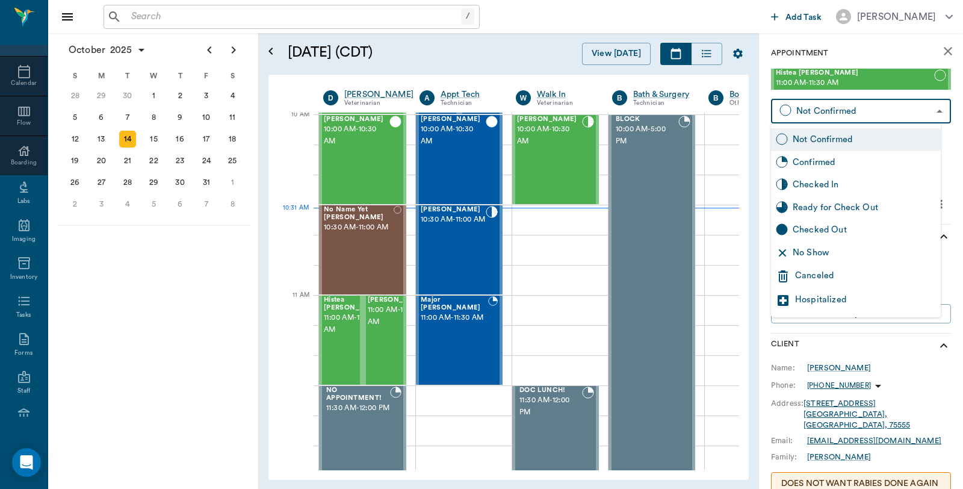
click at [828, 182] on div "Checked In" at bounding box center [864, 184] width 143 height 13
type input "CHECKED_IN"
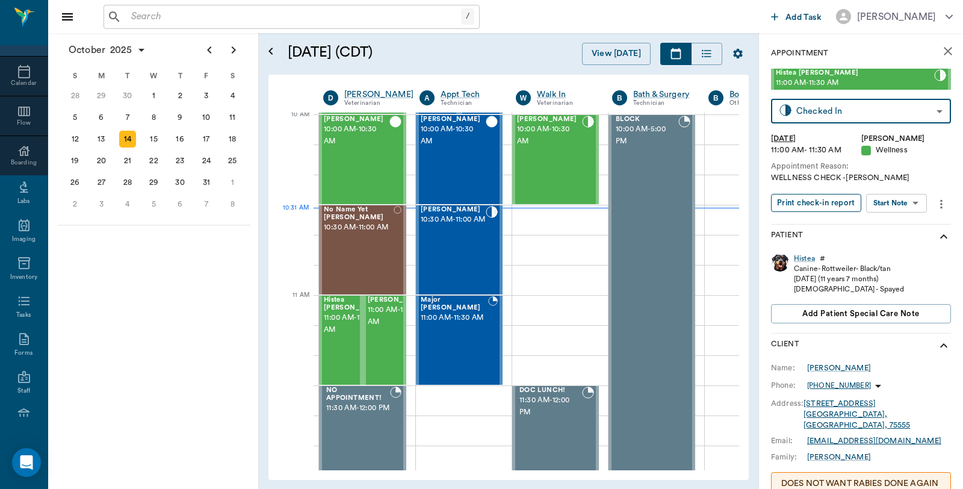
click at [822, 205] on button "Print check-in report" at bounding box center [816, 203] width 90 height 19
click at [370, 328] on span "11:00 AM - 11:30 AM" at bounding box center [398, 316] width 60 height 24
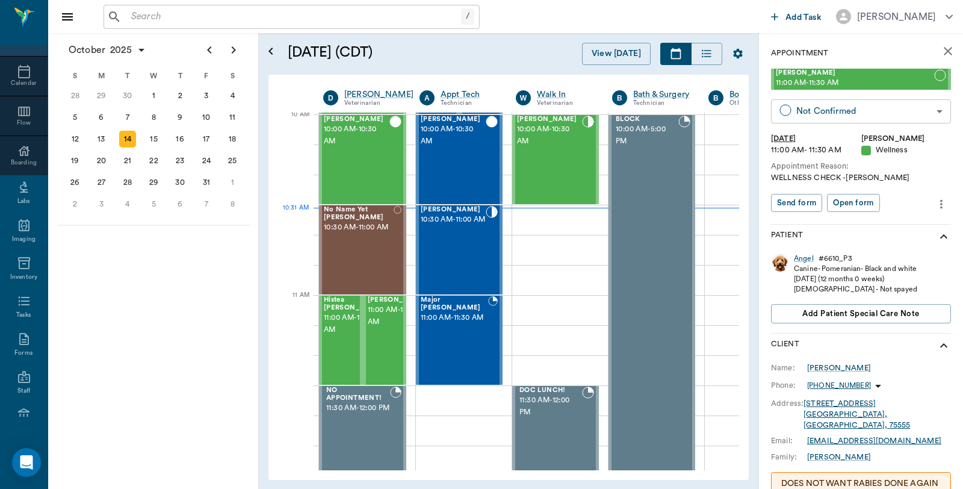
click at [854, 111] on body "/ ​ Add Task Dr. Bert Ellsworth Nectar Messages Appts Calendar Flow Boarding La…" at bounding box center [481, 244] width 963 height 489
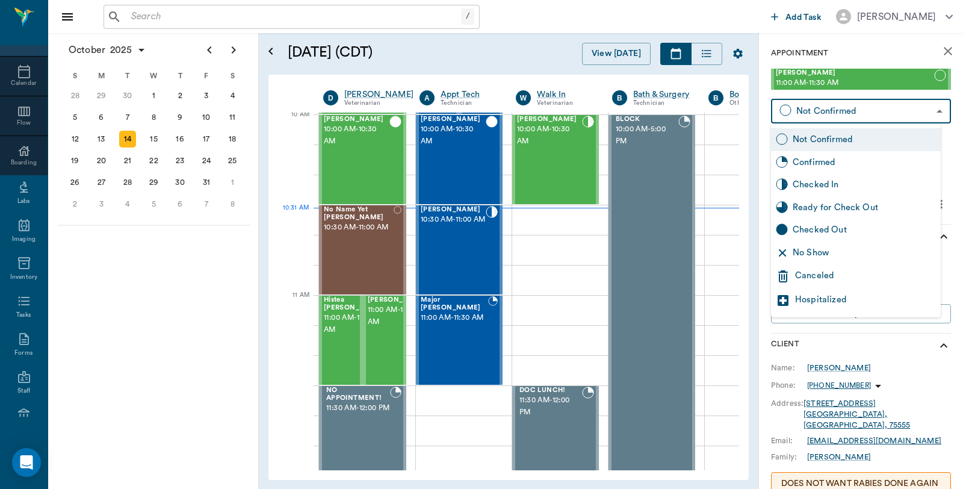
click at [824, 184] on div "Checked In" at bounding box center [864, 184] width 143 height 13
type input "CHECKED_IN"
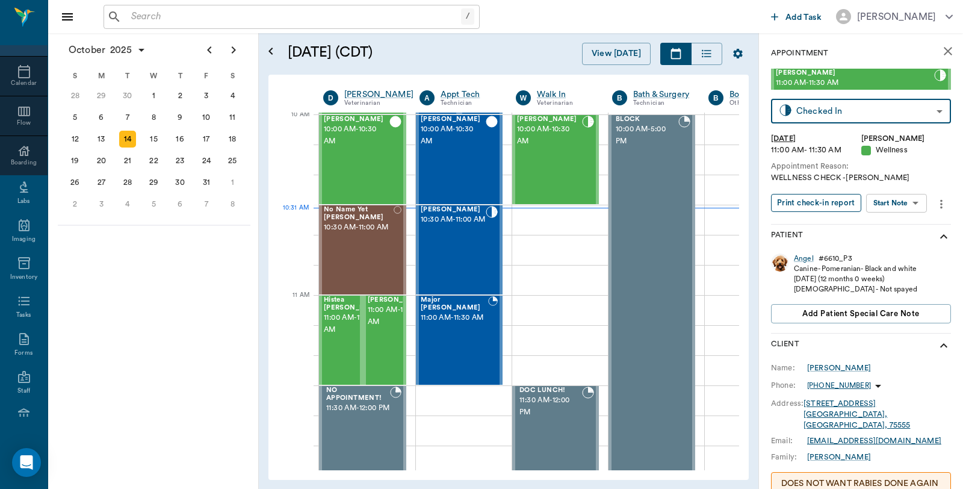
click at [820, 198] on button "Print check-in report" at bounding box center [816, 203] width 90 height 19
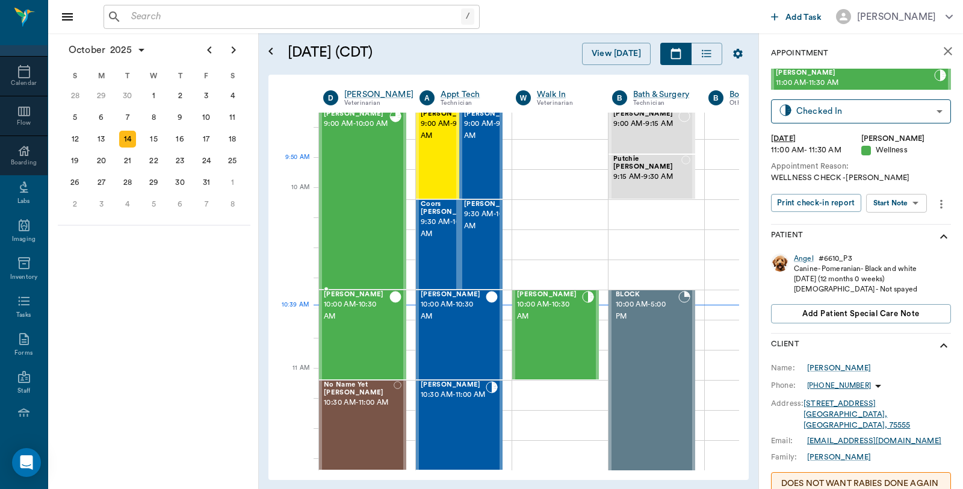
scroll to position [164, 0]
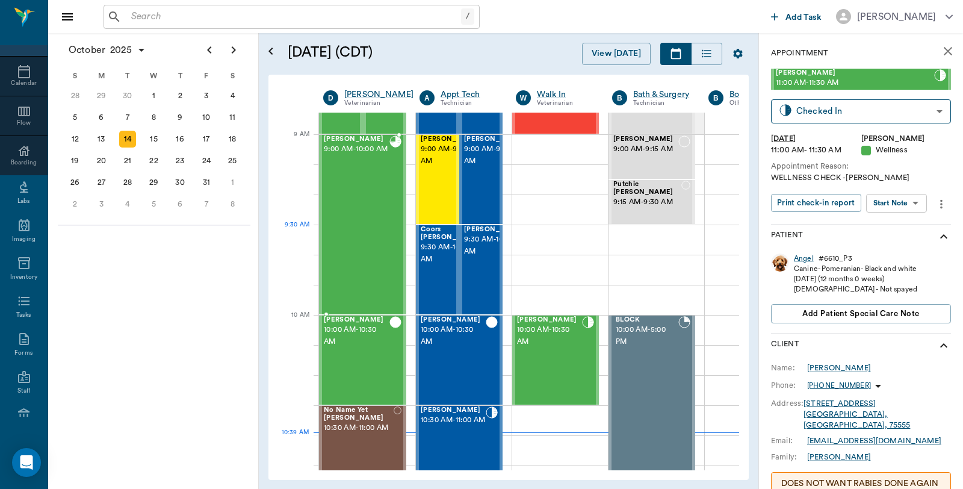
click at [373, 232] on div "Goober Adams 9:00 AM - 10:00 AM" at bounding box center [357, 224] width 66 height 178
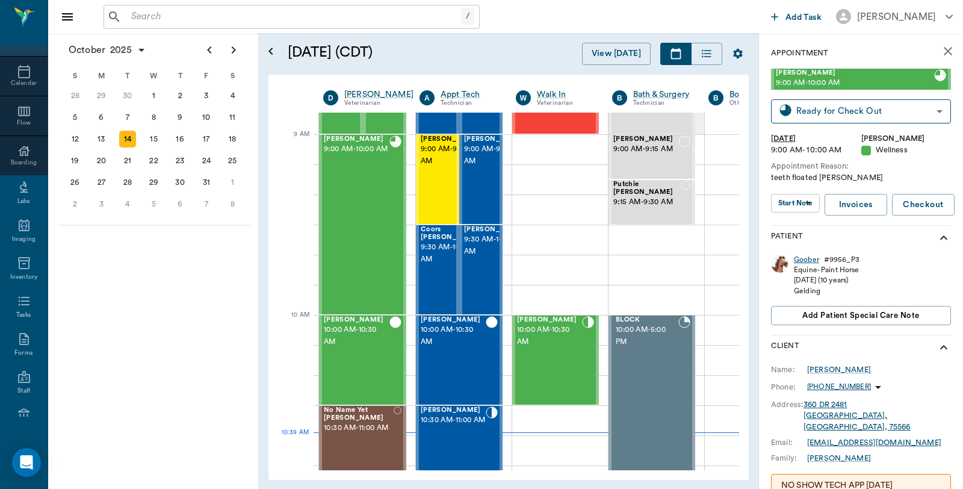
click at [813, 261] on div "Goober" at bounding box center [806, 260] width 25 height 10
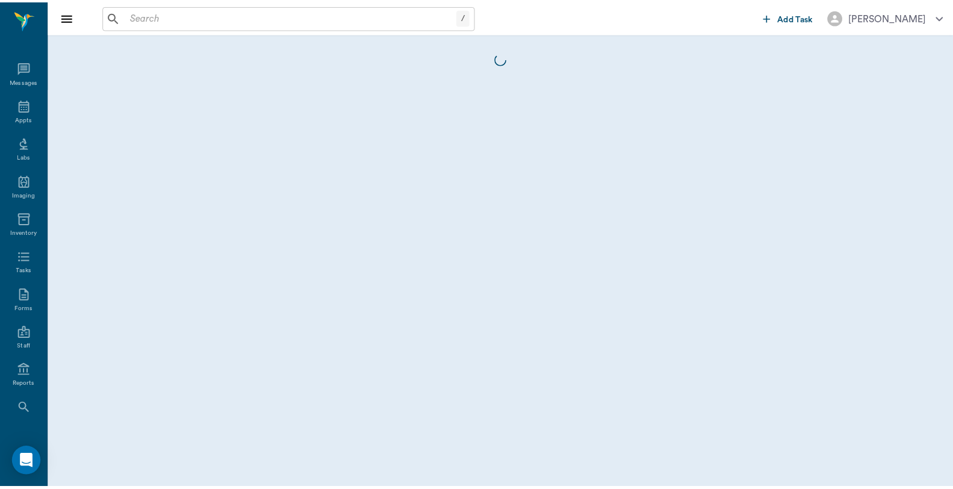
scroll to position [61, 0]
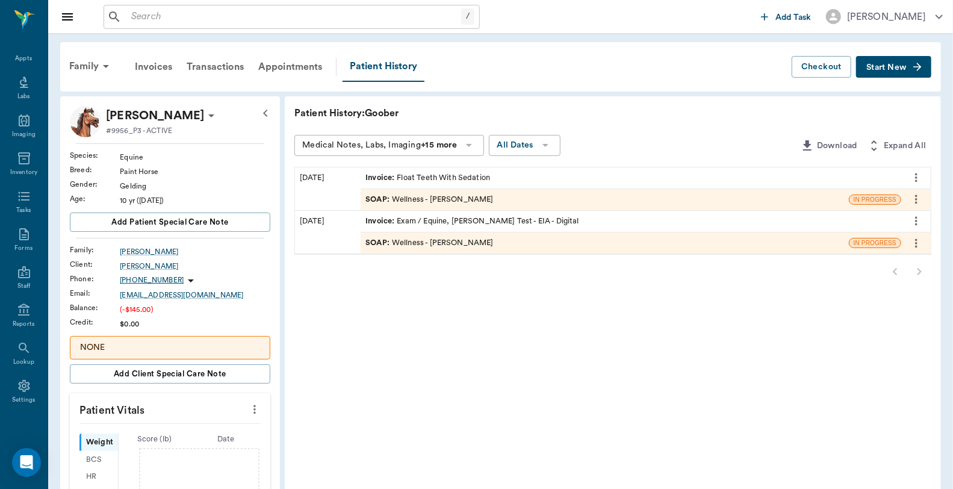
click at [438, 175] on div "Invoice : Float Teeth With Sedation" at bounding box center [428, 177] width 125 height 11
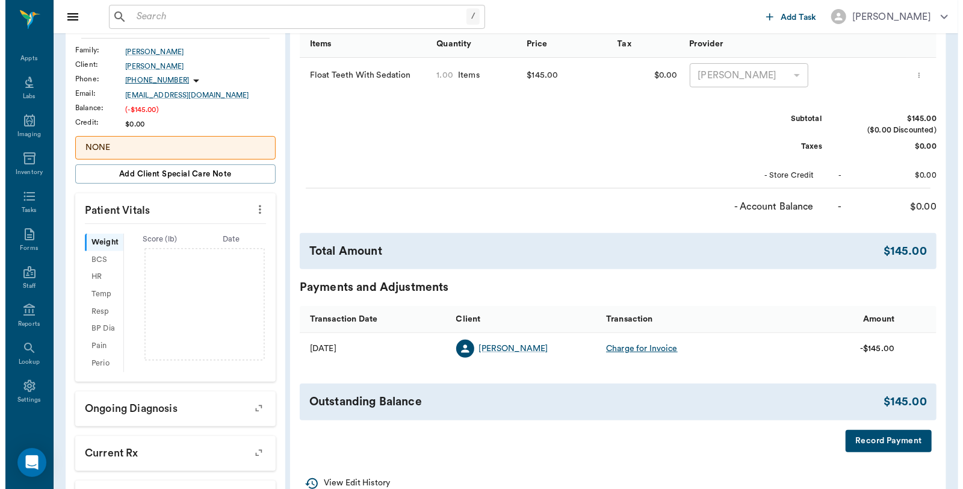
scroll to position [358, 0]
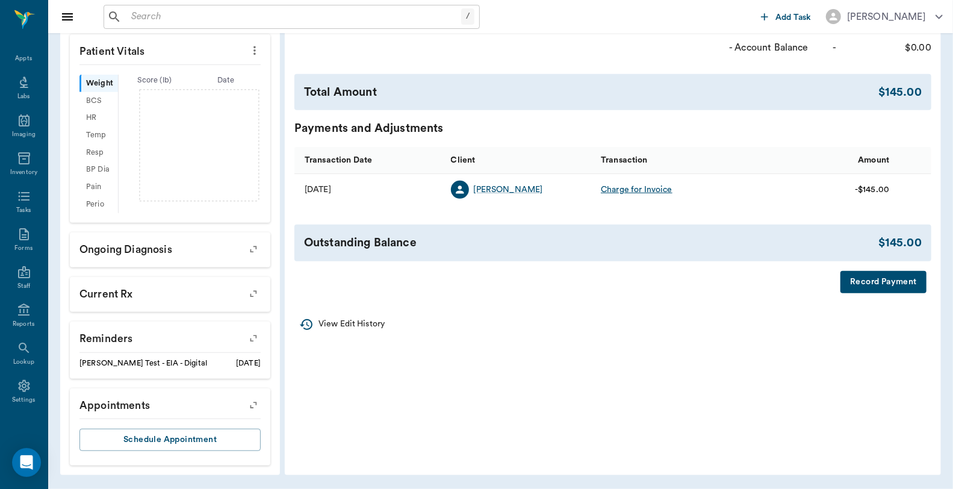
click at [871, 277] on button "Record Payment" at bounding box center [884, 282] width 86 height 22
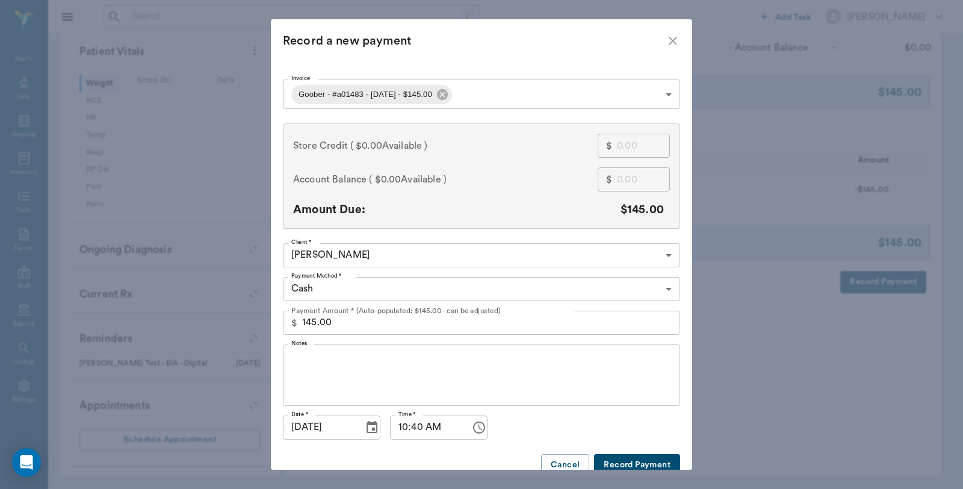
click at [388, 316] on input "145.00" at bounding box center [491, 323] width 378 height 24
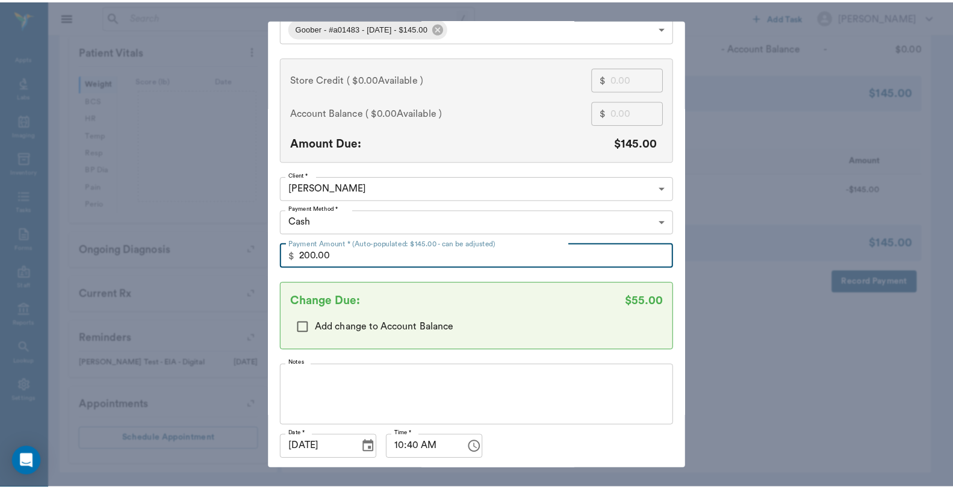
scroll to position [105, 0]
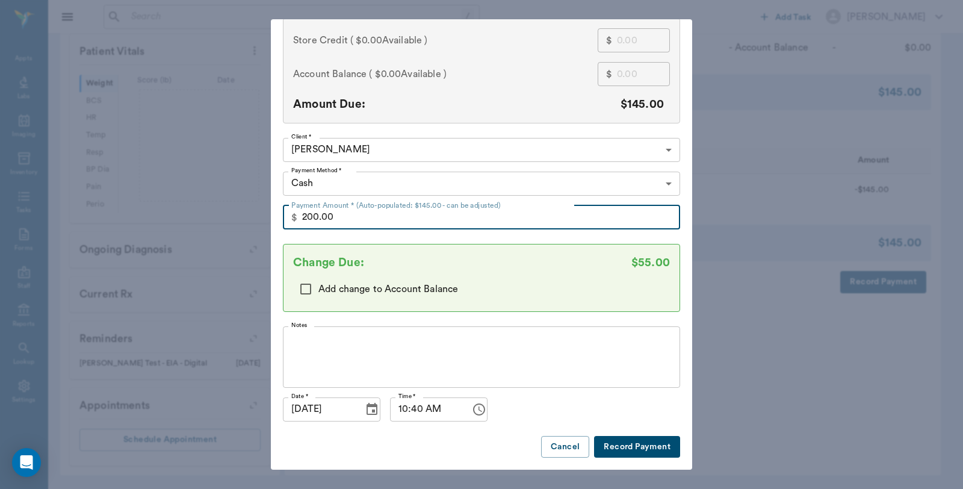
type input "200.00"
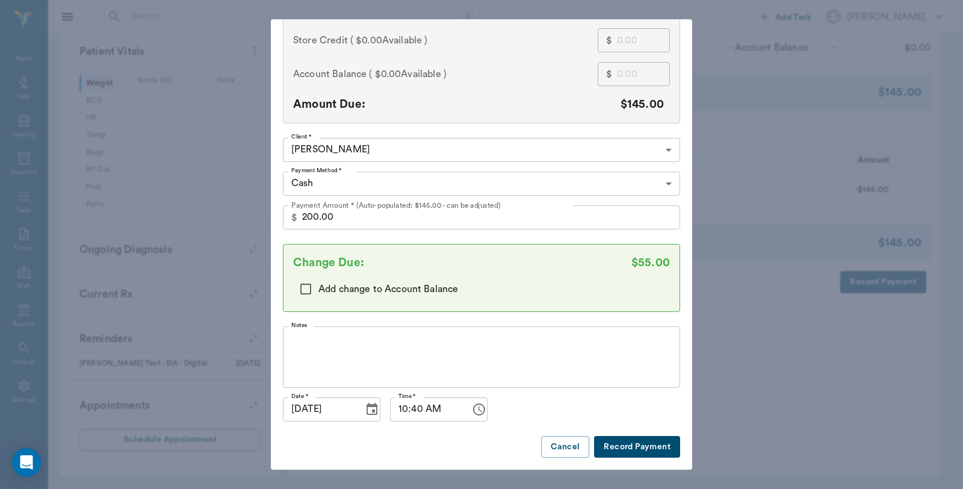
click at [617, 443] on button "Record Payment" at bounding box center [637, 447] width 86 height 22
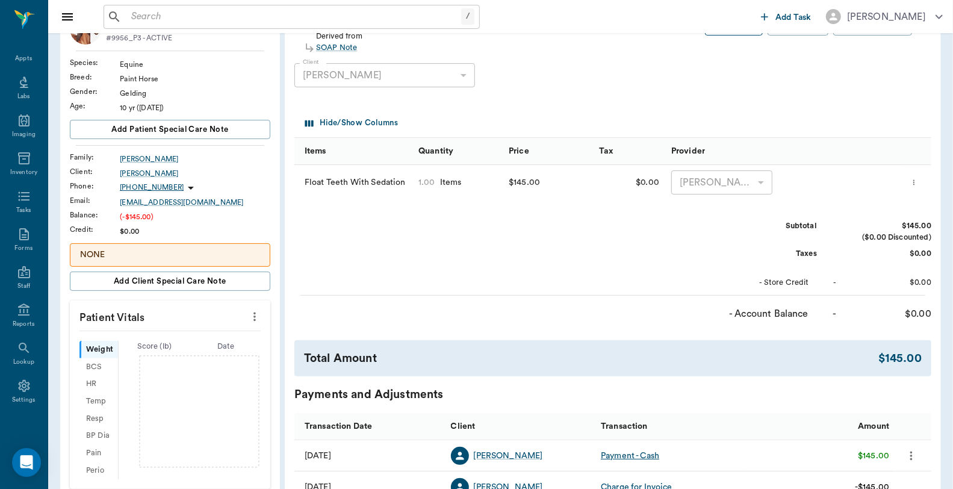
scroll to position [23, 0]
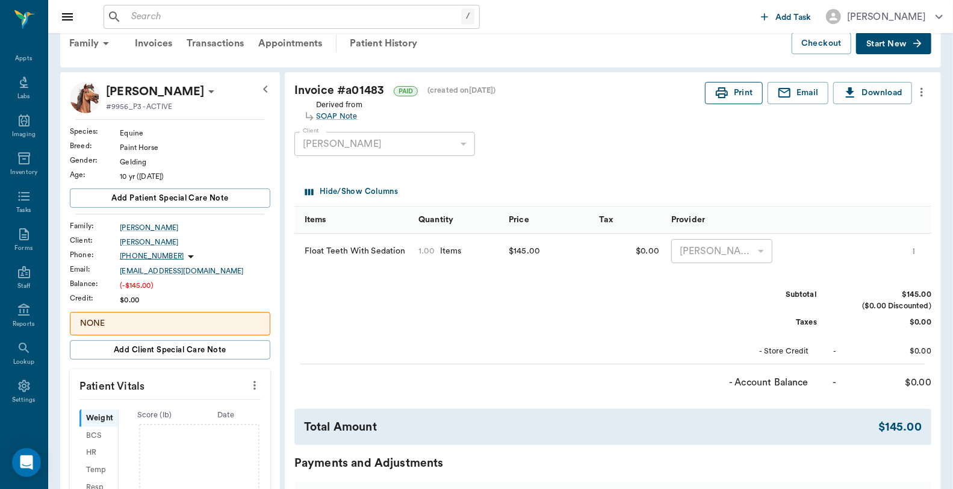
click at [739, 92] on button "Print" at bounding box center [734, 93] width 58 height 22
click at [15, 59] on div "Appts" at bounding box center [23, 58] width 17 height 9
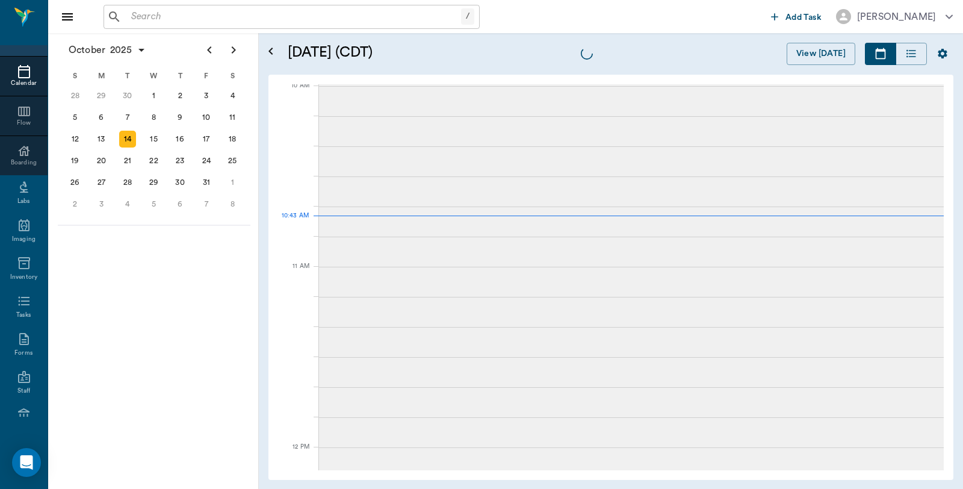
scroll to position [364, 0]
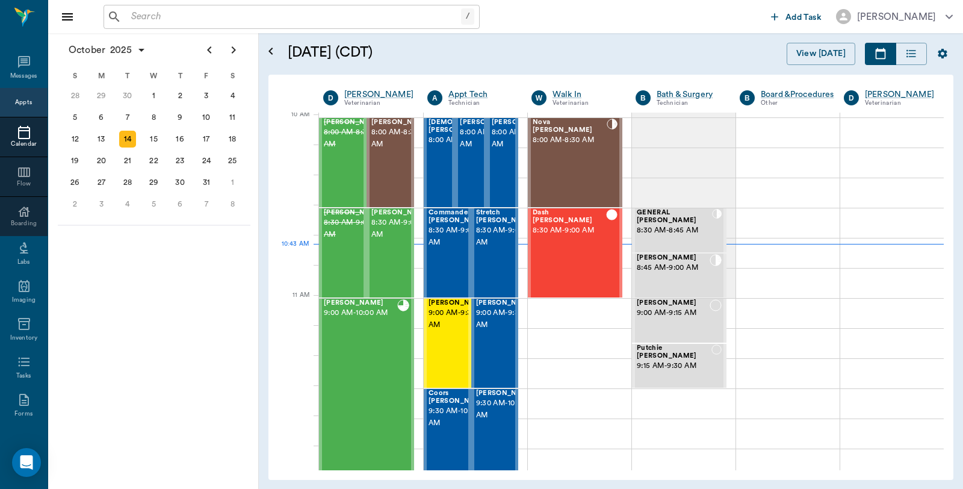
scroll to position [61, 0]
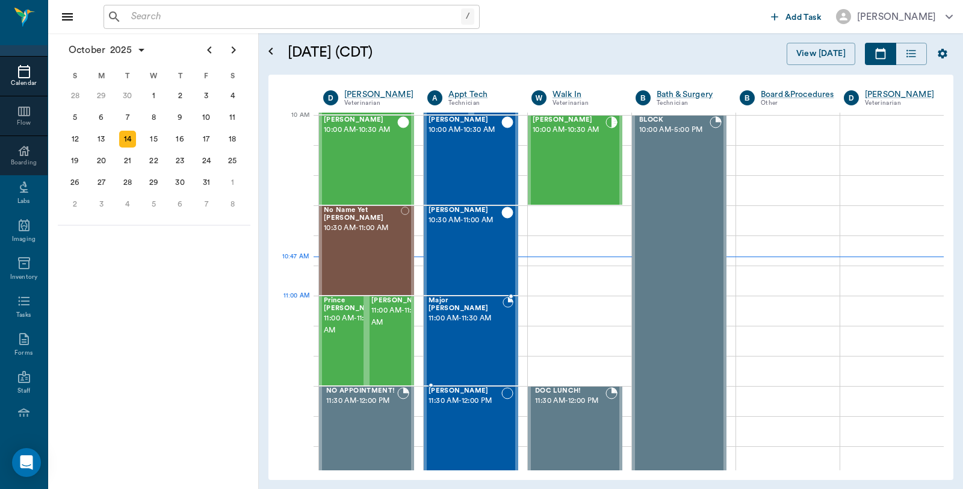
click at [441, 317] on div "Major [PERSON_NAME] 11:00 AM - 11:30 AM" at bounding box center [466, 341] width 74 height 88
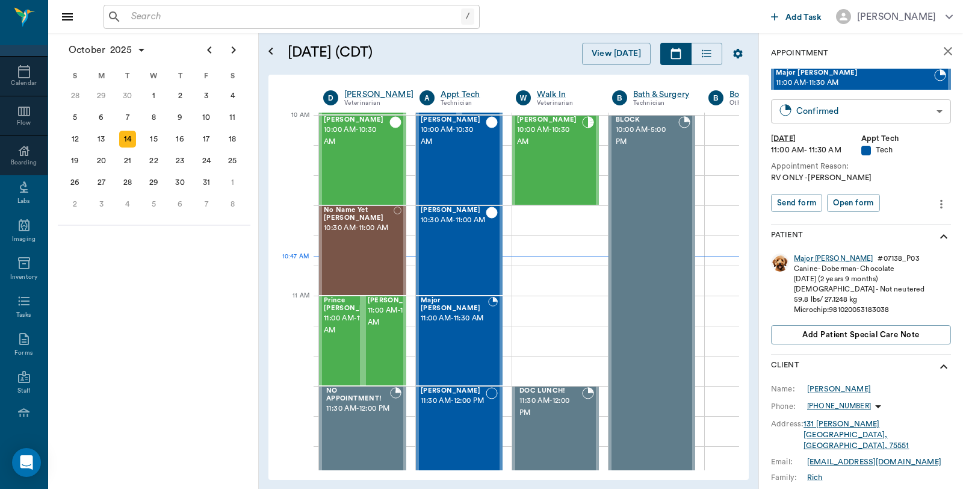
click at [807, 111] on body "/ ​ Add Task [PERSON_NAME] Nectar Messages Appts Calendar Flow Boarding Labs Im…" at bounding box center [481, 244] width 963 height 489
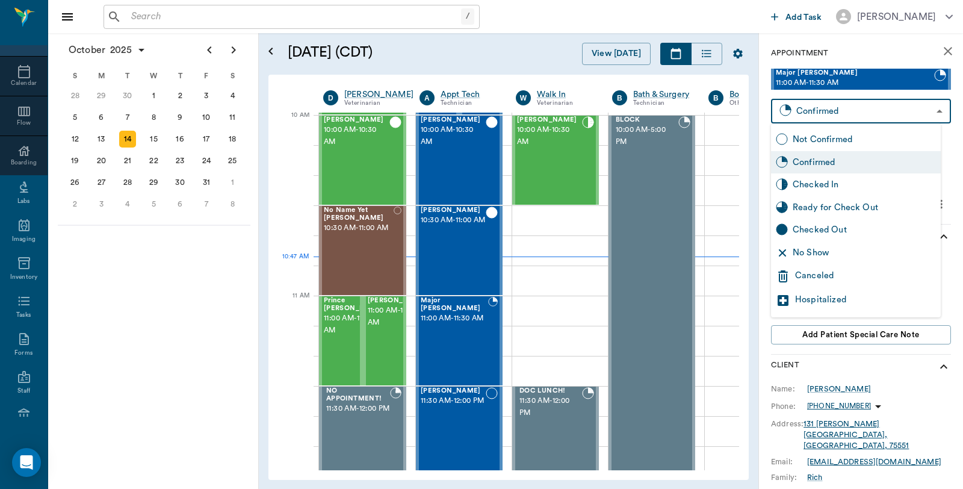
click at [805, 176] on div "Checked In" at bounding box center [856, 184] width 170 height 23
type input "CHECKED_IN"
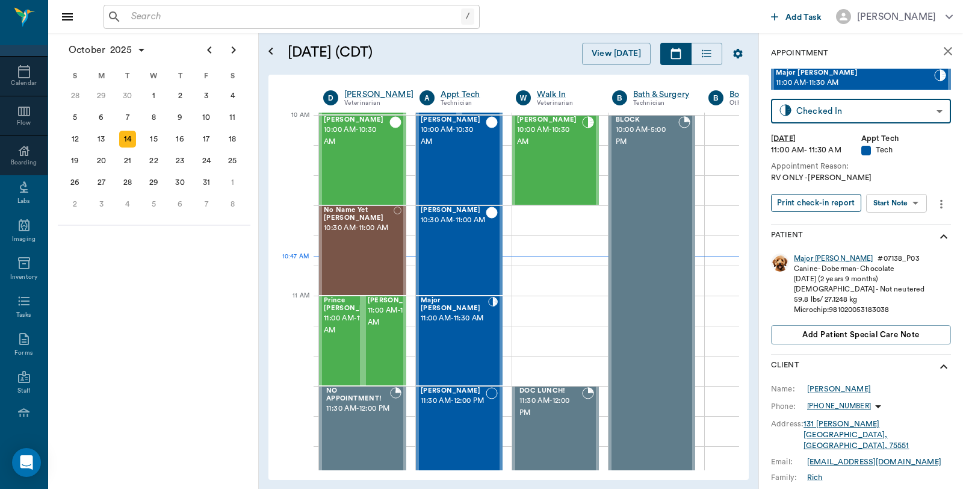
click at [810, 196] on button "Print check-in report" at bounding box center [816, 203] width 90 height 19
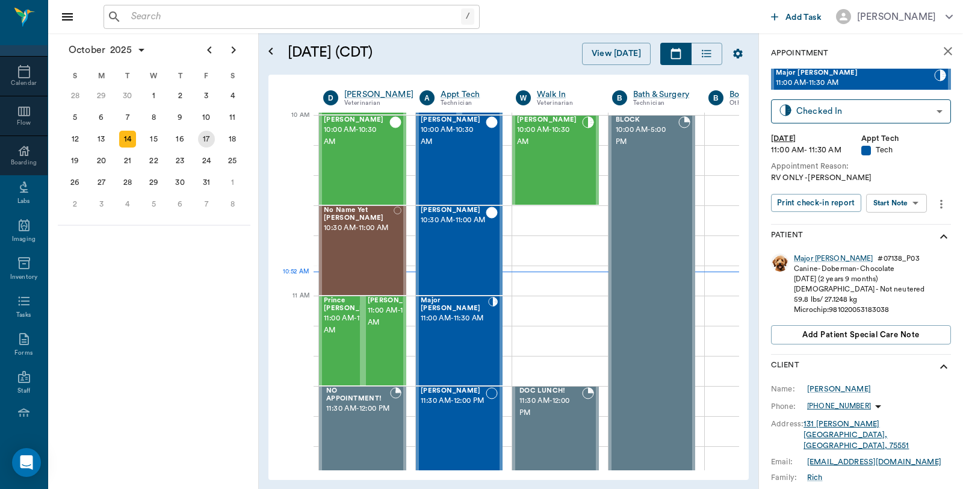
click at [208, 133] on div "17" at bounding box center [206, 139] width 17 height 17
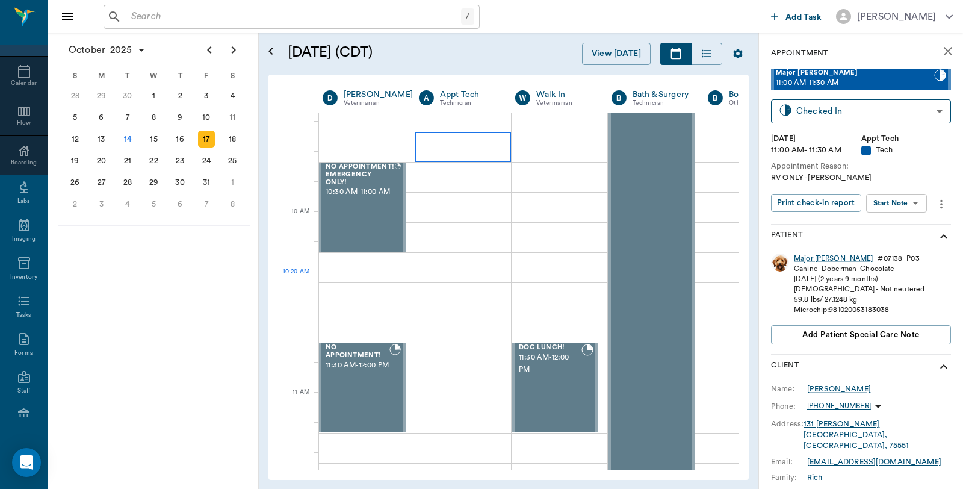
scroll to position [267, 1]
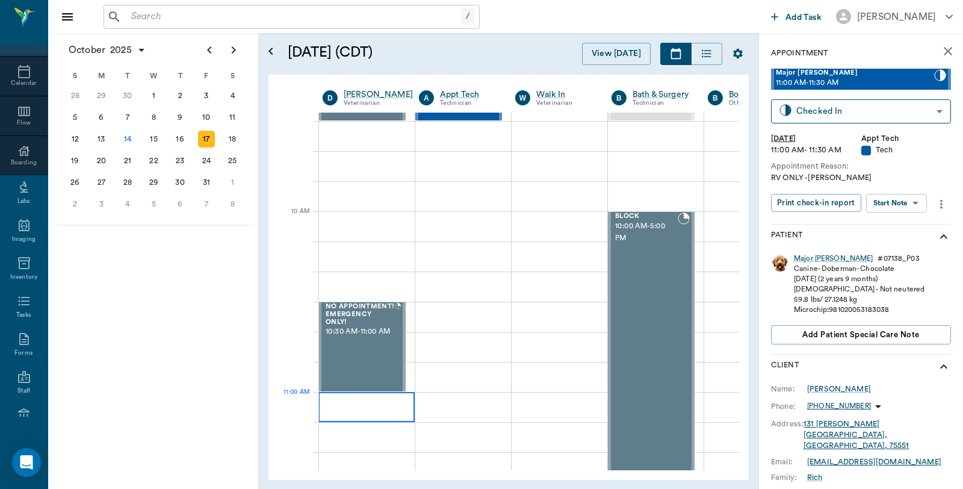
click at [359, 406] on div at bounding box center [367, 407] width 96 height 30
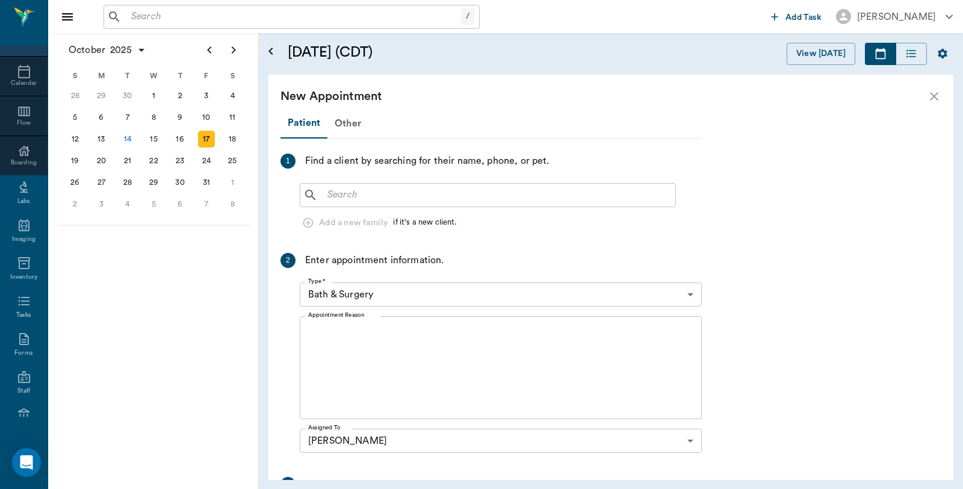
scroll to position [267, 0]
click at [443, 202] on input "text" at bounding box center [497, 195] width 348 height 17
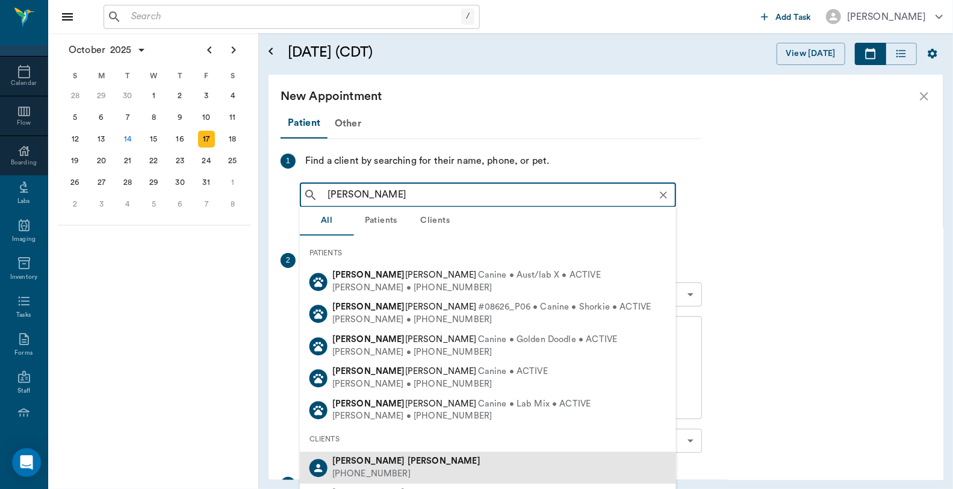
click at [412, 462] on div "[PERSON_NAME] [PHONE_NUMBER]" at bounding box center [488, 468] width 376 height 32
type input "[PERSON_NAME]"
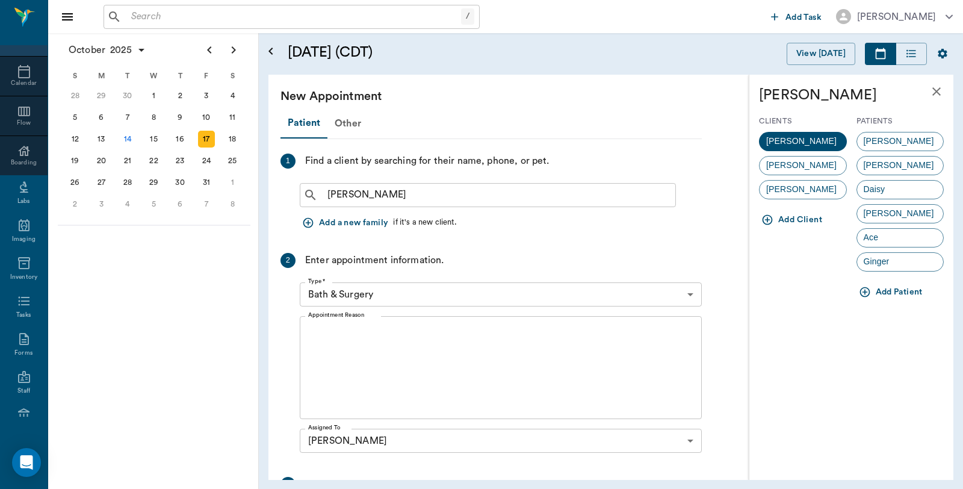
click at [901, 267] on div "Ginger" at bounding box center [901, 261] width 88 height 19
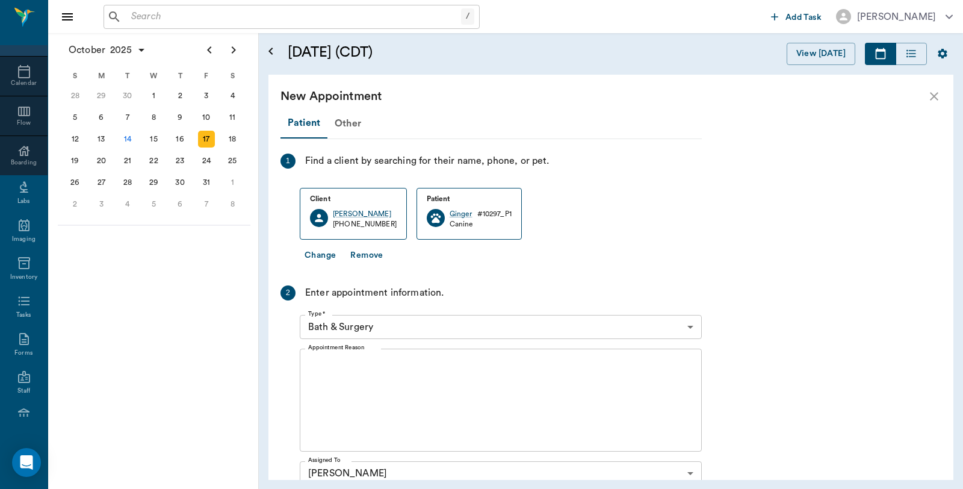
click at [429, 323] on body "/ ​ Add Task [PERSON_NAME] Nectar Messages Appts Calendar Flow Boarding Labs Im…" at bounding box center [481, 244] width 963 height 489
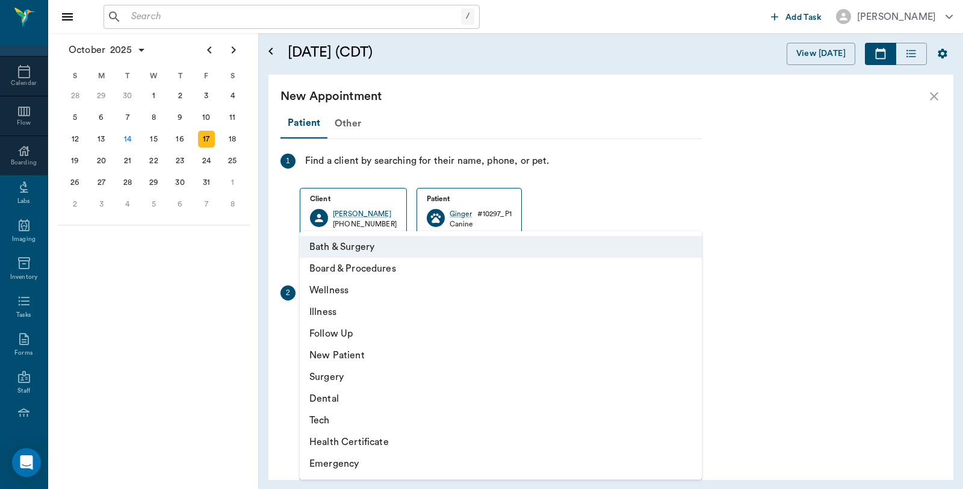
click at [335, 293] on li "Wellness" at bounding box center [501, 290] width 402 height 22
type input "65d2be4f46e3a538d89b8c14"
type input "11:30 AM"
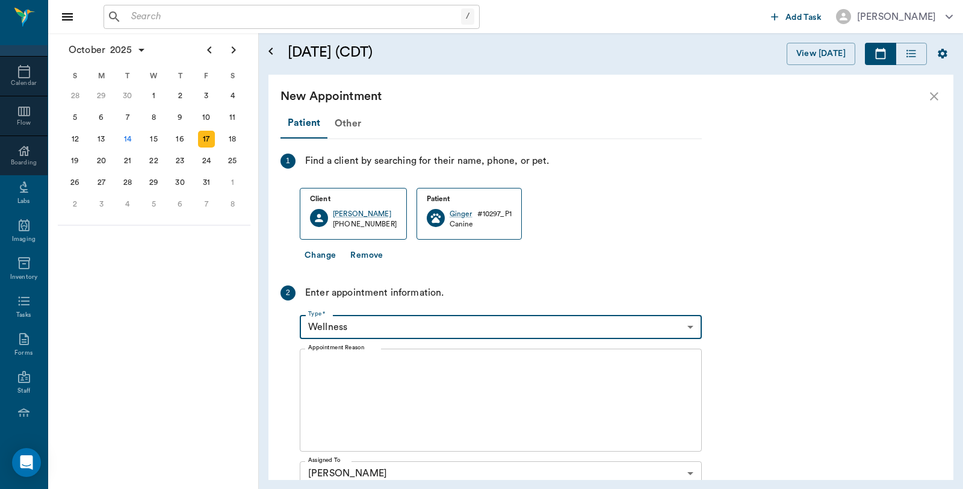
click at [356, 377] on textarea "Appointment Reason" at bounding box center [500, 400] width 385 height 83
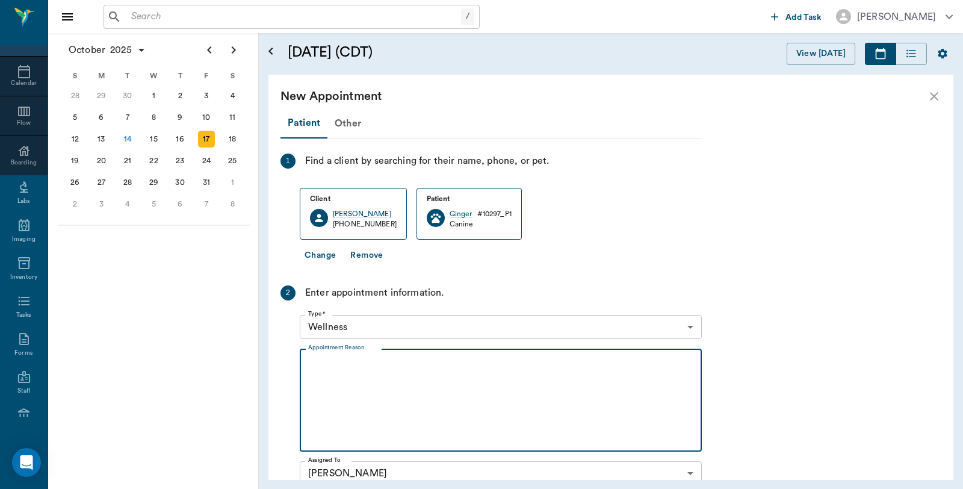
click at [356, 377] on textarea "Appointment Reason" at bounding box center [500, 400] width 385 height 83
click at [365, 363] on textarea "Wt loss, knot- some days its soft, other days are hard," at bounding box center [500, 400] width 385 height 83
click at [665, 362] on textarea "Wt loss, knot located on her chest- some days its soft, other days are hard," at bounding box center [500, 400] width 385 height 83
click at [364, 382] on textarea "Wt loss, knot located on her chest- some days its soft, other days are hard, Po…" at bounding box center [500, 400] width 385 height 83
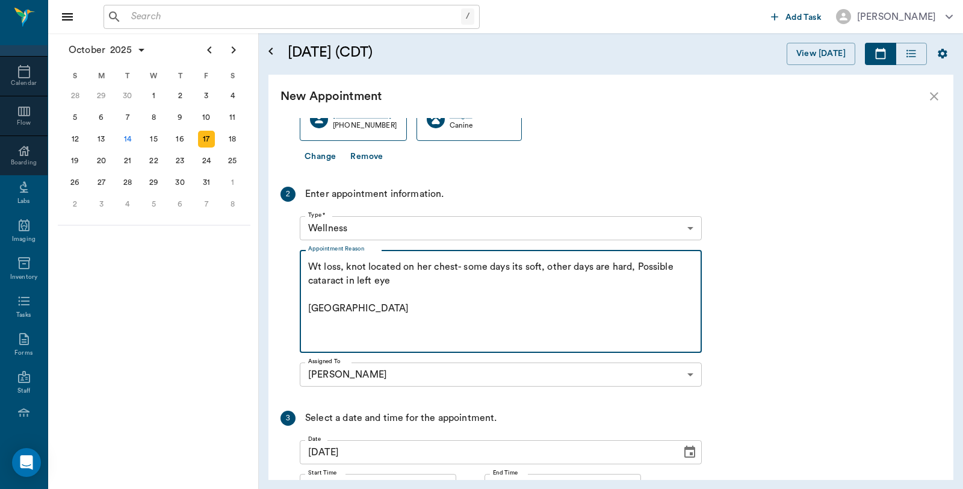
scroll to position [207, 0]
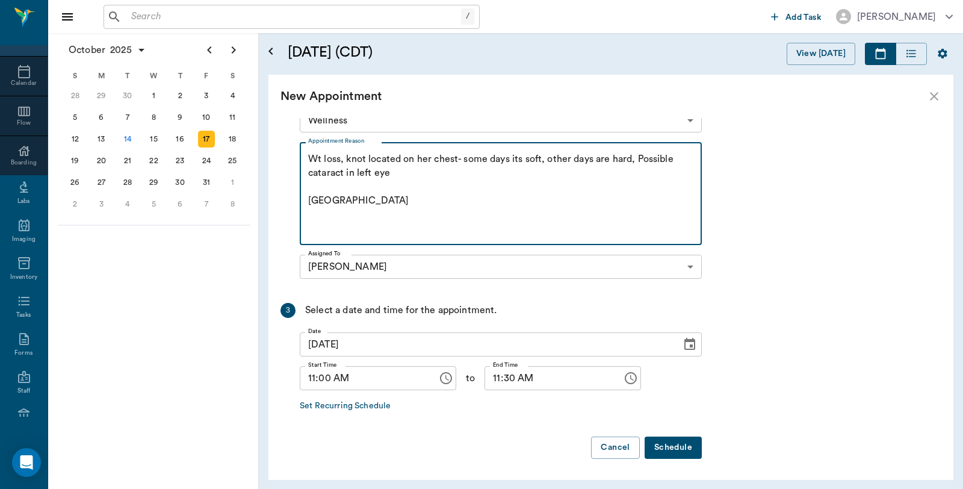
type textarea "Wt loss, knot located on her chest- some days its soft, other days are hard, Po…"
click at [672, 447] on button "Schedule" at bounding box center [673, 448] width 57 height 22
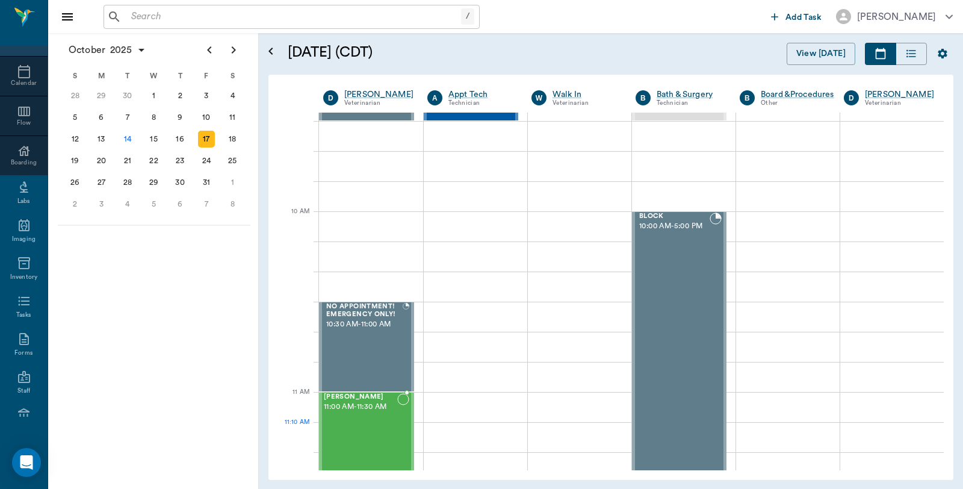
click at [360, 423] on div "[PERSON_NAME] 11:00 AM - 11:30 AM" at bounding box center [360, 437] width 73 height 88
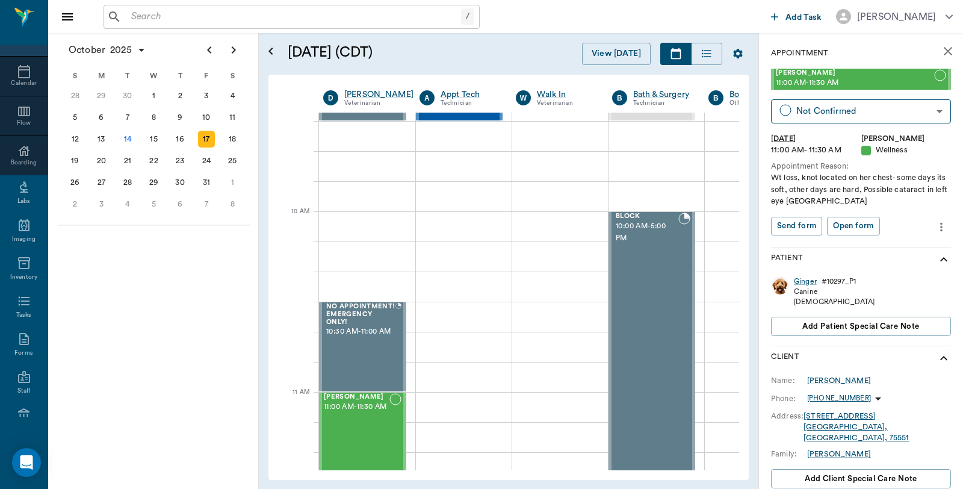
click at [941, 223] on icon "more" at bounding box center [942, 227] width 2 height 9
click at [876, 243] on span "Edit appointment" at bounding box center [880, 247] width 101 height 13
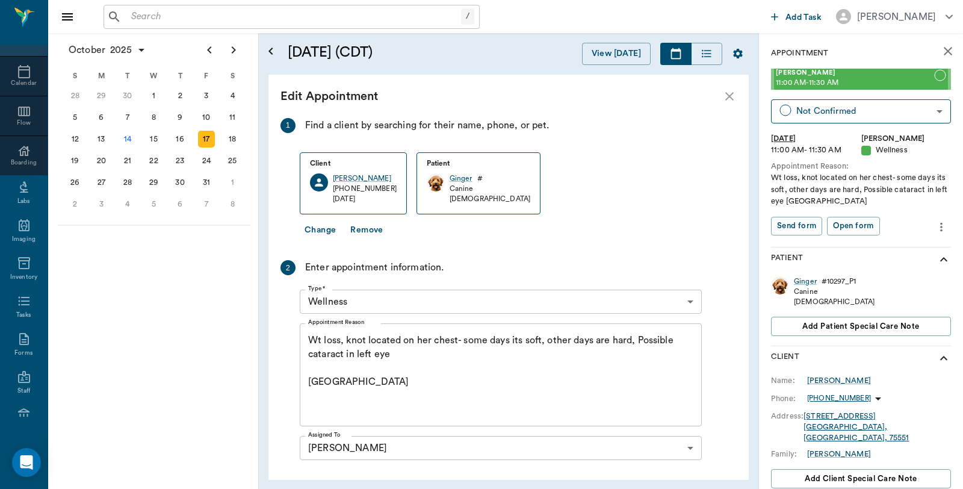
click at [402, 356] on textarea "Wt loss, knot located on her chest- some days its soft, other days are hard, Po…" at bounding box center [500, 375] width 385 height 83
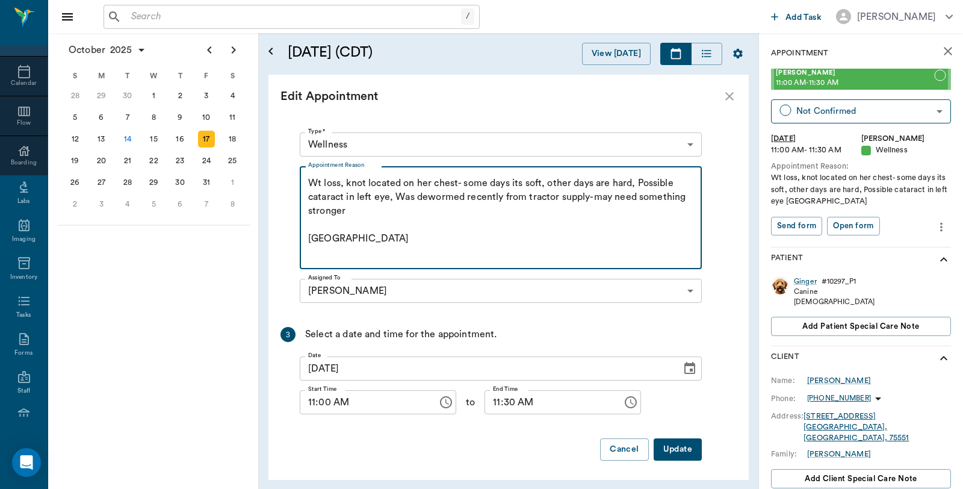
scroll to position [160, 0]
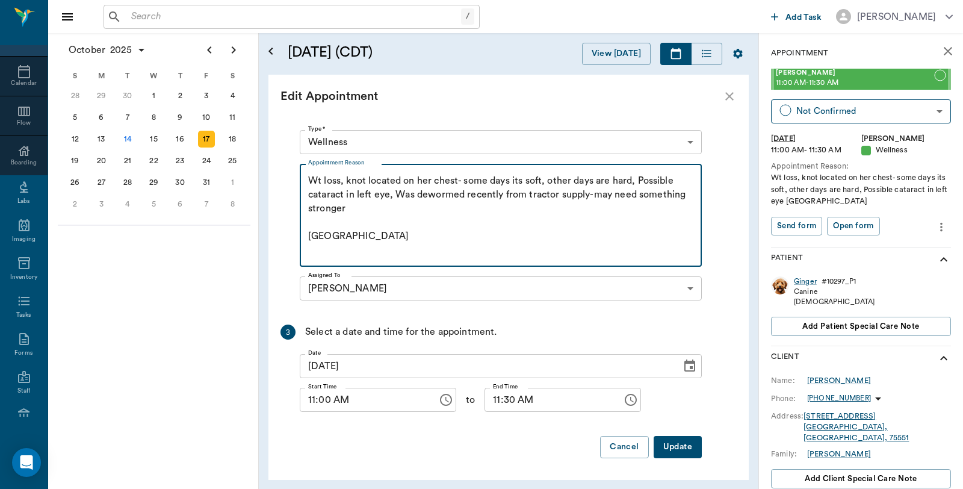
type textarea "Wt loss, knot located on her chest- some days its soft, other days are hard, Po…"
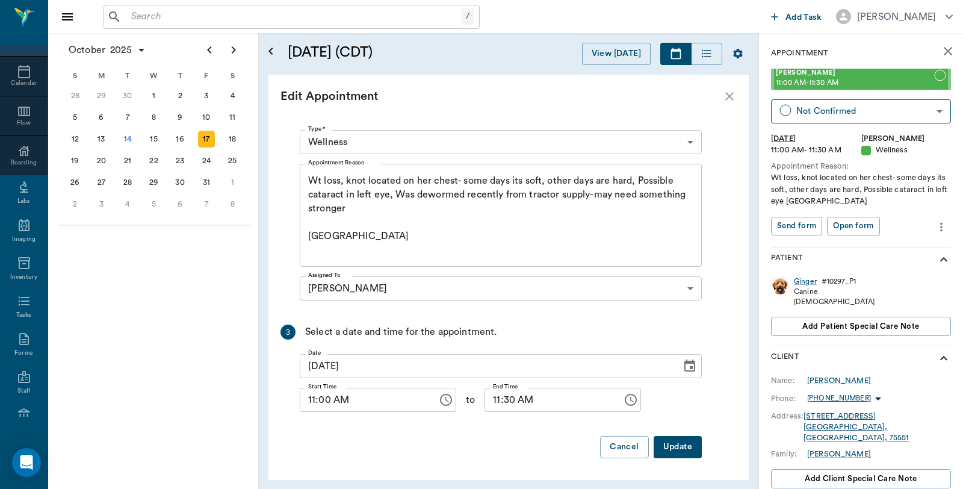
click at [684, 444] on button "Update" at bounding box center [678, 447] width 48 height 22
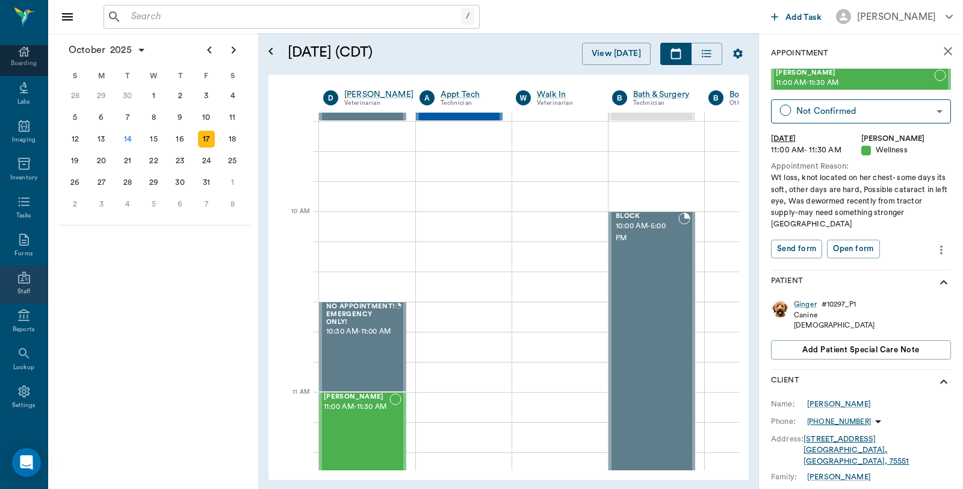
scroll to position [165, 0]
click at [17, 391] on icon at bounding box center [24, 386] width 14 height 14
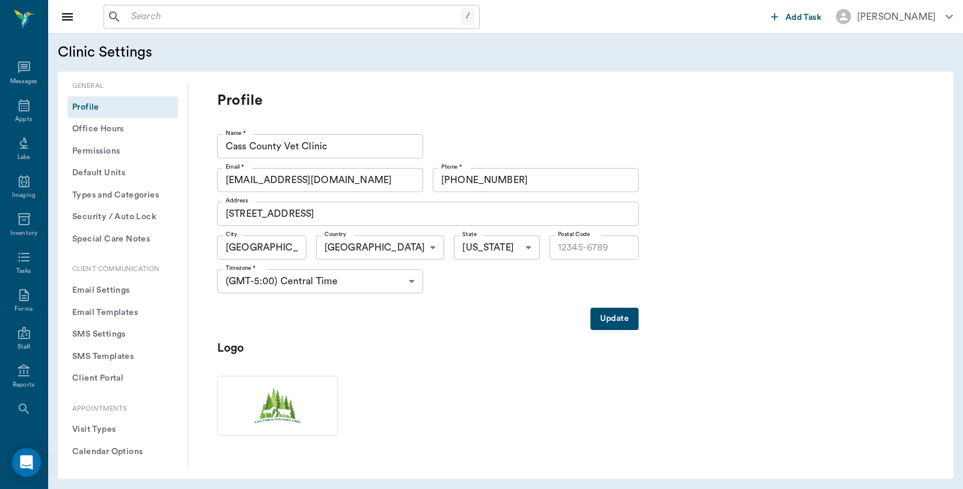
type input "75551"
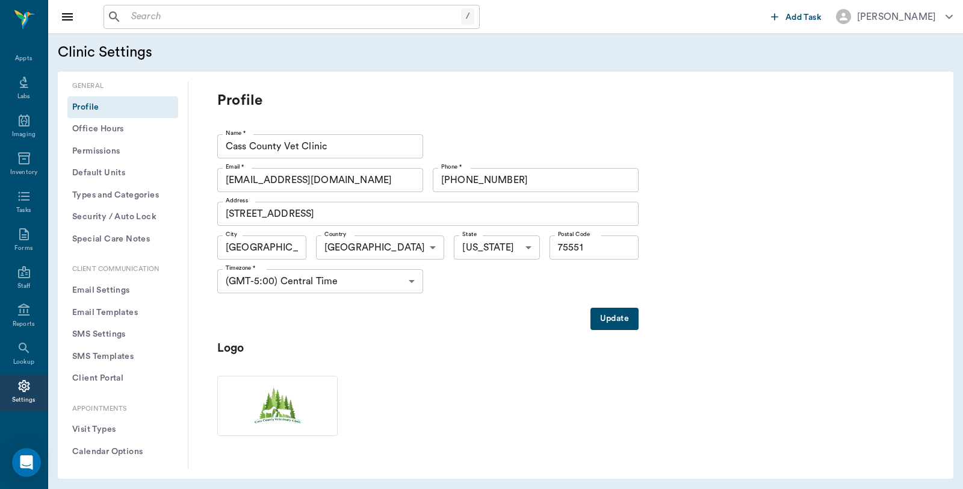
click at [99, 377] on button "Client Portal" at bounding box center [122, 378] width 111 height 22
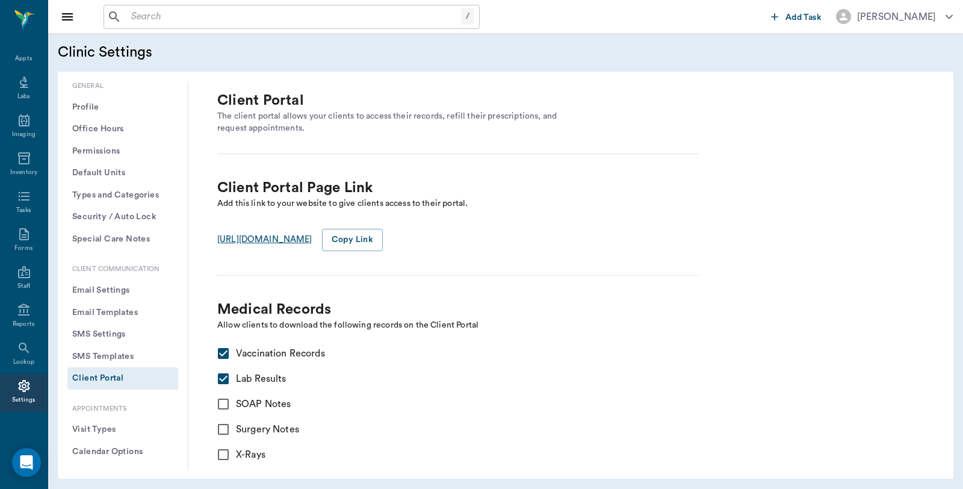
click at [303, 237] on div "https://casscounty.app.prod.nectar.vet/client-portal" at bounding box center [264, 239] width 95 height 13
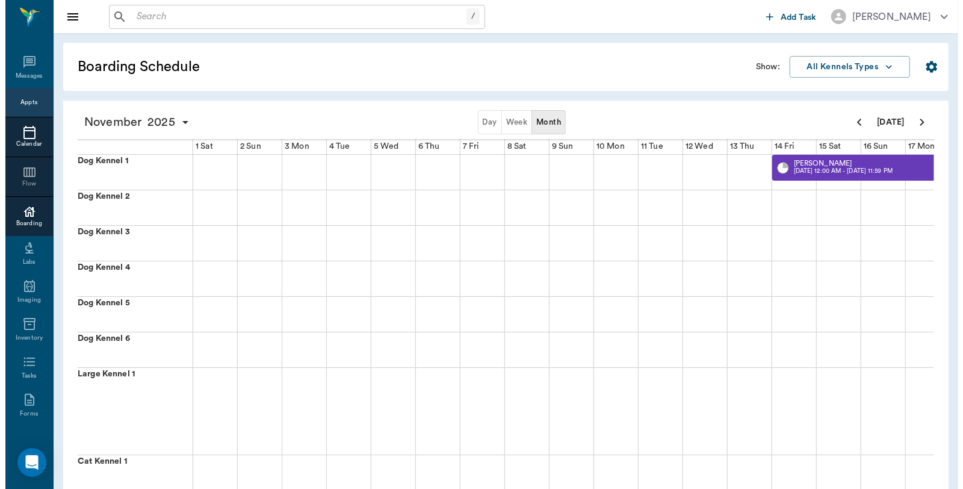
scroll to position [0, 535]
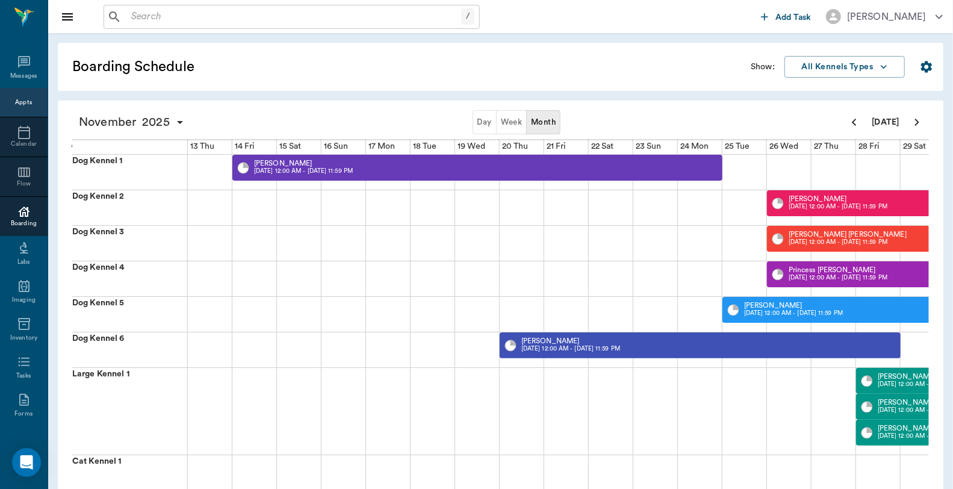
click at [15, 96] on div "Appts" at bounding box center [23, 102] width 17 height 14
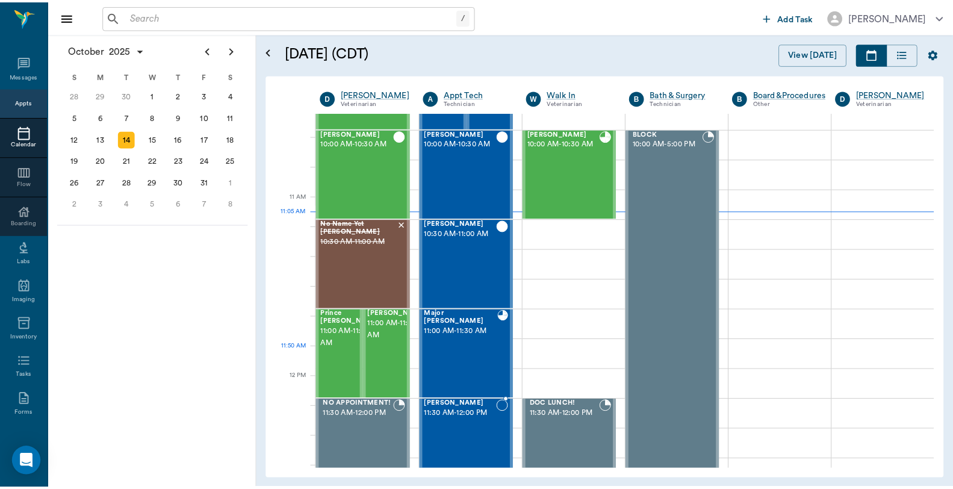
scroll to position [341, 0]
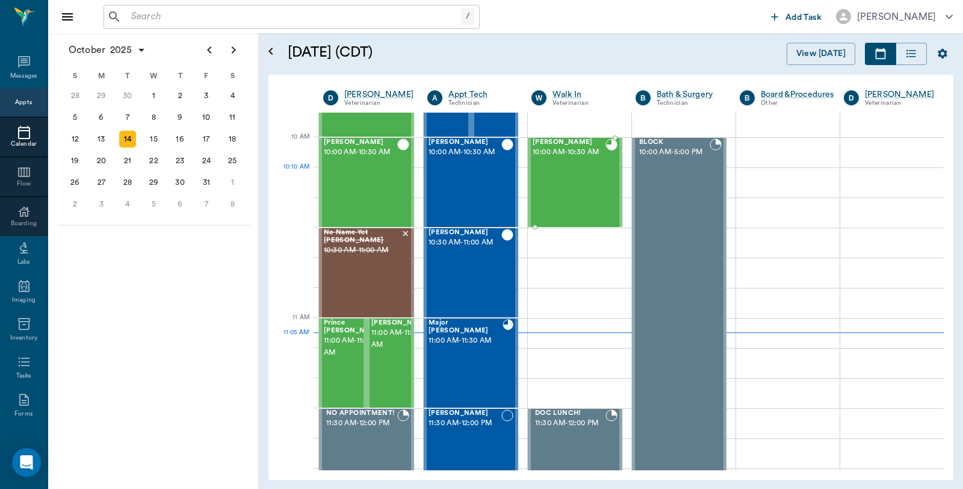
click at [568, 181] on div "[PERSON_NAME] 10:00 AM - 10:30 AM" at bounding box center [569, 182] width 73 height 88
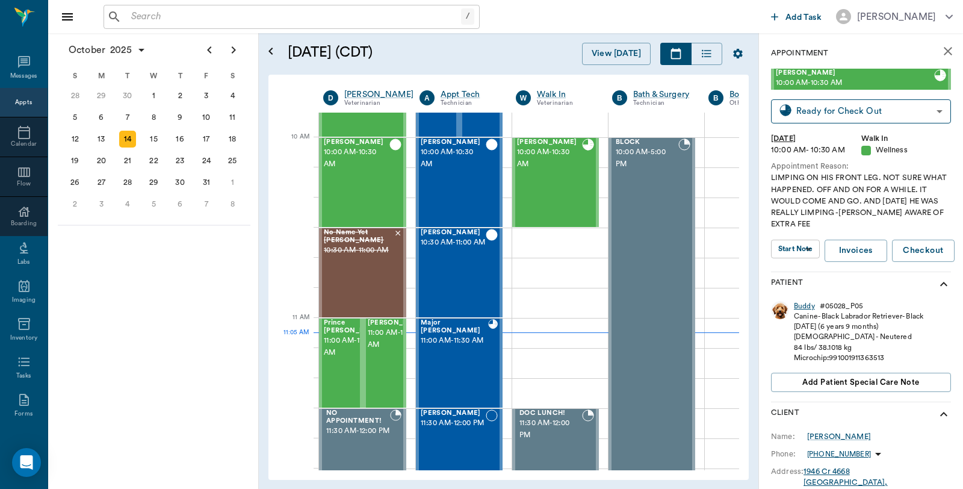
click at [803, 304] on div "Buddy" at bounding box center [804, 306] width 21 height 10
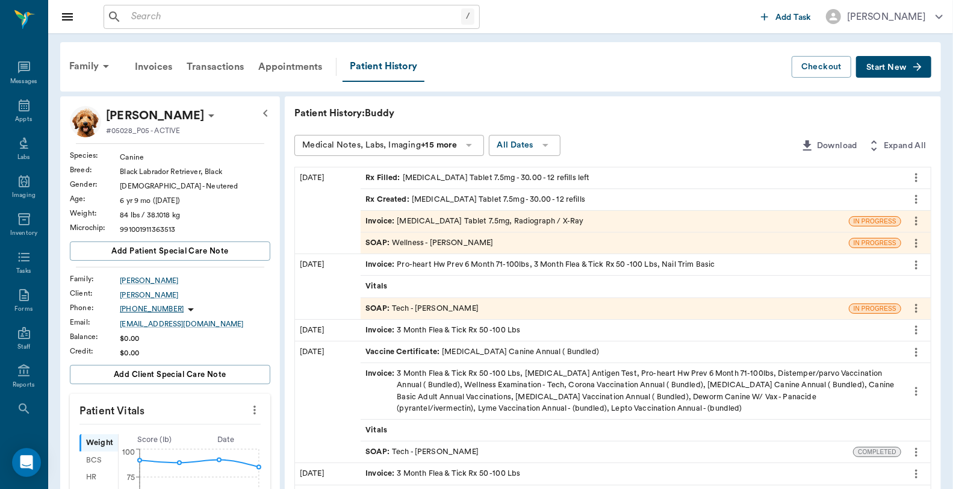
click at [418, 223] on div "Invoice : Meloxicam Tablet 7.5mg, Radiograph / X-Ray" at bounding box center [475, 221] width 218 height 11
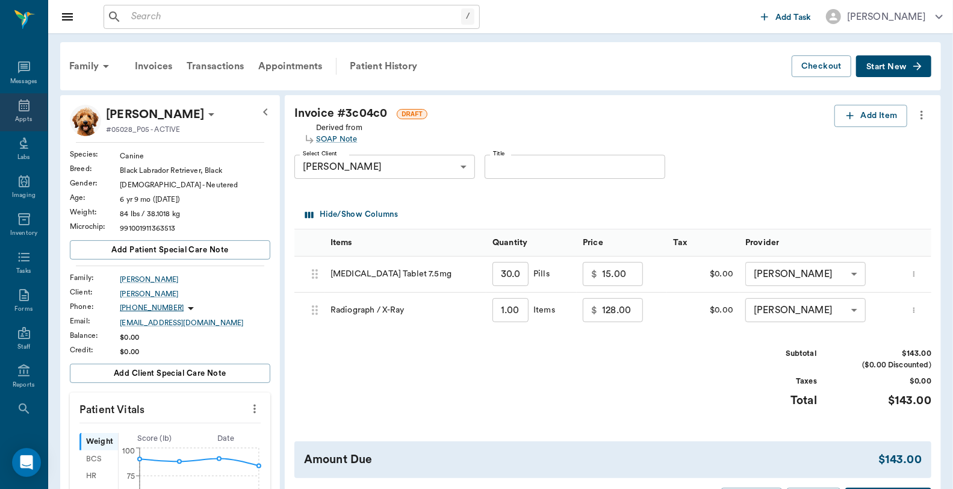
click at [20, 108] on icon at bounding box center [24, 105] width 14 height 14
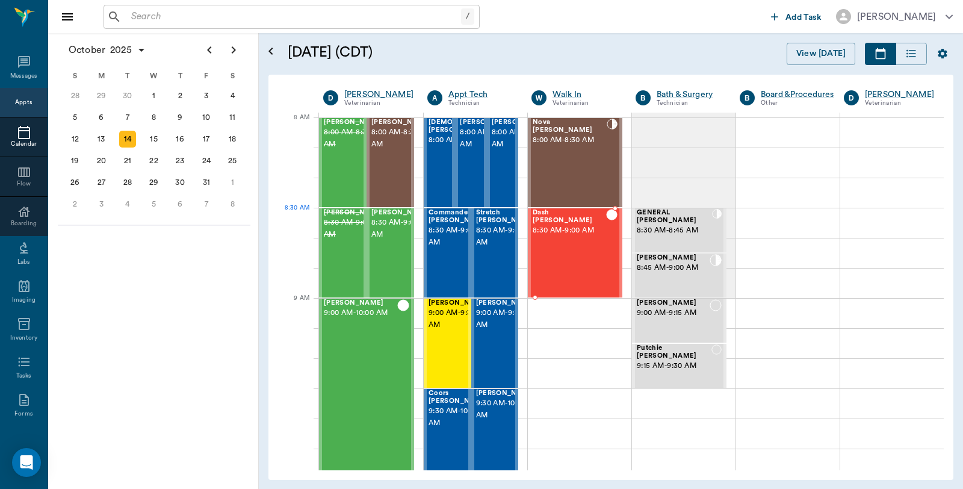
click at [544, 237] on div "Dash Gennings 8:30 AM - 9:00 AM" at bounding box center [569, 253] width 73 height 88
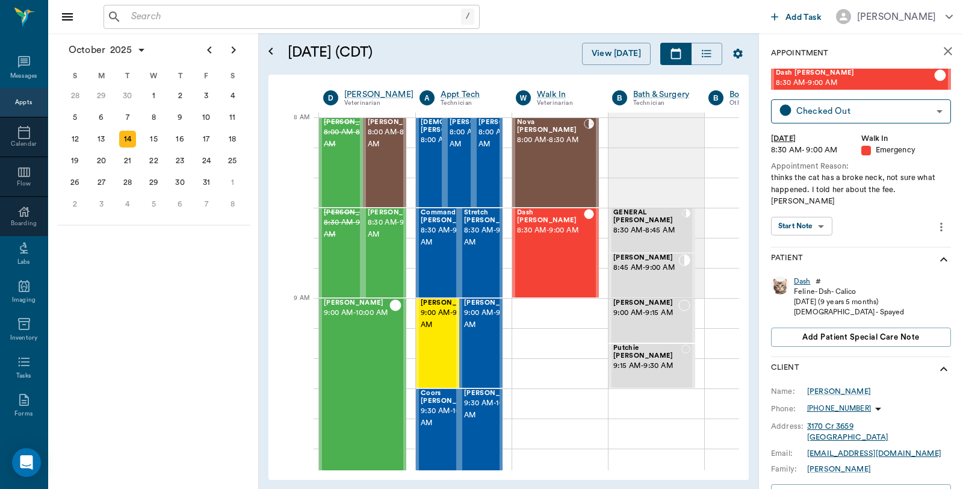
click at [801, 276] on div "Dash" at bounding box center [802, 281] width 17 height 10
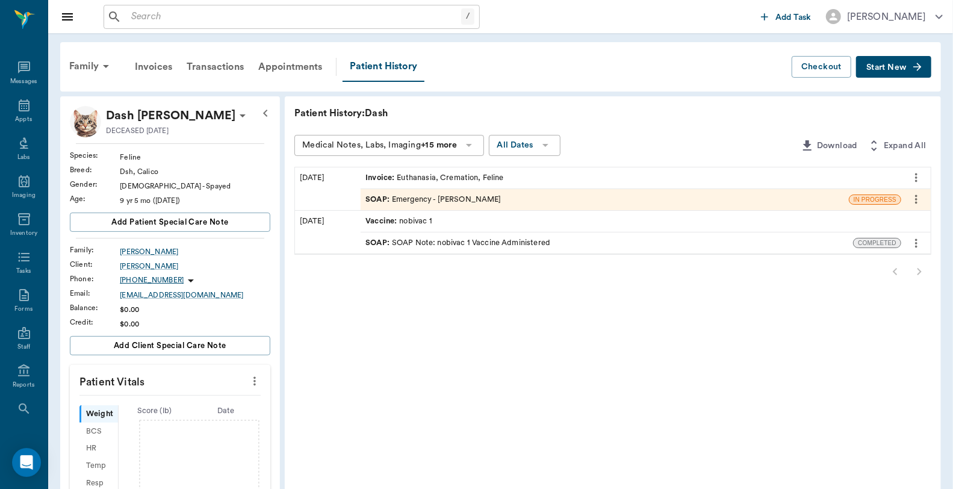
click at [435, 199] on div "SOAP : Emergency - Dr. Bert Ellsworth" at bounding box center [434, 199] width 136 height 11
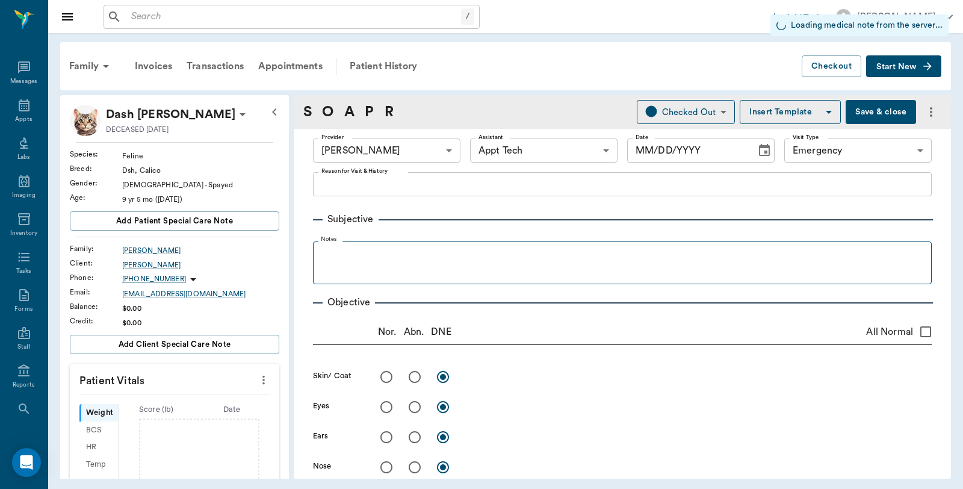
type input "63ec2f075fda476ae8351a4d"
type input "63ec2f075fda476ae8351a4c"
type input "65d2be4f46e3a538d89b8c1c"
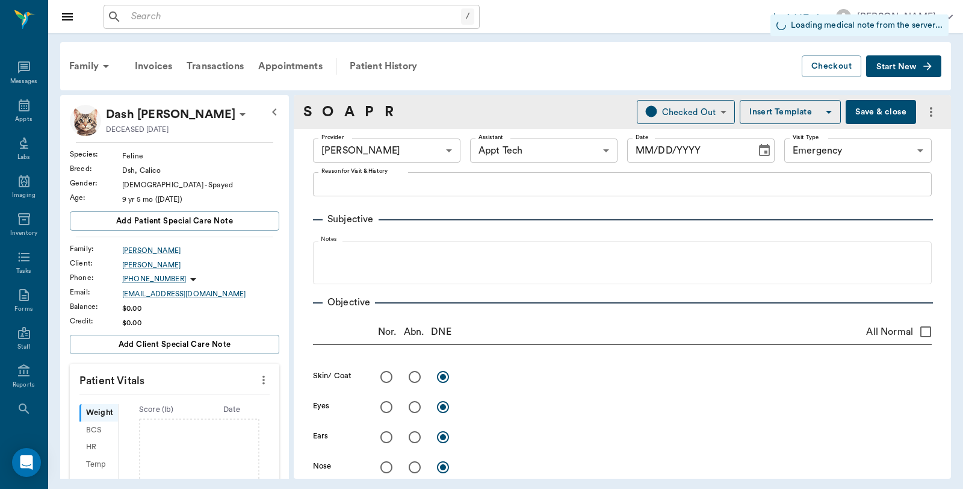
type input "10/14/2025"
type textarea "thinks the cat has a broke neck, not sure what happened. I told her about the f…"
type input "1.00"
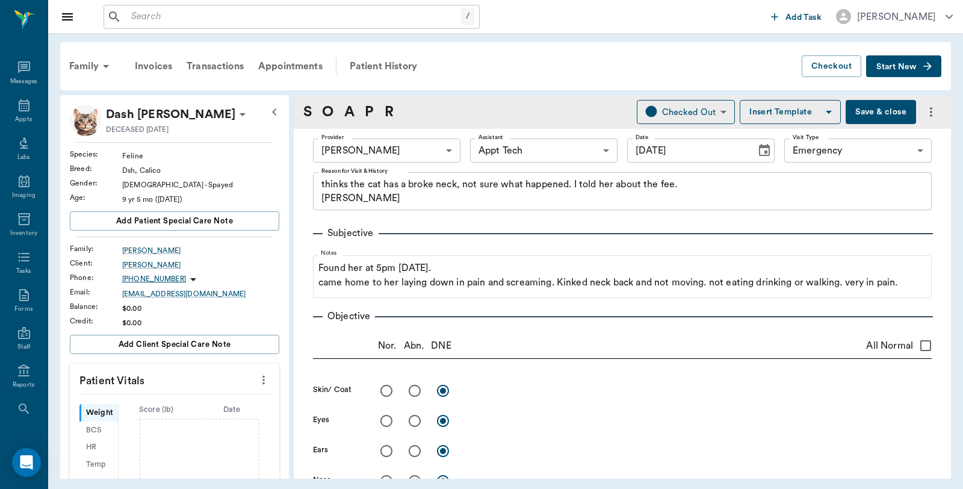
click at [876, 118] on button "Save & close" at bounding box center [881, 112] width 70 height 24
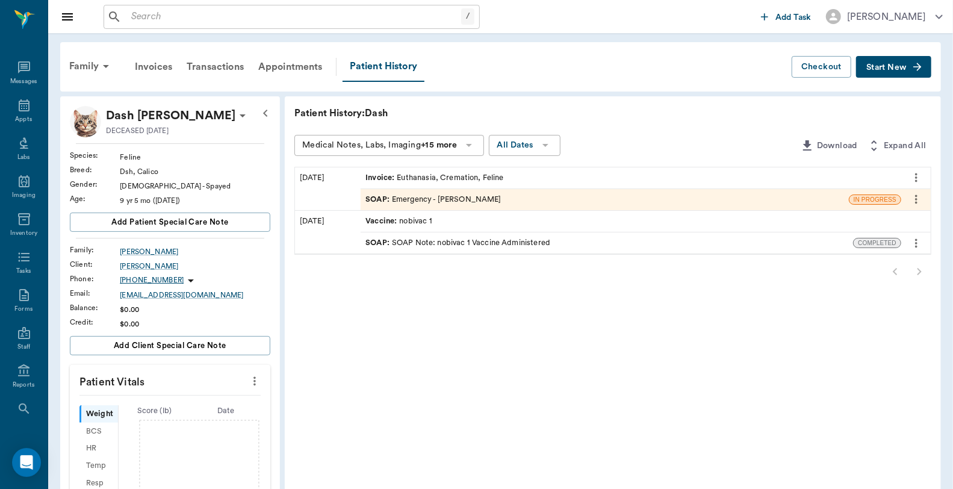
click at [251, 22] on input "text" at bounding box center [293, 16] width 335 height 17
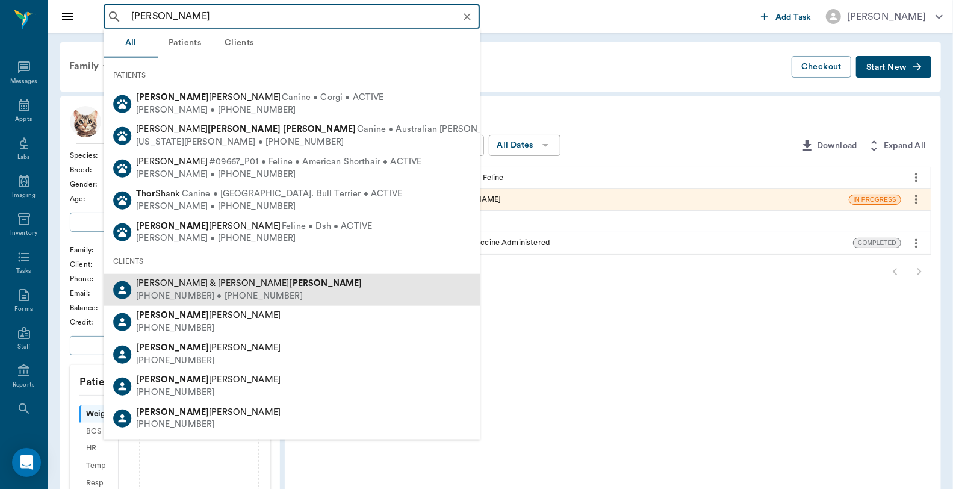
click at [243, 299] on div "(318) 218-8897 • (318) 223-4300" at bounding box center [249, 296] width 226 height 13
type input "Lori Tho"
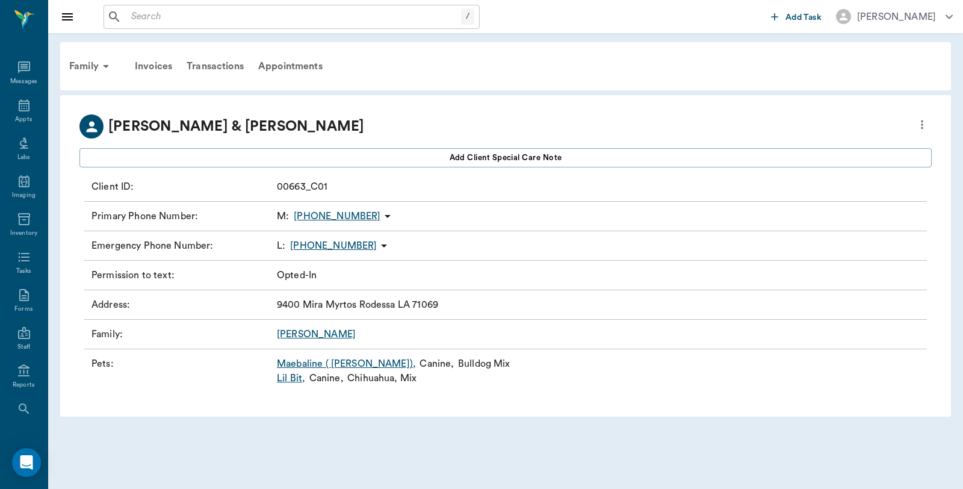
click at [309, 362] on link "Maebaline ( Mable) ," at bounding box center [346, 363] width 139 height 14
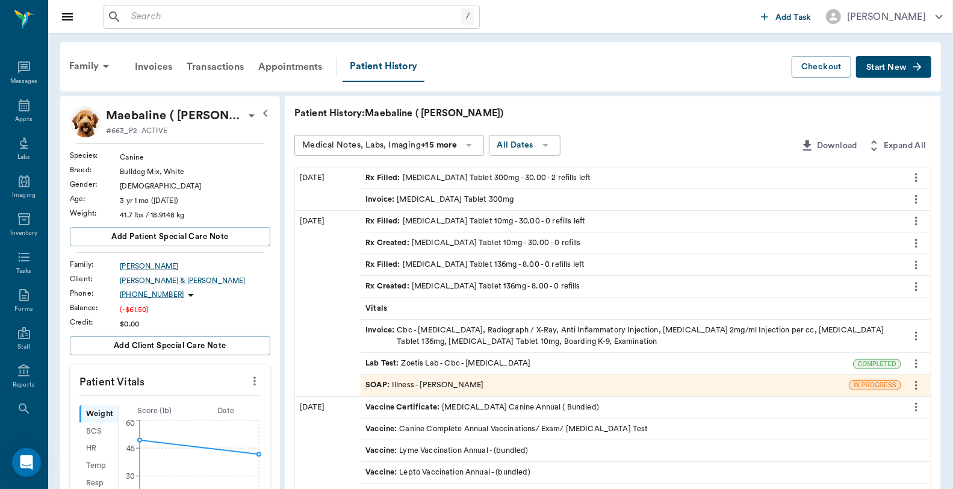
click at [417, 199] on div "Invoice : Doxycycline Tablet 300mg" at bounding box center [440, 199] width 148 height 11
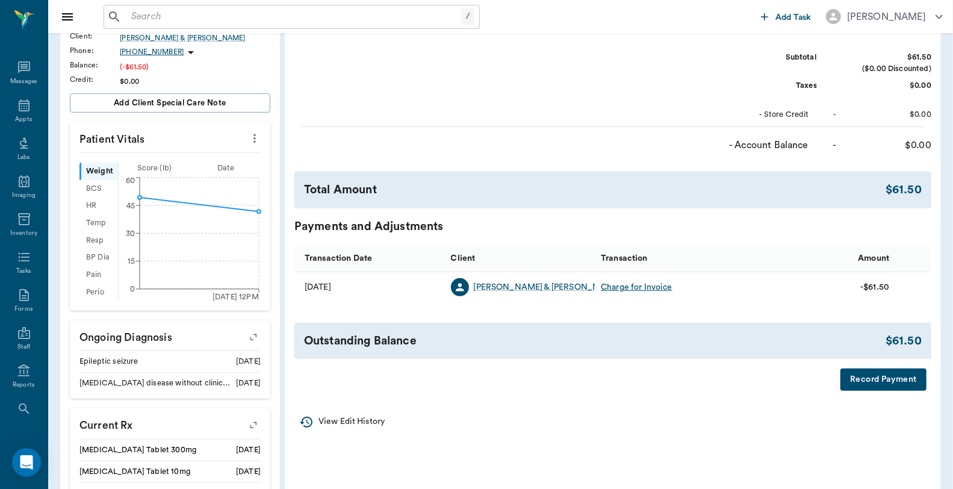
scroll to position [401, 0]
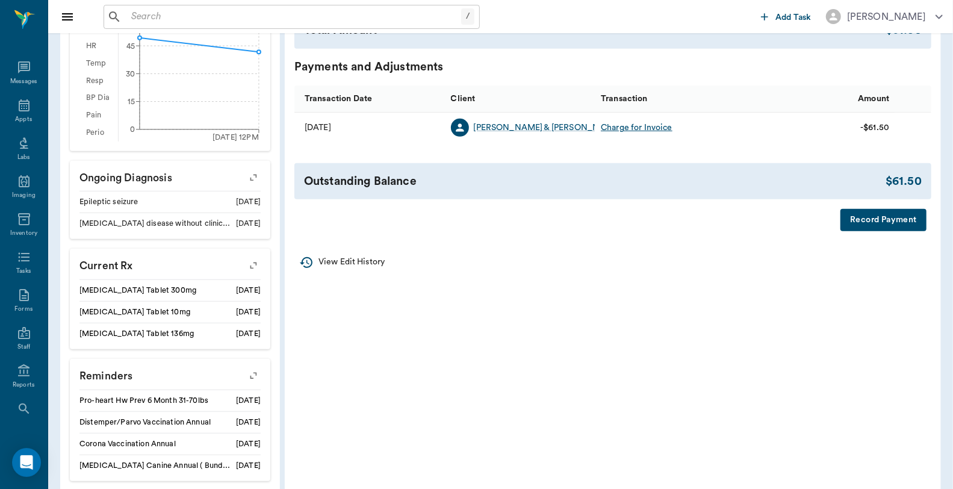
click at [879, 215] on button "Record Payment" at bounding box center [884, 220] width 86 height 22
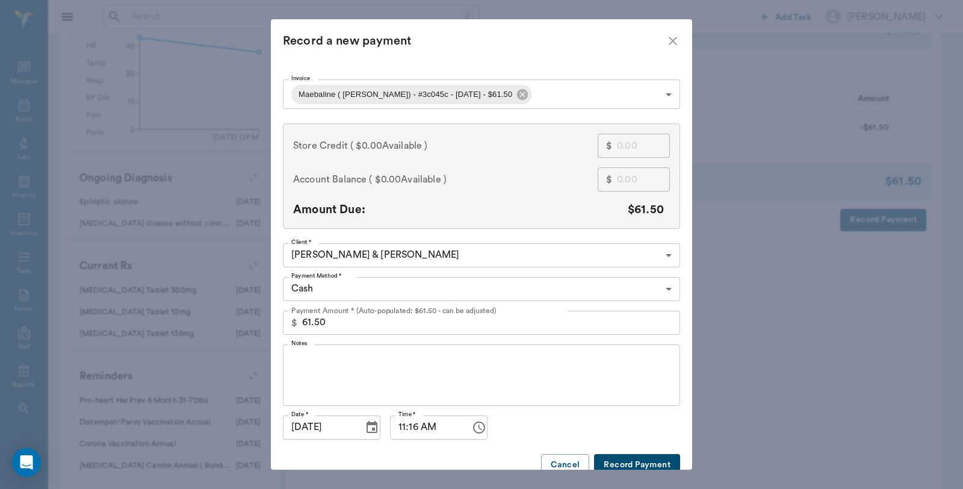
click at [627, 456] on button "Record Payment" at bounding box center [637, 465] width 86 height 22
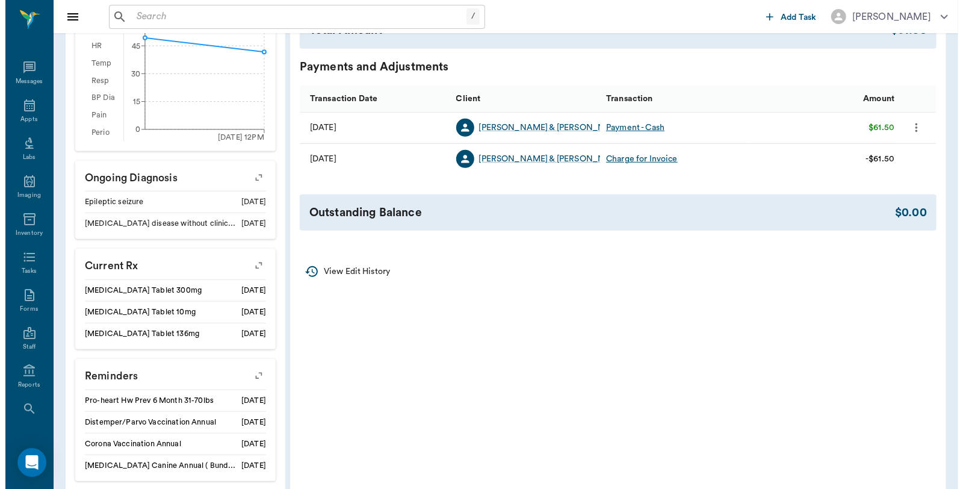
scroll to position [0, 0]
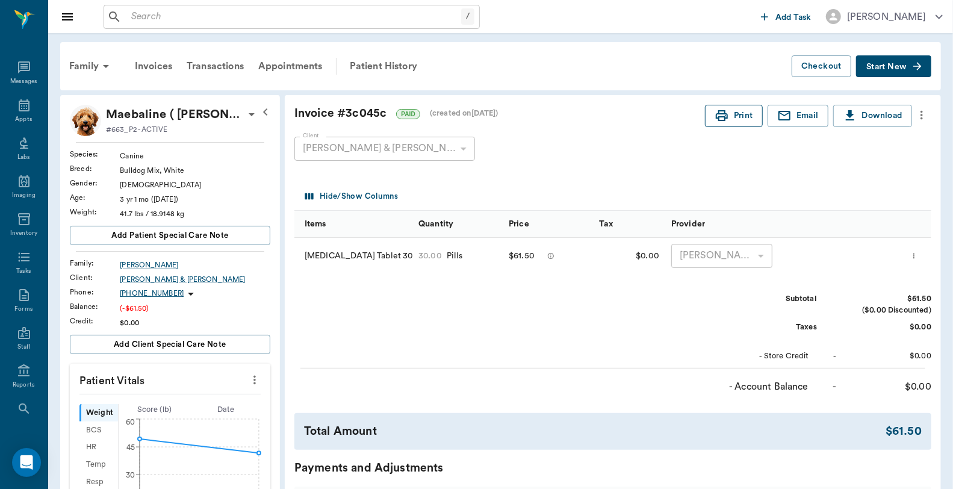
click at [717, 125] on button "Print" at bounding box center [734, 116] width 58 height 22
click at [16, 121] on div "Appts" at bounding box center [23, 119] width 17 height 9
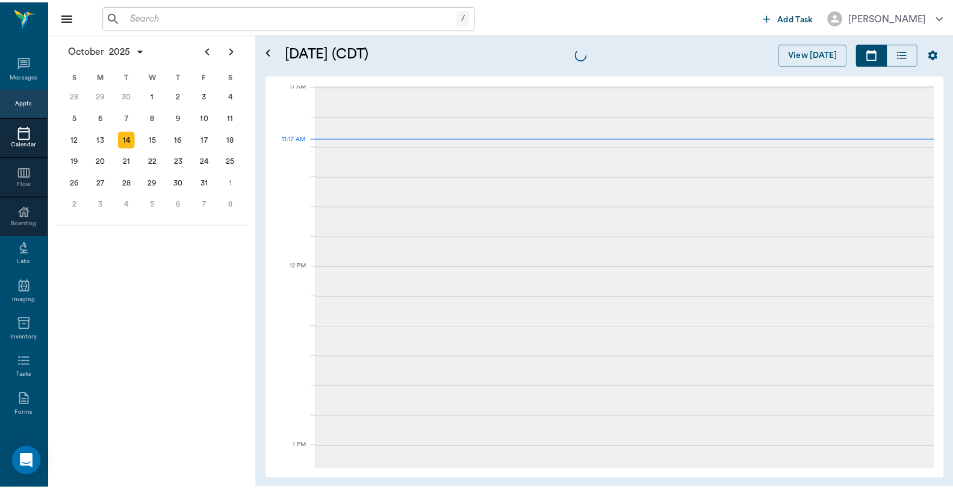
scroll to position [544, 0]
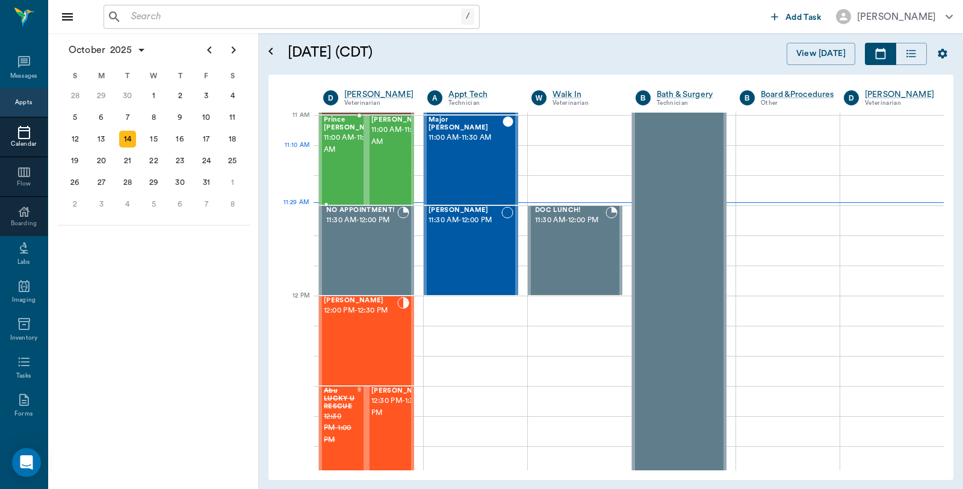
click at [335, 156] on span "11:00 AM - 11:30 AM" at bounding box center [354, 144] width 60 height 24
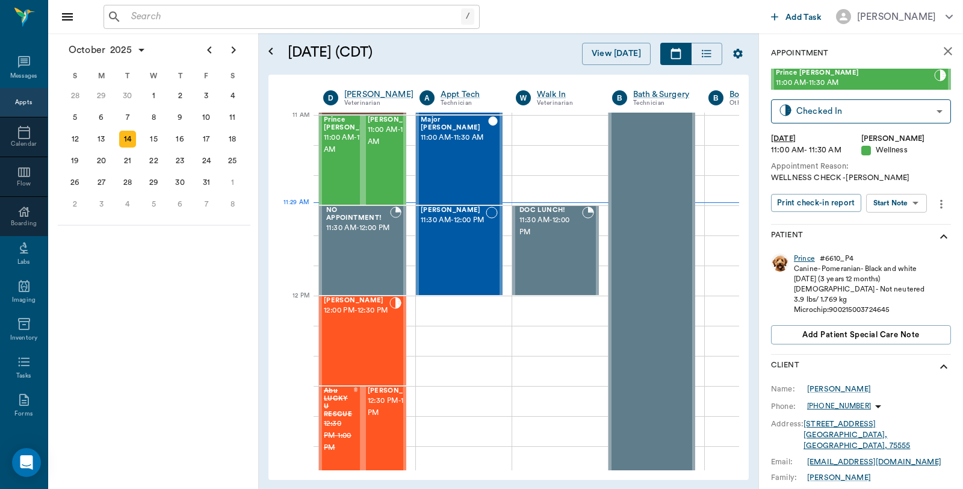
click at [801, 255] on div "Prince" at bounding box center [804, 259] width 21 height 10
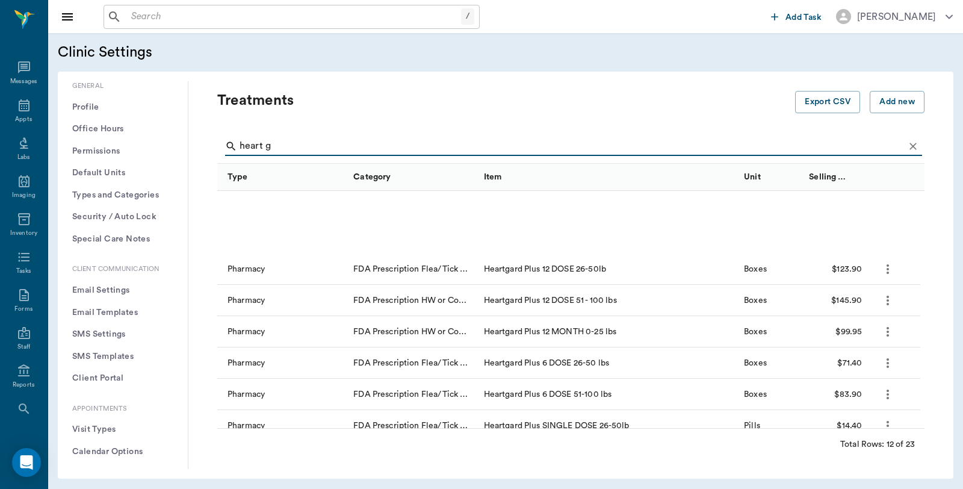
scroll to position [138, 0]
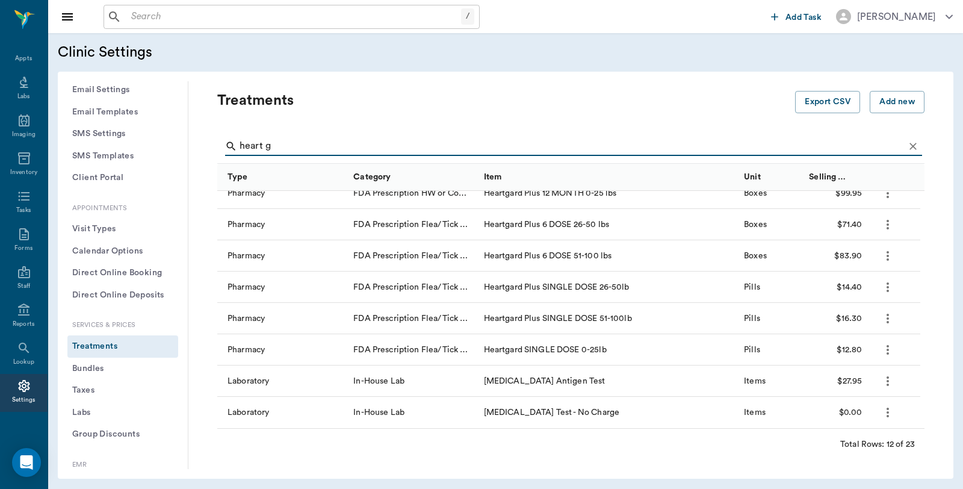
click at [170, 20] on input "text" at bounding box center [293, 16] width 335 height 17
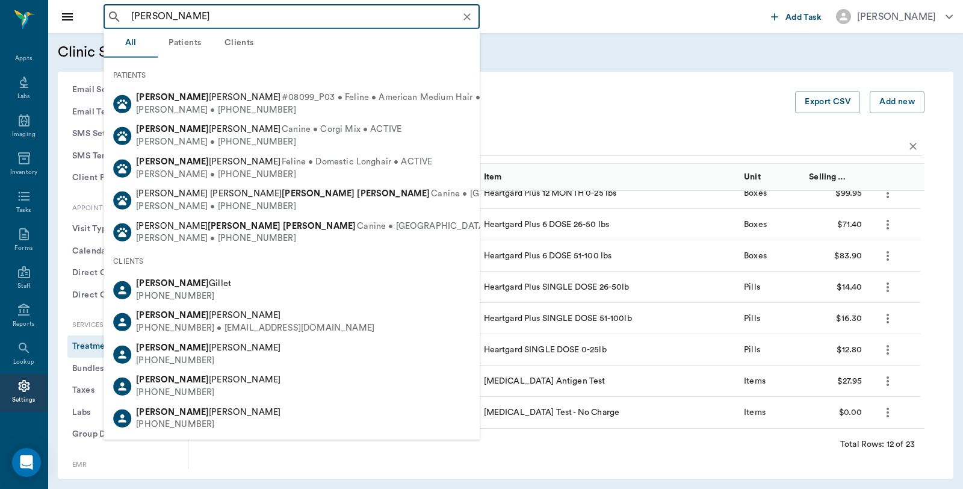
click at [241, 12] on input "GAry Amburn" at bounding box center [301, 16] width 350 height 17
type input "GAry Amburn"
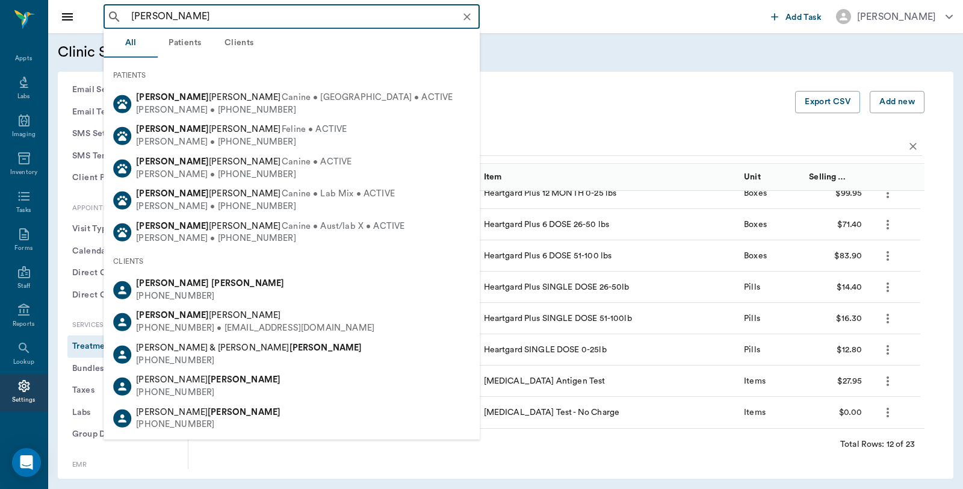
click at [187, 269] on div "CLIENTS" at bounding box center [292, 261] width 376 height 25
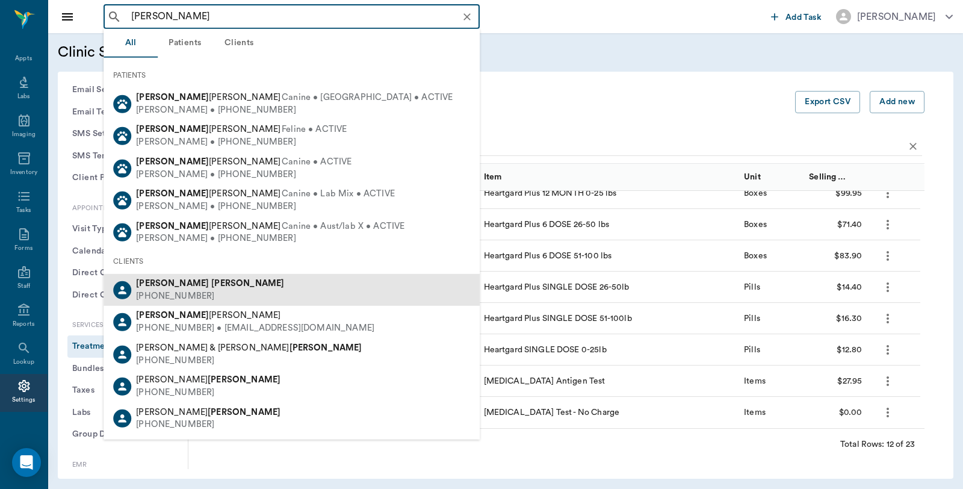
click at [188, 293] on div "(903) 513-7708" at bounding box center [210, 296] width 148 height 13
type input "CAryn Watson"
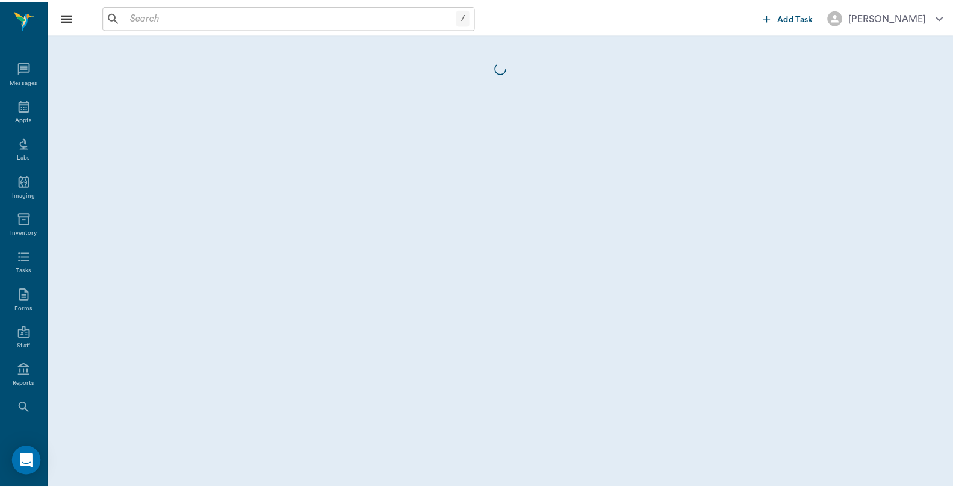
scroll to position [61, 0]
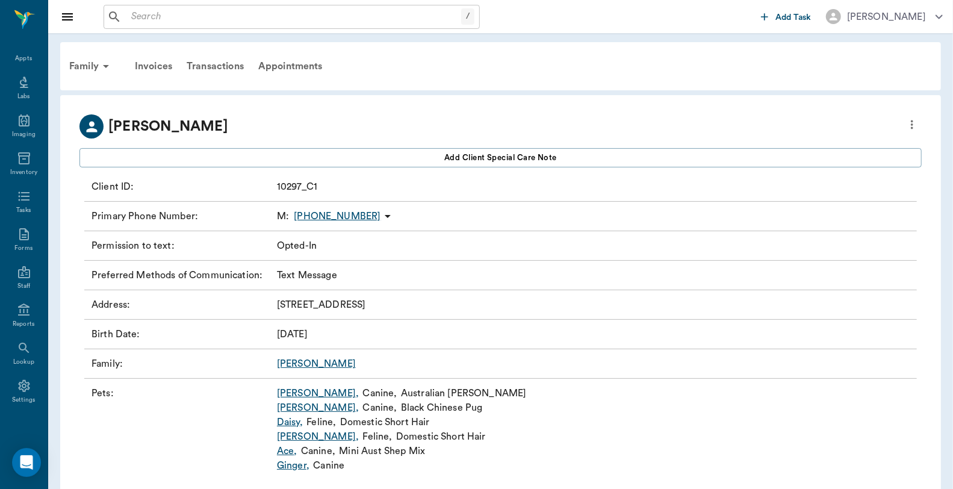
click at [303, 465] on link "Ginger ," at bounding box center [293, 465] width 33 height 14
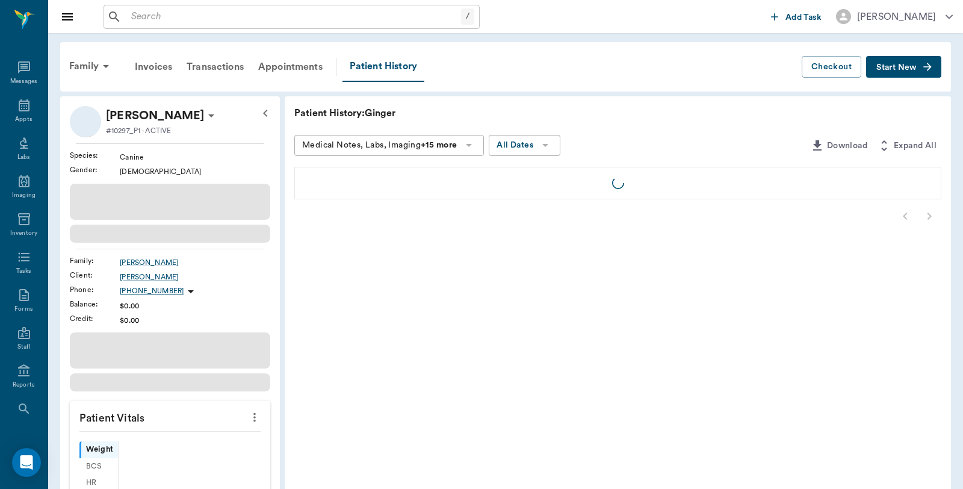
scroll to position [61, 0]
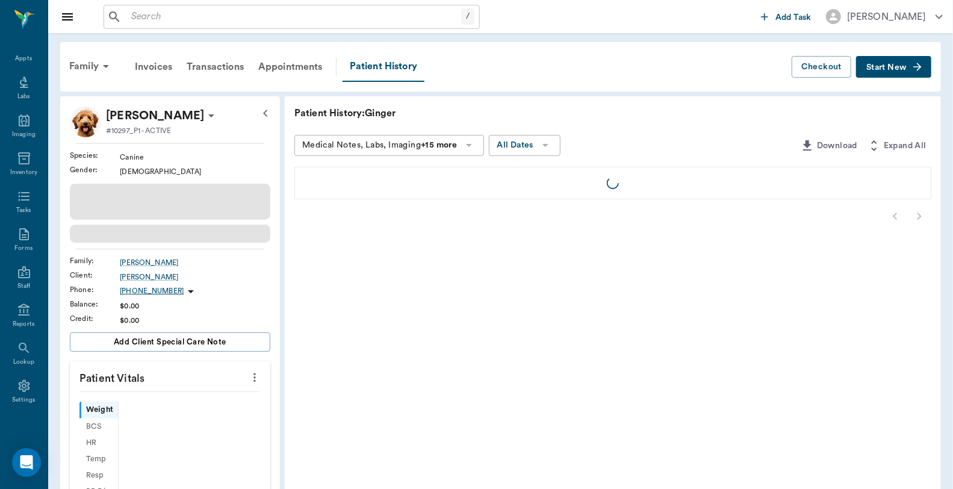
click at [173, 113] on p "Ginger McKinley-Watson" at bounding box center [155, 115] width 98 height 19
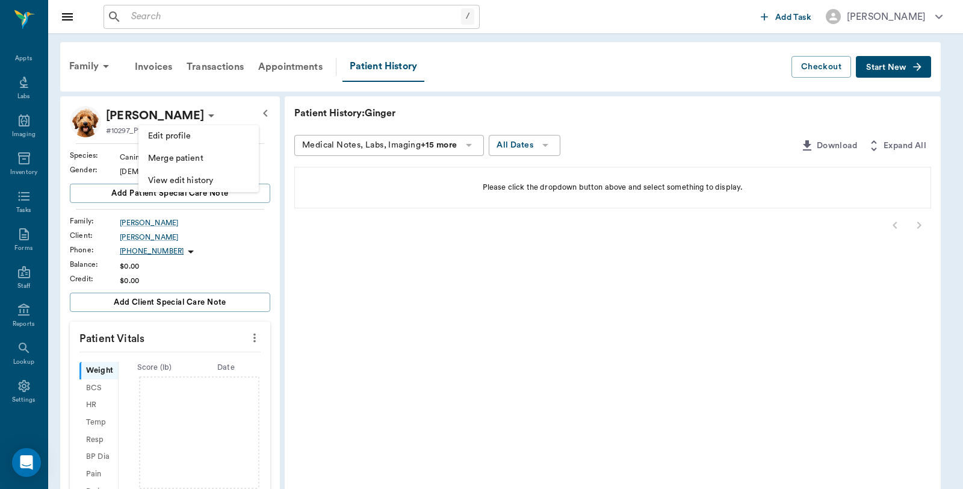
click at [176, 127] on li "Edit profile" at bounding box center [198, 136] width 120 height 22
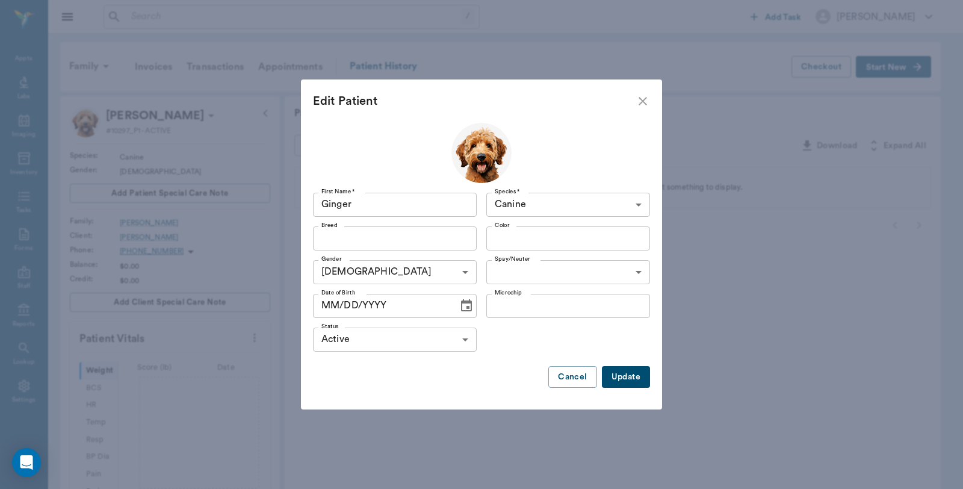
click at [390, 239] on input "Breed" at bounding box center [385, 238] width 137 height 17
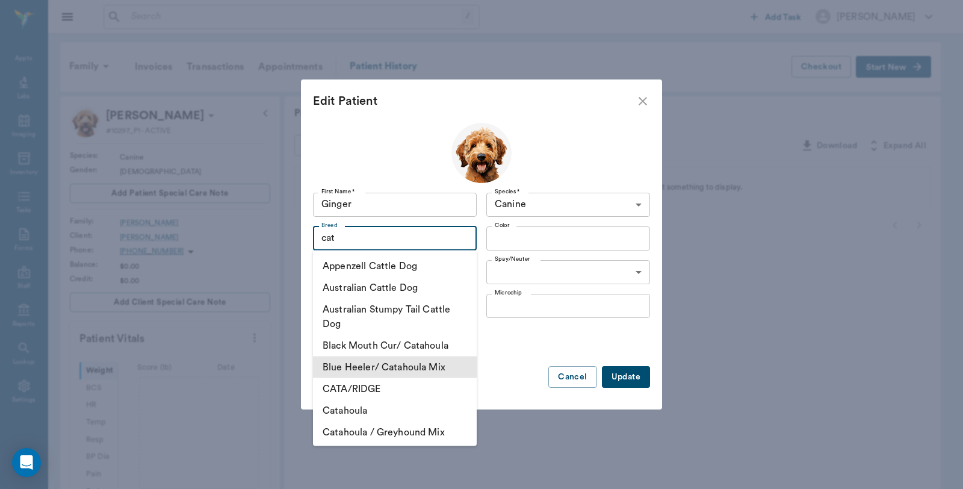
click at [428, 366] on li "Blue Heeler/ Catahoula Mix" at bounding box center [395, 367] width 164 height 22
type input "Blue Heeler/ Catahoula Mix"
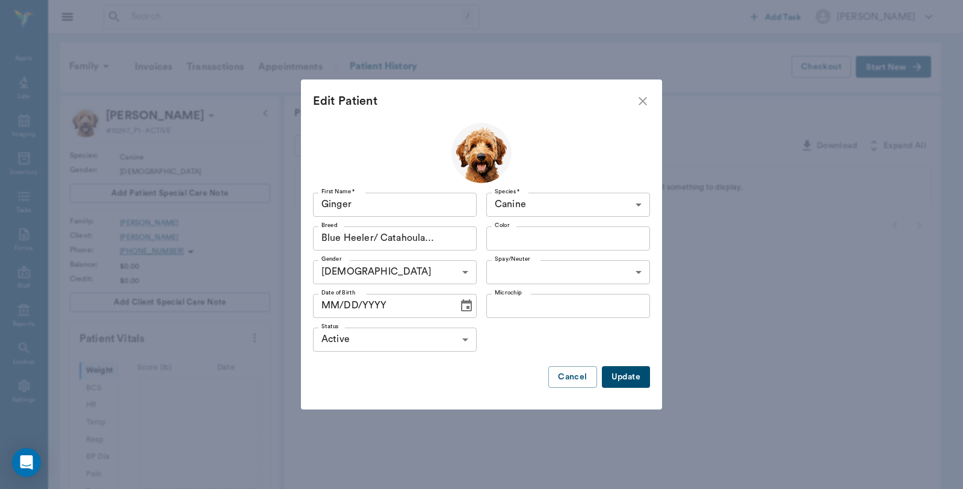
click at [537, 270] on body "/ ​ Add Task Dr. Bert Ellsworth Nectar Messages Appts Labs Imaging Inventory Ta…" at bounding box center [481, 388] width 963 height 776
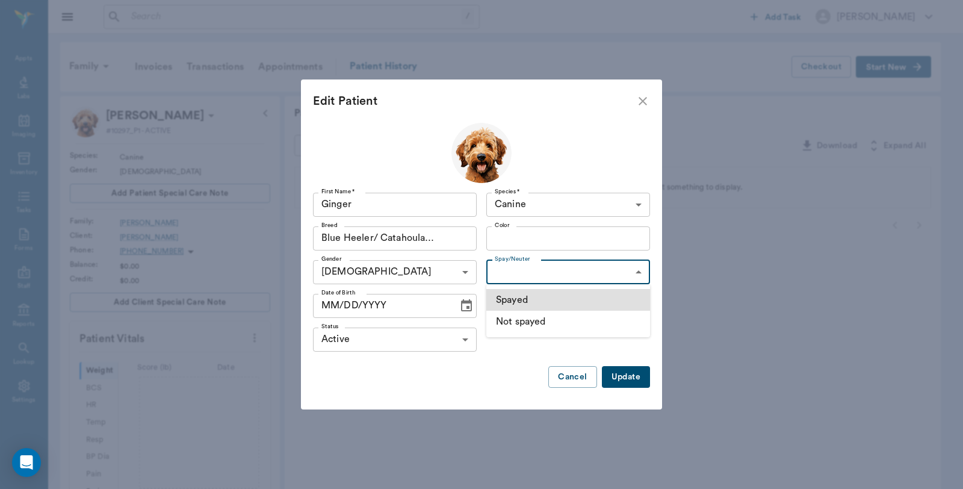
click at [536, 305] on li "Spayed" at bounding box center [569, 300] width 164 height 22
type input "true"
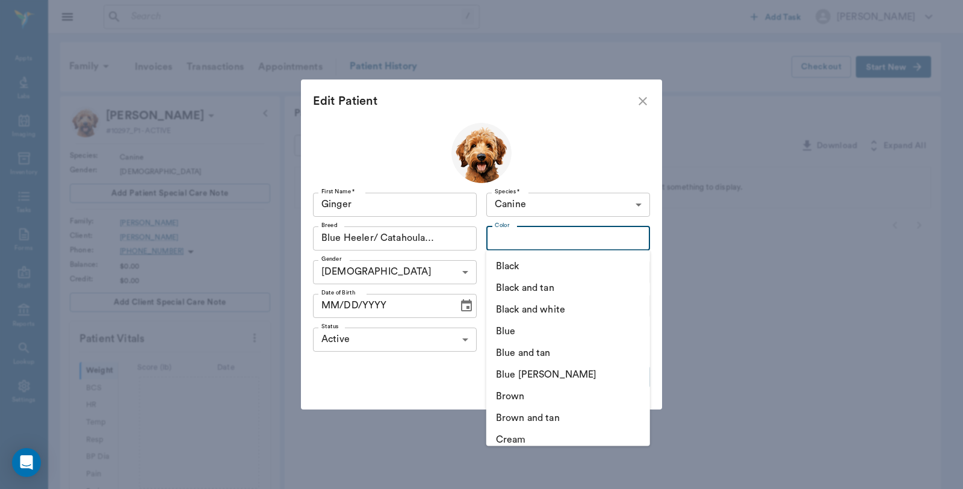
click at [562, 234] on input "Color" at bounding box center [558, 238] width 137 height 17
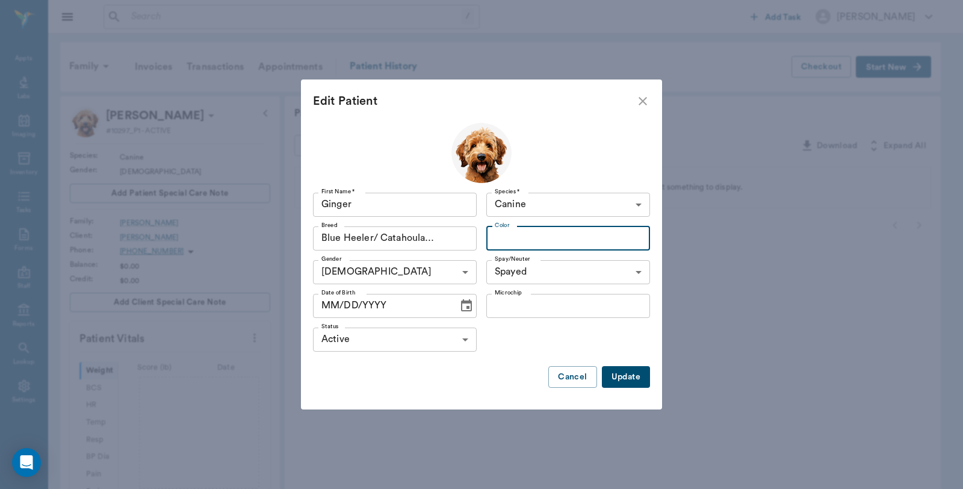
click at [552, 237] on input "Color" at bounding box center [558, 238] width 137 height 17
type input "black and blue"
click at [636, 372] on button "Update" at bounding box center [626, 377] width 48 height 22
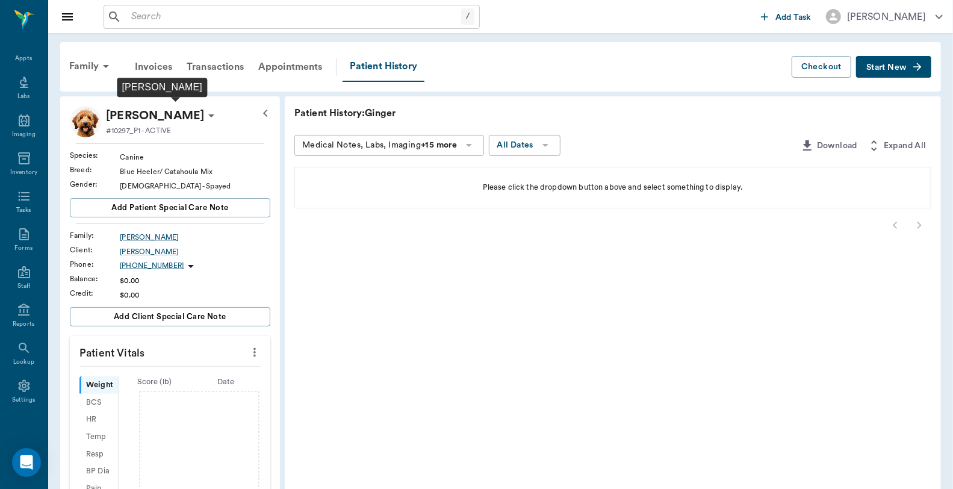
click at [137, 119] on p "Ginger McKinley-Watson" at bounding box center [155, 115] width 98 height 19
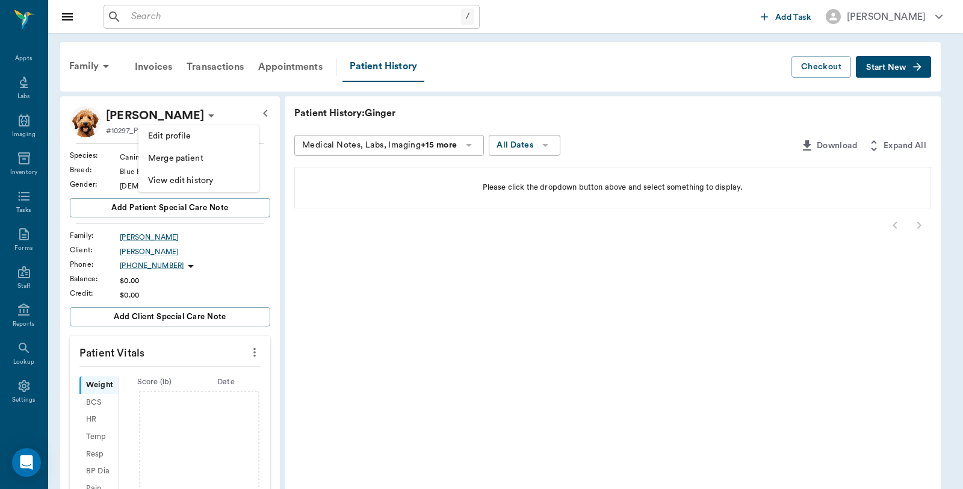
click at [157, 136] on span "Edit profile" at bounding box center [198, 136] width 101 height 13
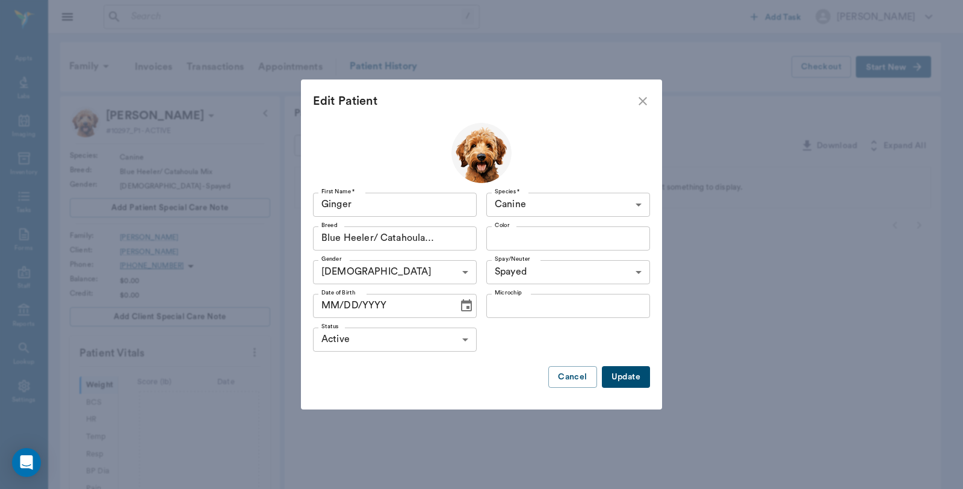
click at [464, 304] on icon "Choose date" at bounding box center [466, 306] width 14 height 14
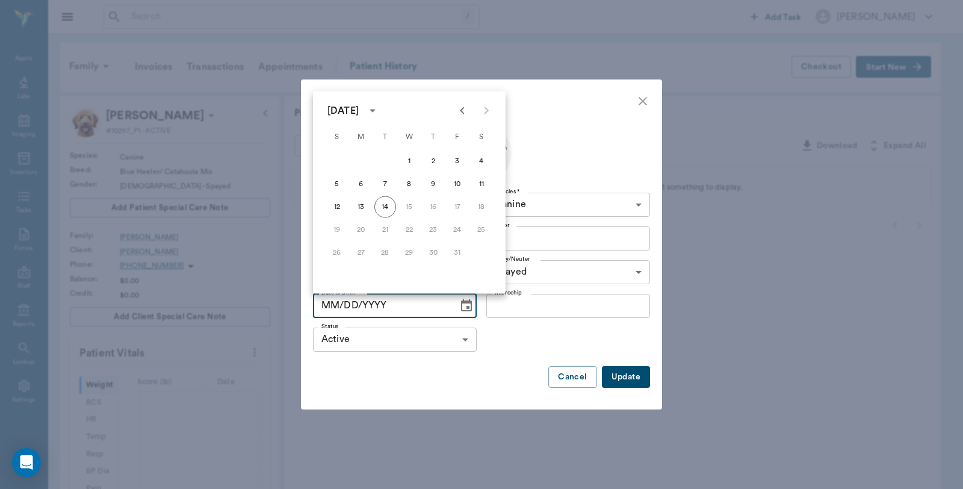
click at [359, 107] on div "October 2025" at bounding box center [343, 111] width 31 height 14
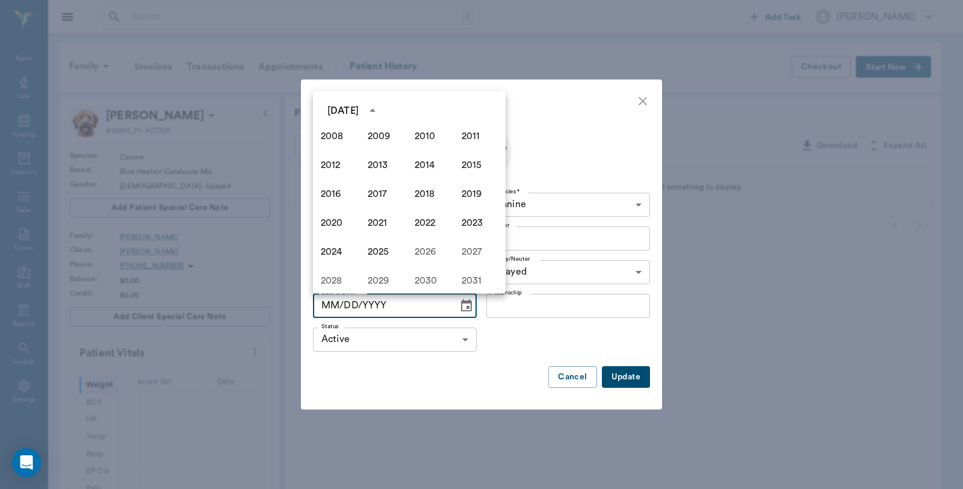
scroll to position [772, 0]
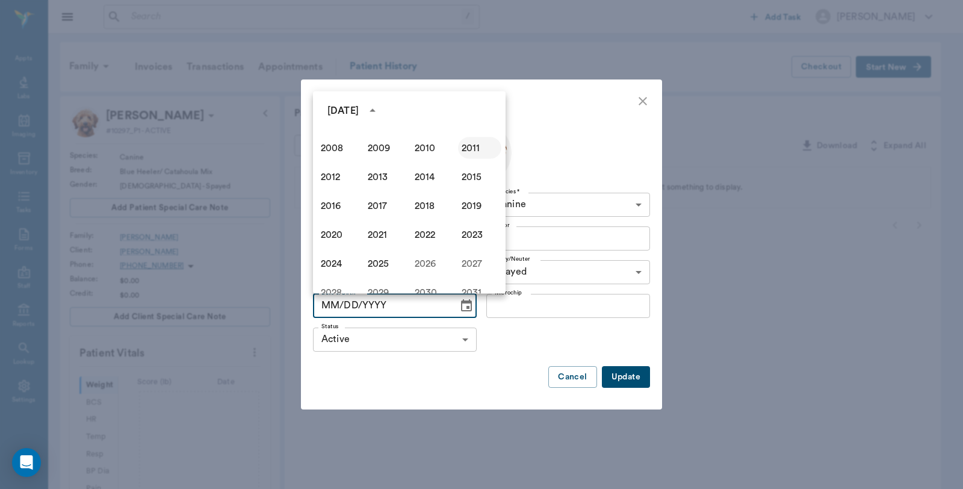
click at [459, 149] on button "2011" at bounding box center [479, 148] width 43 height 22
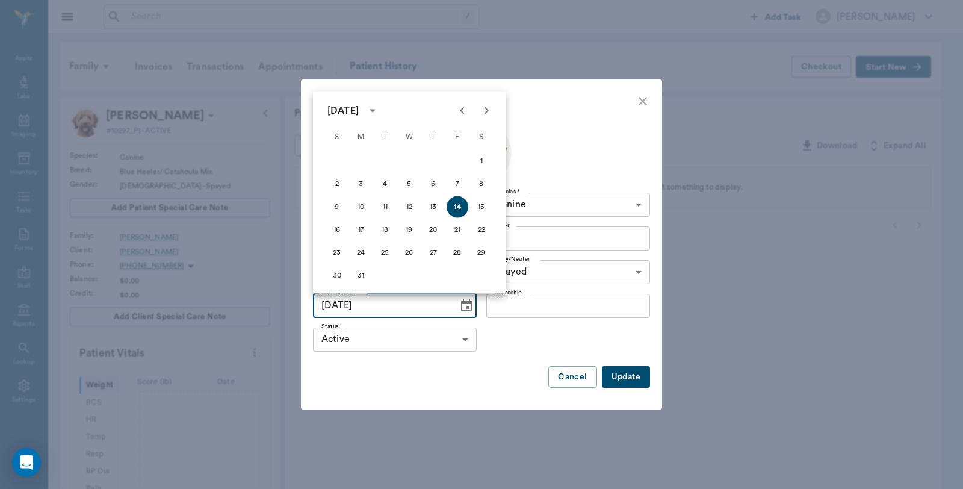
click at [461, 110] on icon "Previous month" at bounding box center [462, 111] width 14 height 14
click at [409, 204] on button "14" at bounding box center [410, 207] width 22 height 22
type input "09/14/2011"
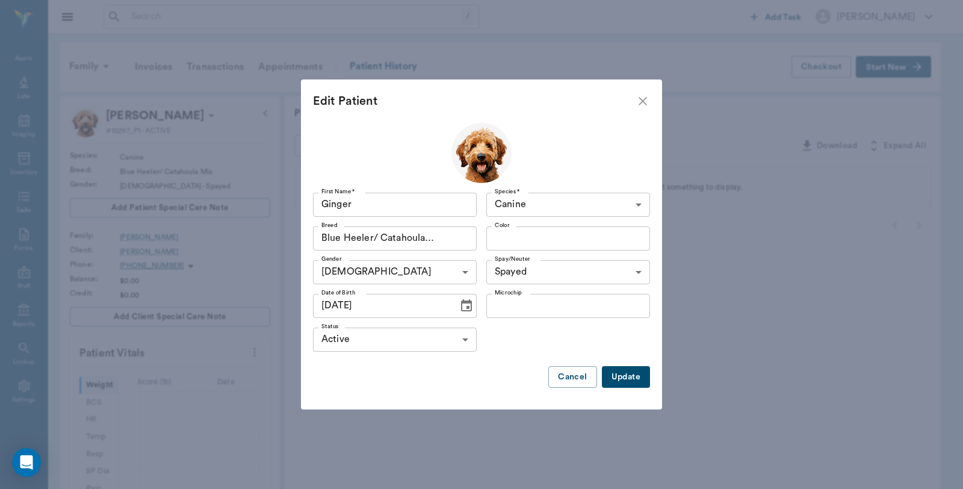
click at [642, 380] on button "Update" at bounding box center [626, 377] width 48 height 22
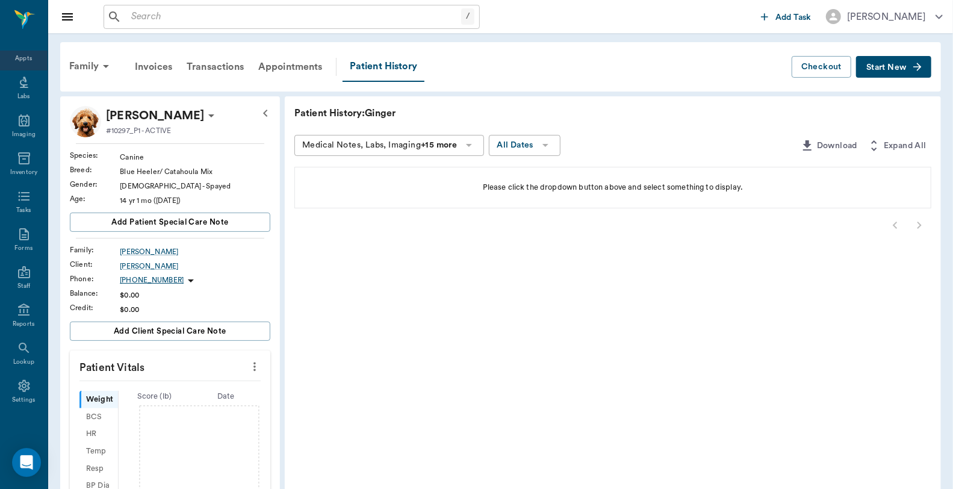
click at [27, 62] on div "Appts" at bounding box center [24, 52] width 48 height 38
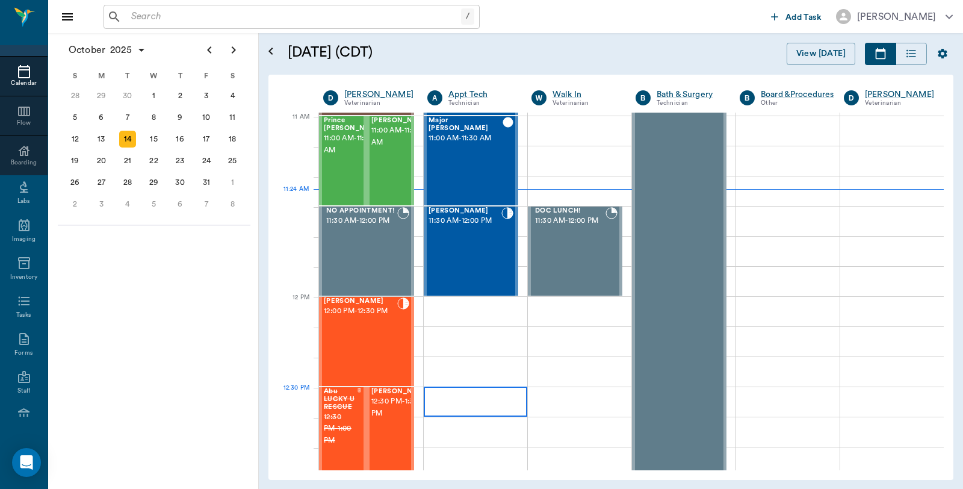
scroll to position [543, 0]
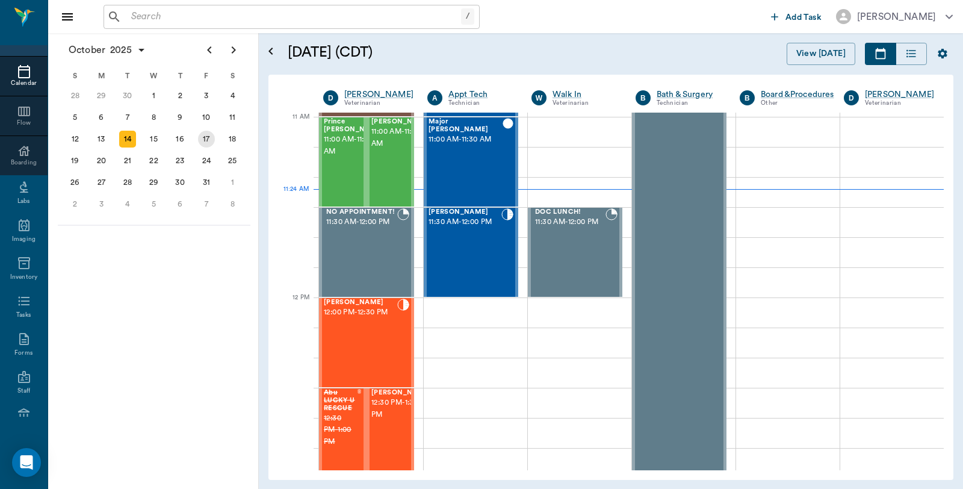
click at [210, 132] on div "17" at bounding box center [206, 139] width 17 height 17
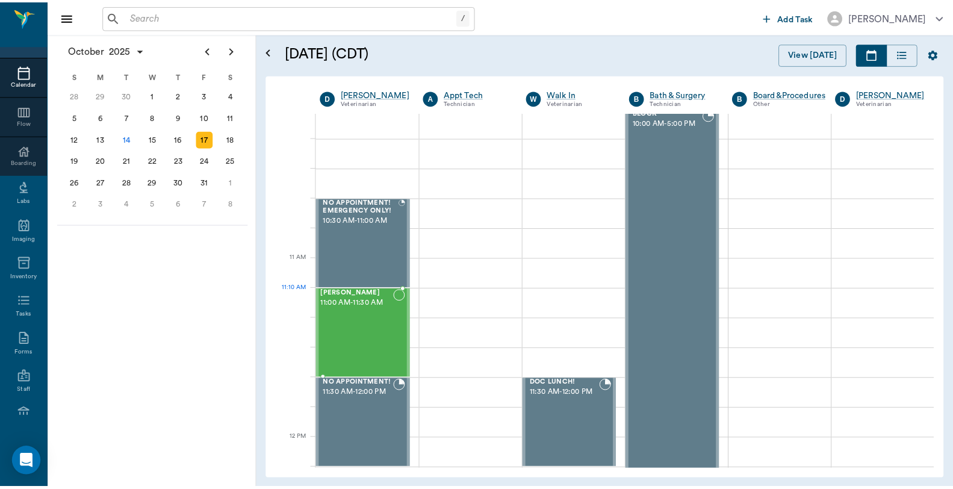
scroll to position [401, 0]
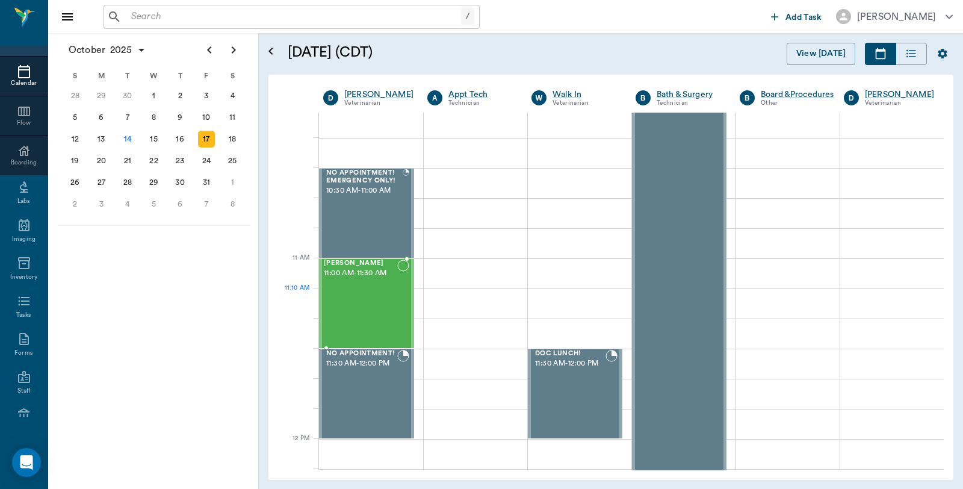
click at [376, 303] on div "Ginger McKinley-Watson 11:00 AM - 11:30 AM" at bounding box center [360, 304] width 73 height 88
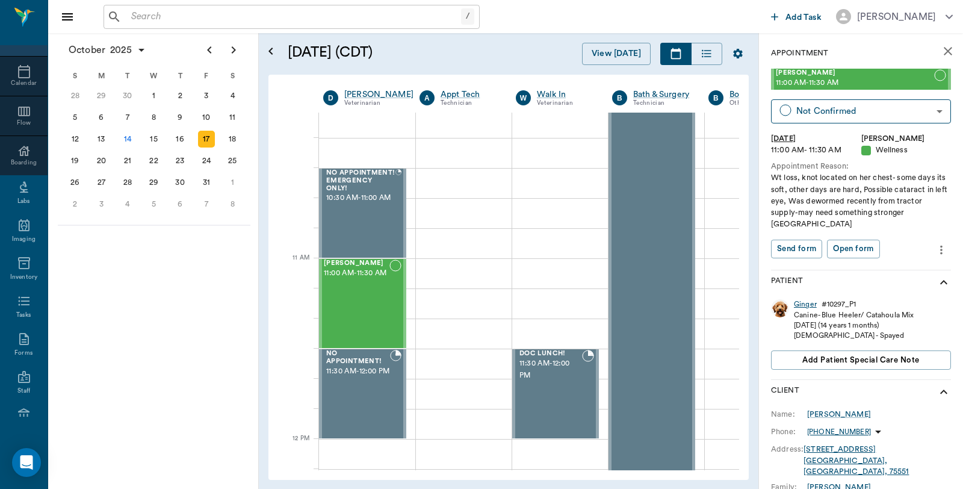
click at [801, 306] on div "Ginger" at bounding box center [805, 304] width 23 height 10
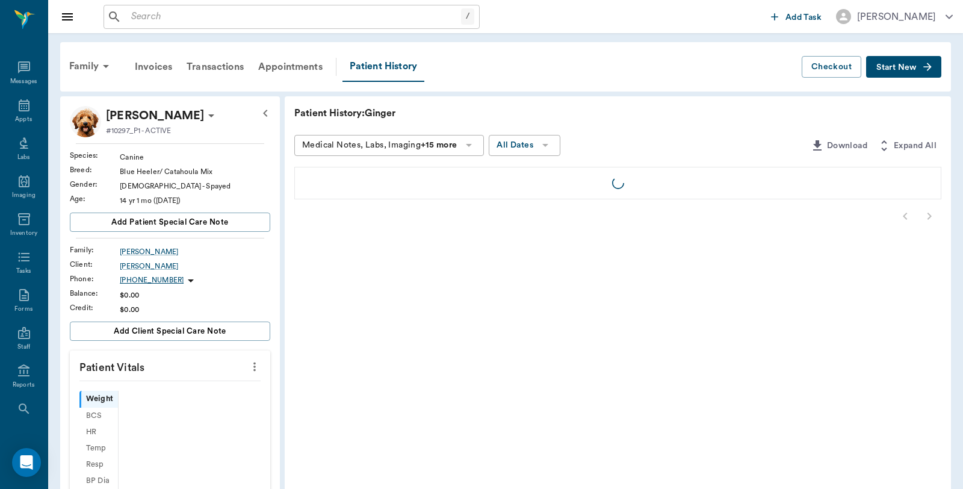
scroll to position [61, 0]
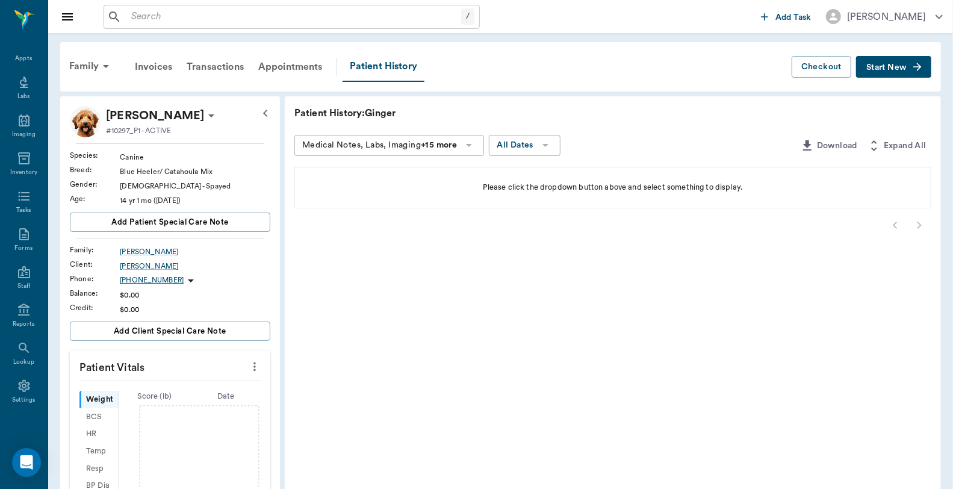
click at [204, 116] on p "Ginger McKinley-Watson" at bounding box center [155, 115] width 98 height 19
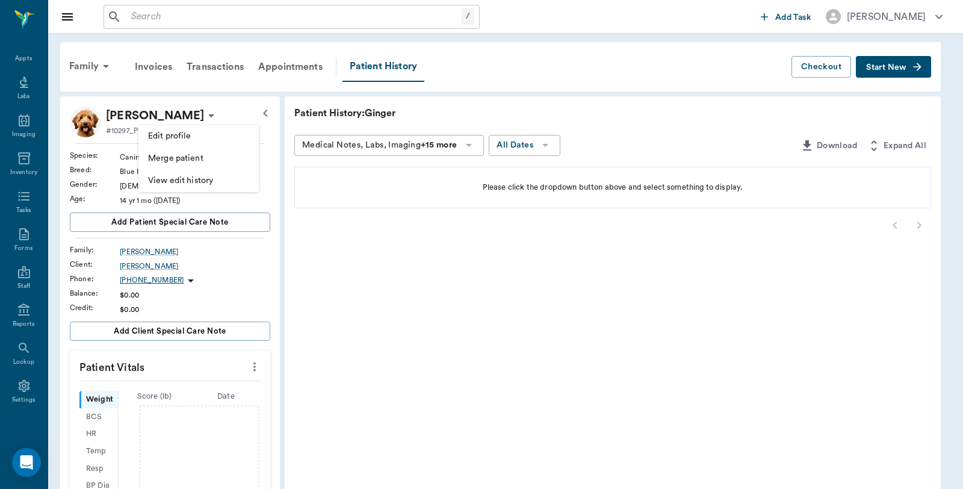
click at [172, 130] on span "Edit profile" at bounding box center [198, 136] width 101 height 13
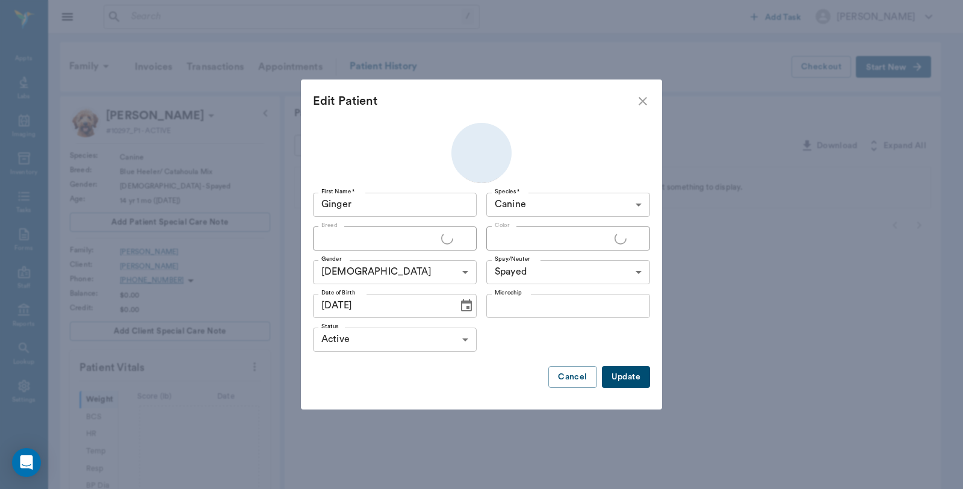
type input "Blue Heeler/ Catahoula Mix"
click at [460, 308] on icon "Choose date, selected date is Sep 14, 2011" at bounding box center [466, 306] width 14 height 14
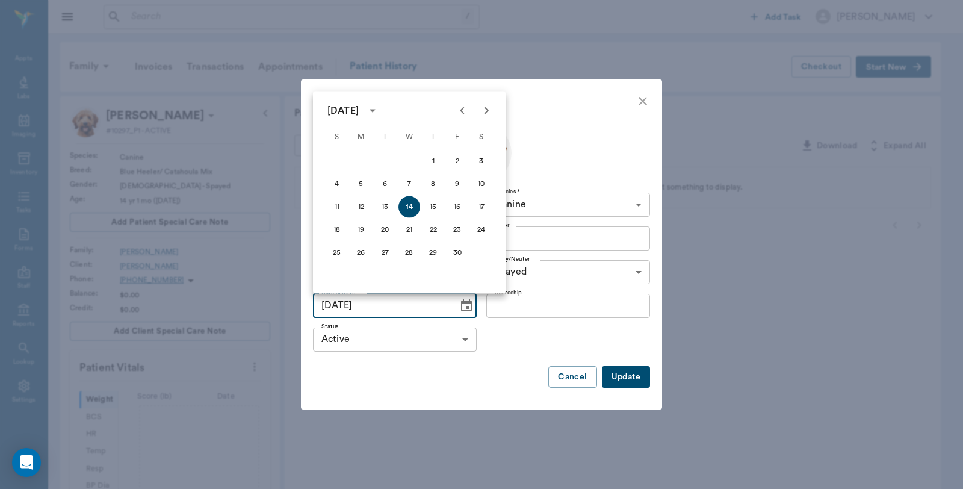
click at [359, 104] on div "September 2011" at bounding box center [343, 111] width 31 height 14
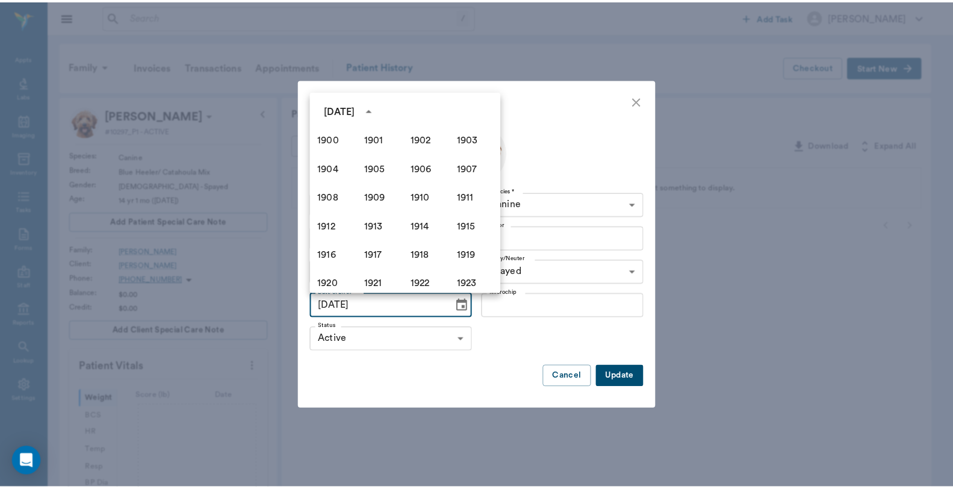
scroll to position [709, 0]
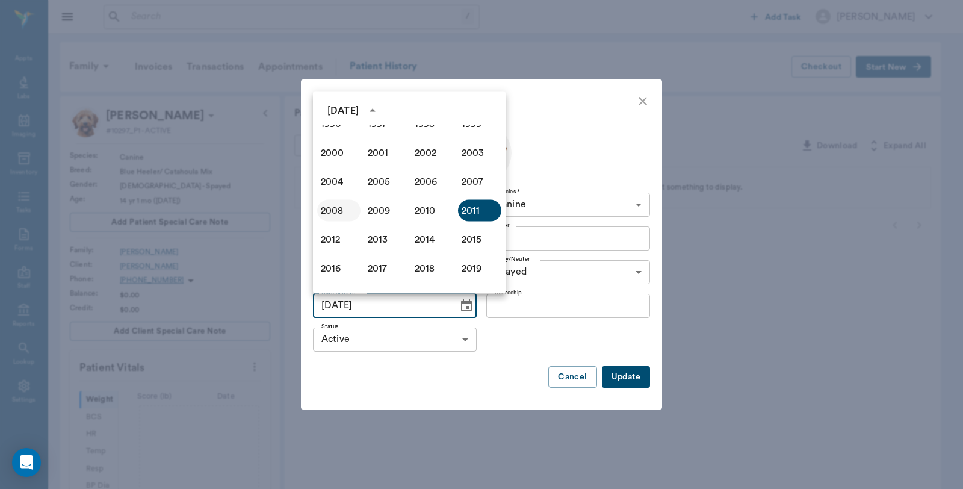
click at [325, 210] on button "2008" at bounding box center [338, 211] width 43 height 22
type input "09/14/2008"
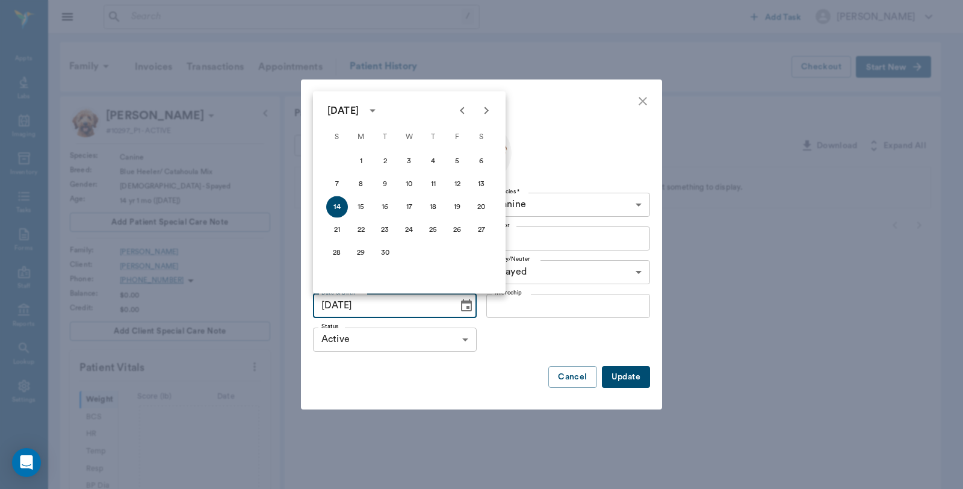
click at [630, 371] on button "Update" at bounding box center [626, 377] width 48 height 22
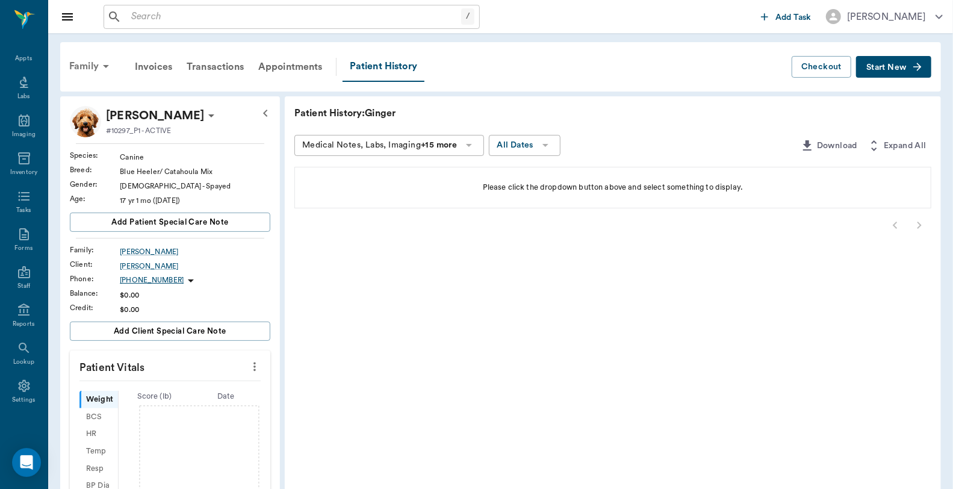
click at [86, 66] on div "Family" at bounding box center [91, 66] width 58 height 29
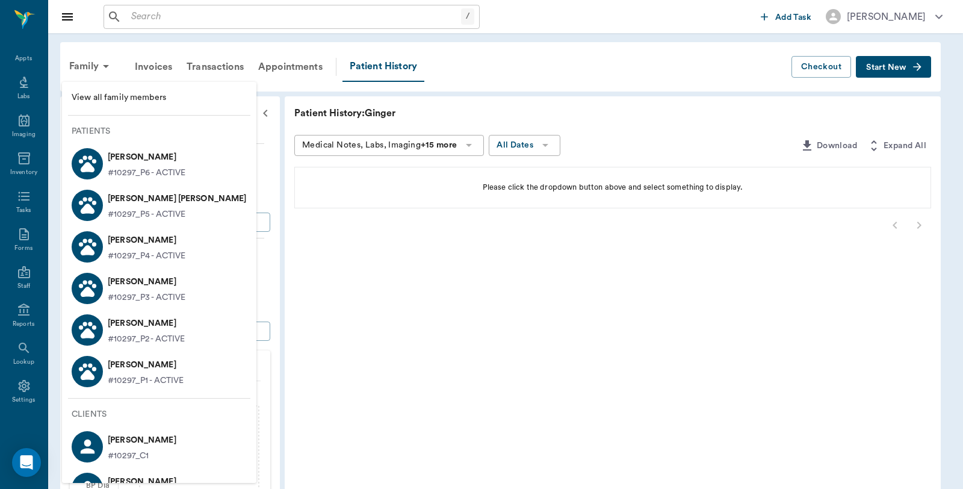
click at [155, 329] on p "Ace McKinley-Watson" at bounding box center [146, 323] width 77 height 19
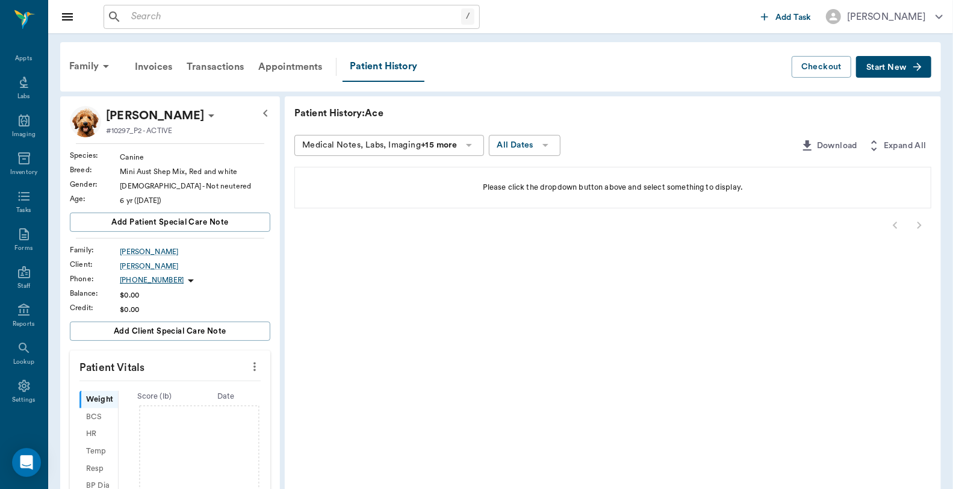
click at [148, 201] on div "6 yr (09/30/2019)" at bounding box center [195, 200] width 151 height 11
click at [113, 113] on p "Ace McKinley-Watson" at bounding box center [155, 115] width 98 height 19
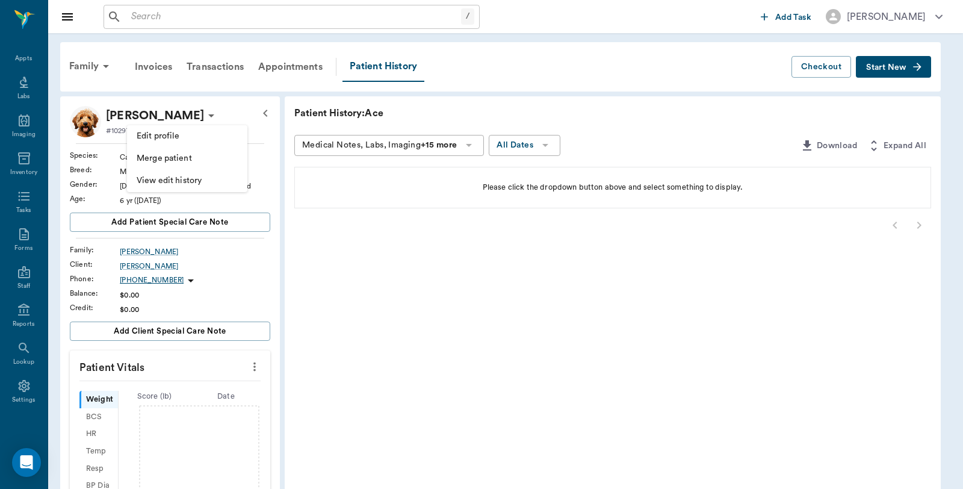
click at [160, 138] on span "Edit profile" at bounding box center [187, 136] width 101 height 13
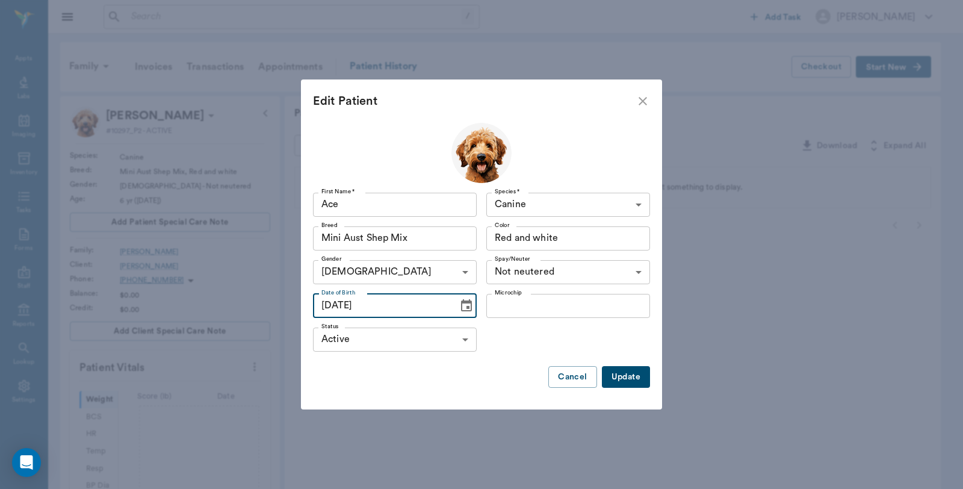
click at [332, 304] on input "09/30/2019" at bounding box center [381, 306] width 137 height 24
type input "03/09/2019"
click at [636, 380] on button "Update" at bounding box center [626, 377] width 48 height 22
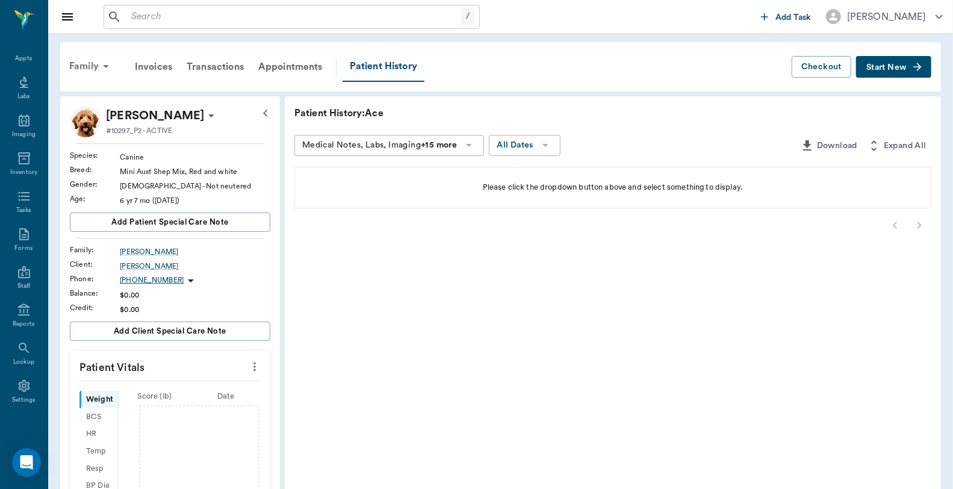
click at [81, 66] on div "Family" at bounding box center [91, 66] width 58 height 29
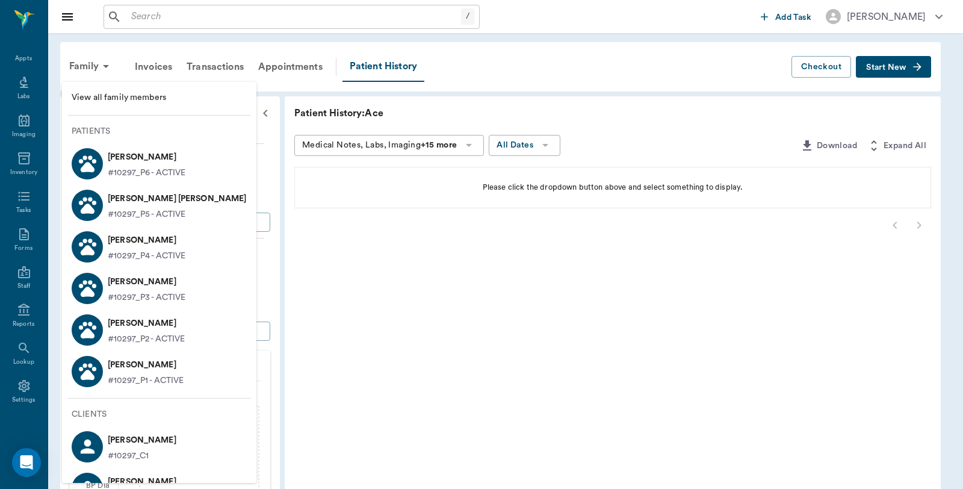
click at [87, 282] on icon at bounding box center [87, 288] width 21 height 21
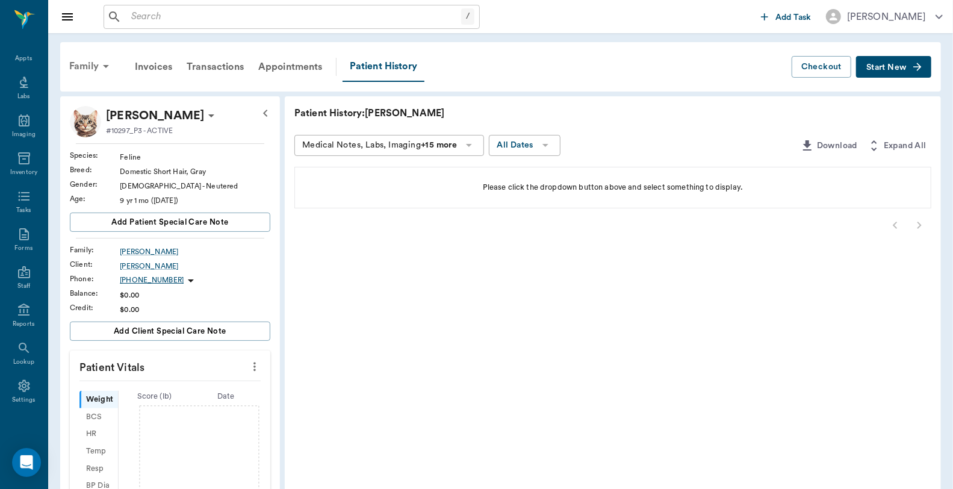
click at [80, 59] on div "Family" at bounding box center [91, 66] width 58 height 29
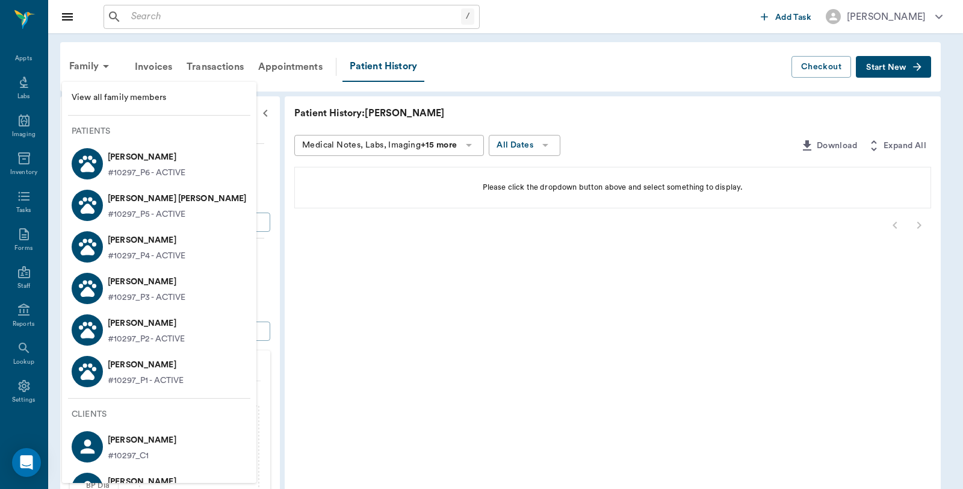
click at [88, 239] on circle at bounding box center [90, 240] width 4 height 4
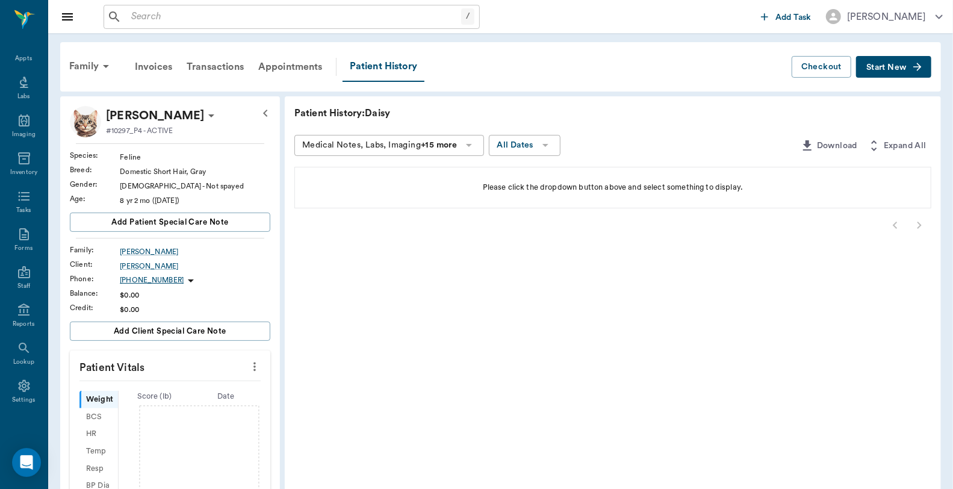
click at [204, 116] on p "Daisy McKinley-Watson" at bounding box center [155, 115] width 98 height 19
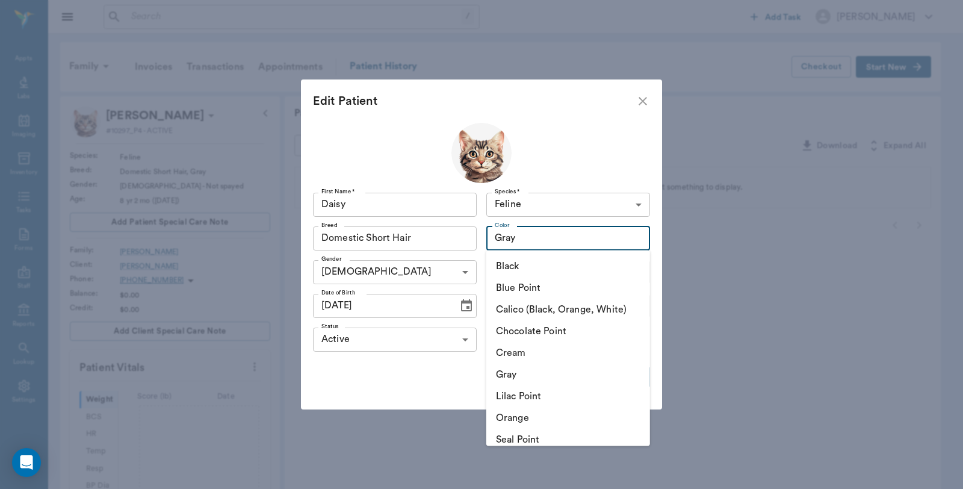
click at [529, 232] on input "Gray" at bounding box center [550, 238] width 121 height 17
click at [530, 232] on input "Gray" at bounding box center [550, 238] width 121 height 17
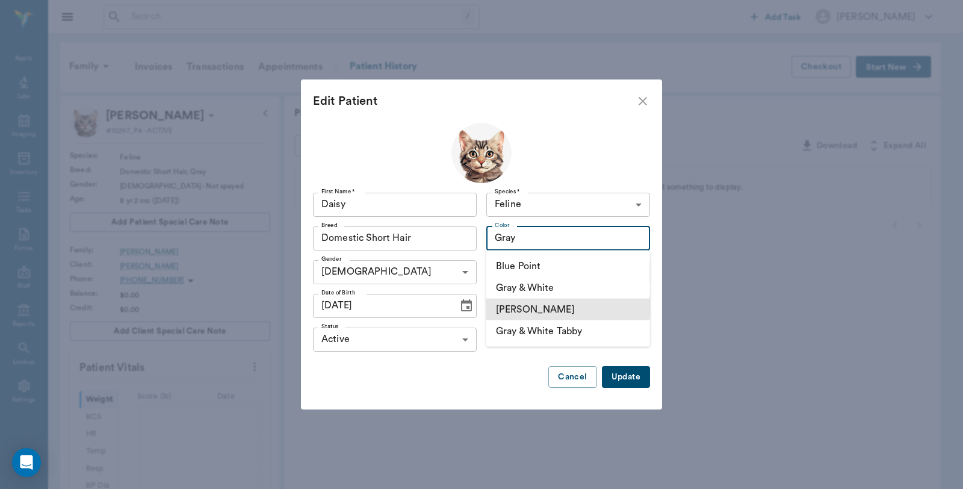
click at [534, 308] on li "Gray Tabby" at bounding box center [569, 310] width 164 height 22
type input "Gray Tabby"
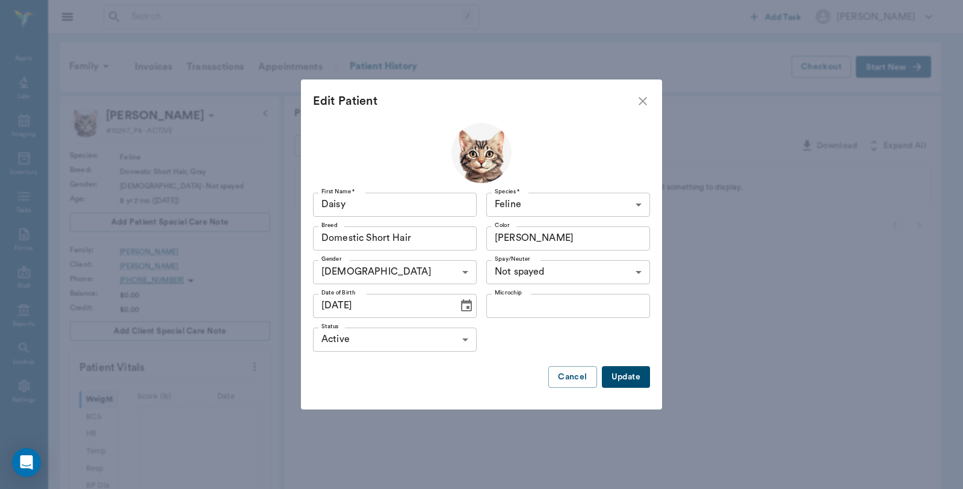
click at [623, 381] on button "Update" at bounding box center [626, 377] width 48 height 22
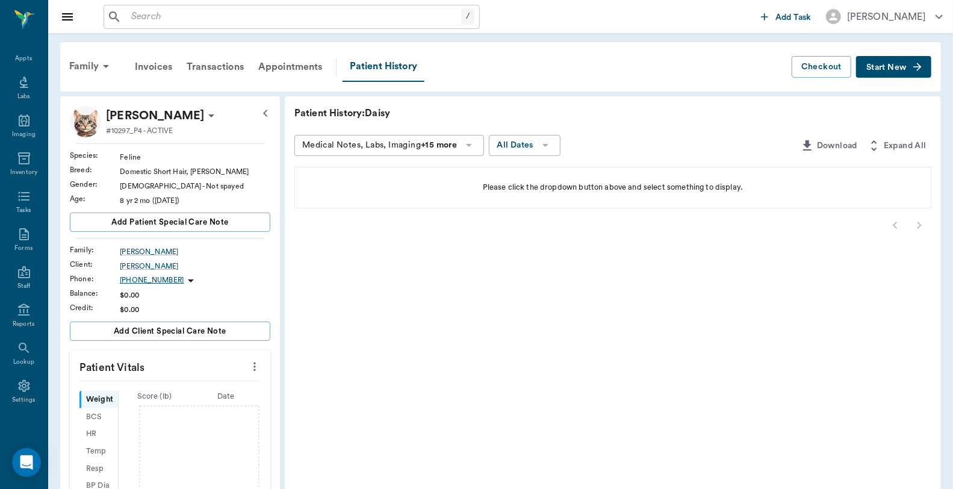
click at [85, 51] on div "Family Invoices Transactions Appointments Patient History Checkout Start New" at bounding box center [500, 66] width 881 height 49
click at [83, 65] on div "Family" at bounding box center [91, 66] width 58 height 29
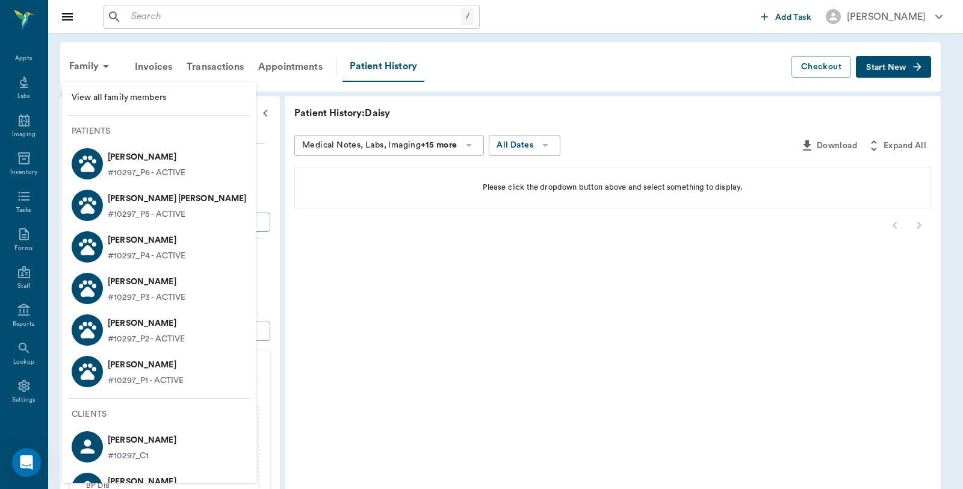
click at [137, 291] on p "#10297_P3 - ACTIVE" at bounding box center [147, 297] width 78 height 13
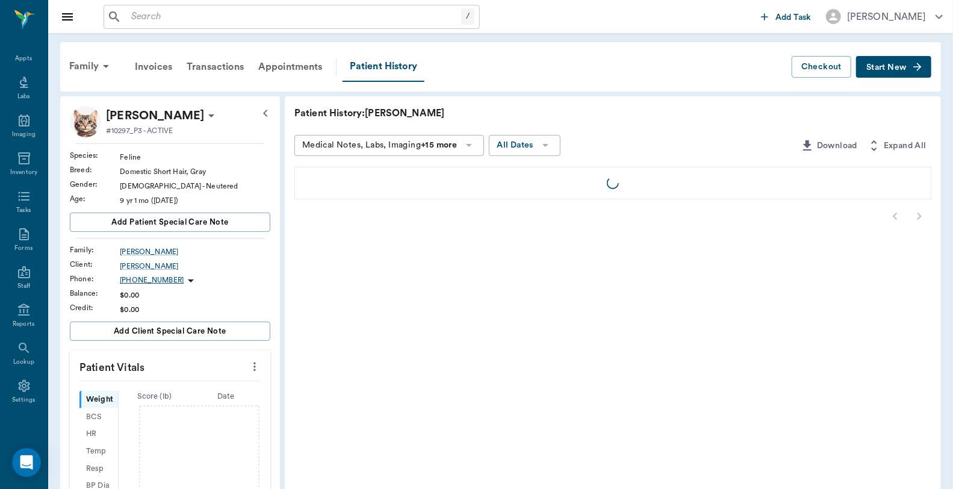
click at [164, 117] on p "Oliver McKinley-Watson" at bounding box center [155, 115] width 98 height 19
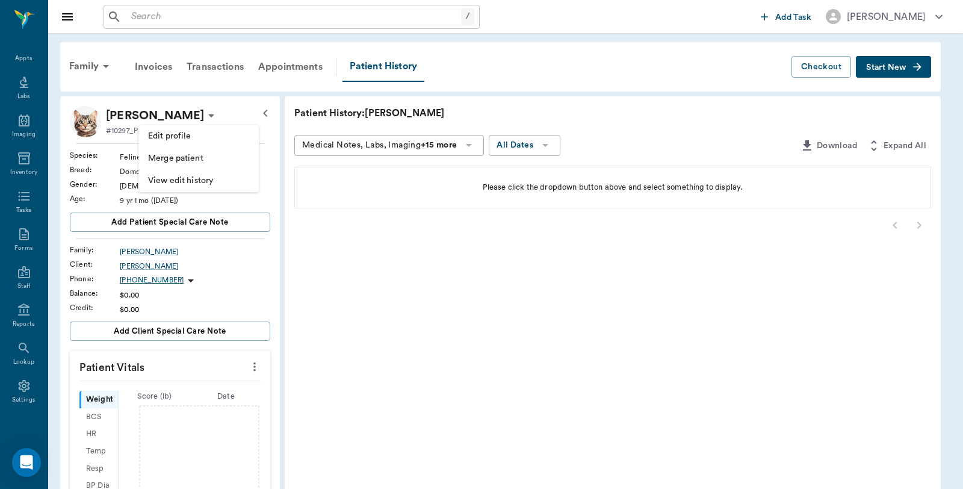
click at [167, 132] on span "Edit profile" at bounding box center [198, 136] width 101 height 13
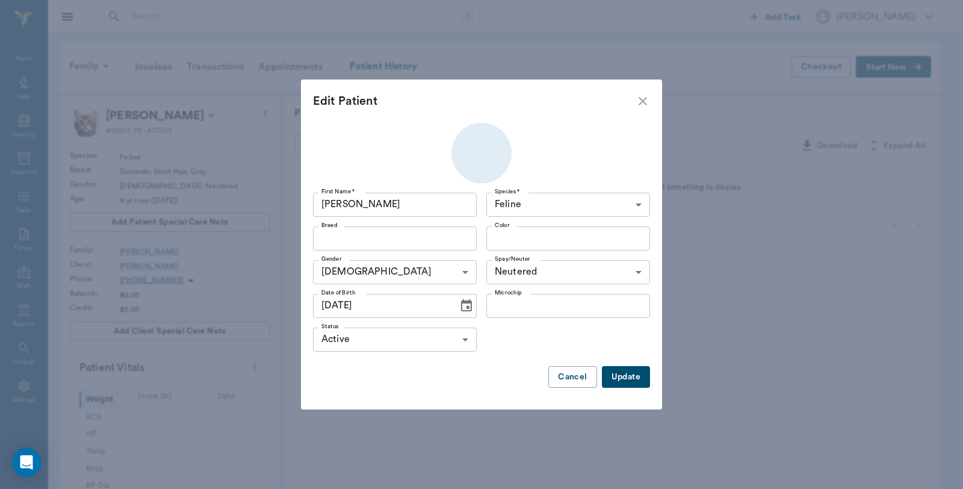
type input "Domestic Short Hair"
click at [525, 244] on input "Gray" at bounding box center [550, 238] width 121 height 17
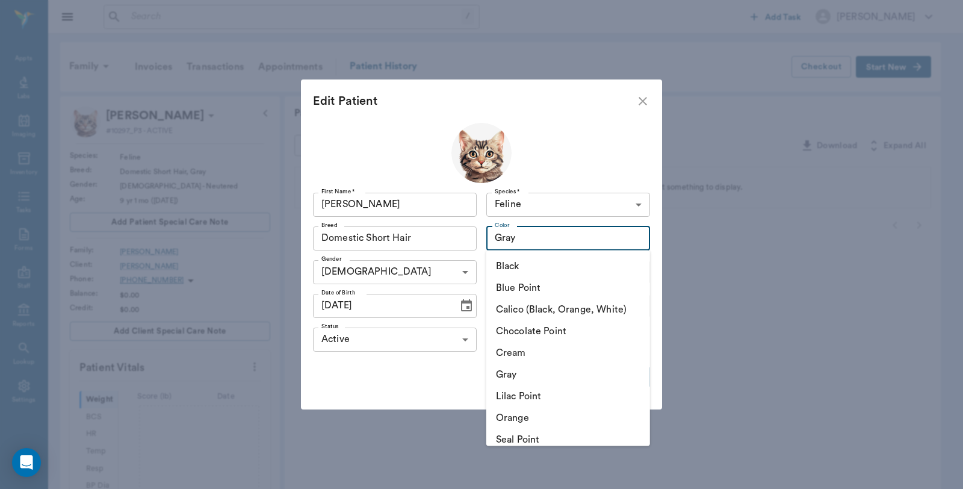
click at [543, 240] on input "Gray" at bounding box center [550, 238] width 121 height 17
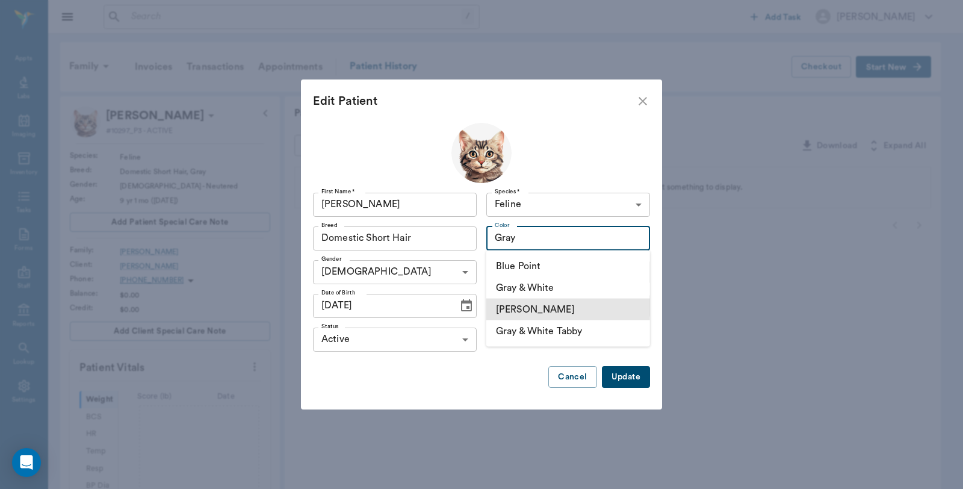
click at [562, 310] on li "Gray Tabby" at bounding box center [569, 310] width 164 height 22
type input "Gray Tabby"
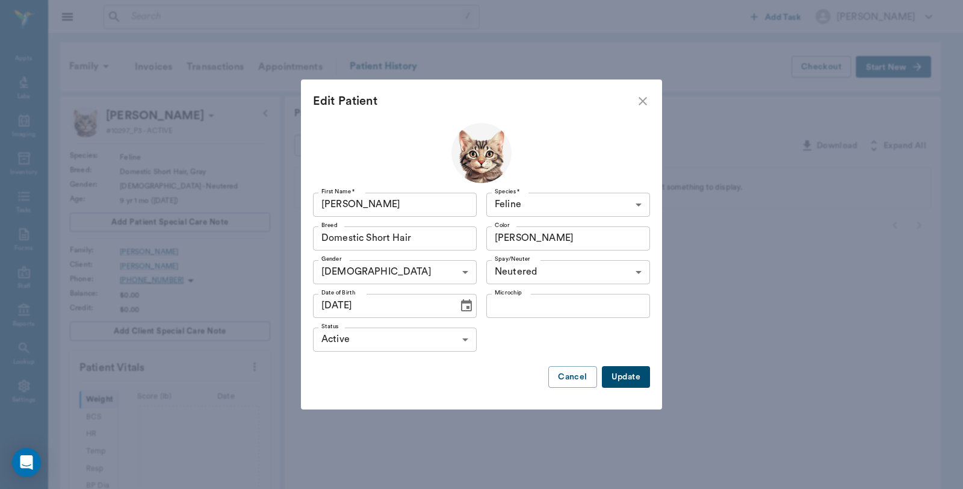
click at [629, 376] on button "Update" at bounding box center [626, 377] width 48 height 22
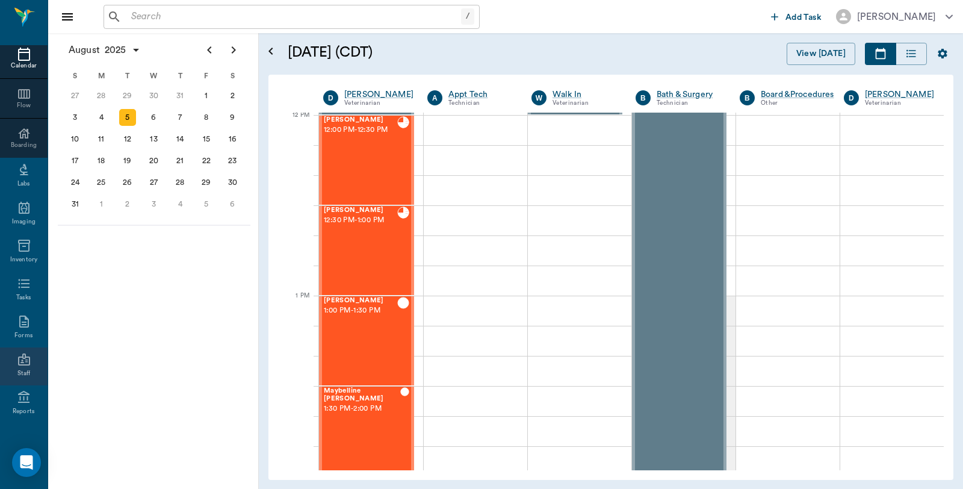
scroll to position [165, 0]
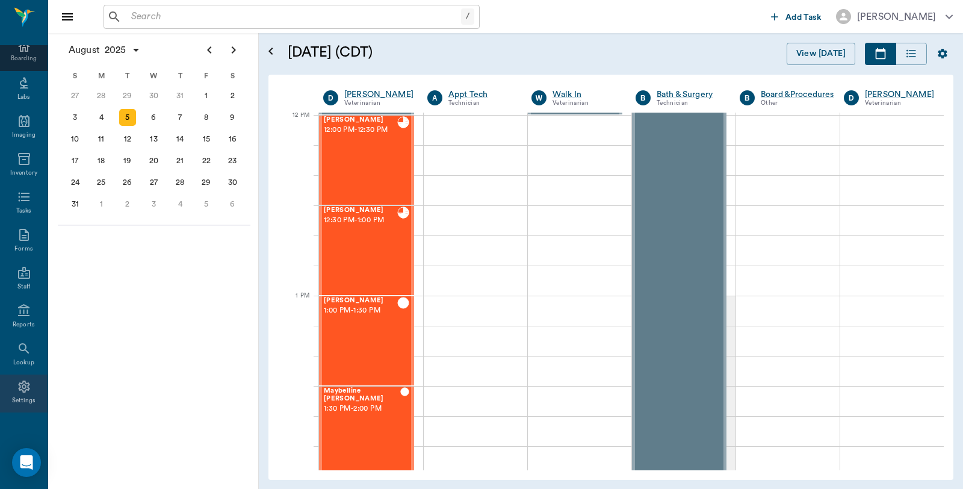
click at [18, 384] on icon at bounding box center [23, 387] width 11 height 12
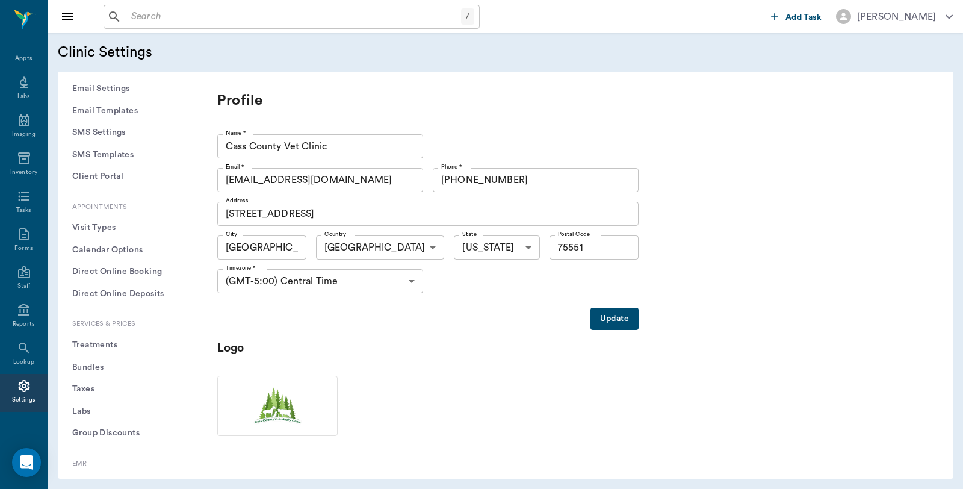
scroll to position [201, 0]
click at [106, 230] on button "Visit Types" at bounding box center [122, 229] width 111 height 22
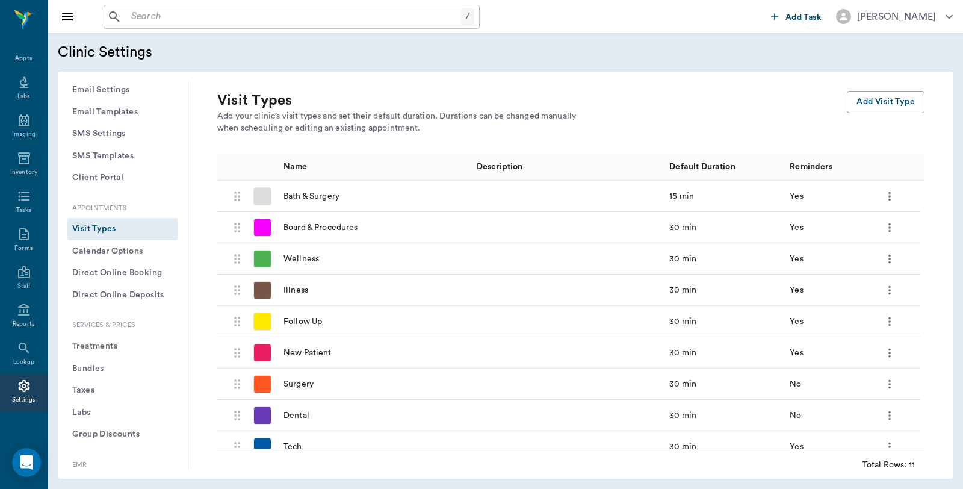
click at [104, 249] on button "Calendar Options" at bounding box center [122, 251] width 111 height 22
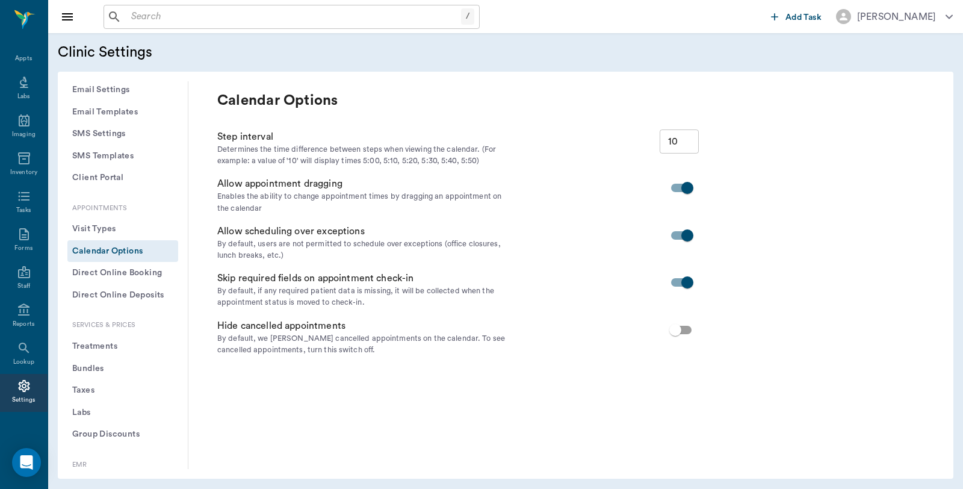
click at [105, 273] on button "Direct Online Booking" at bounding box center [122, 273] width 111 height 22
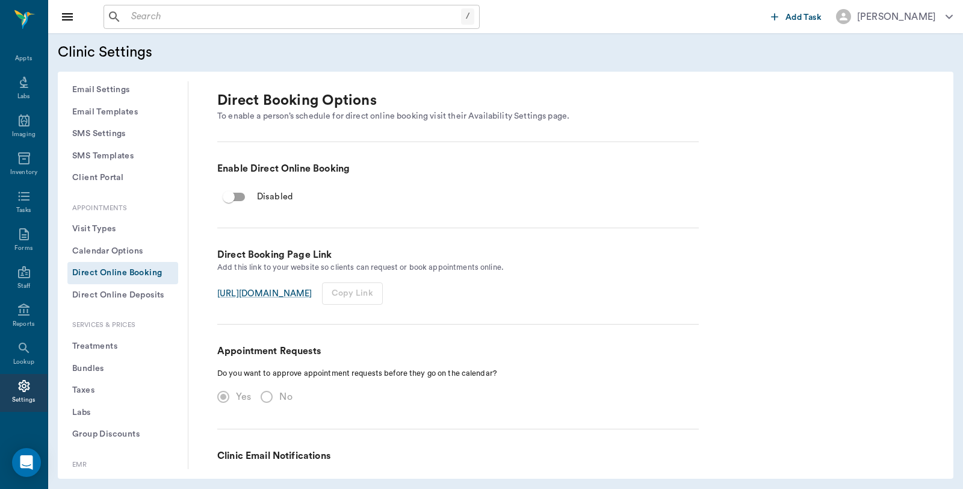
click at [123, 182] on button "Client Portal" at bounding box center [122, 178] width 111 height 22
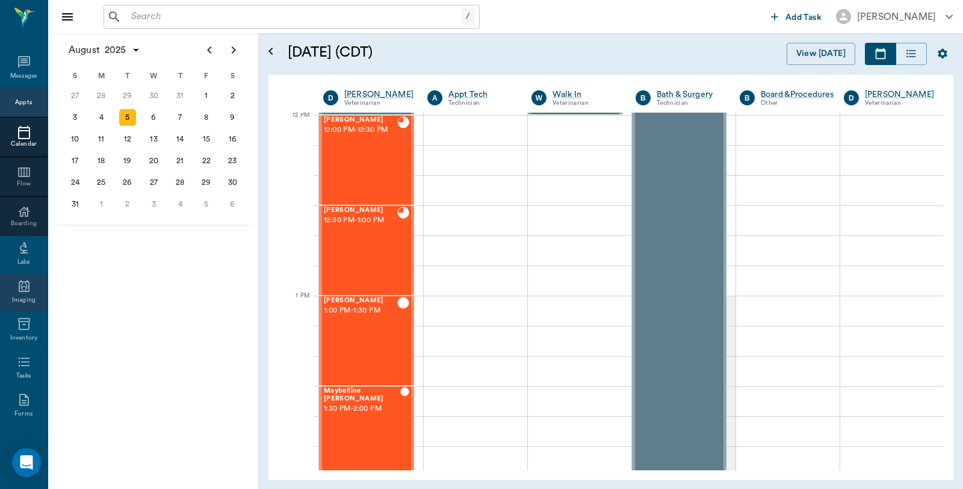
scroll to position [165, 0]
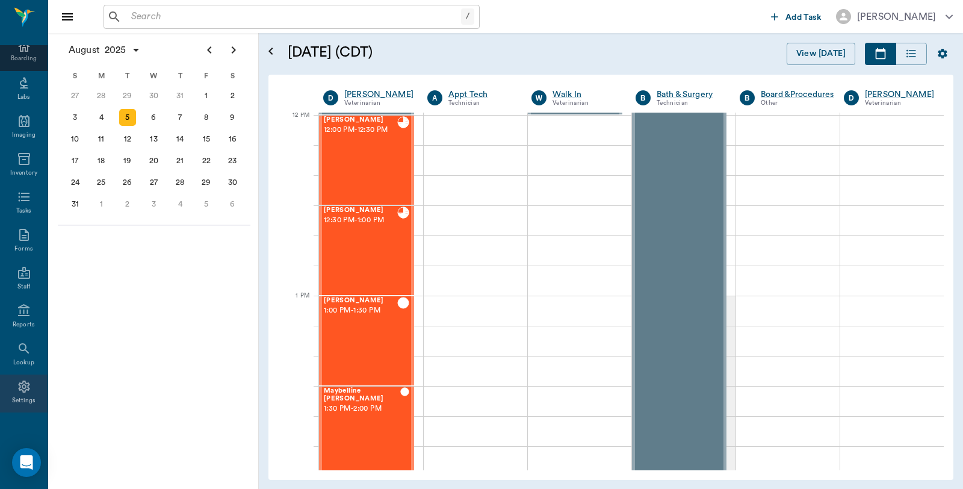
click at [14, 396] on div "Settings" at bounding box center [24, 400] width 24 height 9
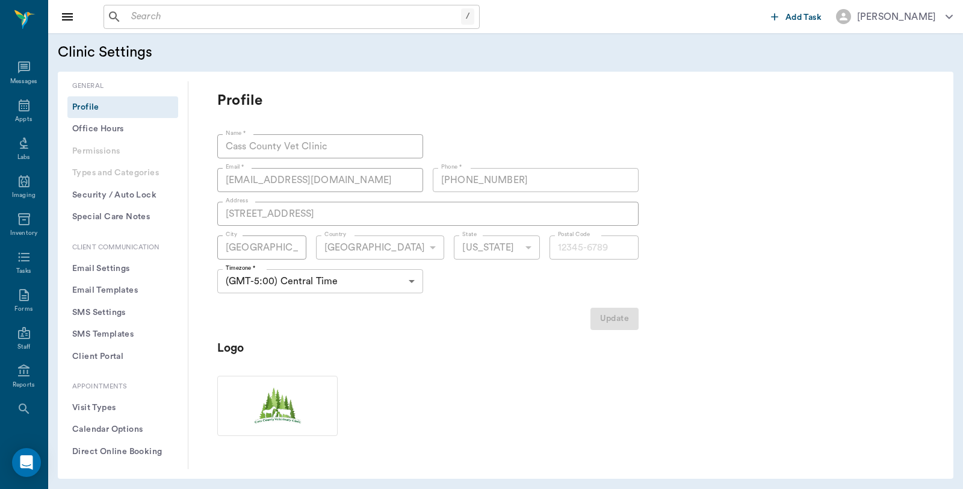
type input "75551"
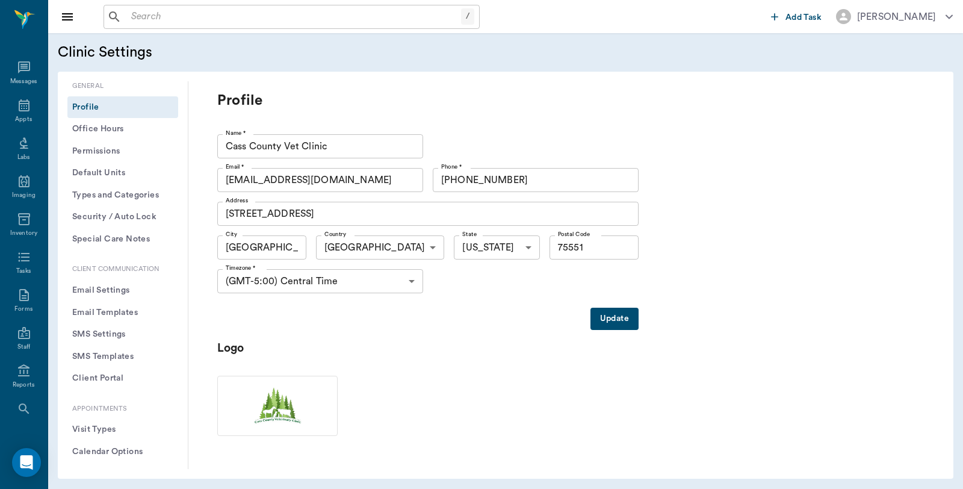
scroll to position [61, 0]
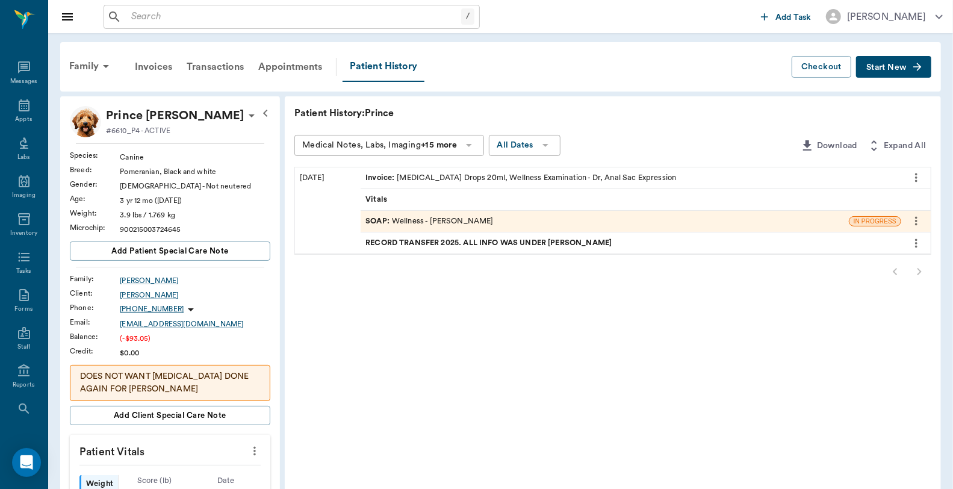
click at [476, 173] on div "Invoice : [MEDICAL_DATA] Drops 20ml, Wellness Examination - Dr, Anal Sac Expres…" at bounding box center [521, 177] width 311 height 11
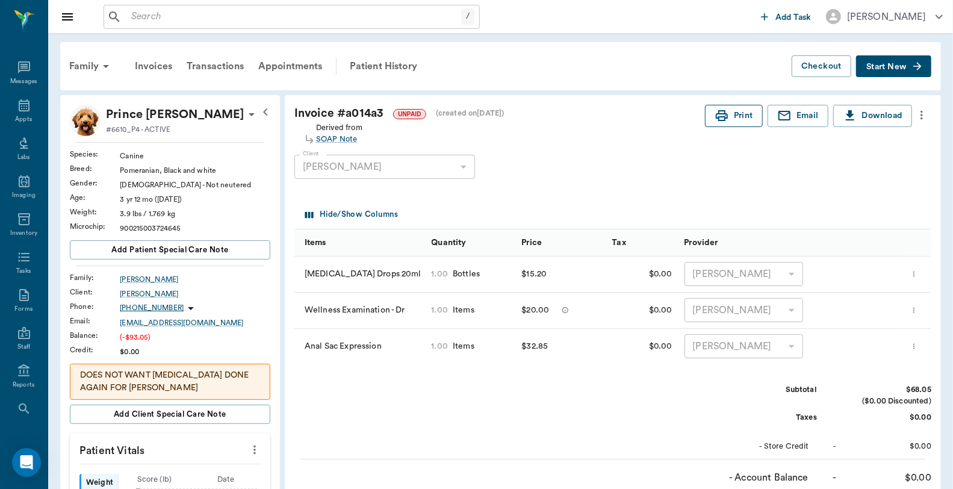
click at [745, 123] on button "Print" at bounding box center [734, 116] width 58 height 22
click at [89, 64] on div "Family" at bounding box center [91, 66] width 58 height 29
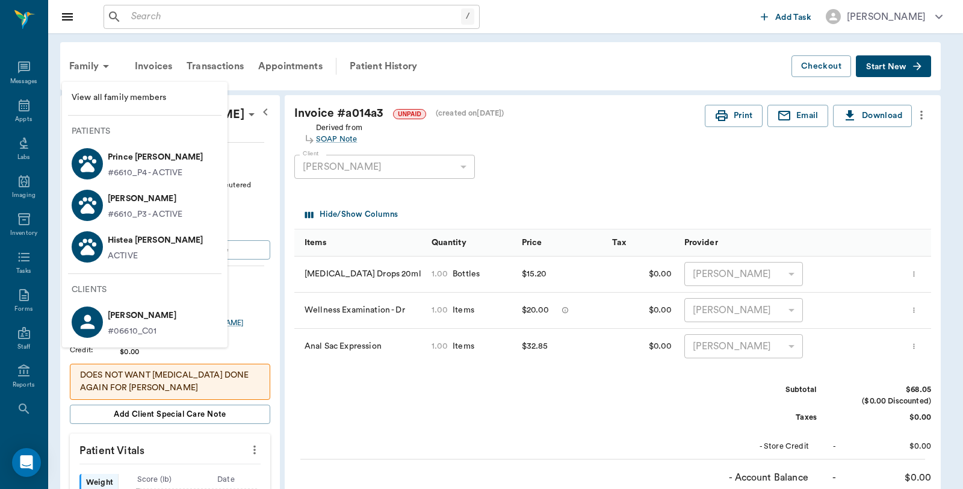
click at [104, 213] on div "[PERSON_NAME] #6610_P3 - ACTIVE" at bounding box center [142, 205] width 79 height 32
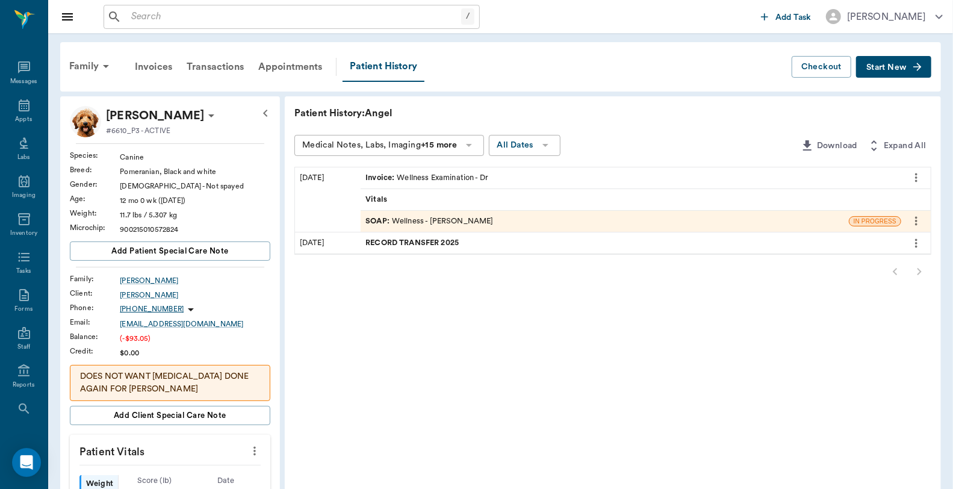
click at [444, 175] on div "Invoice : Wellness Examination - Dr" at bounding box center [427, 177] width 123 height 11
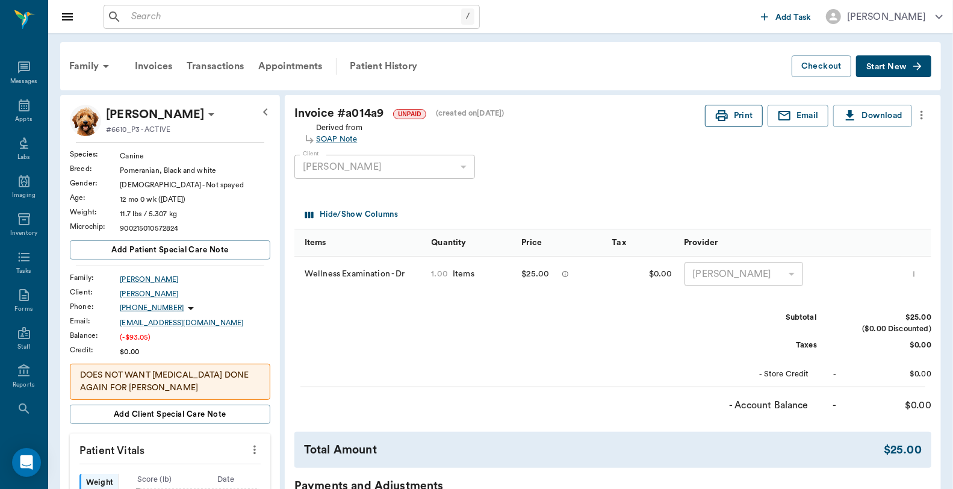
click at [743, 117] on button "Print" at bounding box center [734, 116] width 58 height 22
click at [924, 111] on icon "more" at bounding box center [921, 115] width 13 height 14
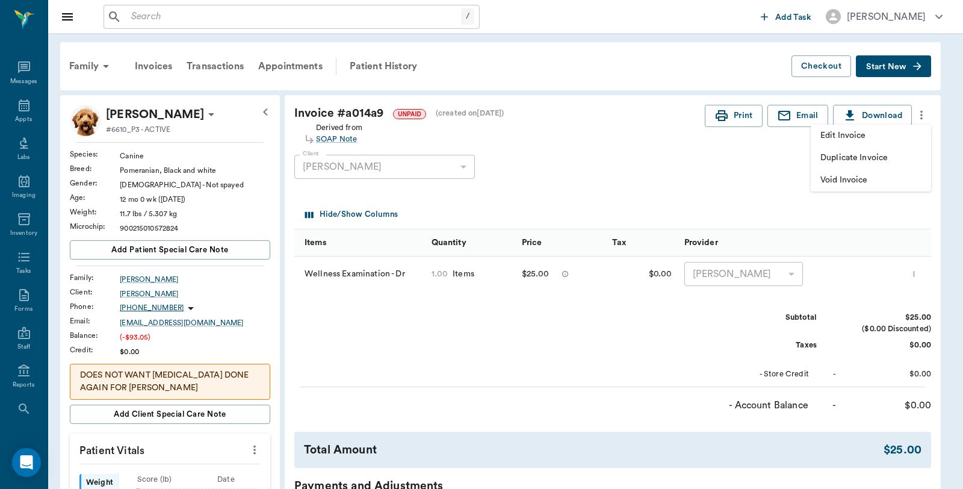
click at [863, 129] on span "Edit Invoice" at bounding box center [871, 135] width 101 height 13
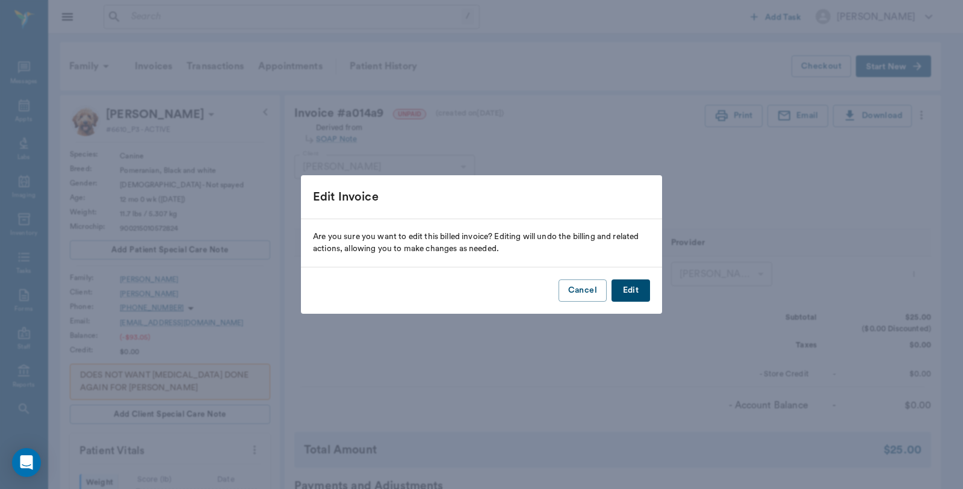
click at [635, 288] on button "Edit" at bounding box center [631, 290] width 39 height 22
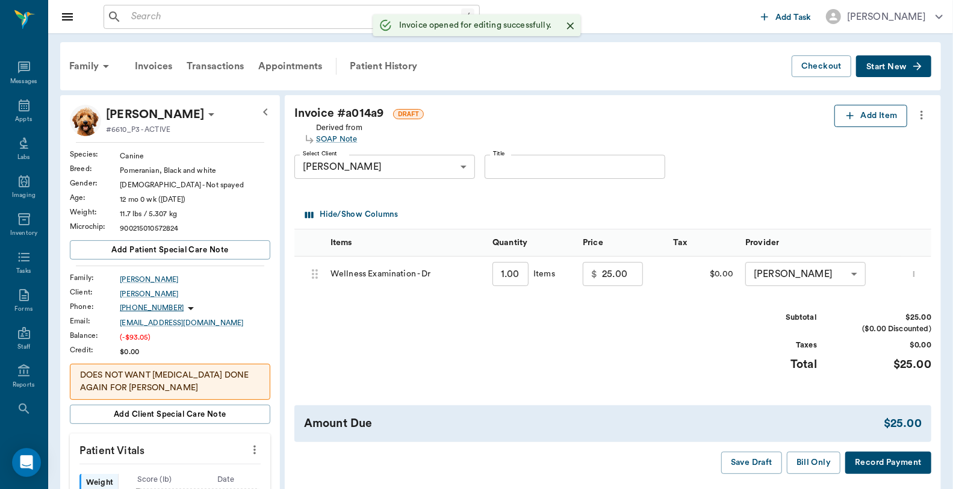
click at [859, 118] on button "Add Item" at bounding box center [871, 116] width 73 height 22
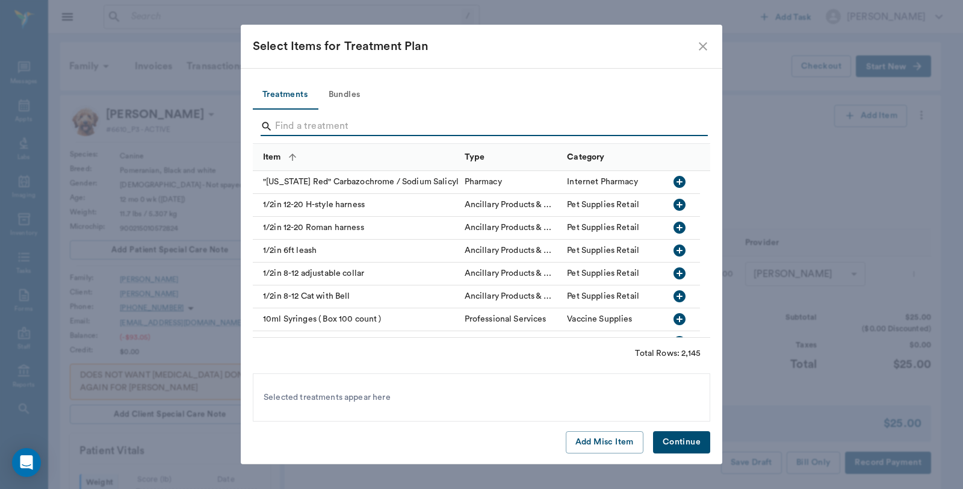
click at [359, 128] on input "Search" at bounding box center [482, 126] width 415 height 19
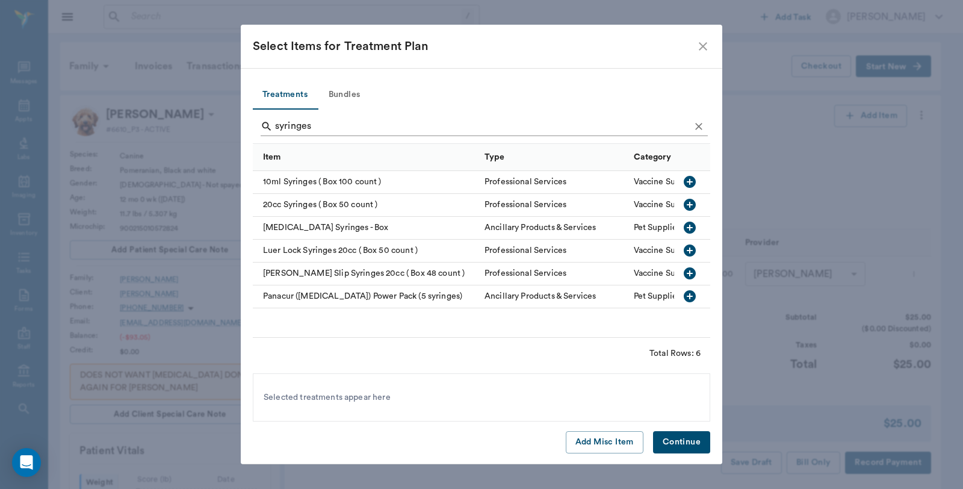
click at [323, 128] on input "syringes" at bounding box center [482, 126] width 415 height 19
click at [323, 122] on input "syringes" at bounding box center [482, 126] width 415 height 19
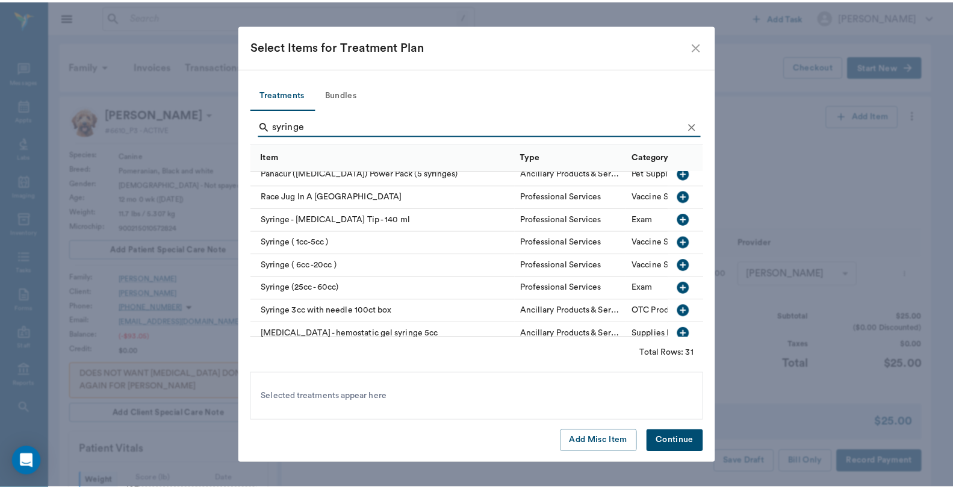
scroll to position [535, 0]
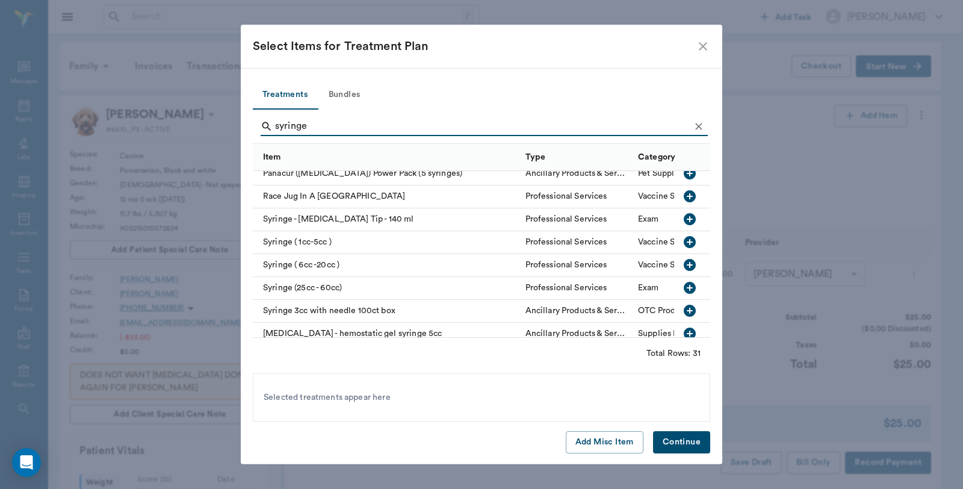
type input "syringe"
click at [683, 242] on icon "button" at bounding box center [690, 242] width 14 height 14
click at [670, 443] on button "Continue" at bounding box center [681, 442] width 57 height 22
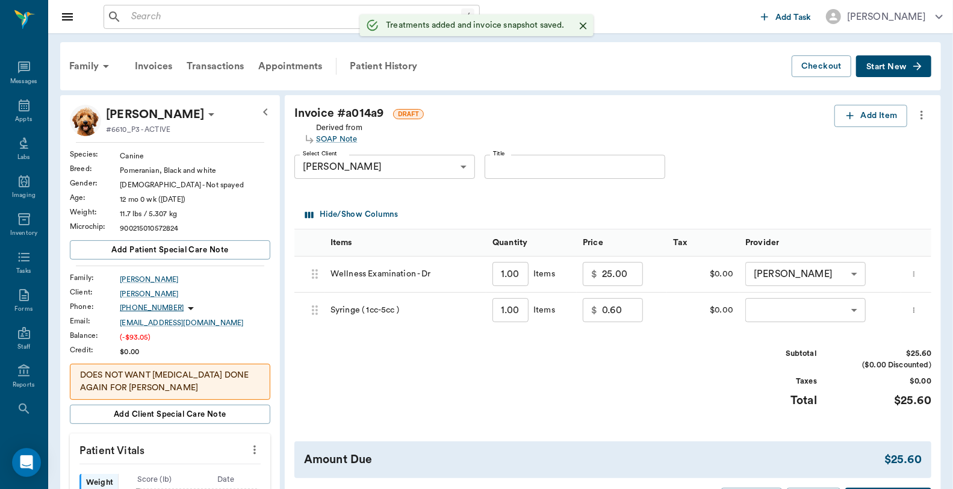
click at [503, 308] on input "1.00" at bounding box center [511, 310] width 36 height 24
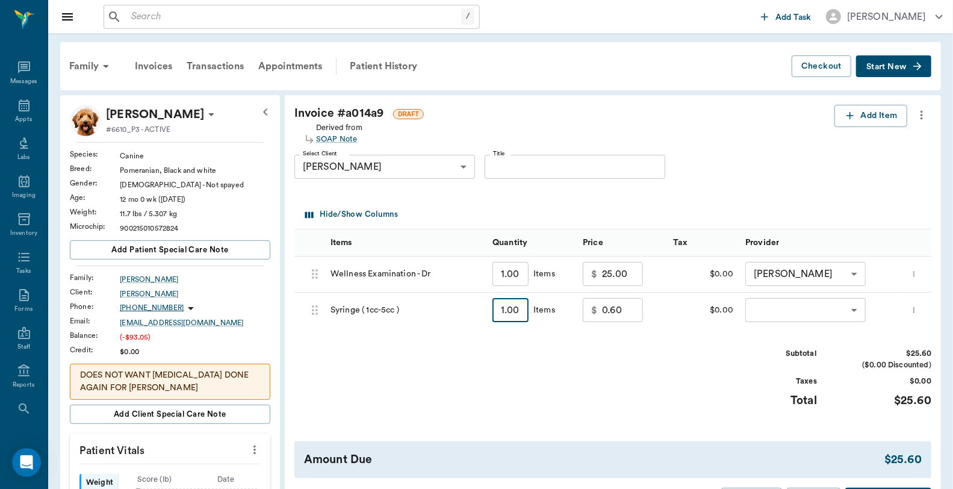
type input "2"
type input "1.20"
click at [786, 309] on body "/ ​ Add Task Dr. Bert Ellsworth Nectar Messages Appts Labs Imaging Inventory Ta…" at bounding box center [476, 433] width 953 height 866
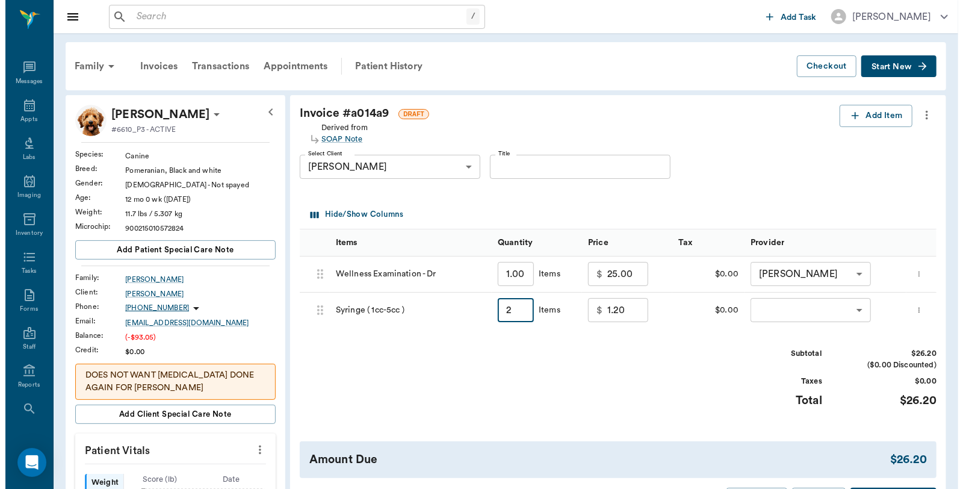
type input "2.00"
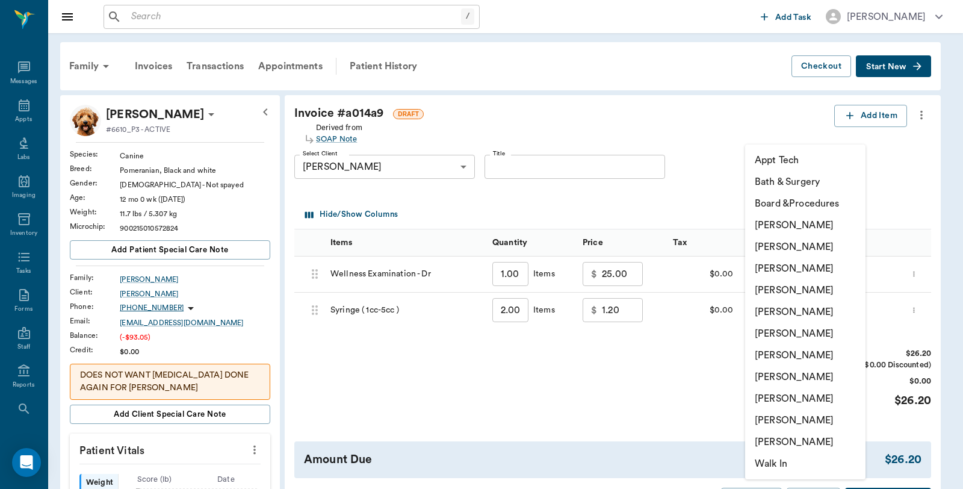
click at [796, 223] on li "[PERSON_NAME]" at bounding box center [805, 225] width 120 height 22
type input "none-6899ea08ed37b777db10de45"
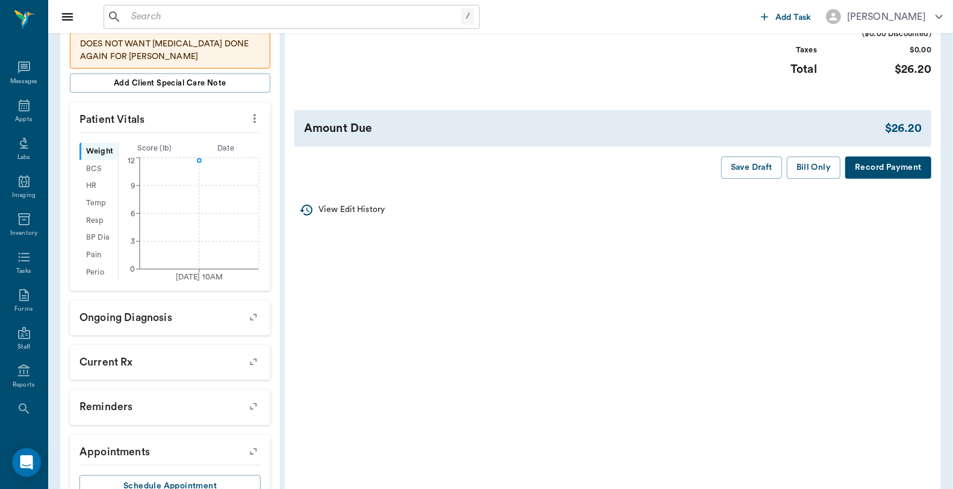
scroll to position [334, 0]
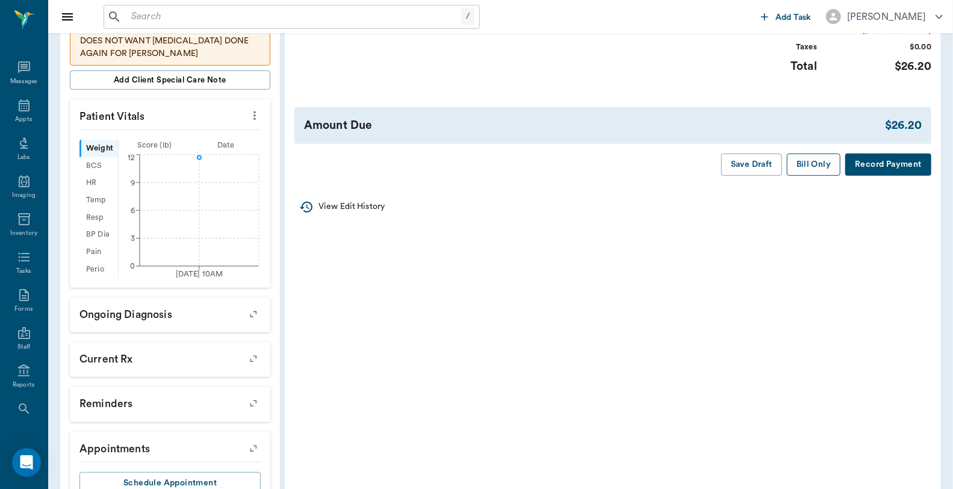
click at [812, 169] on button "Bill Only" at bounding box center [814, 165] width 54 height 22
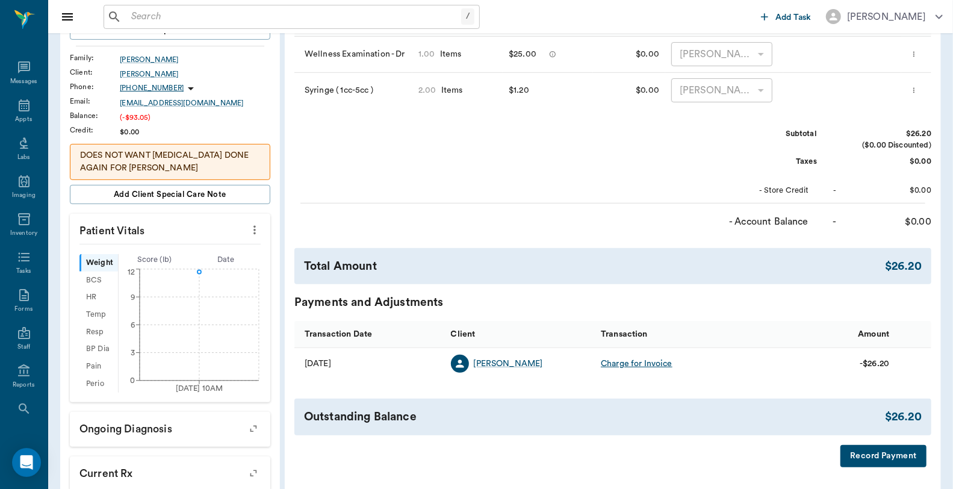
scroll to position [67, 0]
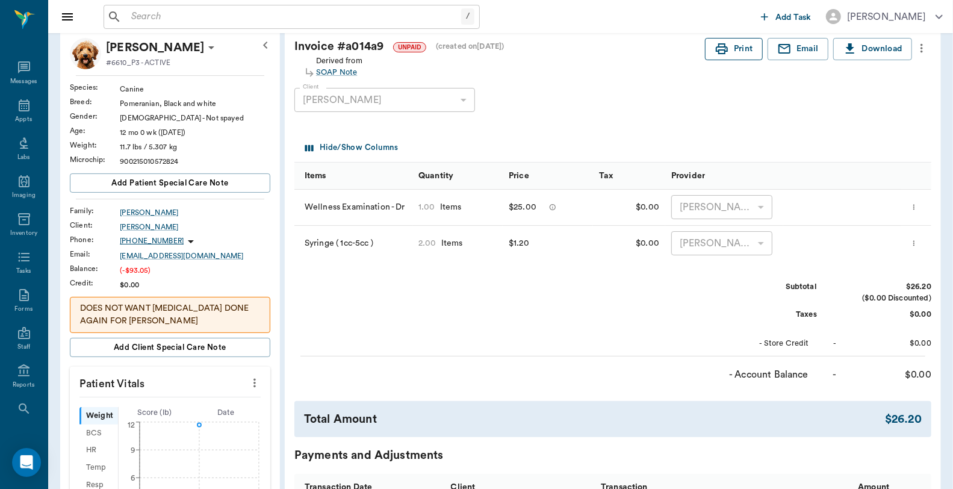
click at [736, 40] on button "Print" at bounding box center [734, 49] width 58 height 22
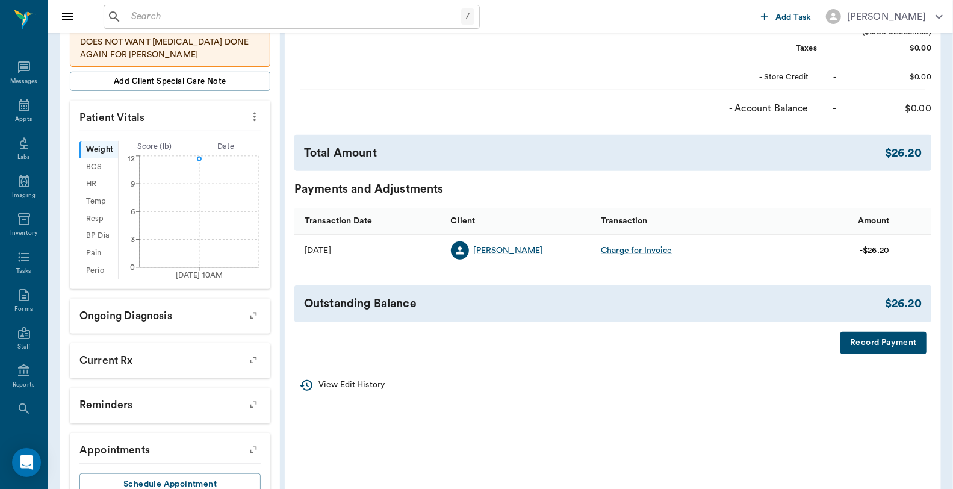
scroll to position [334, 0]
click at [865, 341] on button "Record Payment" at bounding box center [884, 342] width 86 height 22
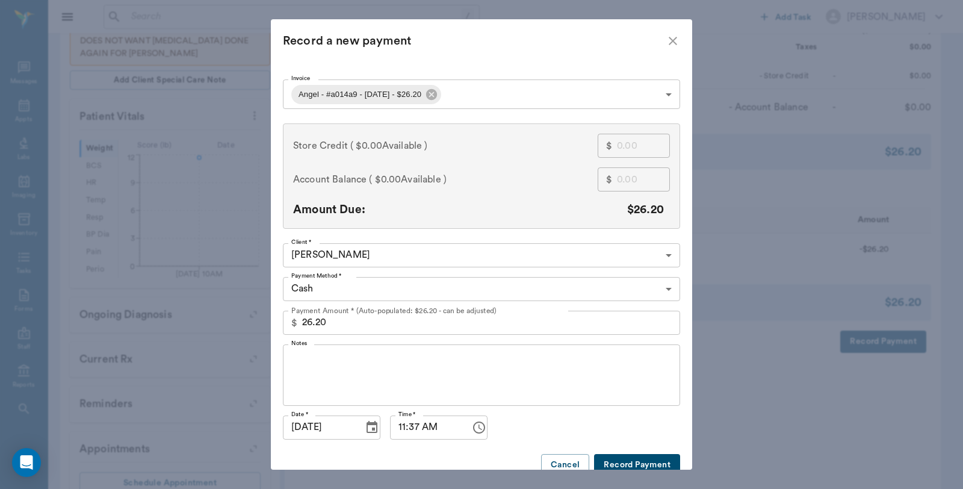
click at [485, 86] on body "/ ​ Add Task Dr. Bert Ellsworth Nectar Messages Appts Labs Imaging Inventory Ta…" at bounding box center [481, 99] width 963 height 866
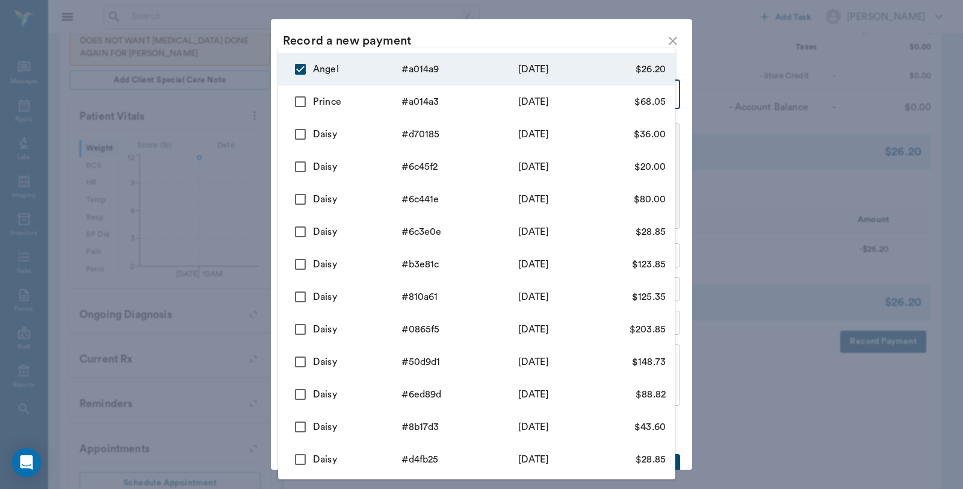
click at [297, 100] on input "checkbox" at bounding box center [300, 101] width 25 height 25
checkbox input "true"
type input "68ee7ad1c3e8f06f0aa014a9,68ee7a5dc3e8f06f0aa014a3"
type input "94.25"
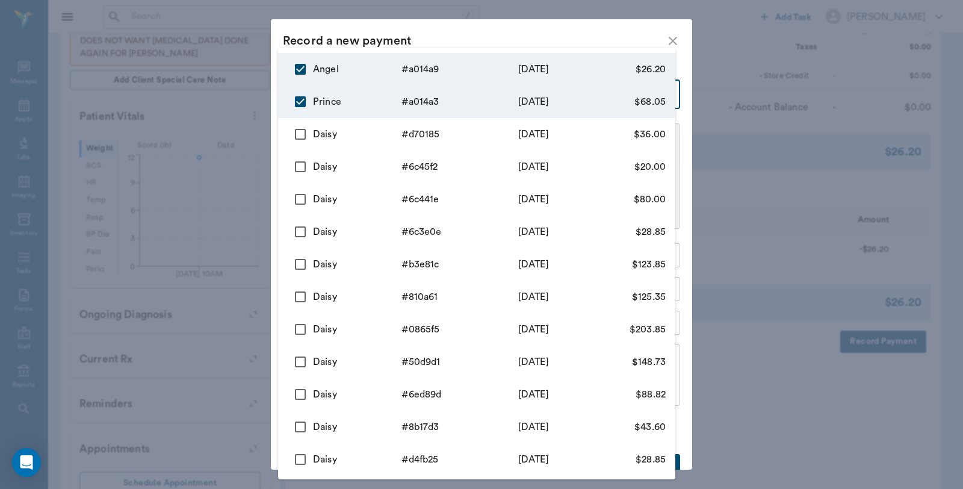
click at [464, 33] on div at bounding box center [481, 244] width 963 height 489
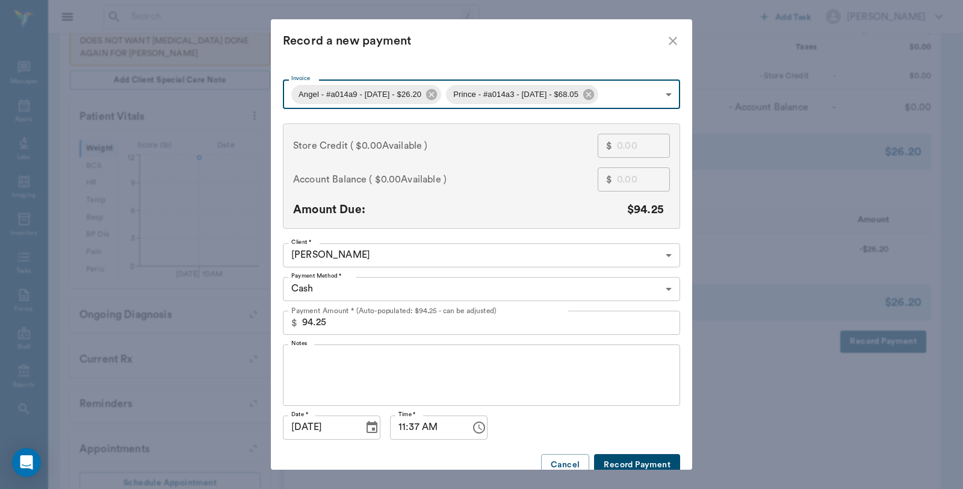
click at [666, 39] on icon "close" at bounding box center [673, 41] width 14 height 14
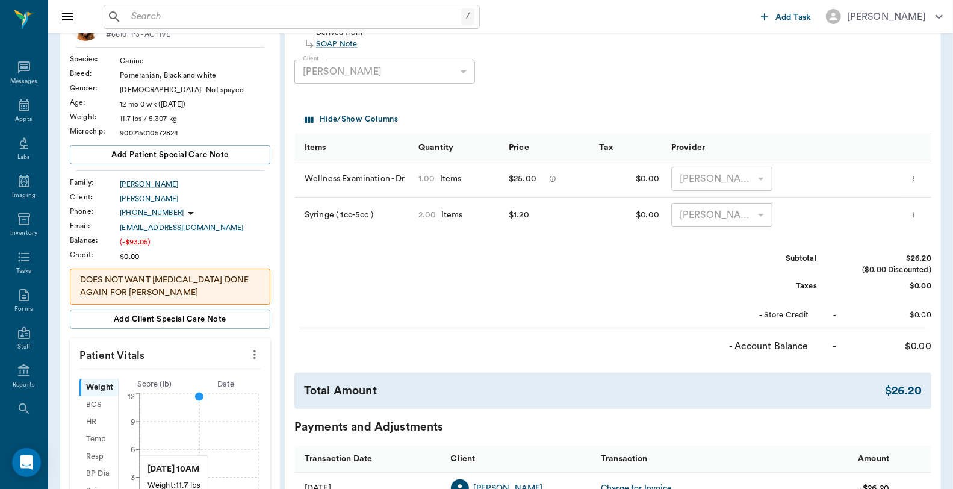
scroll to position [0, 0]
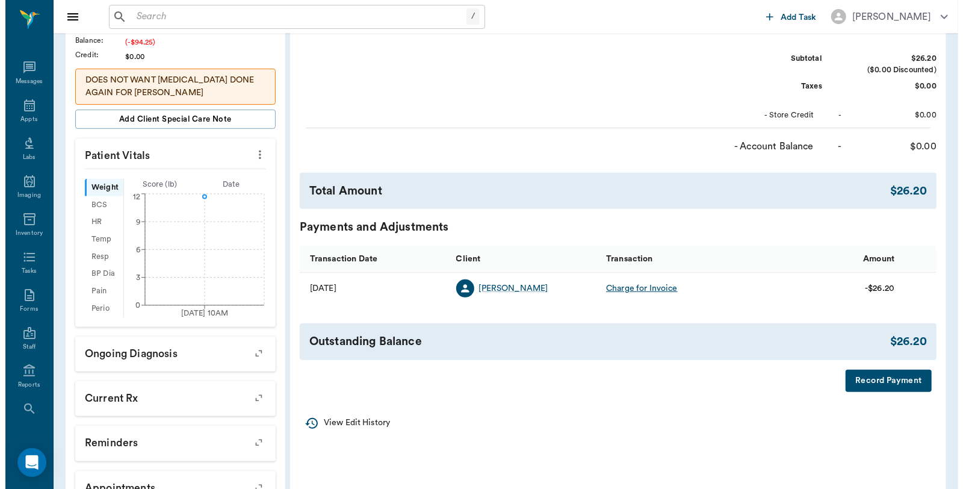
scroll to position [378, 0]
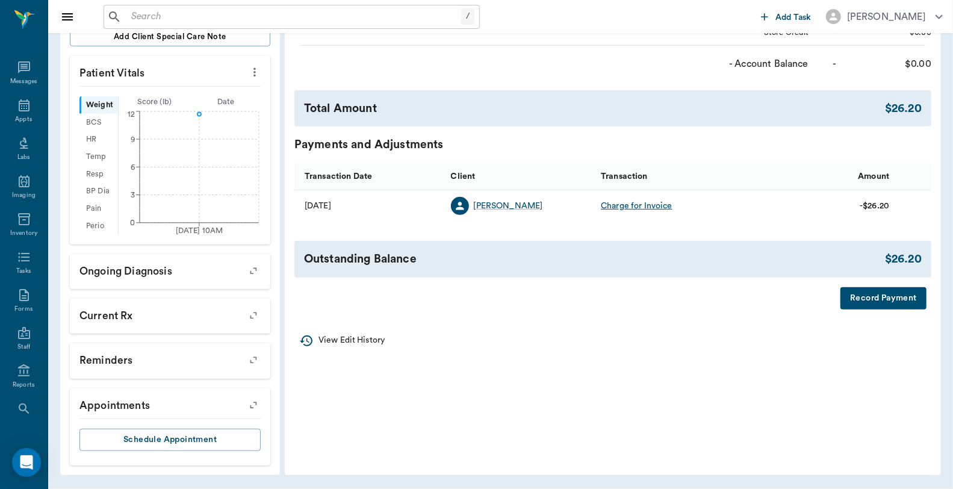
click at [880, 299] on button "Record Payment" at bounding box center [884, 298] width 86 height 22
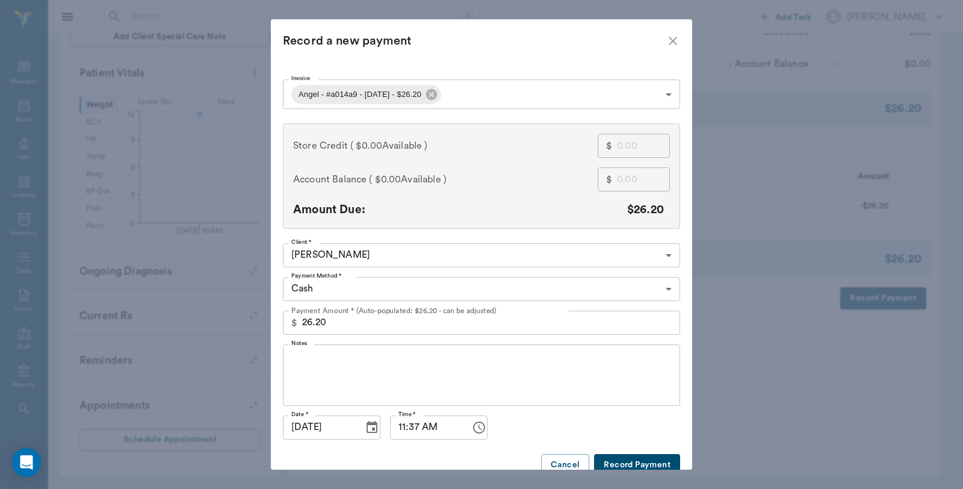
click at [459, 87] on body "/ ​ Add Task [PERSON_NAME] Nectar Messages Appts Labs Imaging Inventory Tasks F…" at bounding box center [481, 55] width 963 height 866
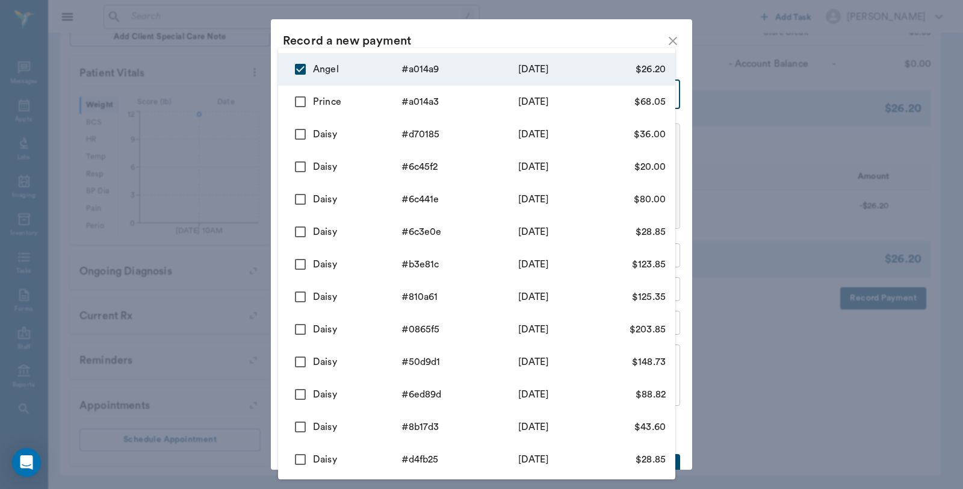
click at [297, 98] on input "checkbox" at bounding box center [300, 101] width 25 height 25
checkbox input "true"
type input "68ee7ad1c3e8f06f0aa014a9,68ee7a5dc3e8f06f0aa014a3"
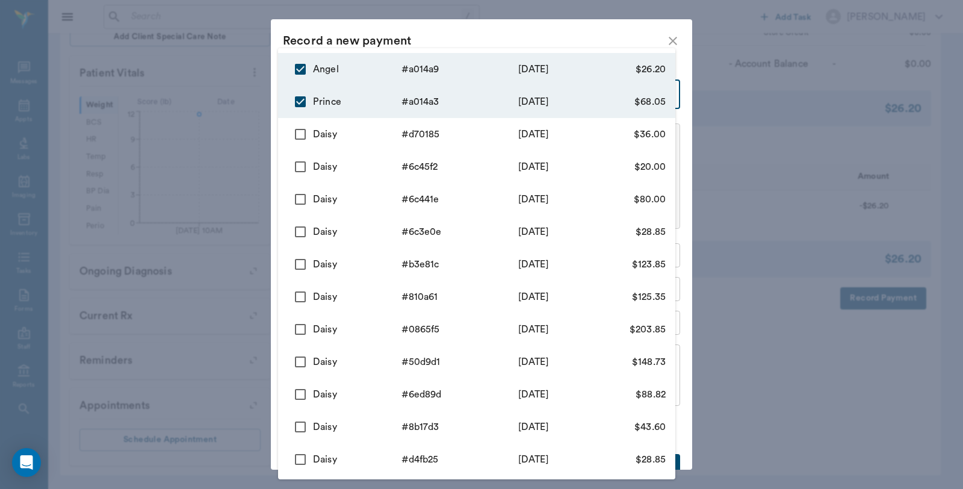
click at [434, 36] on div at bounding box center [481, 244] width 963 height 489
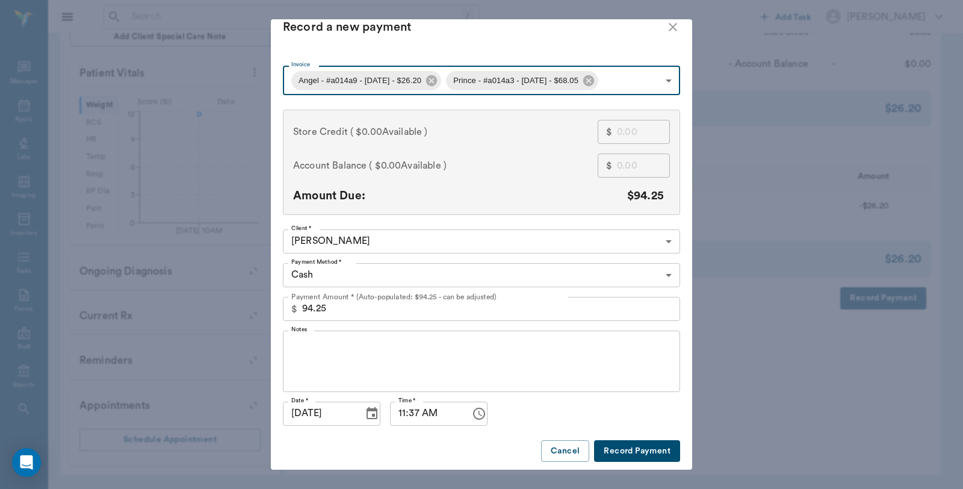
scroll to position [18, 0]
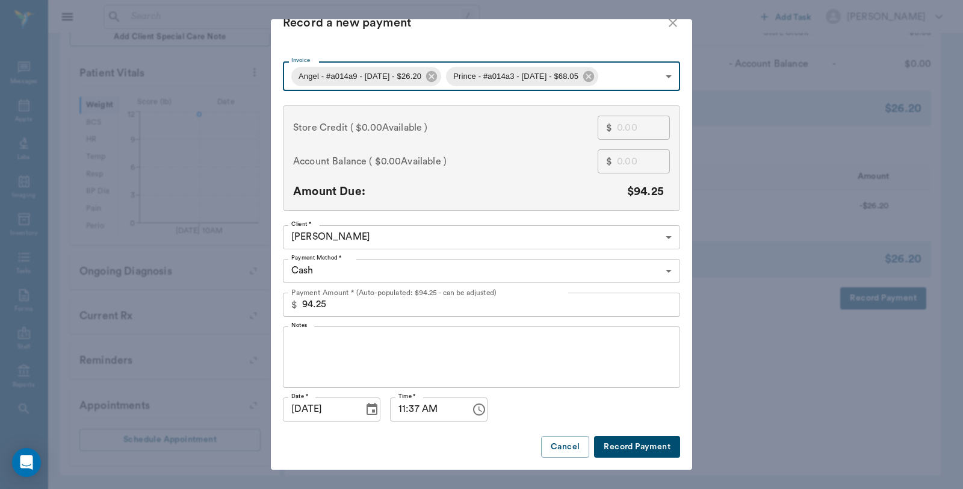
click at [366, 305] on input "94.25" at bounding box center [491, 305] width 378 height 24
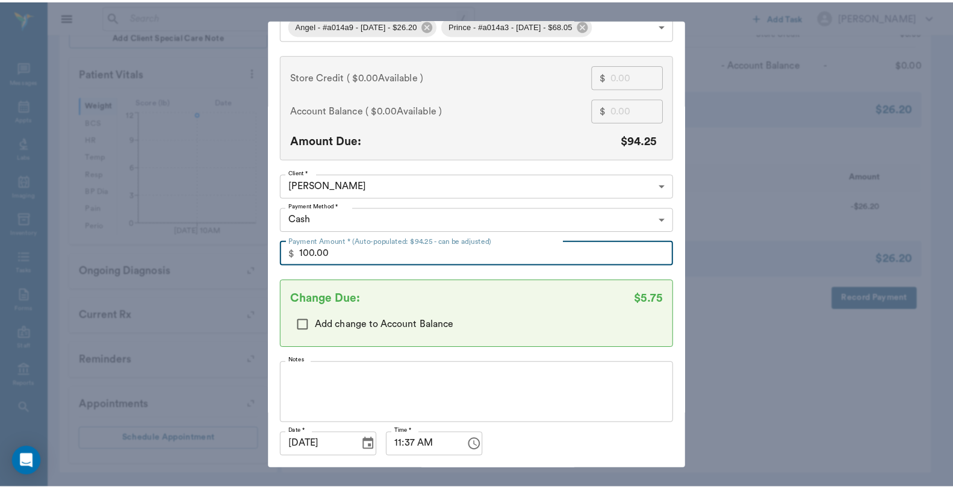
scroll to position [105, 0]
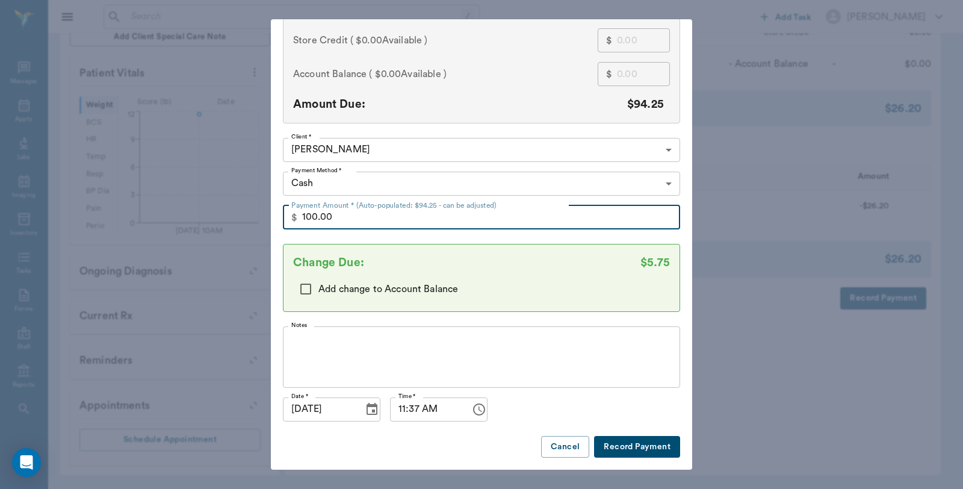
type input "100.00"
click at [636, 448] on button "Record Payment" at bounding box center [637, 447] width 86 height 22
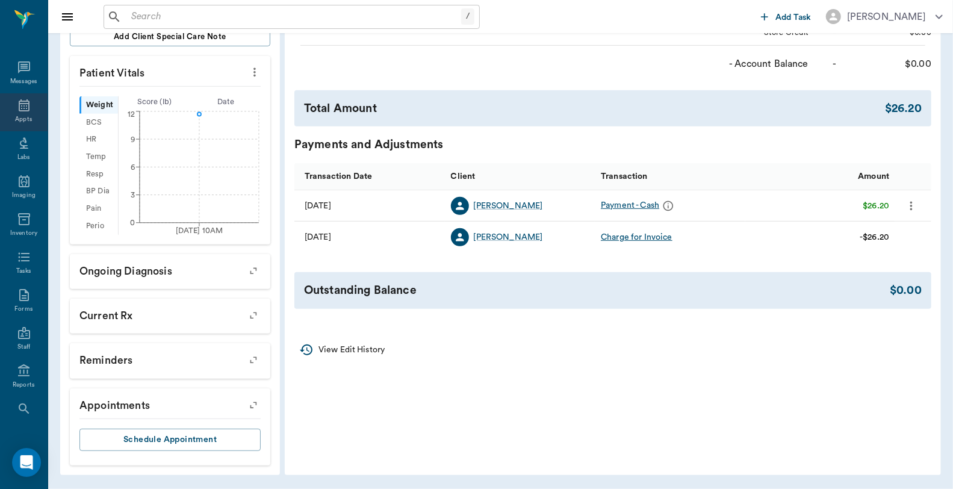
click at [19, 109] on icon at bounding box center [24, 105] width 14 height 14
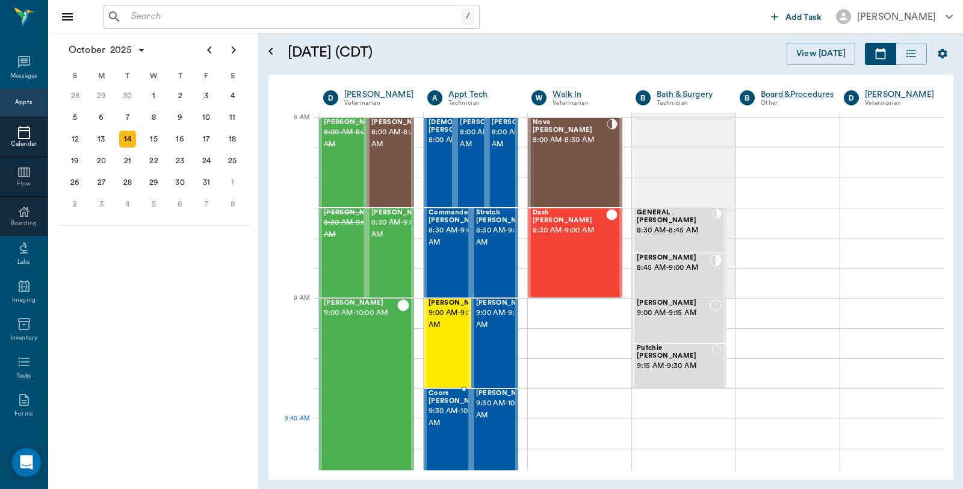
click at [455, 422] on span "9:30 AM - 10:00 AM" at bounding box center [459, 417] width 60 height 24
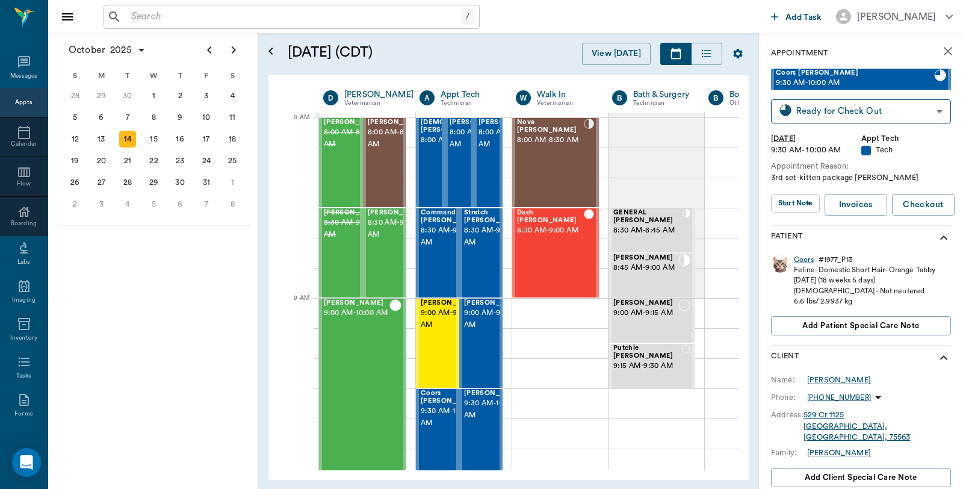
click at [803, 261] on div "Coors" at bounding box center [804, 260] width 20 height 10
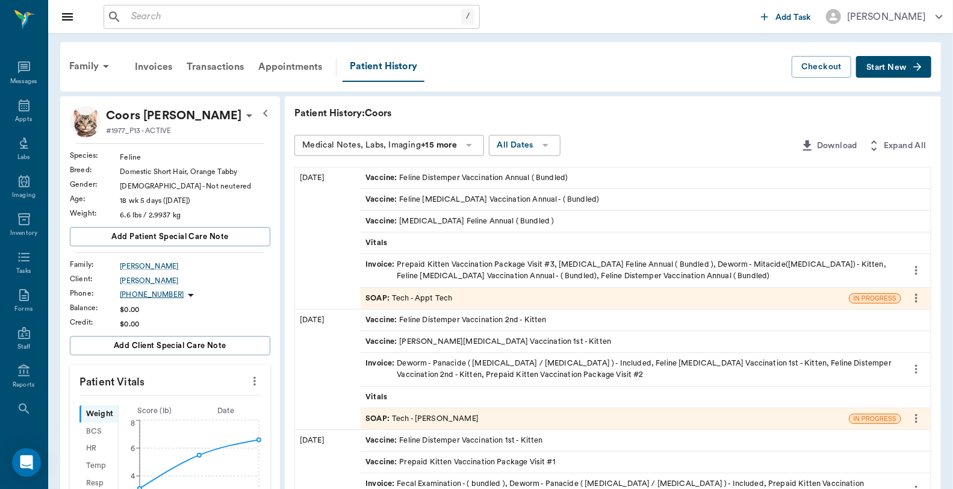
click at [472, 292] on div "SOAP : Tech - Appt Tech" at bounding box center [605, 298] width 488 height 21
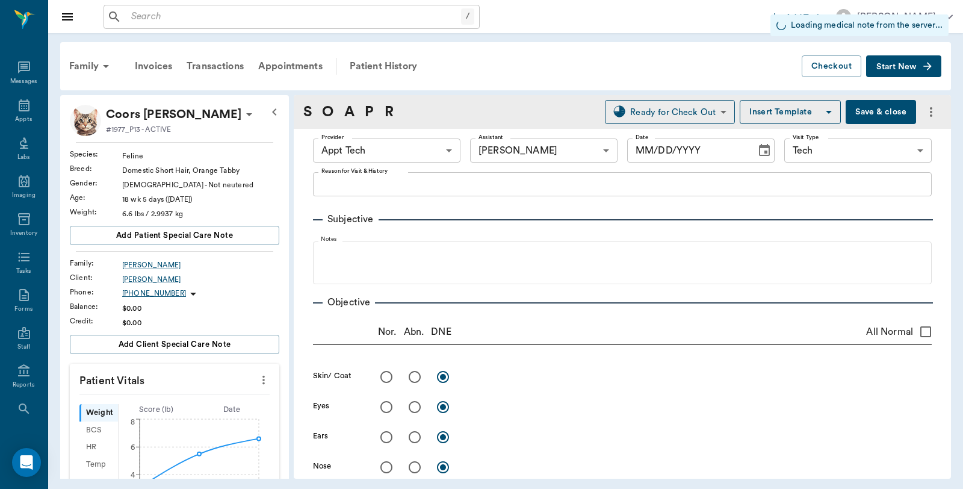
type input "63ec2f075fda476ae8351a4c"
type input "6740bf97de10e07744acf1eb"
type input "65d2be4f46e3a538d89b8c1a"
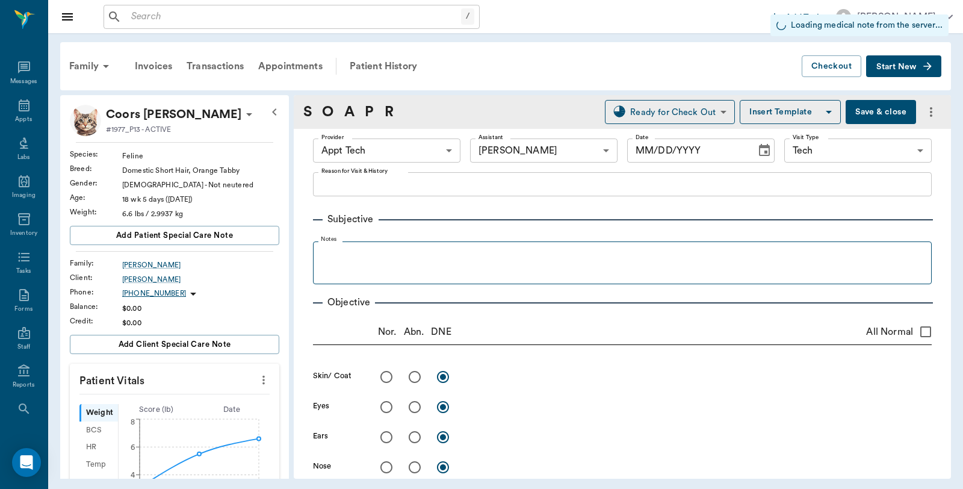
type input "[DATE]"
type textarea "3rd set-kitten package [PERSON_NAME]"
type input "1.00"
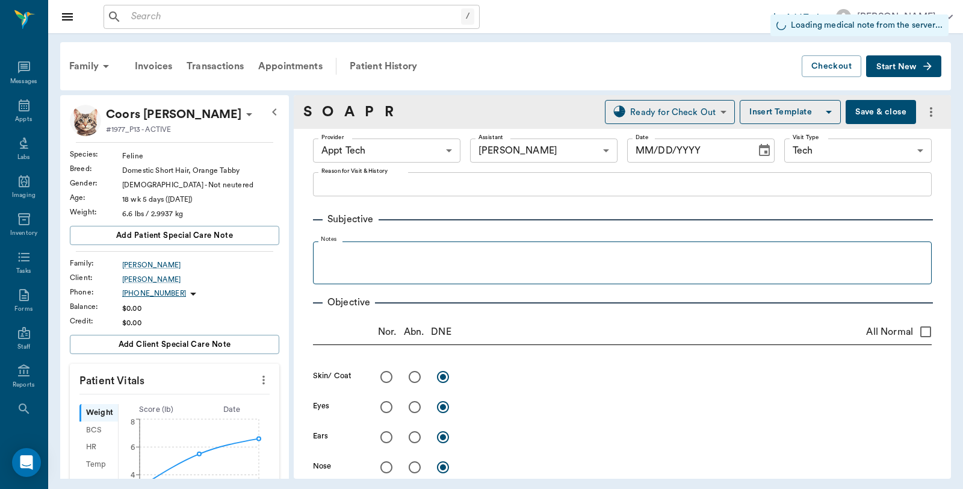
type input "1.00"
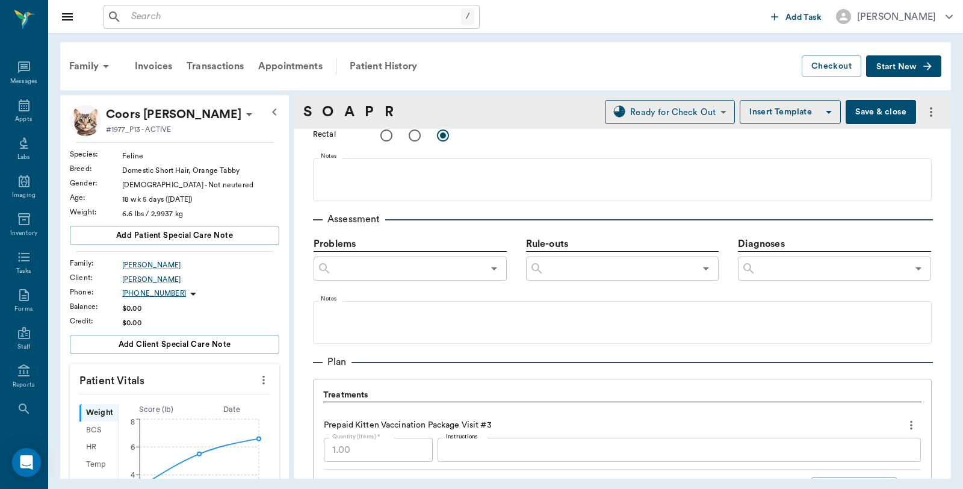
scroll to position [803, 0]
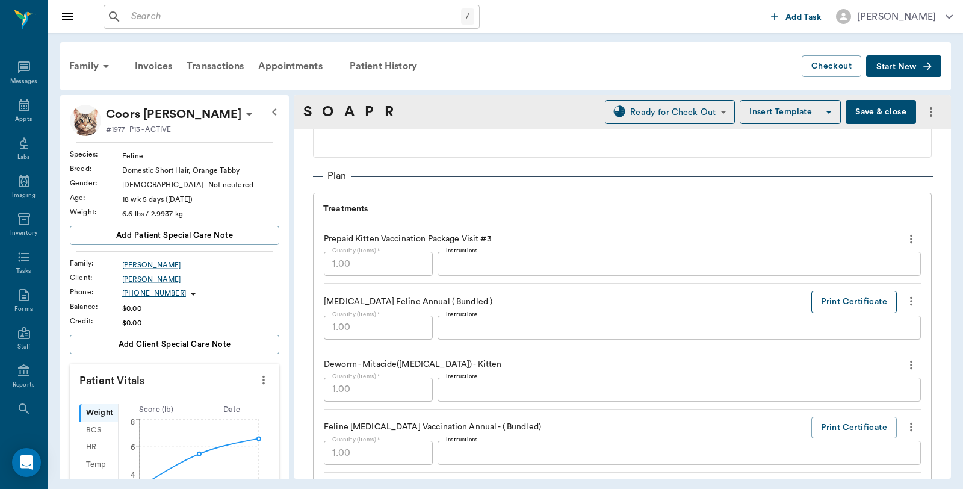
click at [813, 305] on button "Print Certificate" at bounding box center [855, 302] width 86 height 22
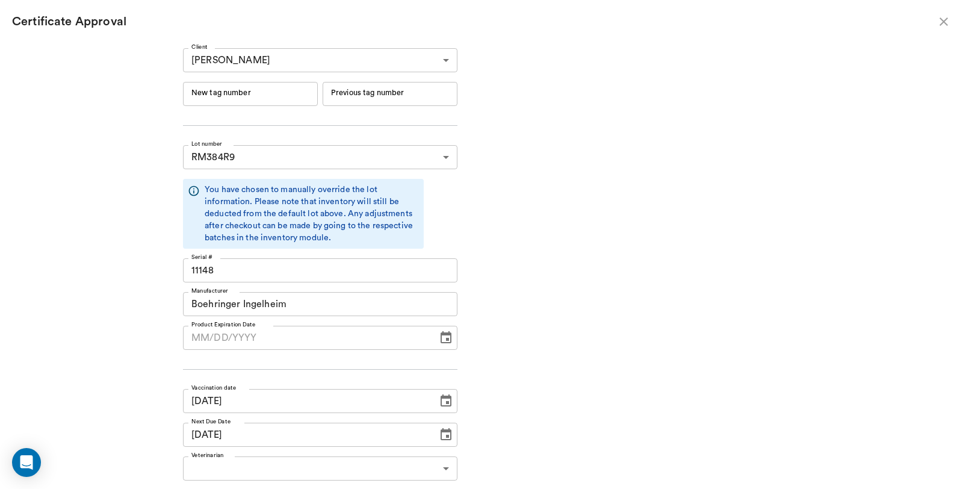
type input "[DATE]"
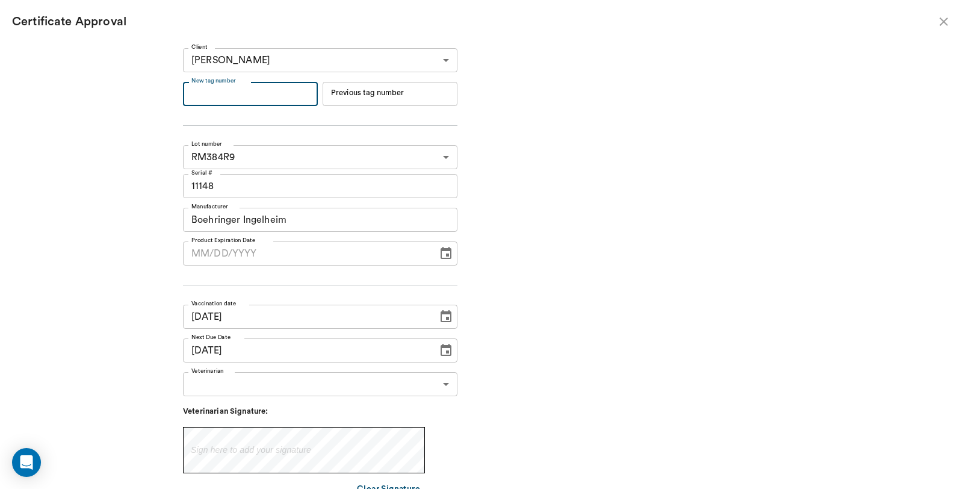
click at [275, 99] on input "New tag number" at bounding box center [250, 94] width 135 height 24
type input "254590"
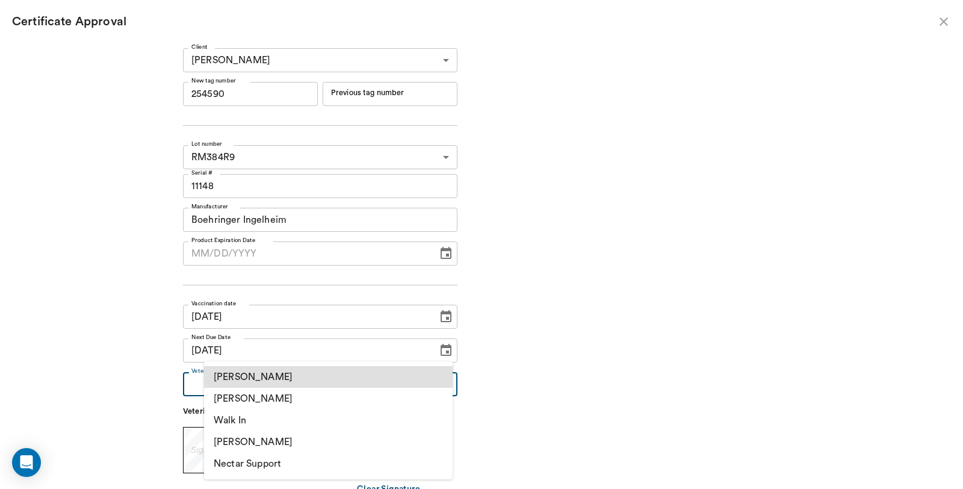
click at [282, 382] on body "/ ​ Add Task [PERSON_NAME] Nectar Messages Appts Labs Imaging Inventory Tasks F…" at bounding box center [481, 244] width 963 height 489
click at [278, 402] on li "[PERSON_NAME]" at bounding box center [328, 399] width 249 height 22
type input "63ec2f075fda476ae8351a4d"
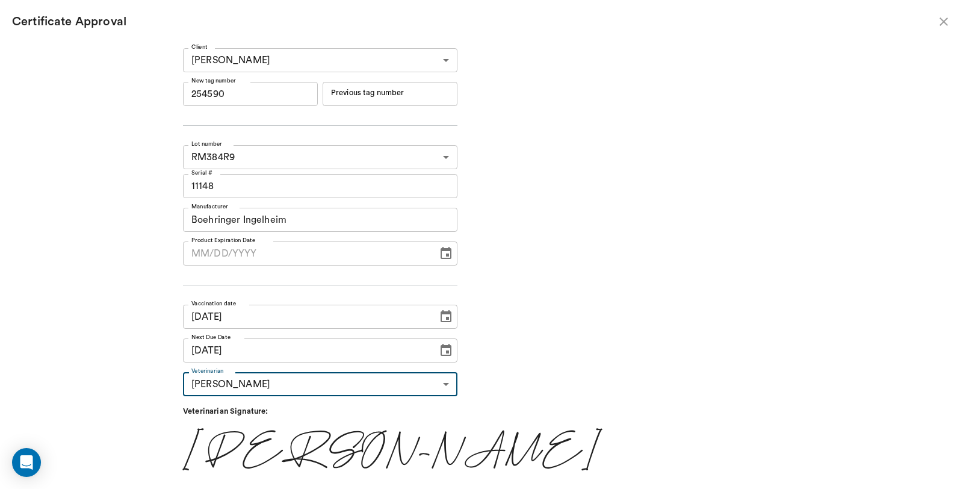
scroll to position [25, 0]
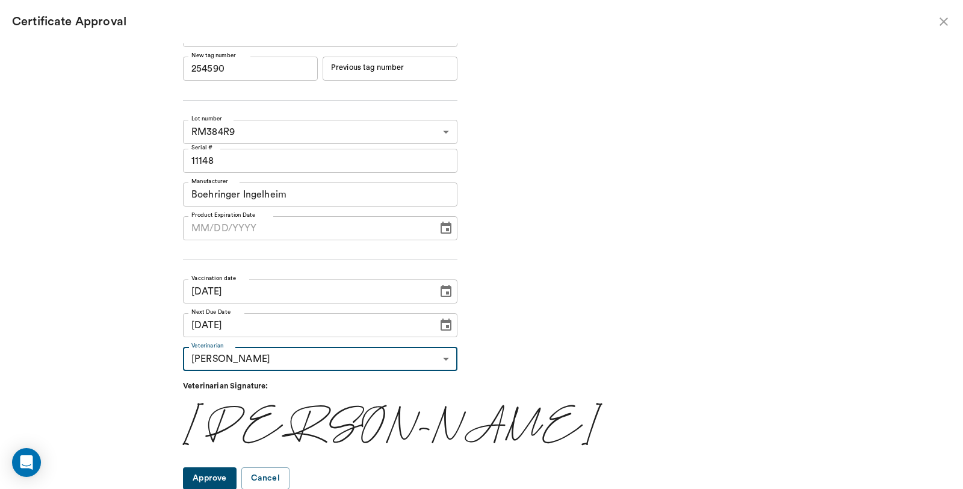
click at [234, 474] on button "Approve" at bounding box center [210, 478] width 54 height 22
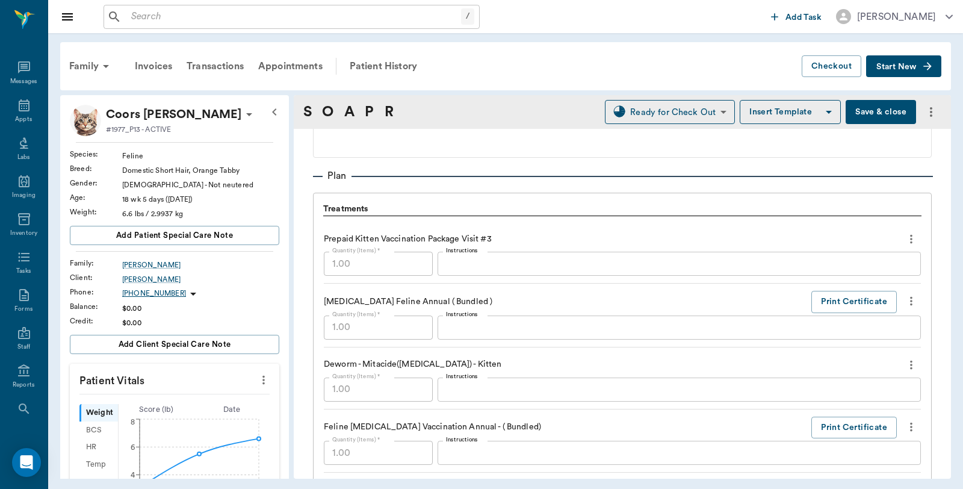
click at [876, 112] on button "Save & close" at bounding box center [881, 112] width 70 height 24
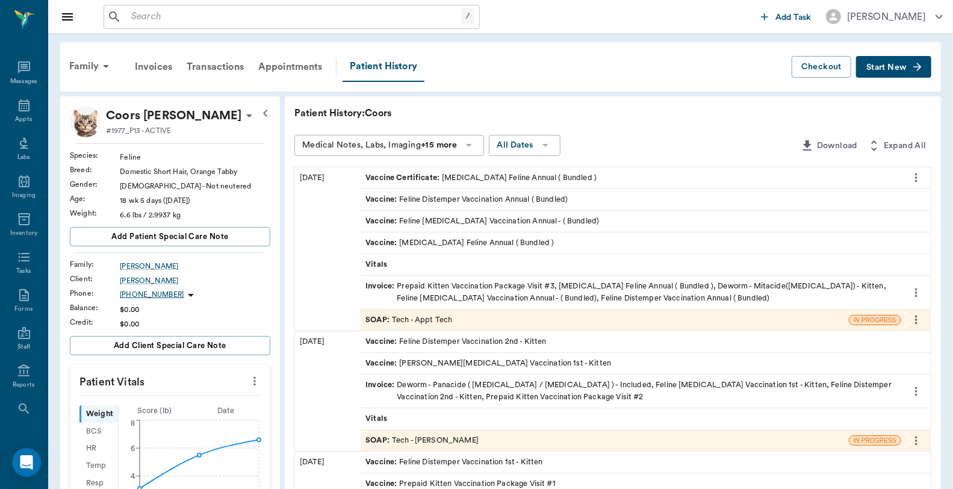
click at [553, 283] on div "Invoice : Prepaid Kitten Vaccination Package Visit #3, [MEDICAL_DATA] Feline An…" at bounding box center [631, 292] width 531 height 23
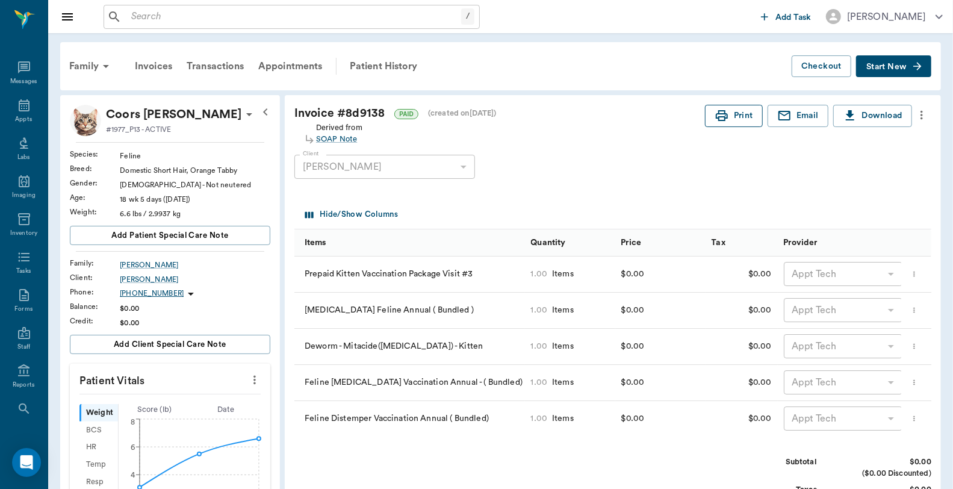
click at [732, 114] on button "Print" at bounding box center [734, 116] width 58 height 22
click at [95, 63] on div "Family" at bounding box center [91, 66] width 58 height 29
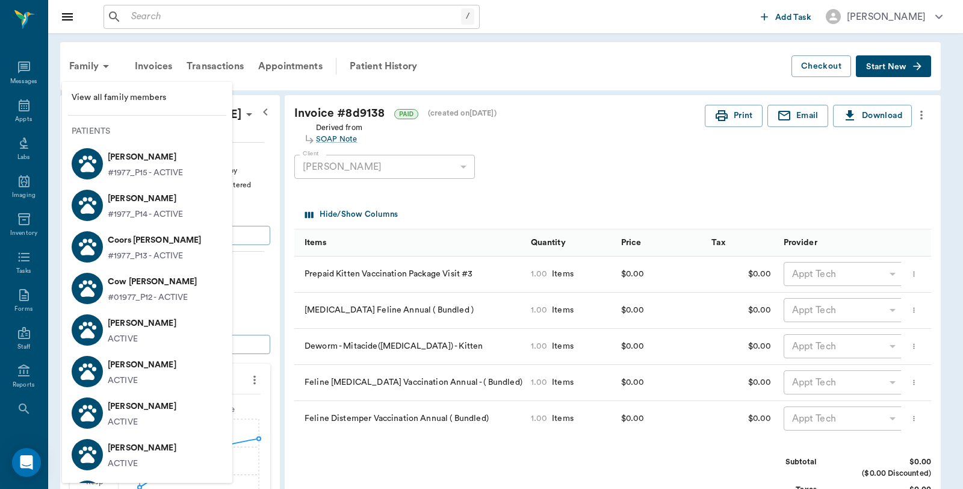
click at [107, 201] on div "[PERSON_NAME] #1977_P14 - ACTIVE" at bounding box center [143, 205] width 80 height 32
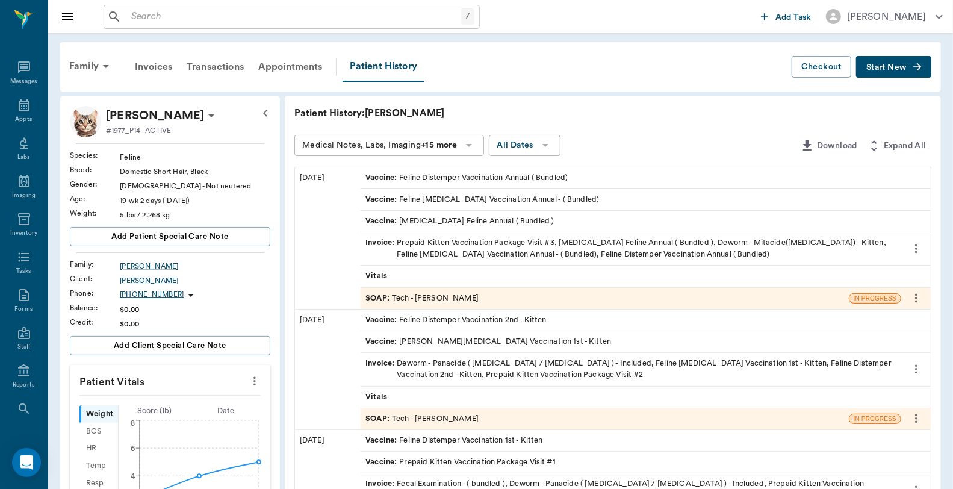
click at [477, 292] on div "SOAP : Tech - [PERSON_NAME]" at bounding box center [605, 298] width 488 height 21
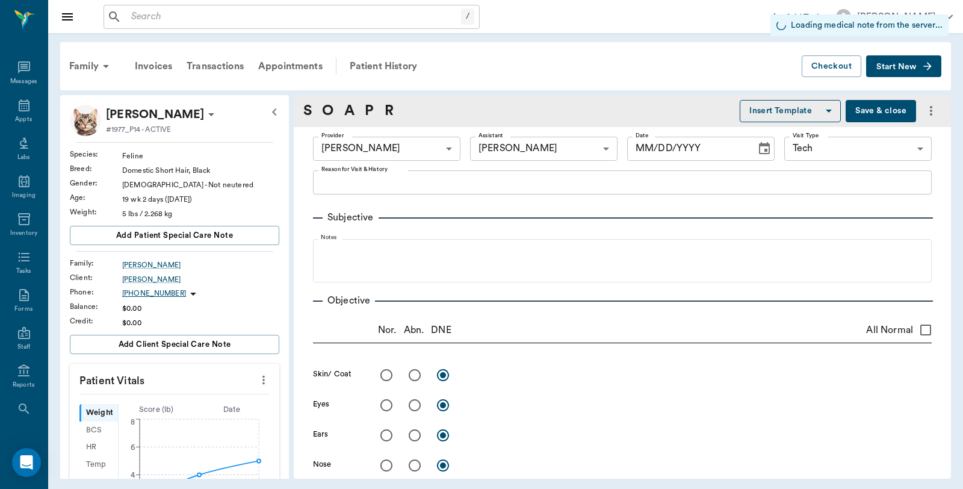
type input "682b670d8bdc6f7f8feef3db"
type input "6740bf97de10e07744acf1eb"
type input "65d2be4f46e3a538d89b8c1a"
type input "[DATE]"
type textarea "3rd set-kitten package [PERSON_NAME]"
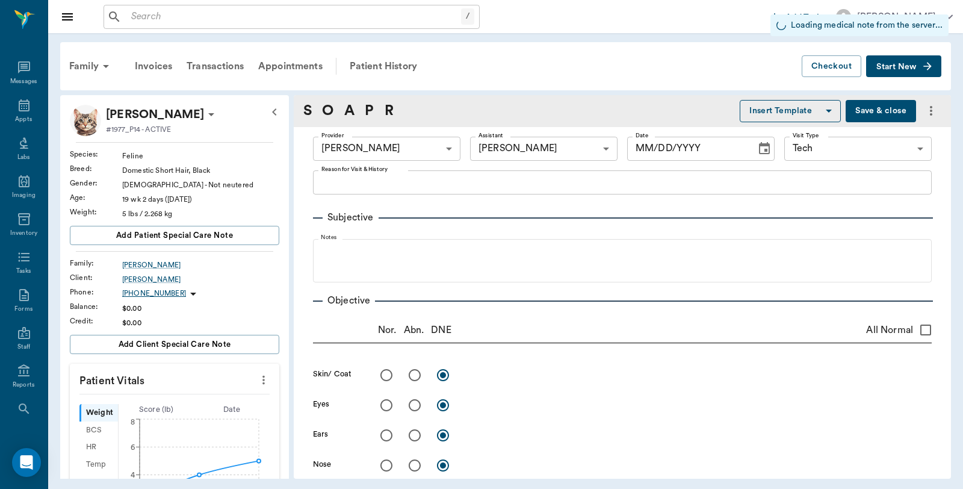
type input "1.00"
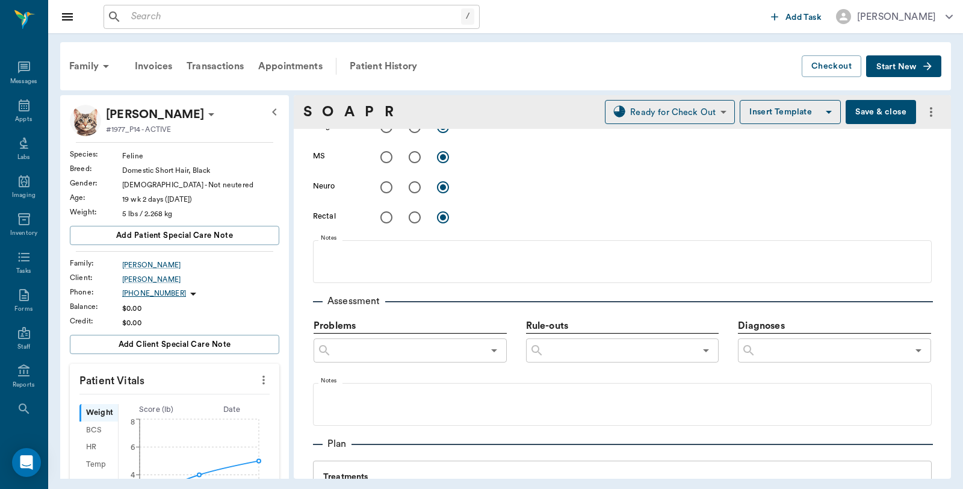
scroll to position [803, 0]
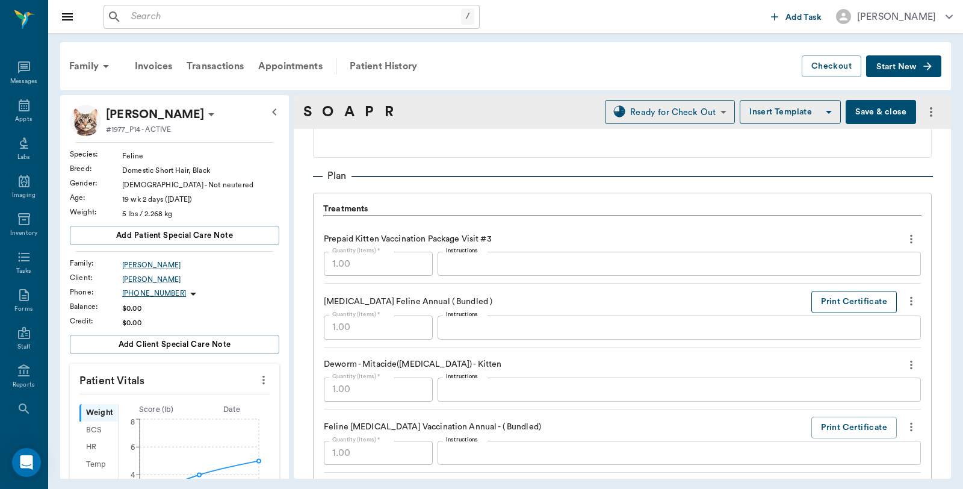
click at [832, 302] on button "Print Certificate" at bounding box center [855, 302] width 86 height 22
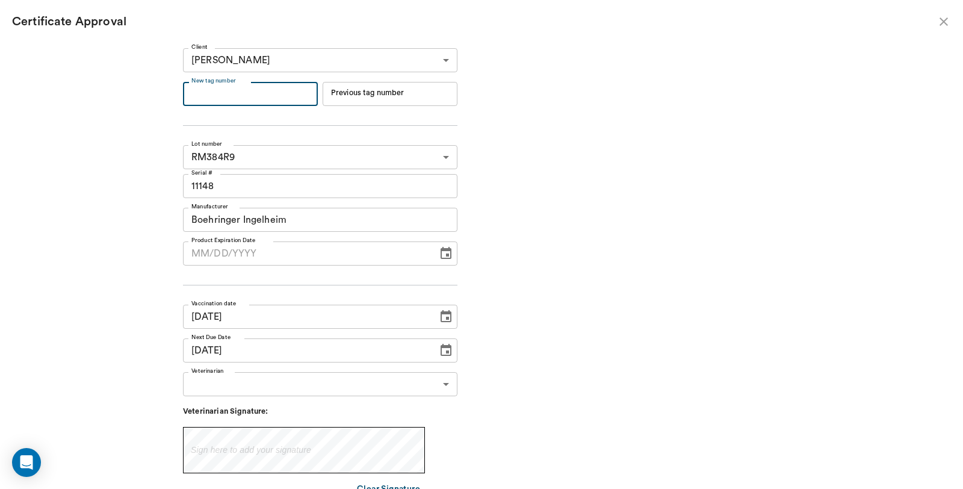
click at [271, 88] on input "New tag number" at bounding box center [250, 94] width 135 height 24
type input "254591"
click at [273, 387] on body "/ ​ Add Task [PERSON_NAME] Nectar Messages Appts Labs Imaging Inventory Tasks F…" at bounding box center [481, 244] width 963 height 489
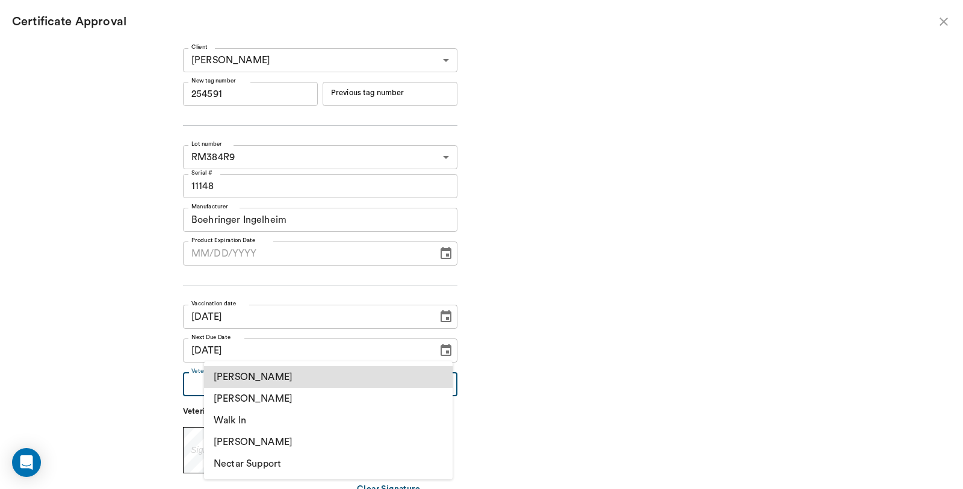
click at [269, 402] on li "[PERSON_NAME]" at bounding box center [328, 399] width 249 height 22
type input "63ec2f075fda476ae8351a4d"
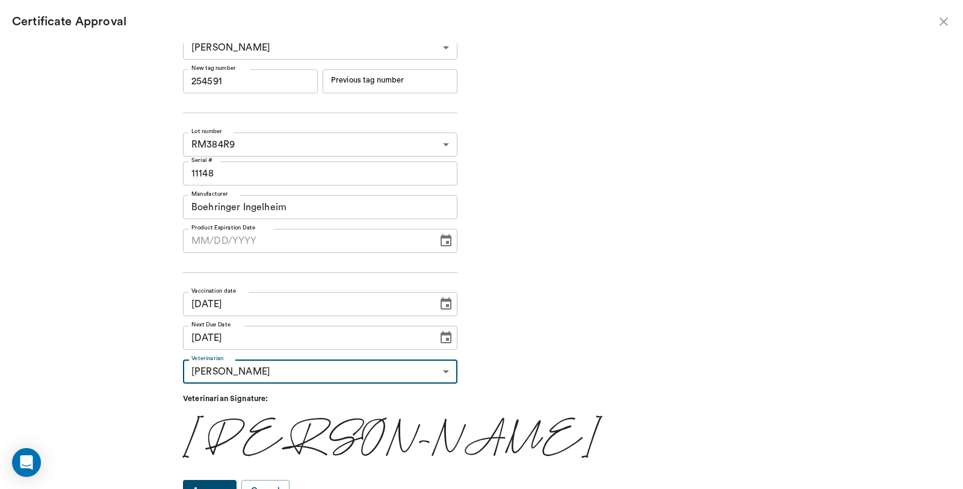
scroll to position [25, 0]
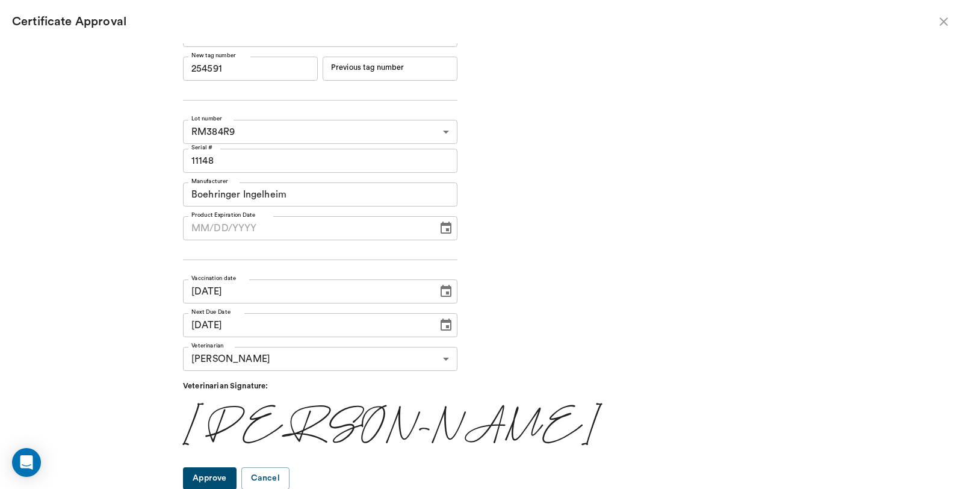
click at [237, 482] on button "Approve" at bounding box center [210, 478] width 54 height 22
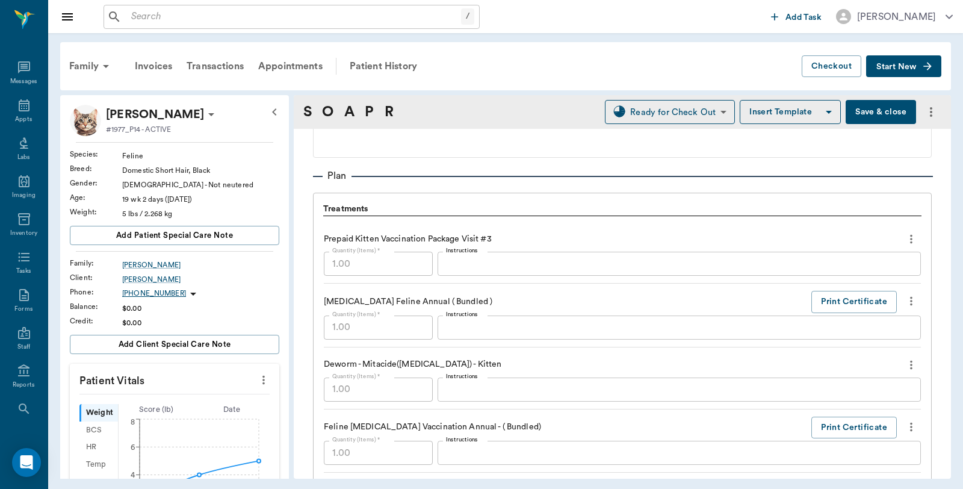
click at [892, 115] on button "Save & close" at bounding box center [881, 112] width 70 height 24
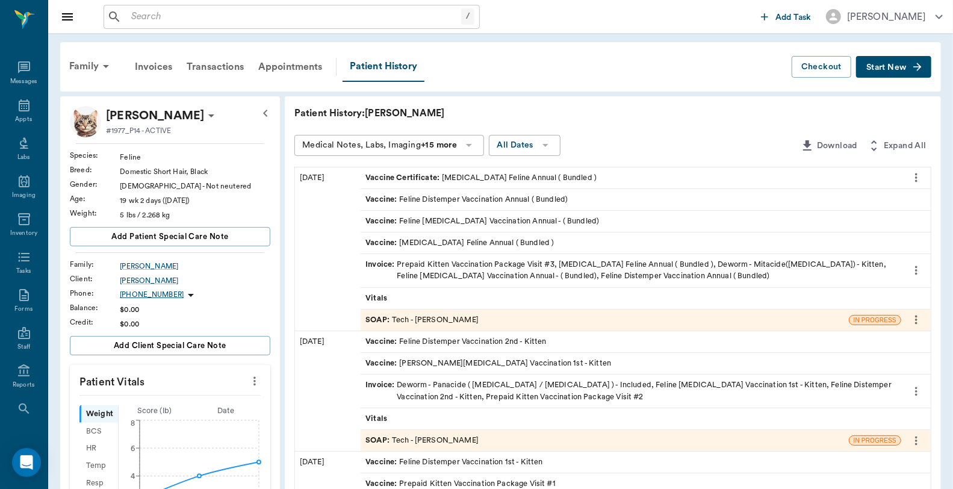
click at [598, 271] on div "Invoice : Prepaid Kitten Vaccination Package Visit #3, [MEDICAL_DATA] Feline An…" at bounding box center [631, 270] width 531 height 23
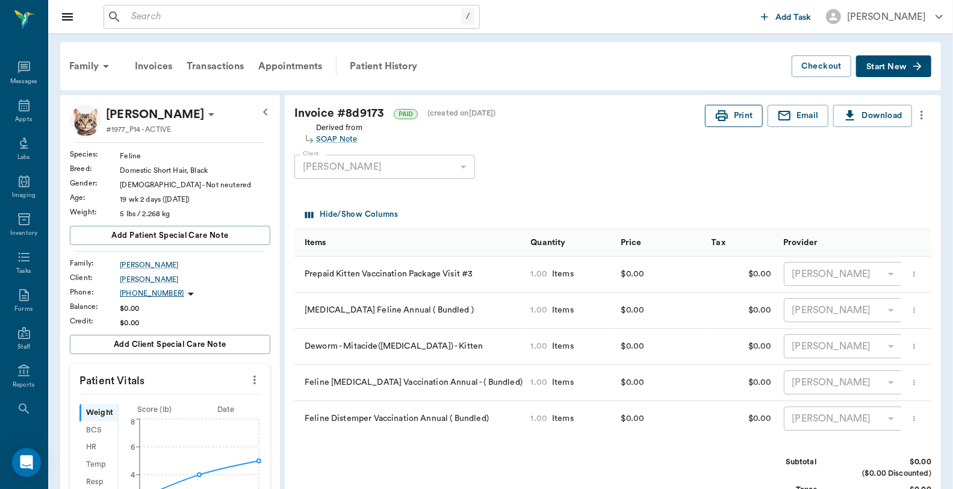
click at [739, 116] on button "Print" at bounding box center [734, 116] width 58 height 22
click at [17, 108] on icon at bounding box center [24, 105] width 14 height 14
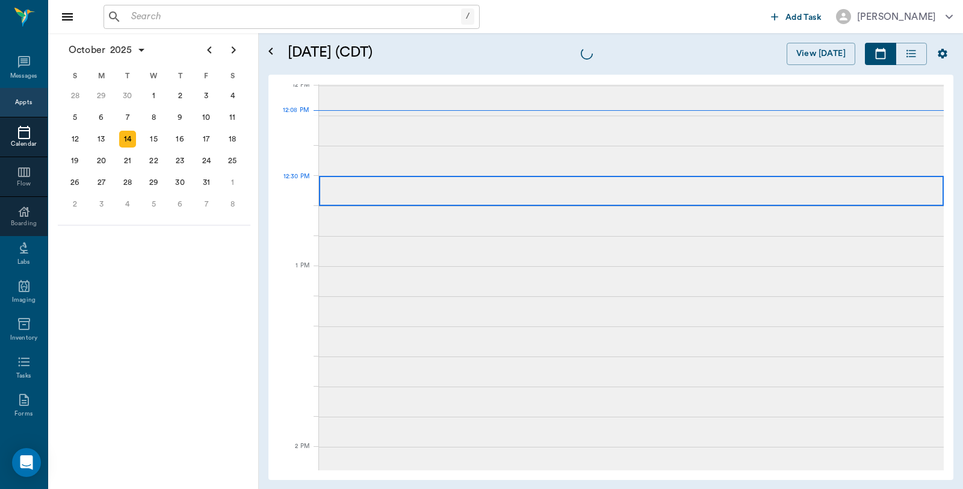
scroll to position [726, 0]
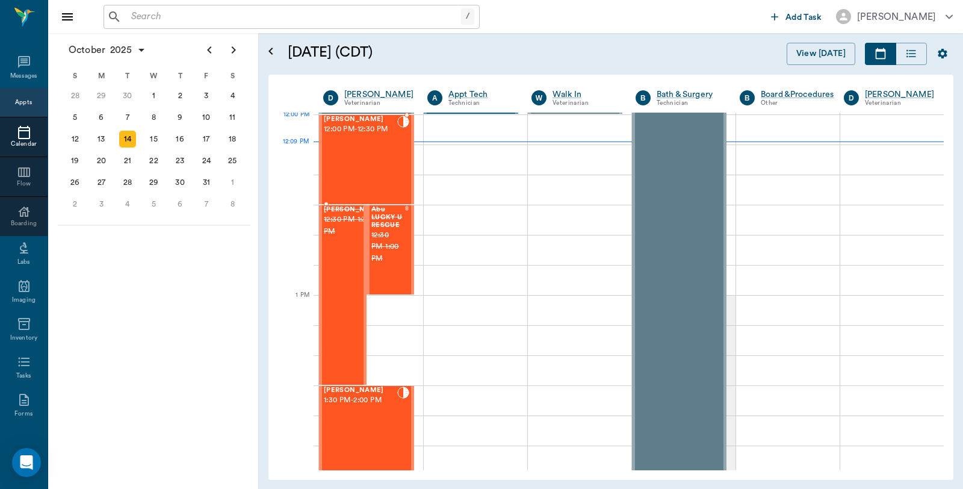
click at [378, 135] on div "[PERSON_NAME] 12:00 PM - 12:30 PM" at bounding box center [360, 160] width 73 height 88
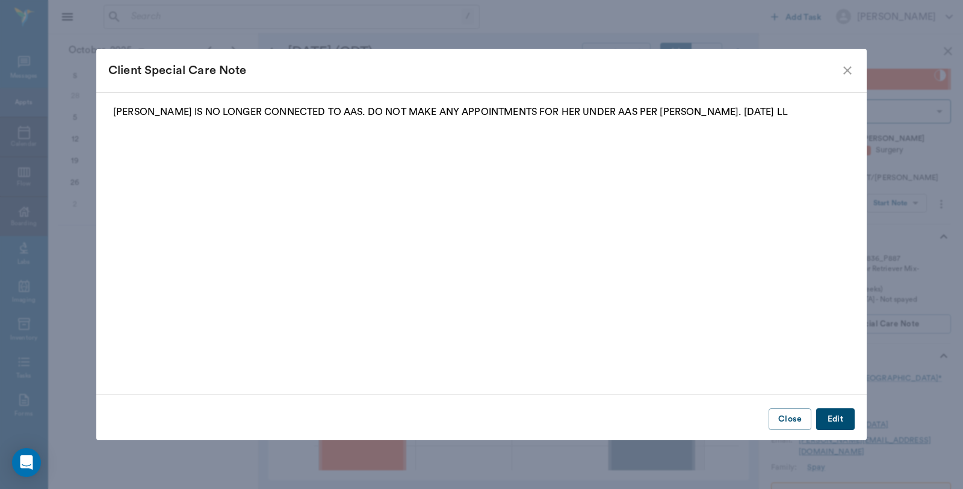
click at [852, 72] on icon "close" at bounding box center [848, 70] width 14 height 14
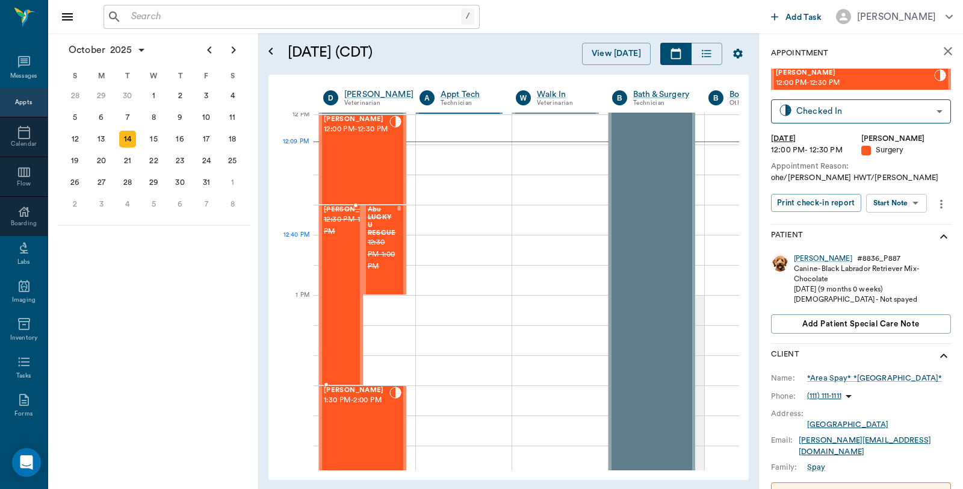
click at [332, 238] on span "12:30 PM - 1:30 PM" at bounding box center [354, 226] width 60 height 24
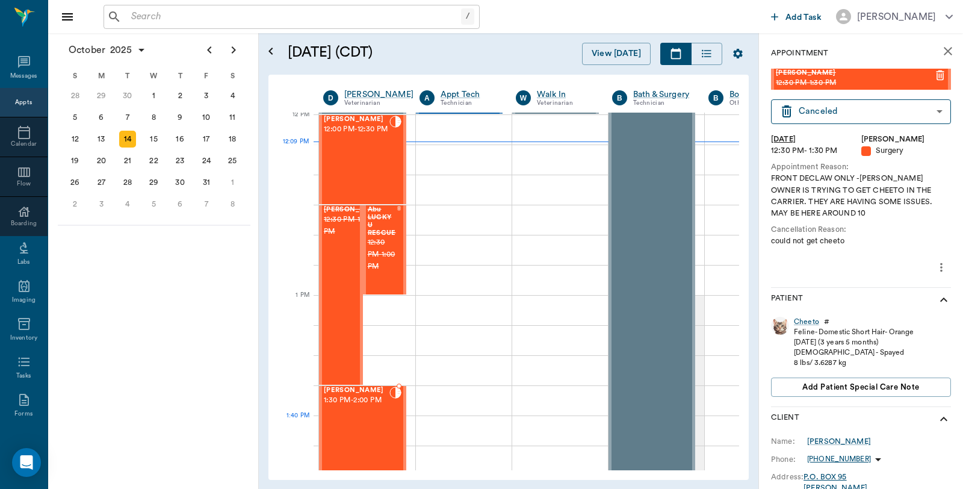
click at [380, 428] on div "[PERSON_NAME] 1:30 PM - 2:00 PM" at bounding box center [357, 431] width 66 height 88
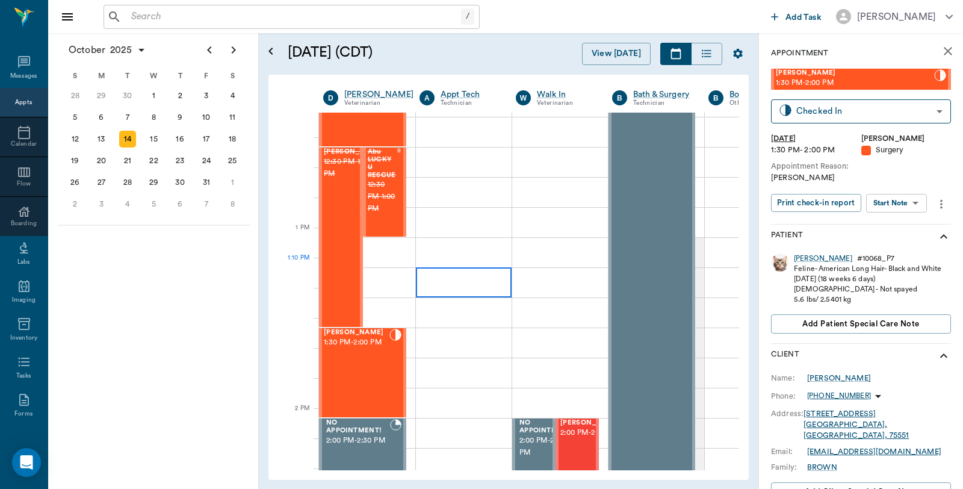
scroll to position [792, 0]
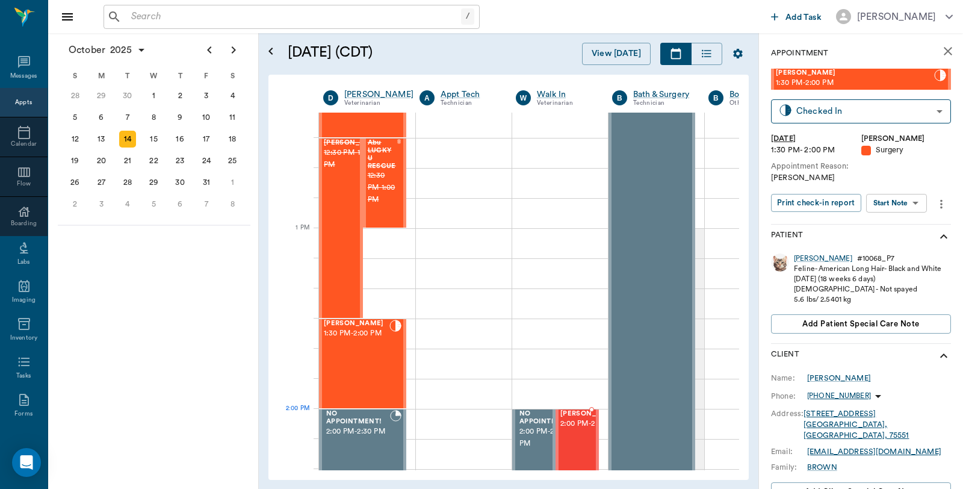
click at [568, 428] on span "2:00 PM - 2:30 PM" at bounding box center [591, 424] width 60 height 12
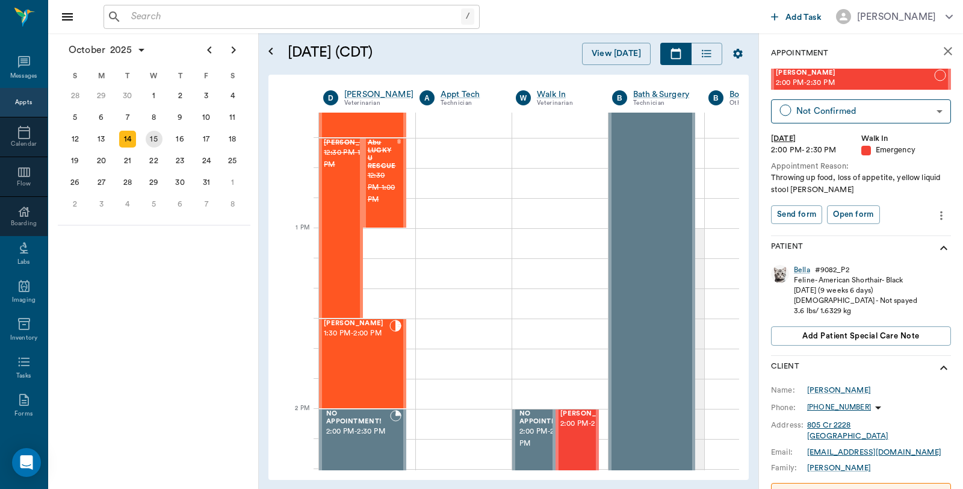
click at [157, 131] on div "15" at bounding box center [154, 139] width 17 height 17
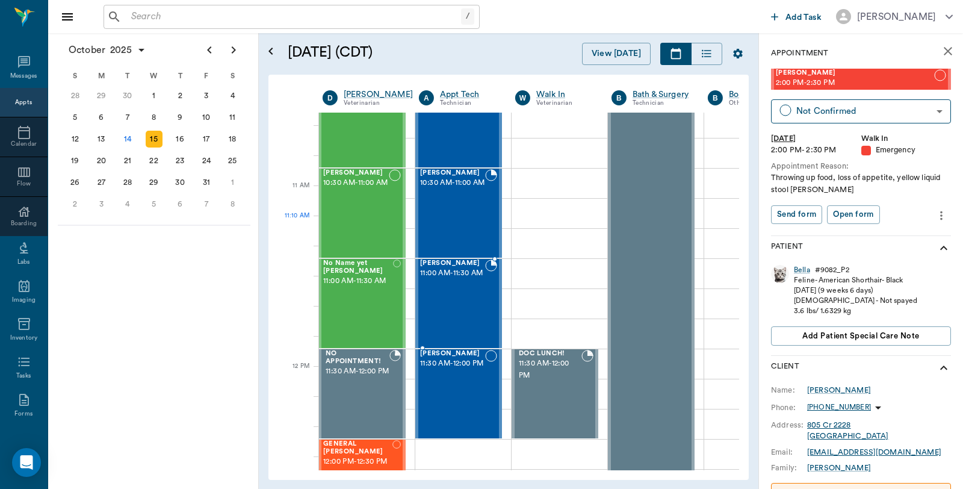
scroll to position [669, 1]
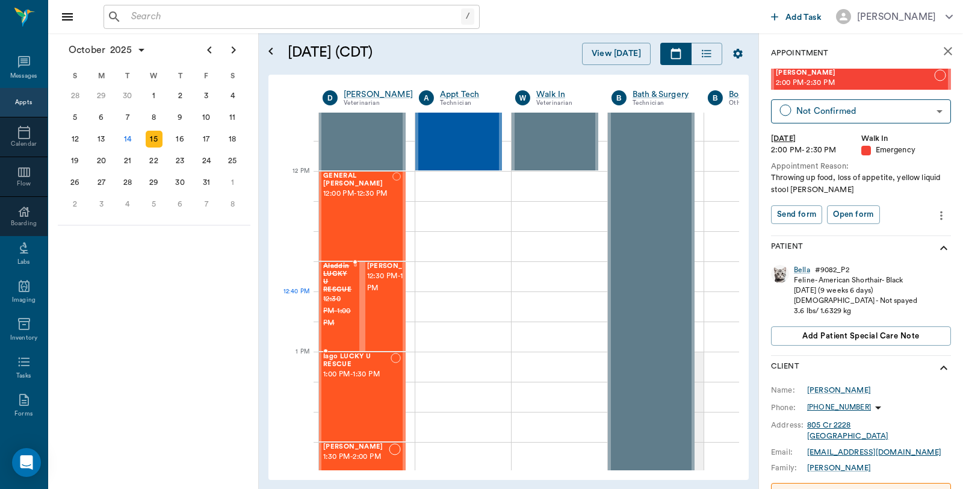
click at [353, 294] on div at bounding box center [355, 307] width 4 height 88
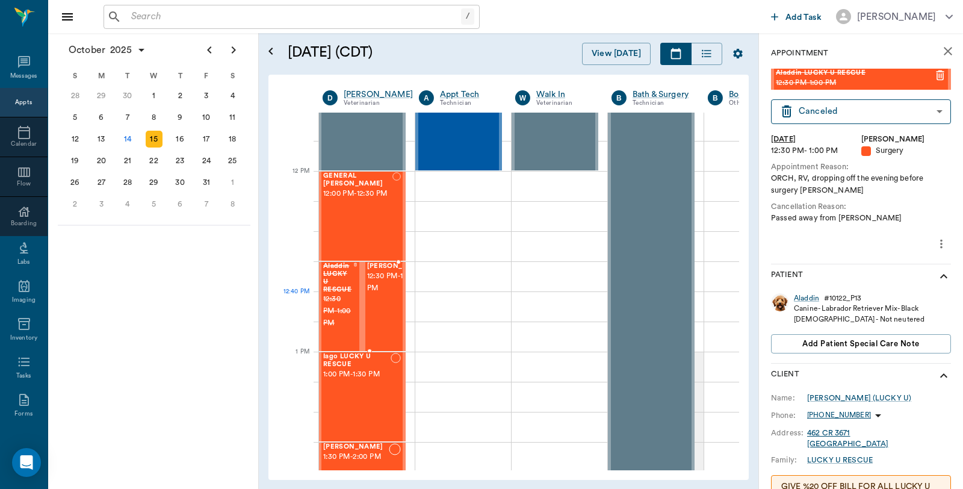
click at [375, 294] on span "12:30 PM - 1:00 PM" at bounding box center [397, 282] width 60 height 24
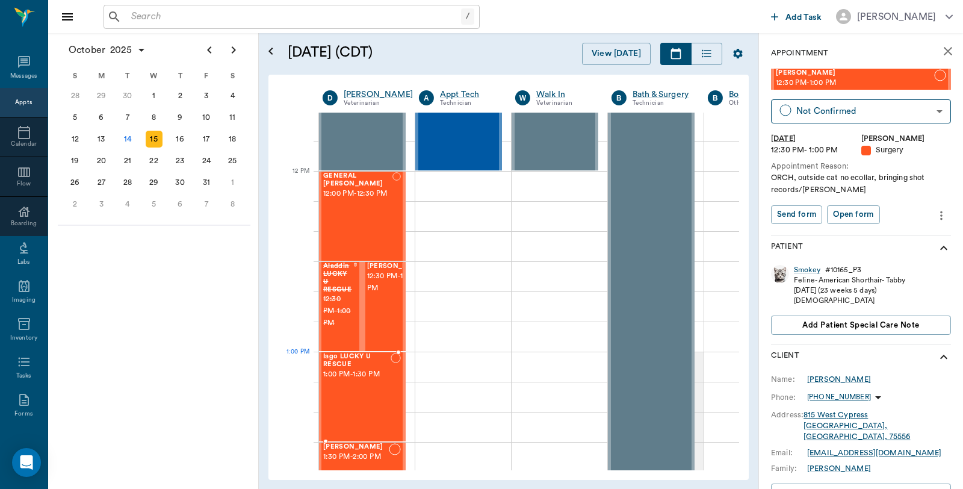
click at [366, 375] on span "1:00 PM - 1:30 PM" at bounding box center [356, 375] width 67 height 12
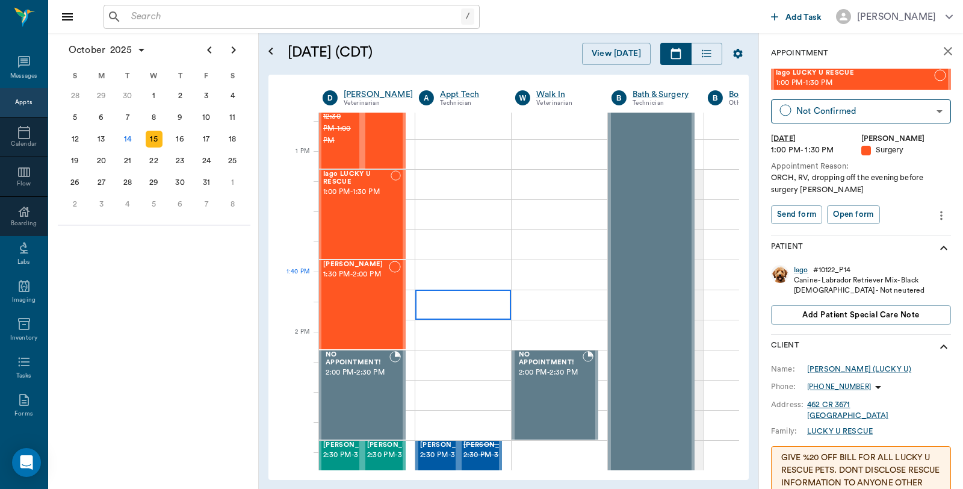
scroll to position [870, 1]
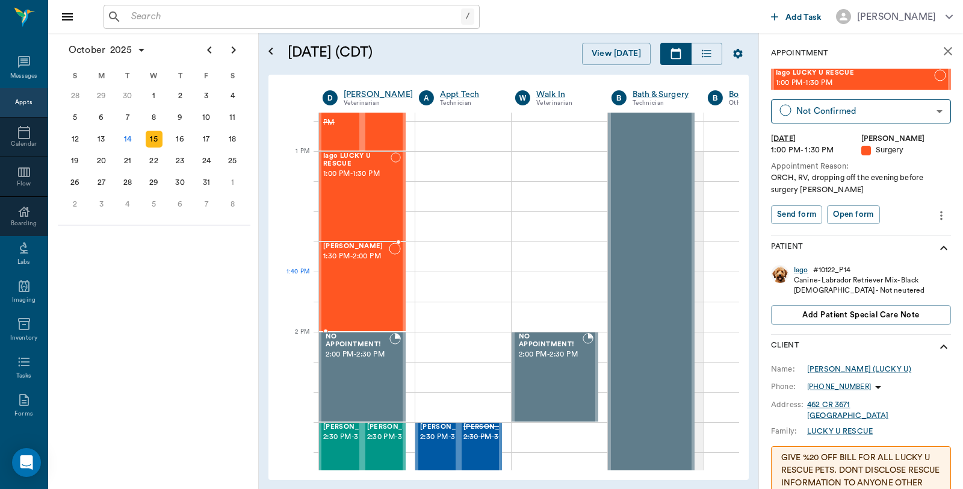
click at [350, 281] on div "[PERSON_NAME] 1:30 PM - 2:00 PM" at bounding box center [356, 287] width 66 height 88
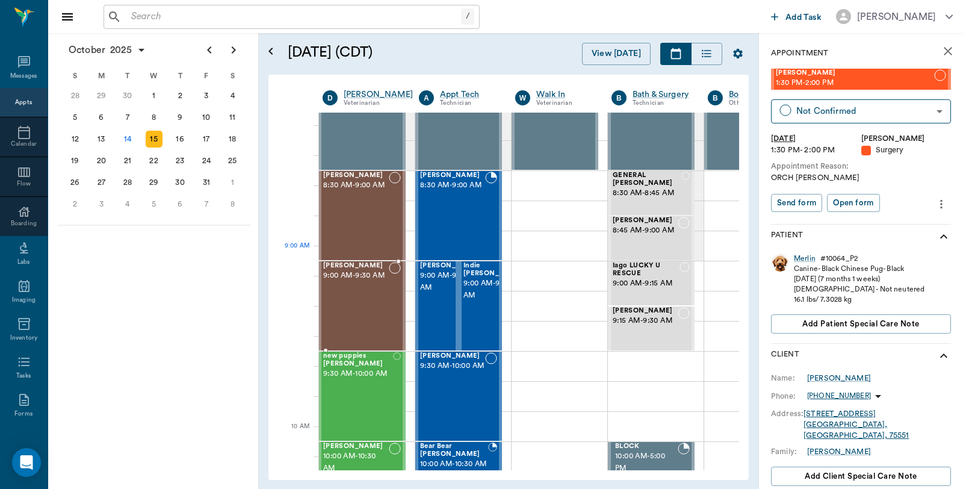
scroll to position [0, 1]
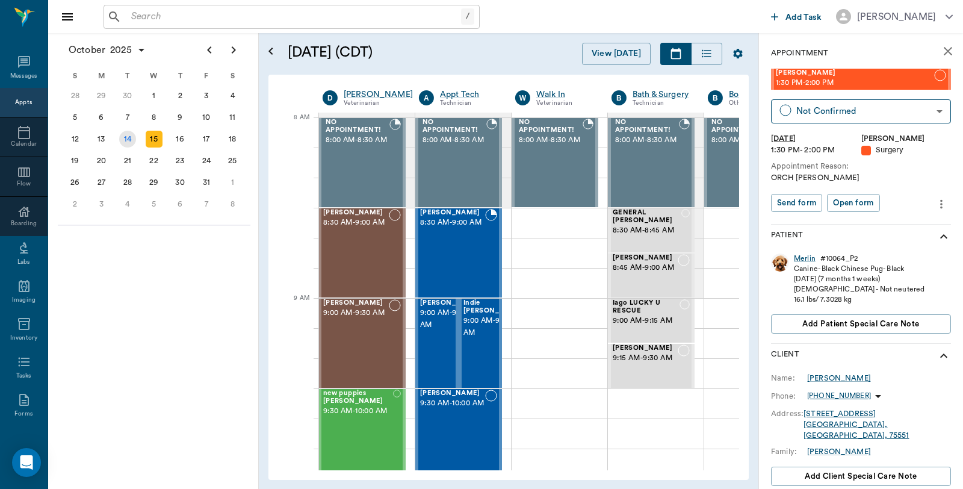
click at [125, 140] on div "14" at bounding box center [127, 139] width 17 height 17
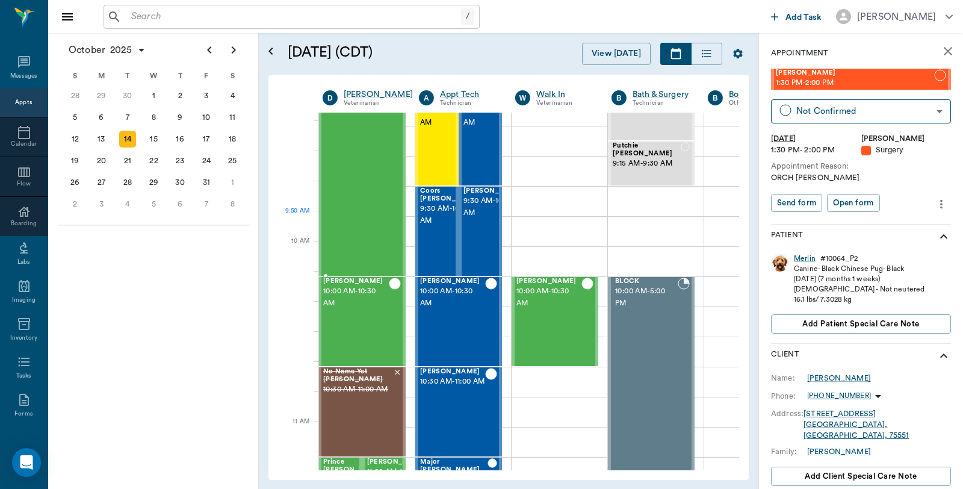
scroll to position [267, 1]
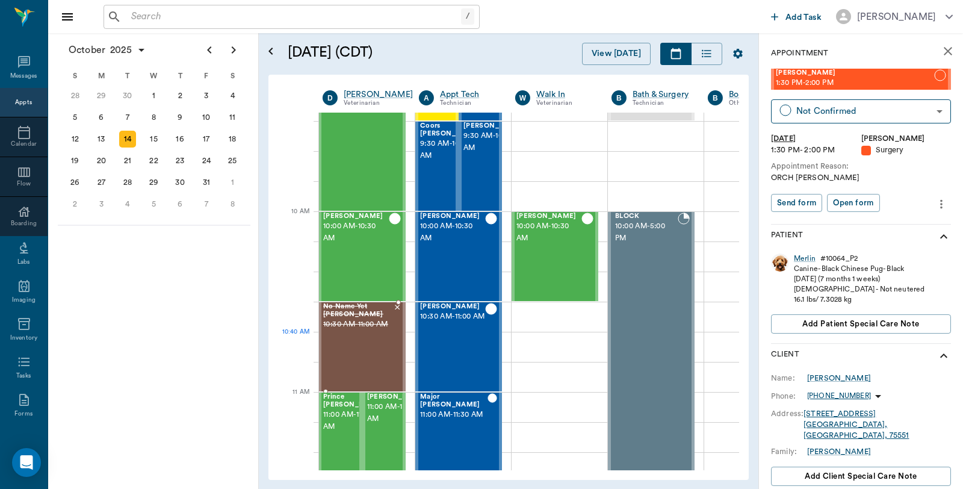
click at [389, 359] on div "No Name Yet [PERSON_NAME] 10:30 AM - 11:00 AM" at bounding box center [358, 347] width 70 height 88
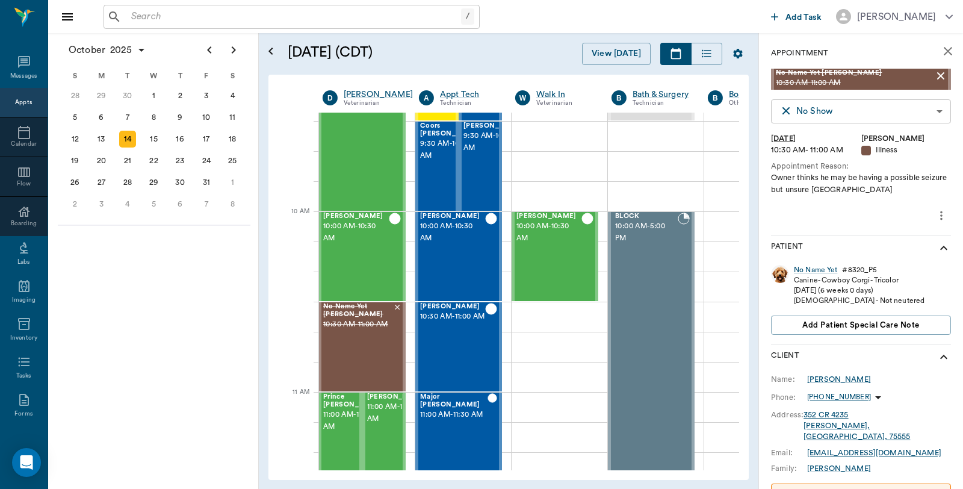
click at [919, 116] on body "/ ​ Add Task [PERSON_NAME] Nectar Messages Appts Calendar Flow Boarding Labs Im…" at bounding box center [481, 244] width 963 height 489
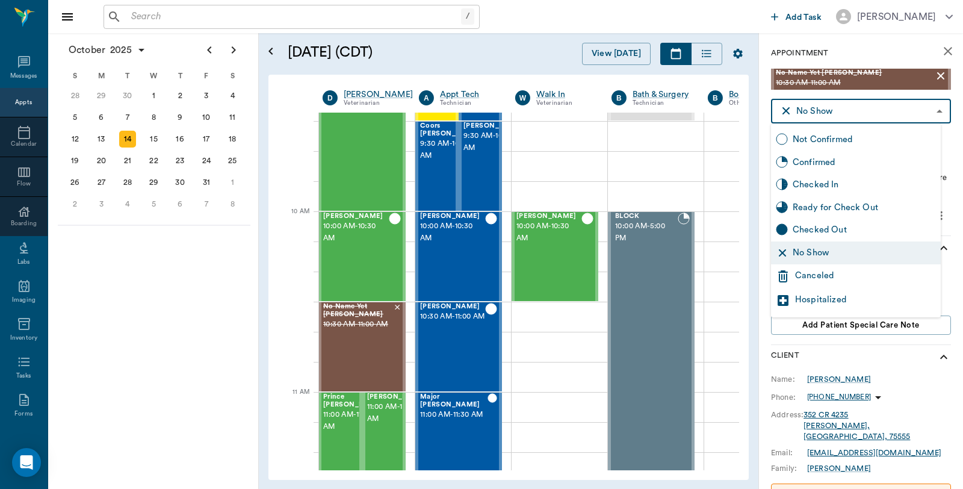
click at [807, 278] on div "Canceled" at bounding box center [865, 276] width 141 height 14
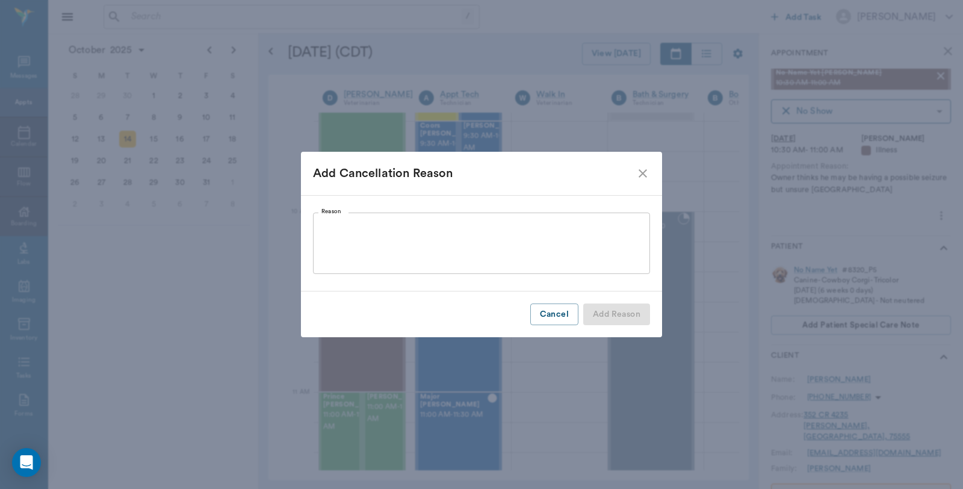
click at [396, 226] on textarea "Reason" at bounding box center [482, 243] width 320 height 42
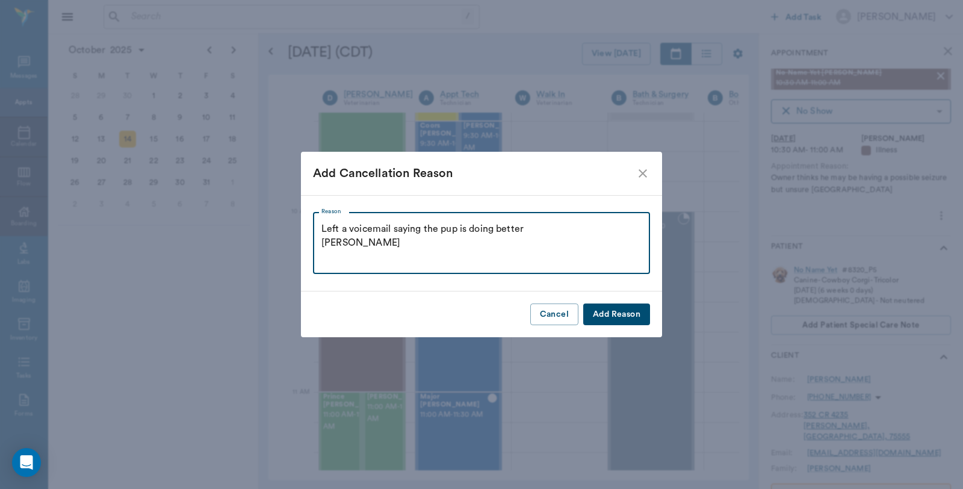
type textarea "Left a voicemail saying the pup is doing better [PERSON_NAME]"
click at [611, 320] on button "Add Reason" at bounding box center [616, 314] width 67 height 22
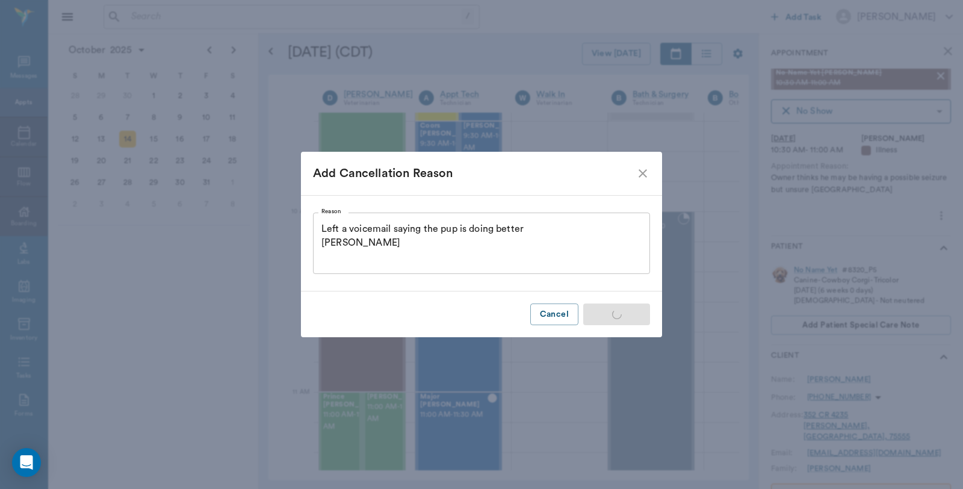
type input "CANCELED"
